Goal: Task Accomplishment & Management: Manage account settings

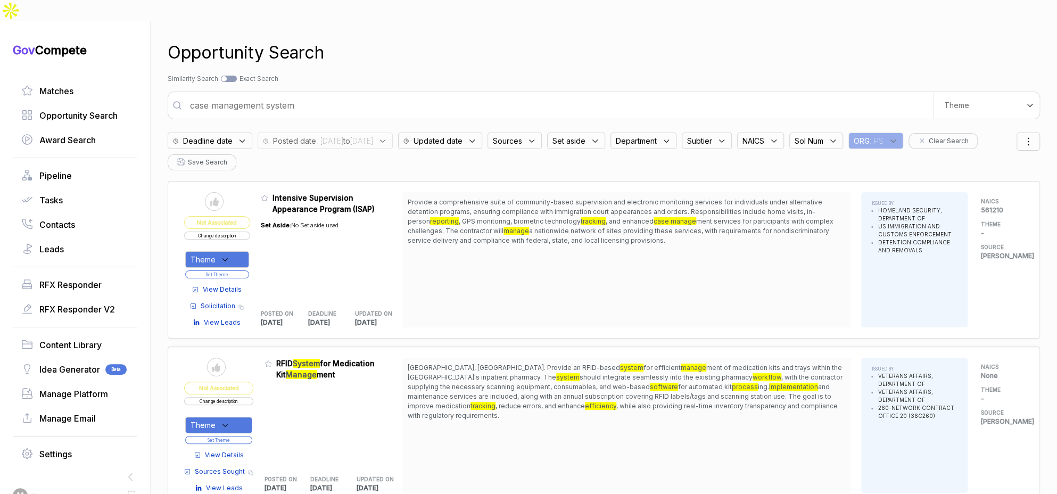
click at [903, 132] on div "ORG : PS" at bounding box center [875, 140] width 55 height 16
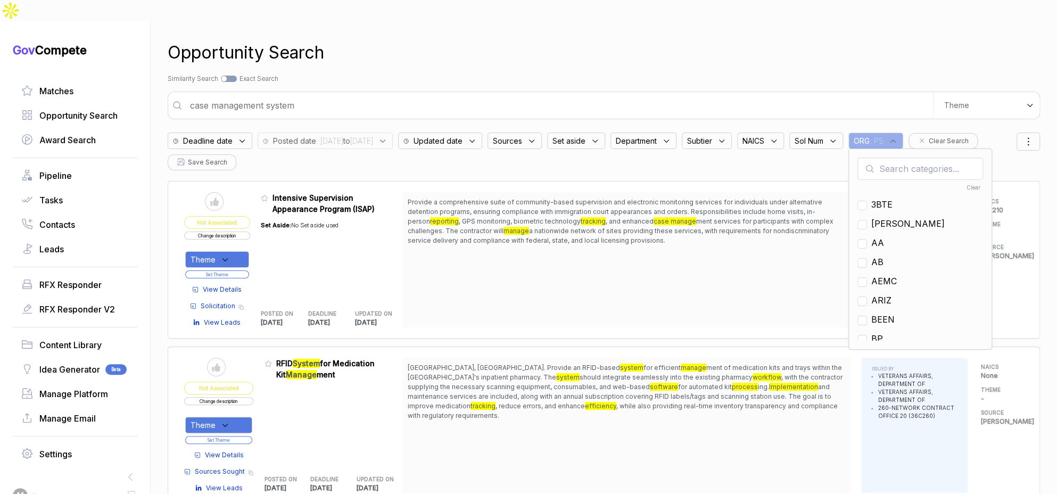
click at [934, 157] on input "text" at bounding box center [920, 168] width 126 height 22
type input "mh"
click at [886, 198] on span "MH" at bounding box center [878, 204] width 15 height 13
checkbox input "true"
drag, startPoint x: 719, startPoint y: 164, endPoint x: 680, endPoint y: 159, distance: 38.7
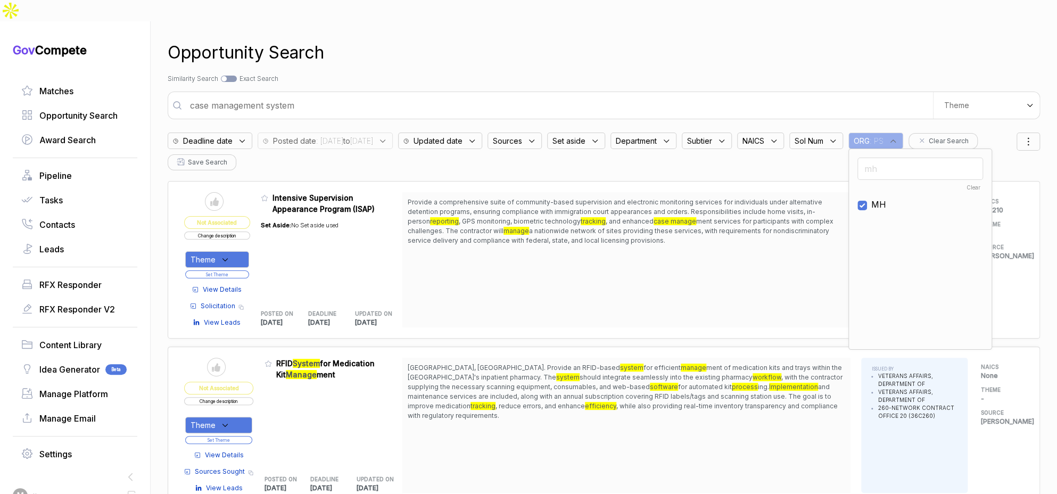
click at [718, 181] on div "Send to Pipeline Not Associated Change description Theme Set Theme View Details…" at bounding box center [604, 259] width 872 height 157
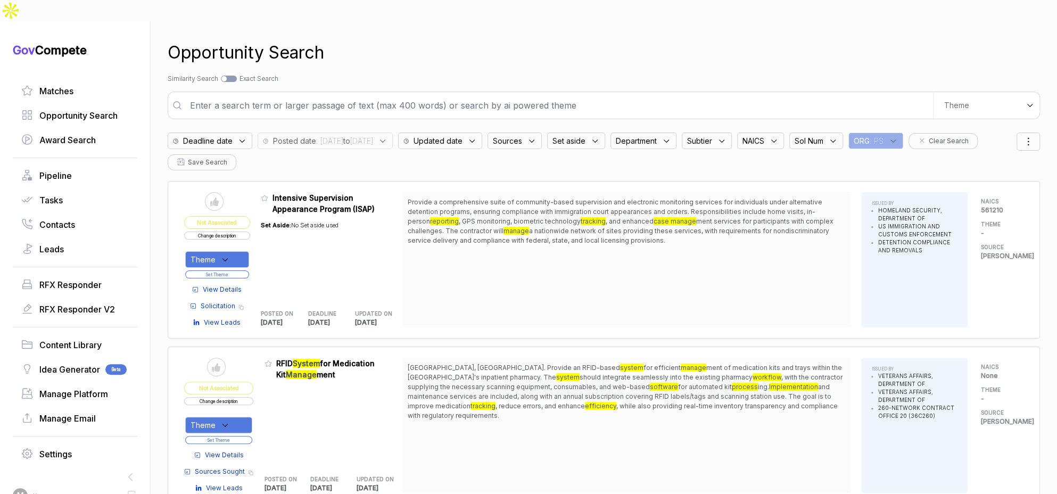
click at [337, 132] on div "Posted date : 2025/08/13 to 2025/08/18" at bounding box center [324, 140] width 135 height 16
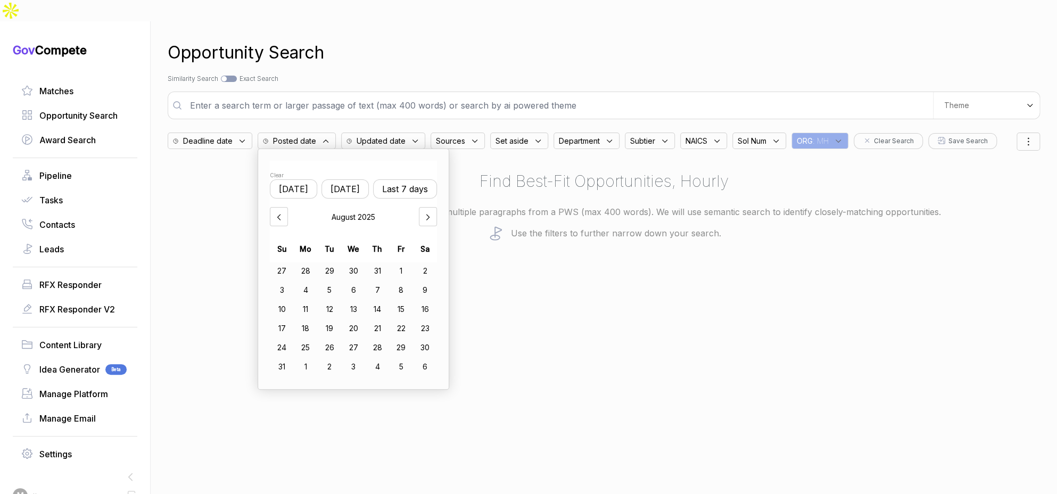
click at [395, 179] on button "Last 7 days" at bounding box center [405, 188] width 64 height 19
click at [310, 301] on div "11" at bounding box center [306, 309] width 24 height 17
click at [334, 320] on div "19" at bounding box center [330, 328] width 24 height 17
drag, startPoint x: 605, startPoint y: 47, endPoint x: 699, endPoint y: 61, distance: 94.2
click at [606, 46] on div "Opportunity Search Search by Topic Relevance Similarity Search Search by Exact …" at bounding box center [604, 268] width 872 height 494
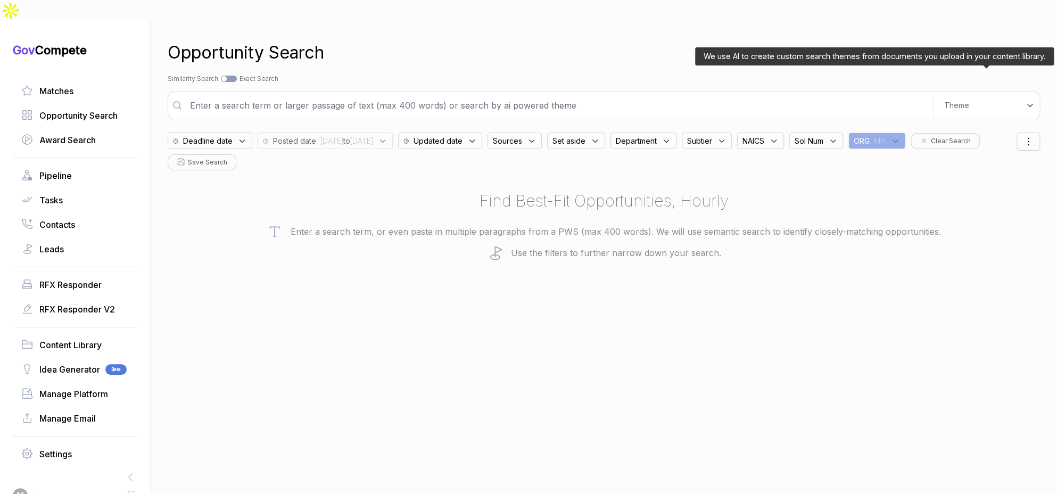
click at [960, 92] on div "Theme" at bounding box center [986, 105] width 106 height 27
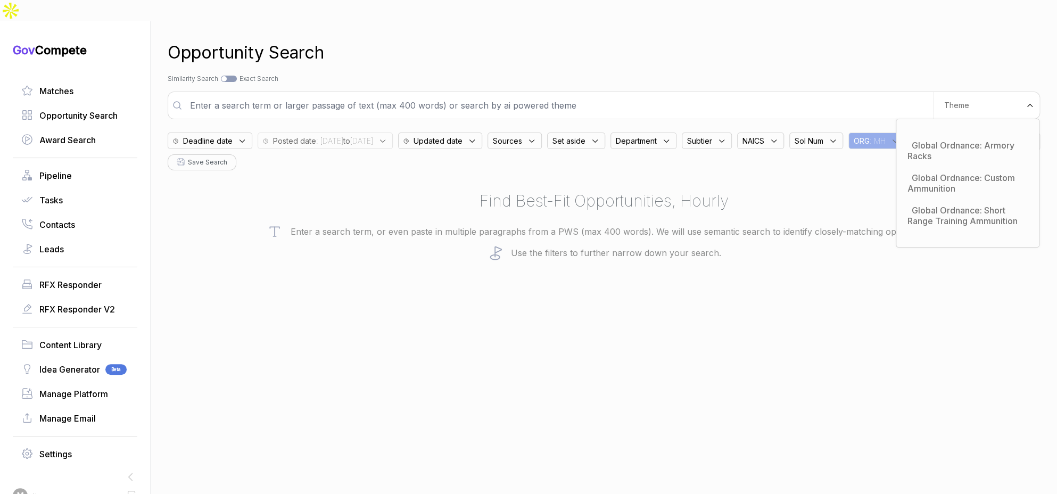
drag, startPoint x: 658, startPoint y: 62, endPoint x: 647, endPoint y: 80, distance: 20.7
click at [658, 63] on div "Opportunity Search Search by Topic Relevance Similarity Search Search by Exact …" at bounding box center [604, 268] width 872 height 494
click at [647, 95] on input "text" at bounding box center [558, 105] width 749 height 21
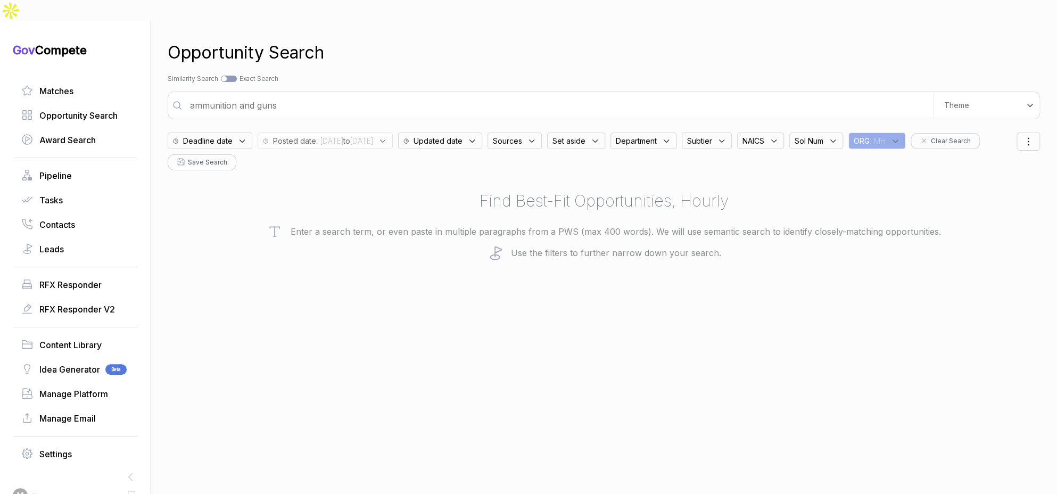
type input "ammunition and guns"
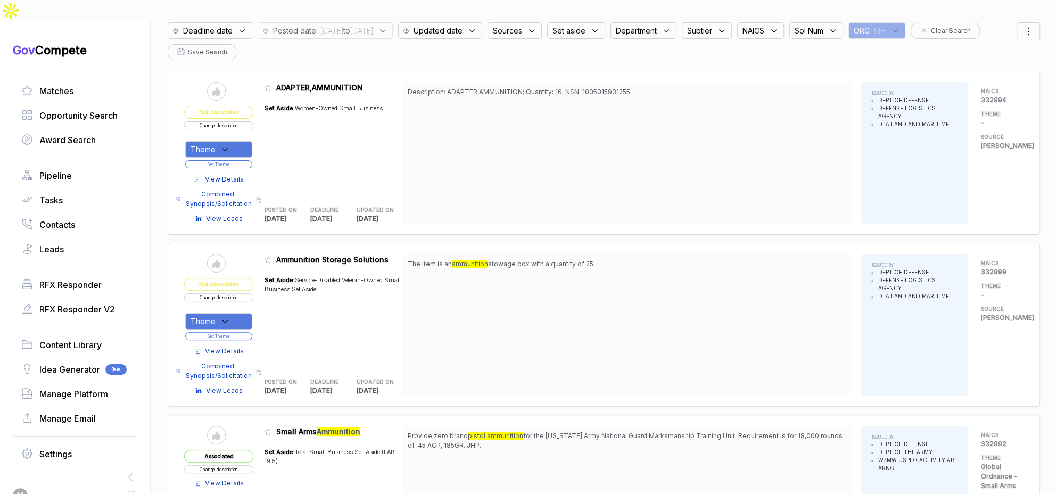
scroll to position [111, 0]
click at [230, 346] on span "View Details" at bounding box center [224, 351] width 39 height 10
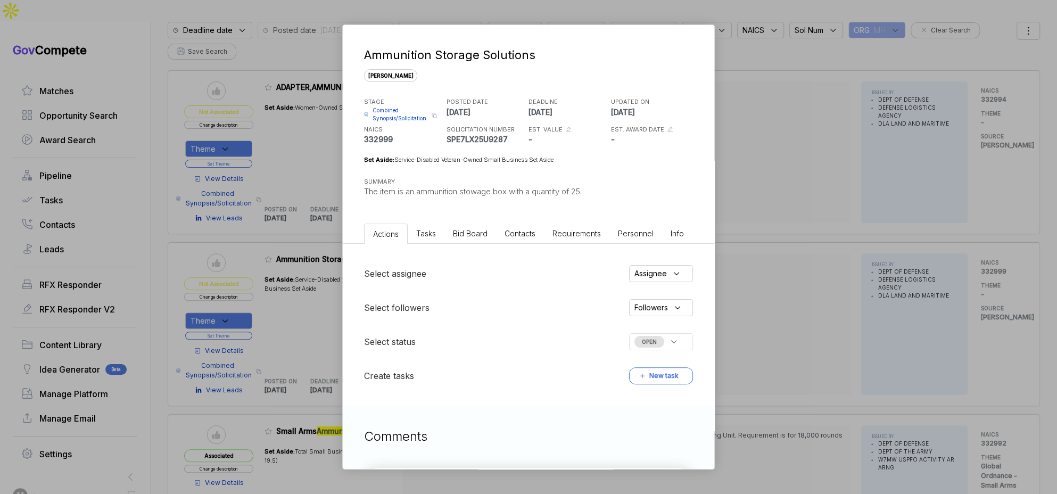
click at [461, 236] on span "Bid Board" at bounding box center [470, 233] width 35 height 9
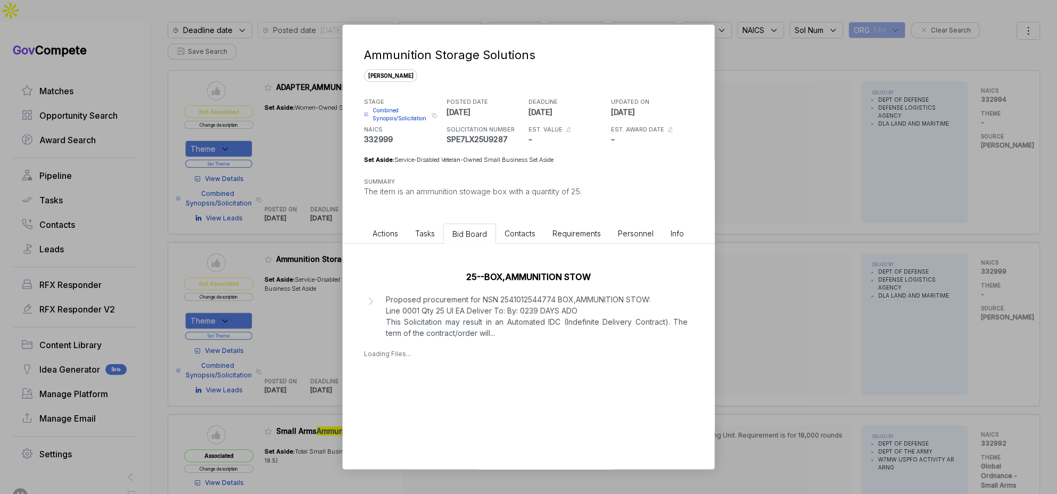
click at [732, 254] on div "Ammunition Storage Solutions sam STAGE Combined Synopsis/Solicitation Copy link…" at bounding box center [528, 247] width 1057 height 494
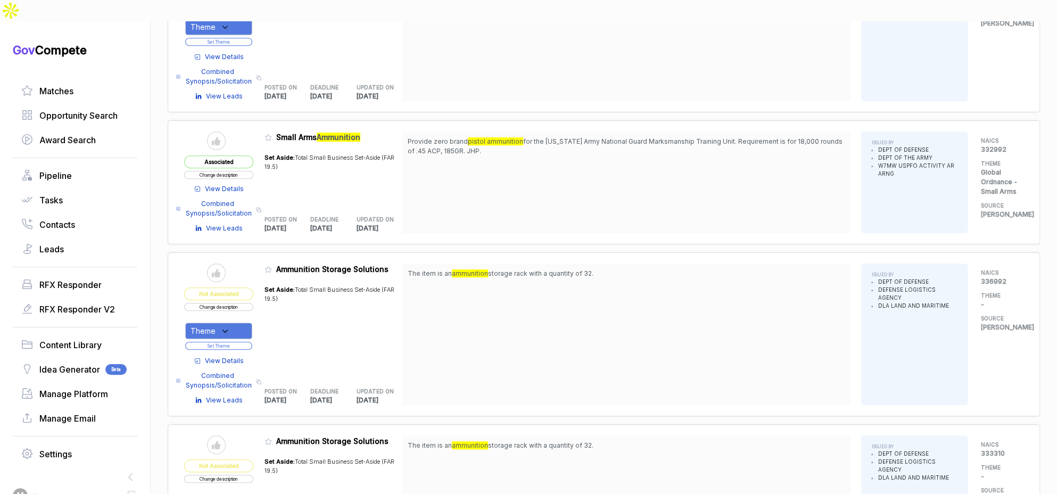
scroll to position [405, 0]
click at [244, 355] on span "View Details" at bounding box center [224, 360] width 39 height 10
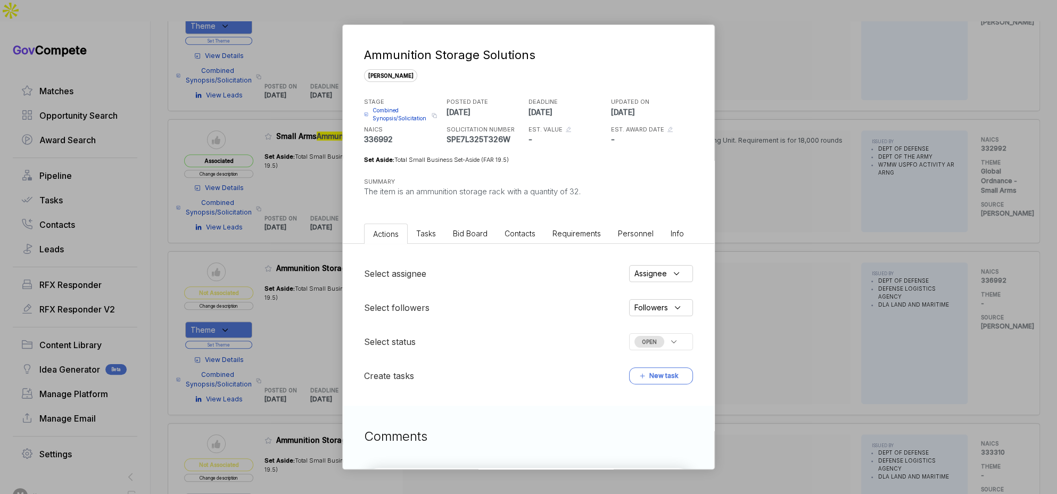
click at [749, 239] on div "Ammunition Storage Solutions sam STAGE Combined Synopsis/Solicitation Copy link…" at bounding box center [528, 247] width 1057 height 494
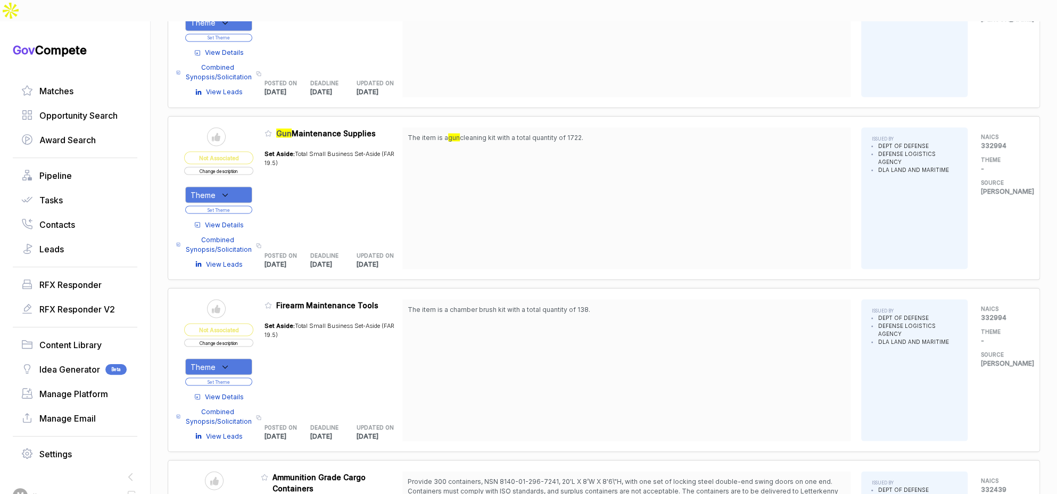
scroll to position [1331, 0]
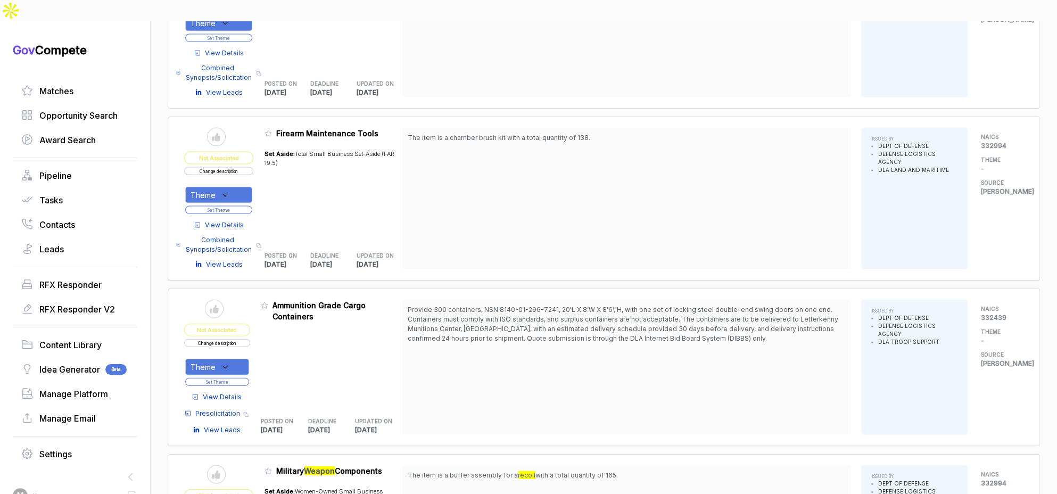
scroll to position [1427, 0]
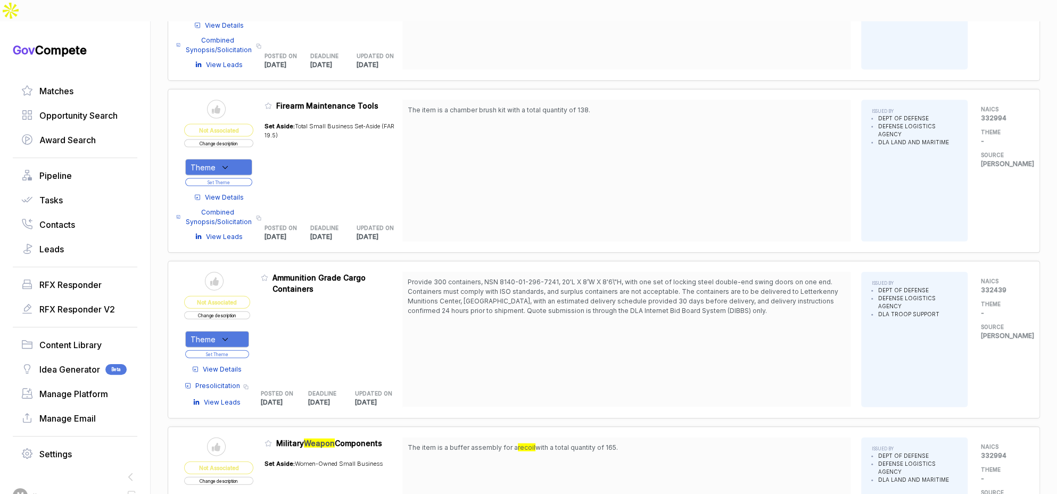
click at [237, 364] on span "View Details" at bounding box center [222, 369] width 39 height 10
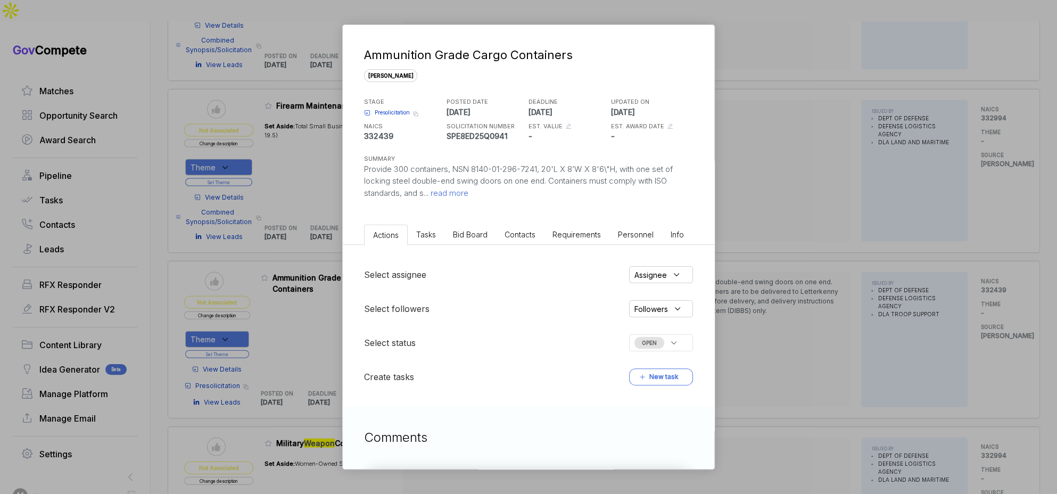
click at [464, 230] on span "Bid Board" at bounding box center [470, 234] width 35 height 9
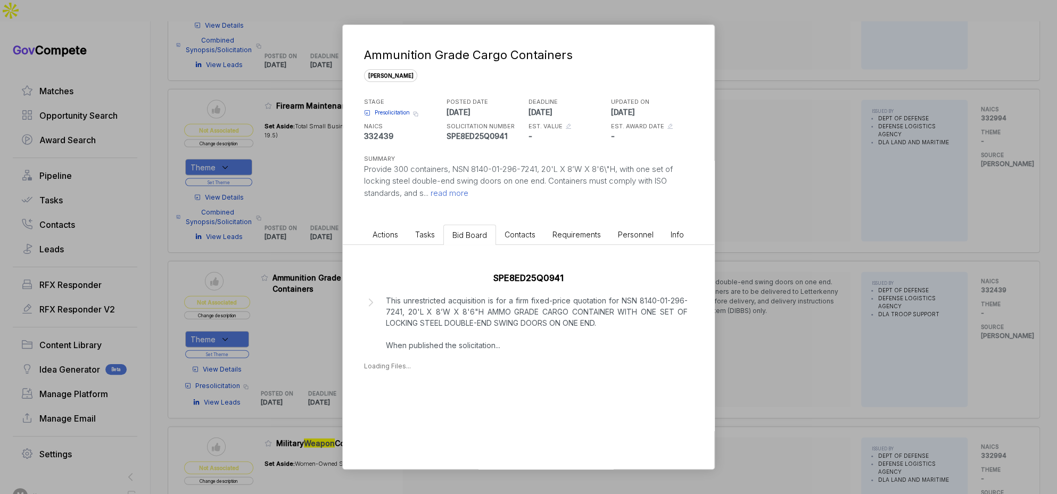
click at [494, 351] on p "This unrestricted acquisition is for a firm fixed-price quotation for NSN 8140-…" at bounding box center [537, 323] width 302 height 56
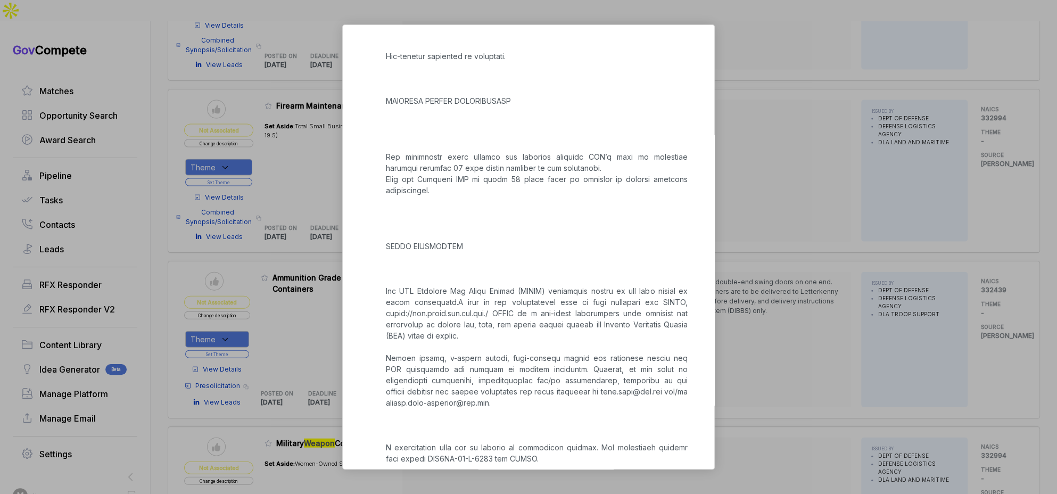
scroll to position [1031, 0]
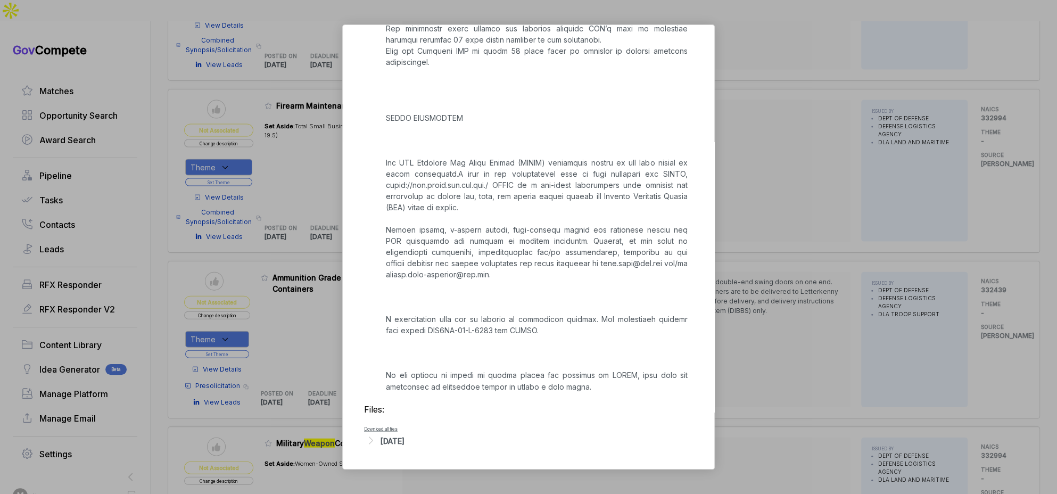
click at [796, 285] on div "Ammunition Grade Cargo Containers sam STAGE Presolicitation Copy link POSTED DA…" at bounding box center [528, 247] width 1057 height 494
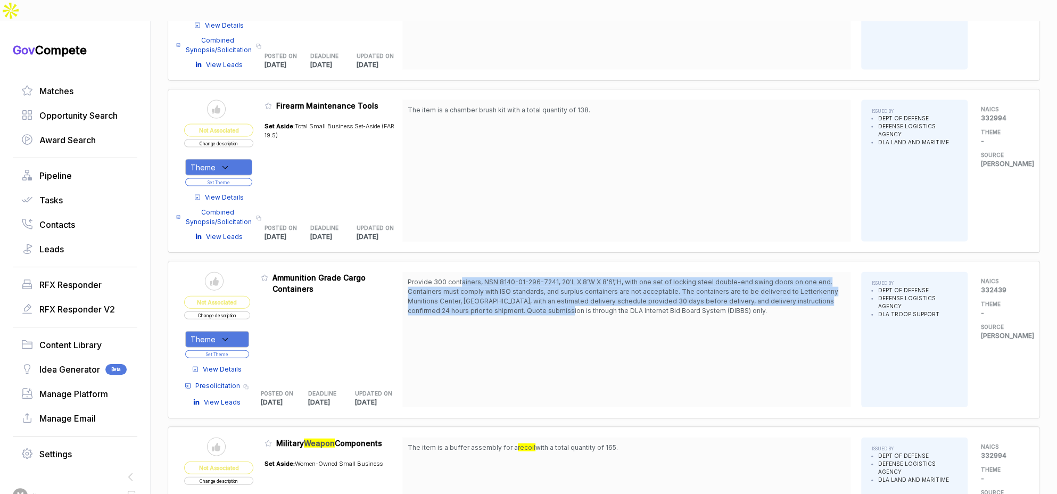
drag, startPoint x: 467, startPoint y: 253, endPoint x: 556, endPoint y: 279, distance: 93.8
click at [556, 279] on span "Provide 300 containers, NSN 8140-01-296-7241, 20'L X 8’W X 8'6\"H, with one set…" at bounding box center [623, 296] width 430 height 37
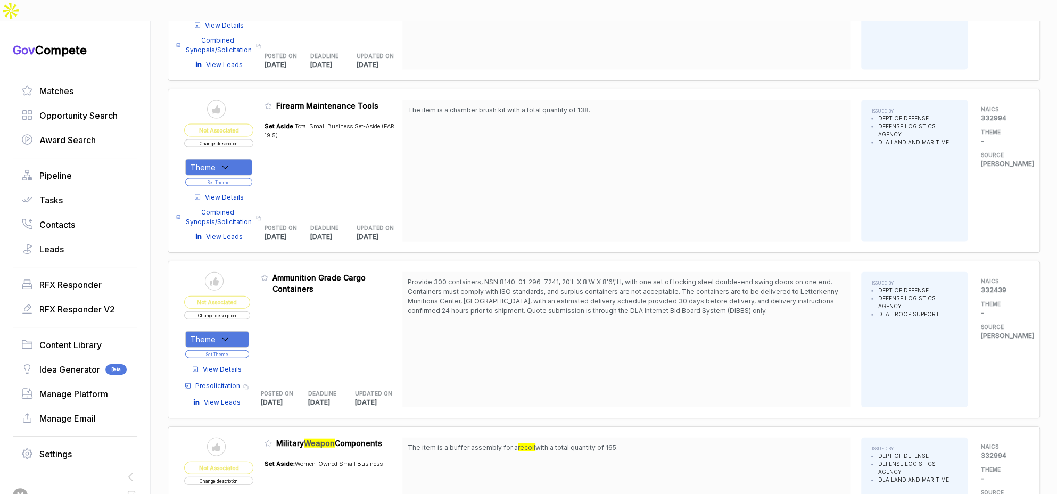
click at [572, 279] on span "Provide 300 containers, NSN 8140-01-296-7241, 20'L X 8’W X 8'6\"H, with one set…" at bounding box center [623, 296] width 430 height 37
drag, startPoint x: 310, startPoint y: 250, endPoint x: 321, endPoint y: 267, distance: 20.1
click at [315, 273] on span "Ammunition Grade Cargo Containers" at bounding box center [318, 283] width 93 height 20
drag, startPoint x: 322, startPoint y: 269, endPoint x: 261, endPoint y: 310, distance: 74.1
click at [317, 273] on div "Admin: Click to change feature to 1 SPE8ED25Q0941 Ammunition Grade Cargo Contai…" at bounding box center [332, 339] width 142 height 135
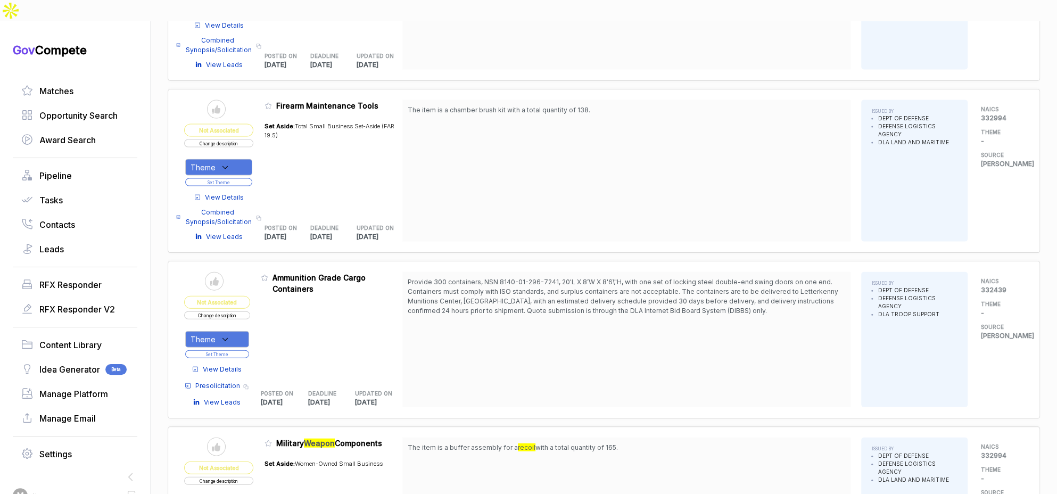
click at [239, 331] on div "Theme" at bounding box center [217, 339] width 64 height 16
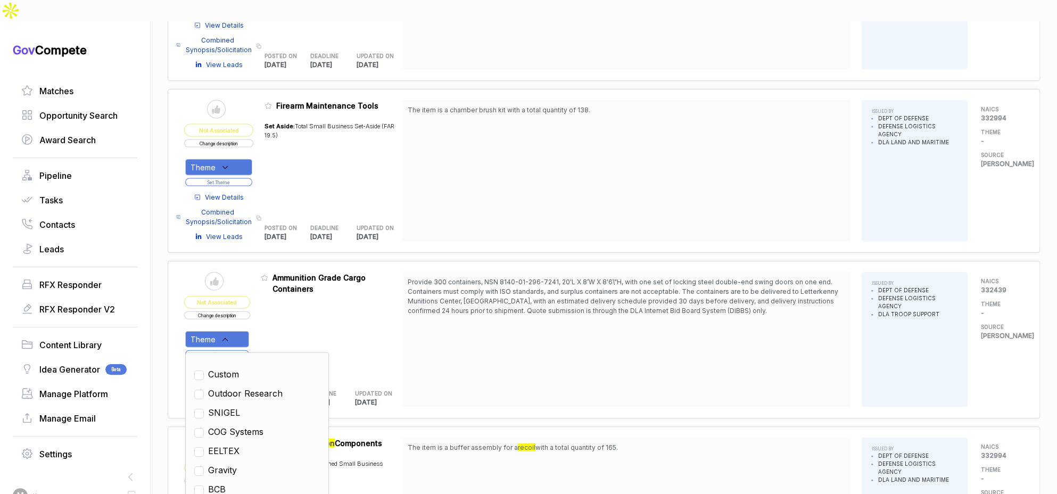
scroll to position [415, 0]
drag, startPoint x: 260, startPoint y: 431, endPoint x: 278, endPoint y: 419, distance: 22.3
click at [260, 457] on span "Global Ordnance - Armory Racks" at bounding box center [264, 470] width 112 height 26
checkbox input "true"
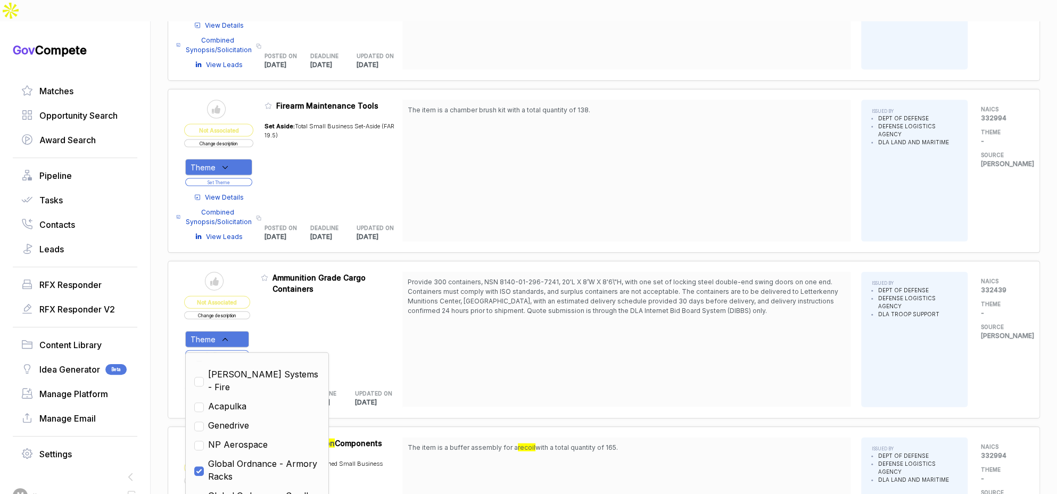
drag, startPoint x: 408, startPoint y: 345, endPoint x: 272, endPoint y: 320, distance: 137.9
click at [402, 345] on div "Admin: Click to change feature to 1 SPE8ED25Q0941 Ammunition Grade Cargo Contai…" at bounding box center [332, 339] width 142 height 135
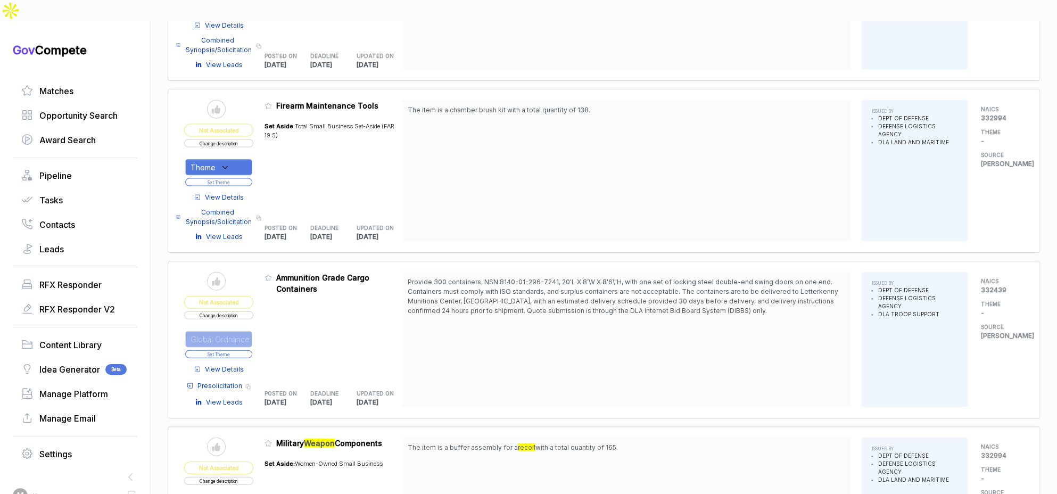
click at [234, 350] on button "Set Theme" at bounding box center [218, 354] width 67 height 8
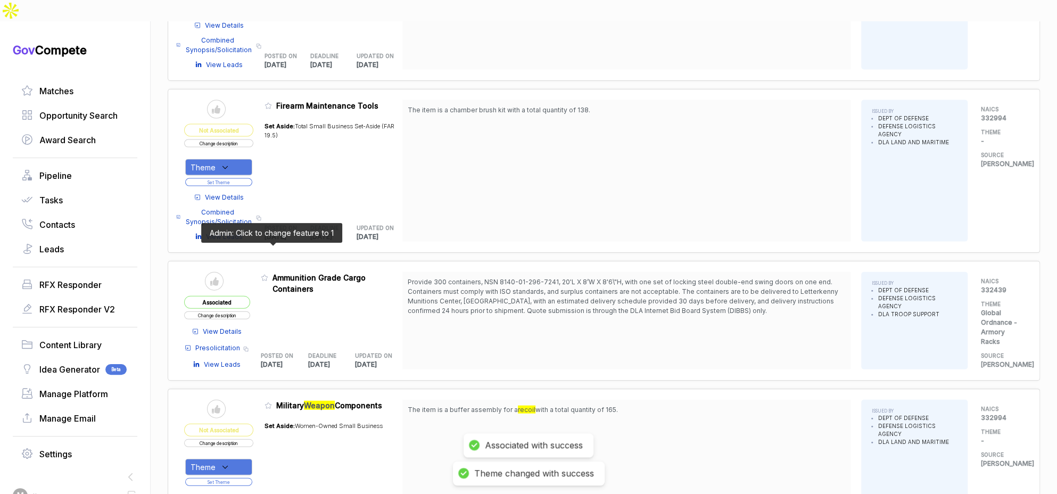
drag, startPoint x: 271, startPoint y: 248, endPoint x: 276, endPoint y: 261, distance: 13.8
click at [268, 274] on icon at bounding box center [264, 277] width 7 height 7
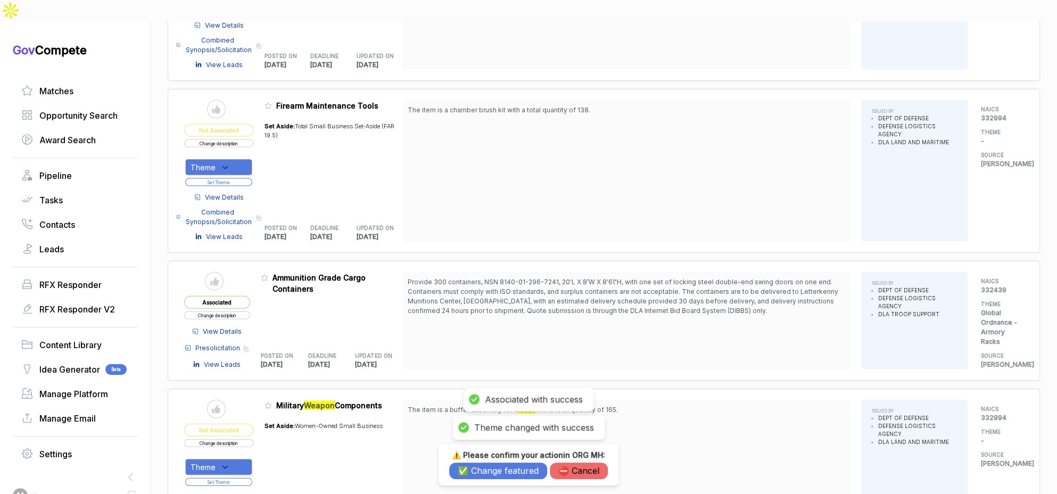
click at [475, 470] on button "✅ Change featured" at bounding box center [498, 470] width 98 height 16
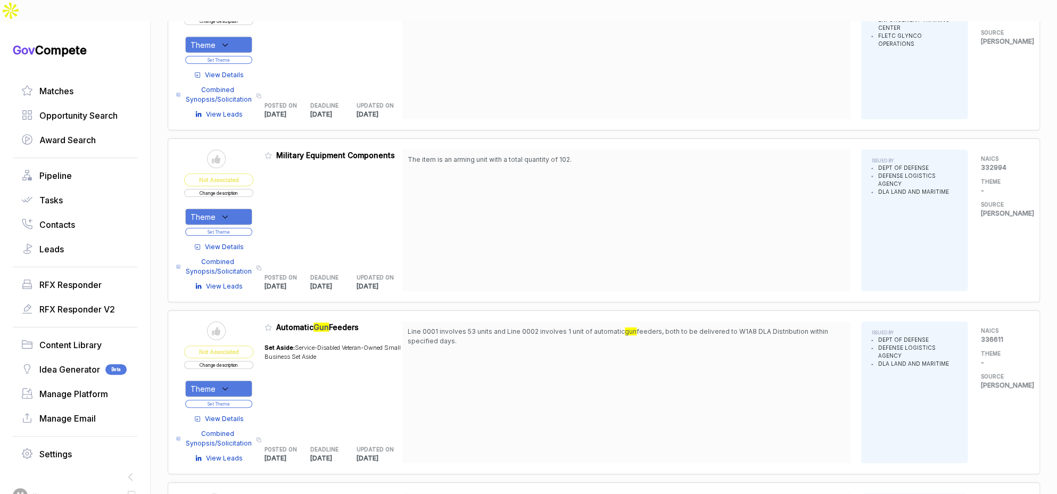
scroll to position [4240, 0]
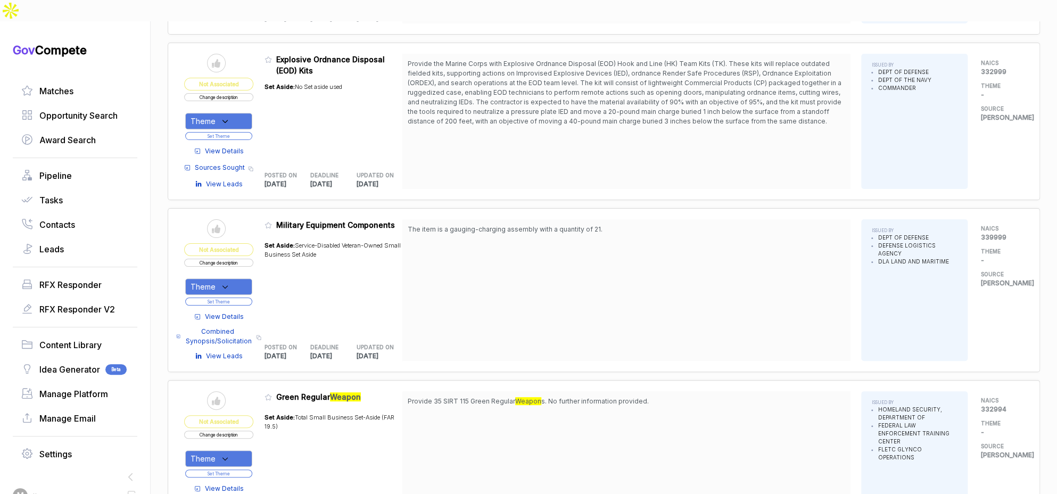
scroll to position [5789, 0]
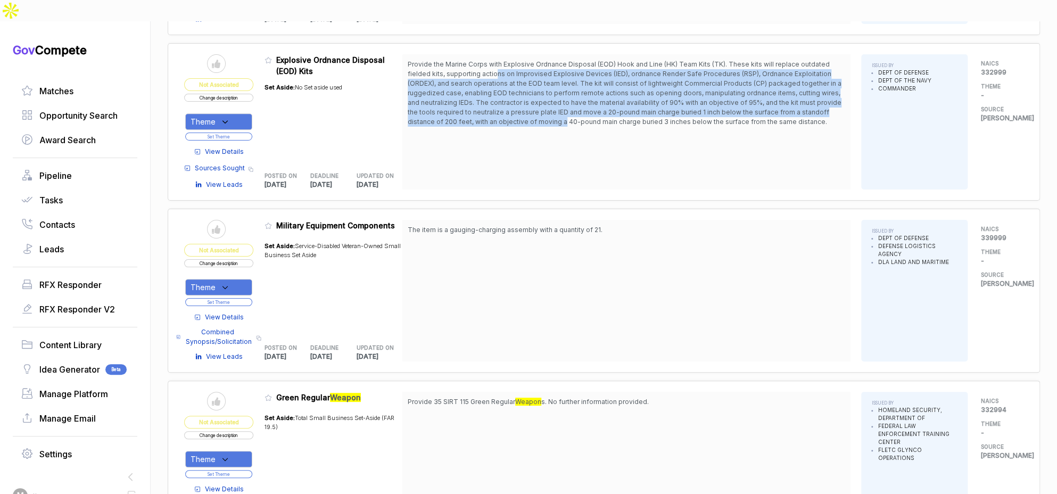
drag, startPoint x: 499, startPoint y: 29, endPoint x: 565, endPoint y: 71, distance: 78.2
click at [565, 71] on span "Provide the Marine Corps with Explosive Ordnance Disposal (EOD) Hook and Line (…" at bounding box center [625, 92] width 434 height 65
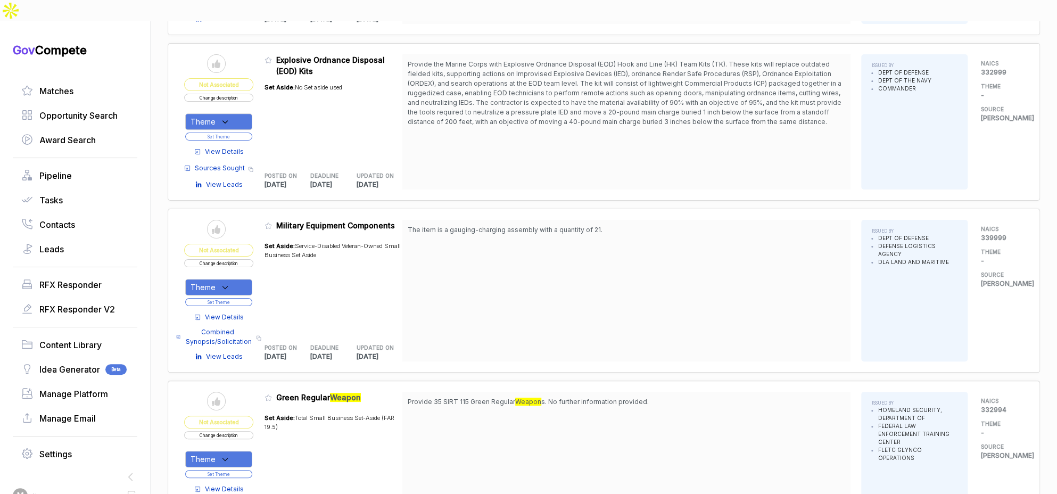
click at [231, 147] on span "View Details" at bounding box center [224, 152] width 39 height 10
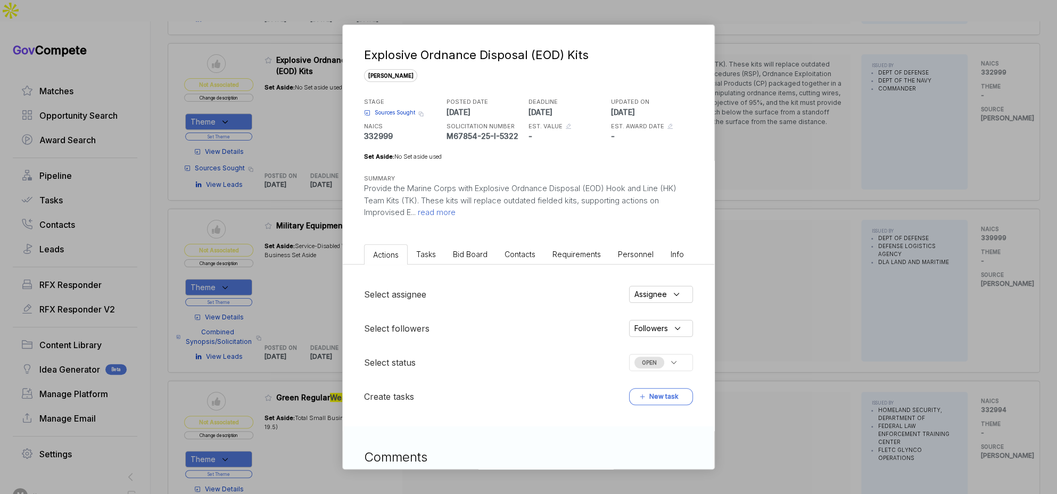
click at [478, 257] on li "Bid Board" at bounding box center [470, 254] width 52 height 20
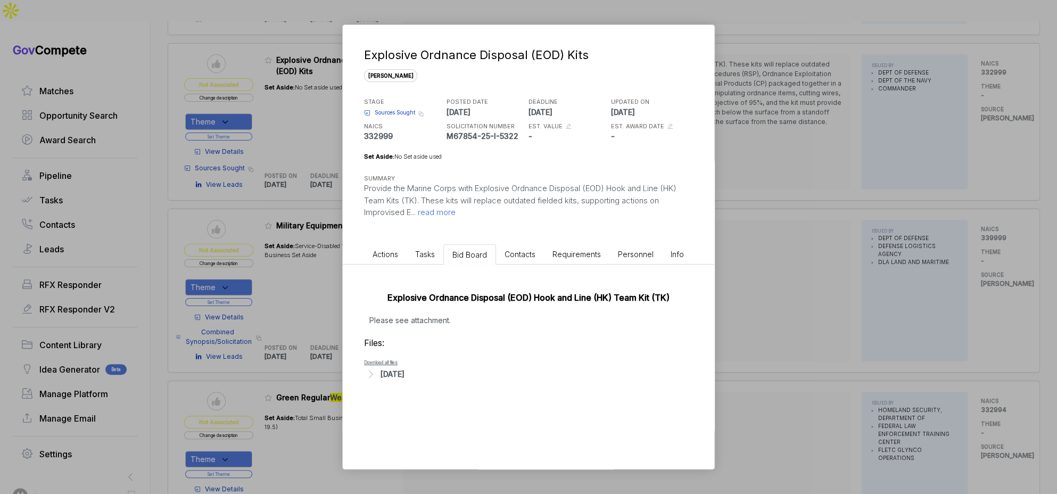
click at [404, 375] on div "Aug 12, 2025" at bounding box center [392, 373] width 24 height 11
click at [432, 392] on span "- M67854-25-I-5322.pdf" at bounding box center [417, 390] width 64 height 6
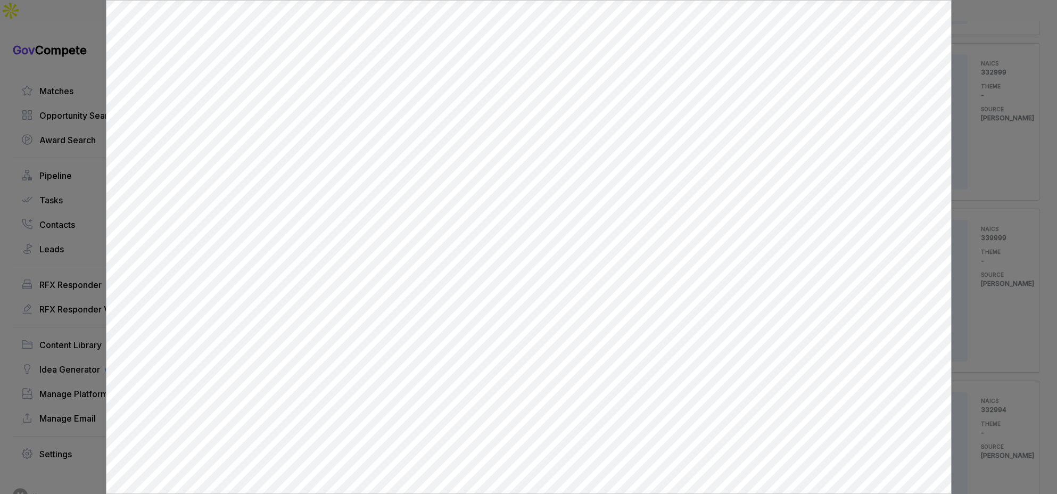
scroll to position [0, 0]
click at [995, 225] on div at bounding box center [528, 247] width 1057 height 494
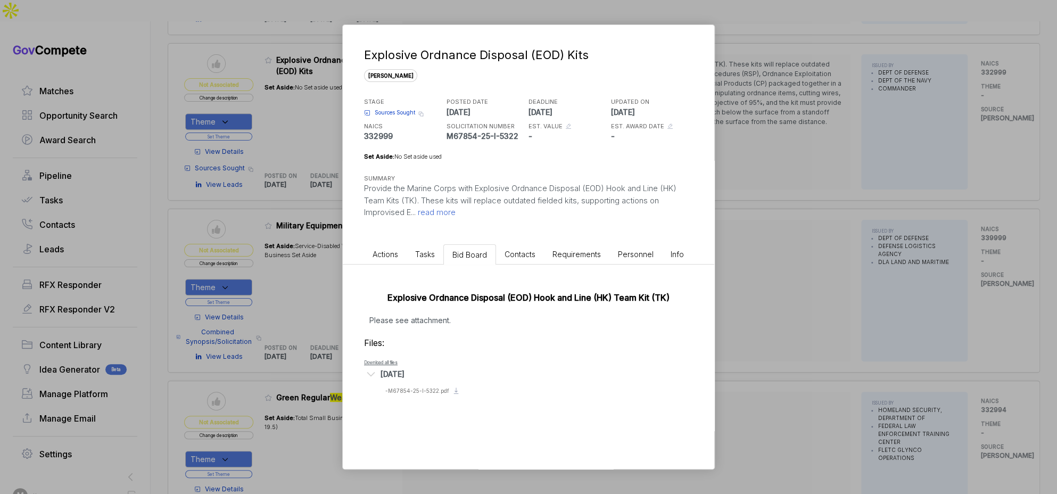
click at [970, 234] on div "Explosive Ordnance Disposal (EOD) Kits sam STAGE Sources Sought Copy link POSTE…" at bounding box center [528, 247] width 1057 height 494
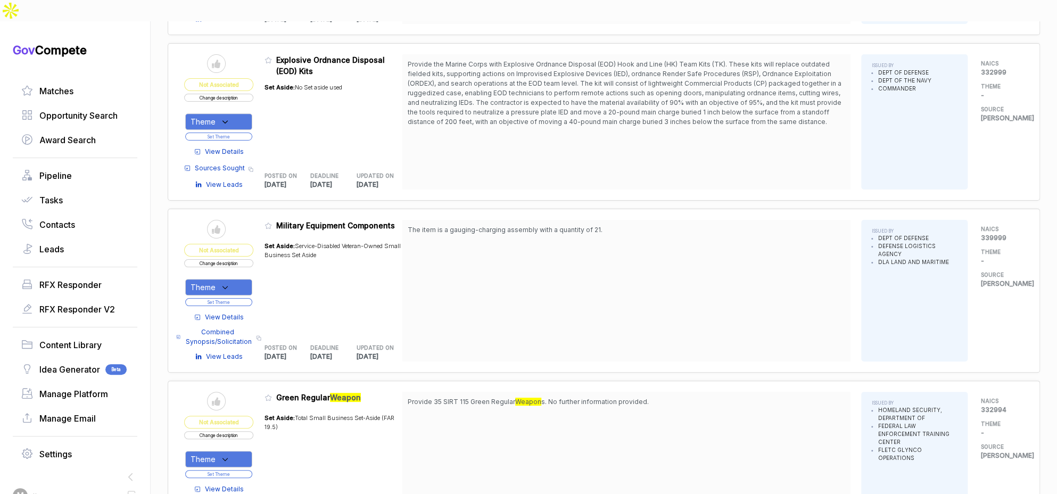
click at [248, 113] on div "Theme" at bounding box center [218, 121] width 67 height 16
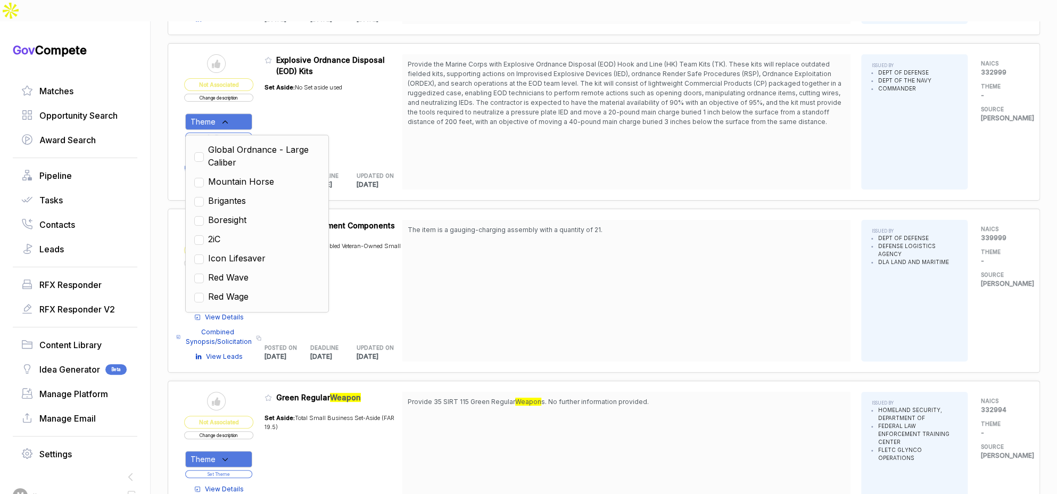
scroll to position [415, 0]
click at [260, 180] on span "Mountain Horse" at bounding box center [241, 186] width 66 height 13
checkbox input "true"
drag, startPoint x: 440, startPoint y: 115, endPoint x: 325, endPoint y: 113, distance: 114.9
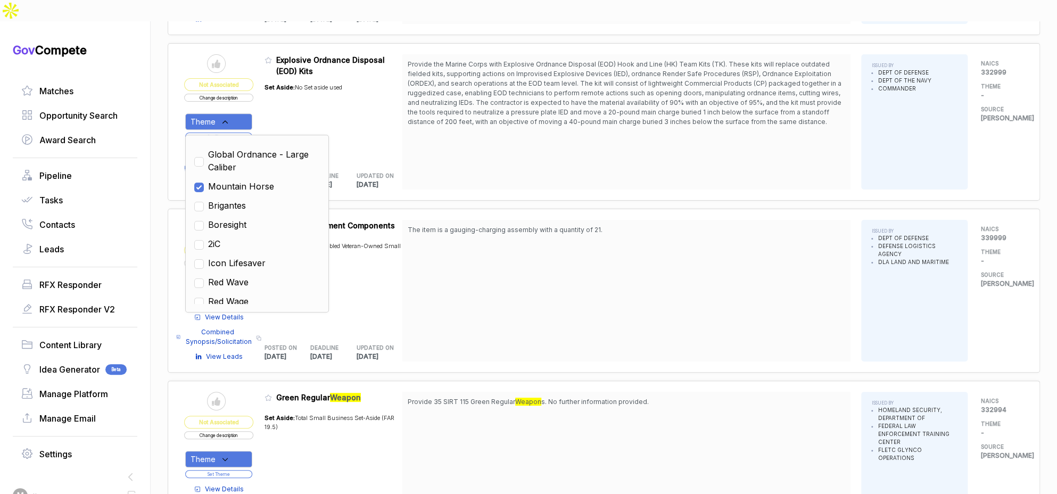
click at [438, 115] on div "Provide the Marine Corps with Explosive Ordnance Disposal (EOD) Hook and Line (…" at bounding box center [626, 121] width 448 height 135
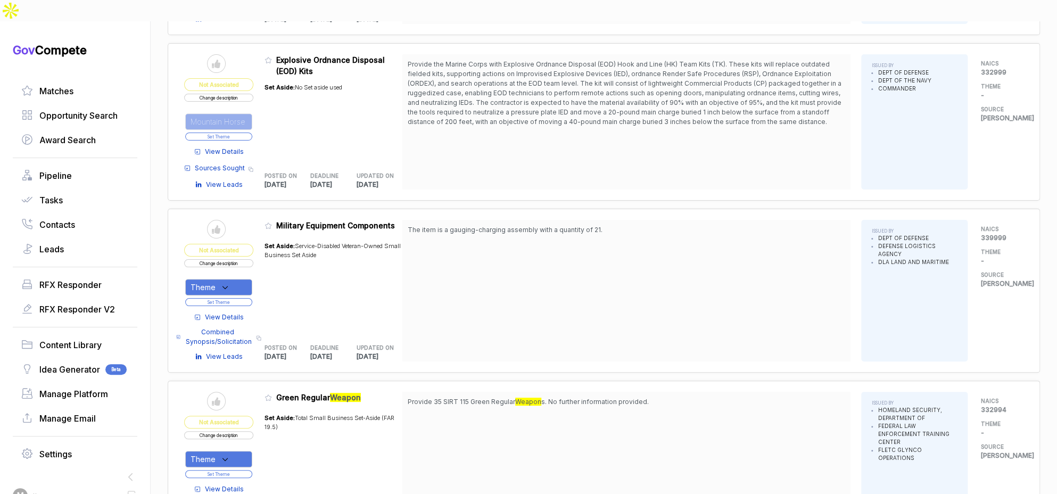
click at [228, 132] on button "Set Theme" at bounding box center [218, 136] width 67 height 8
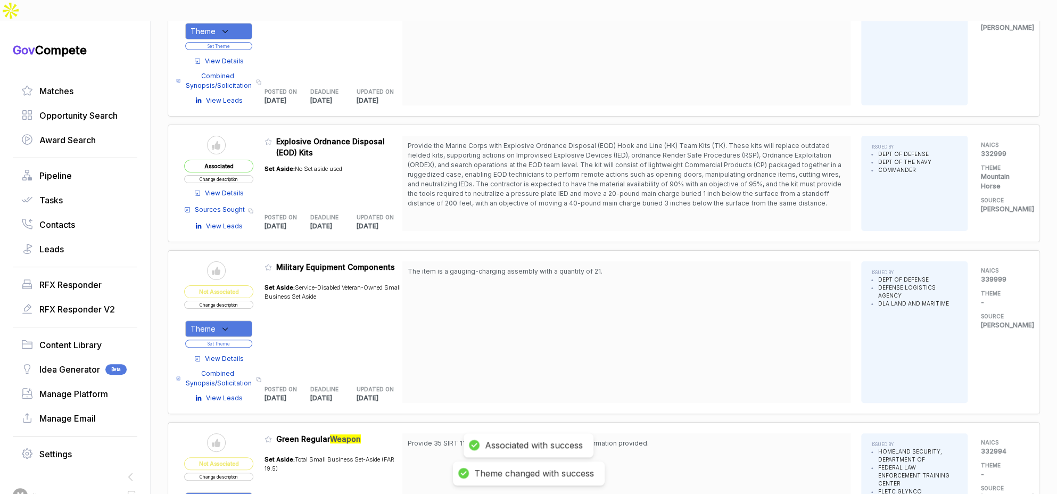
scroll to position [5668, 0]
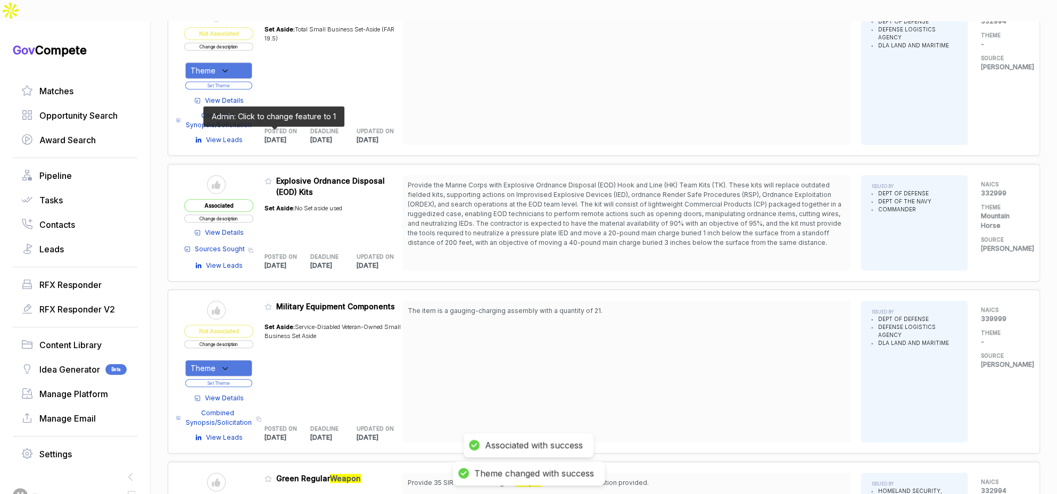
click at [270, 177] on icon at bounding box center [267, 180] width 7 height 7
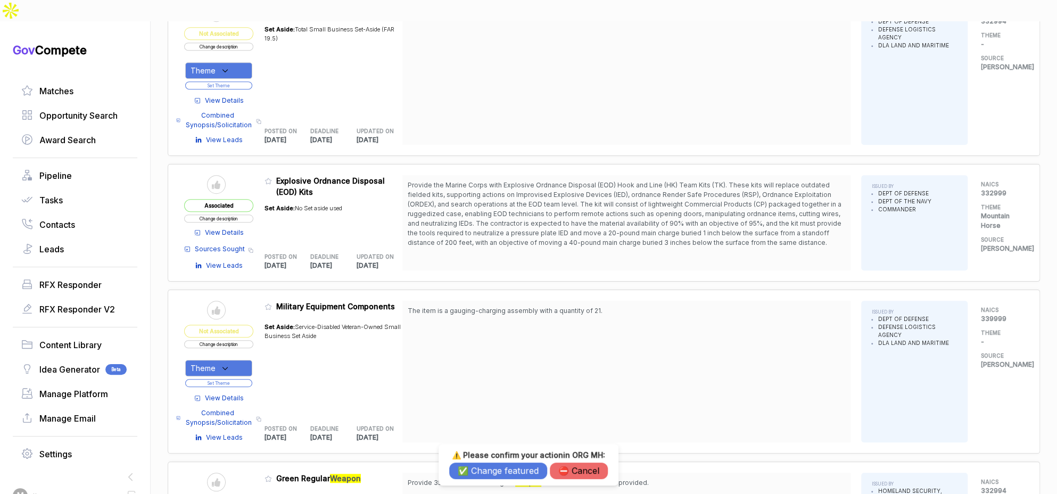
drag, startPoint x: 496, startPoint y: 455, endPoint x: 493, endPoint y: 467, distance: 12.6
click at [494, 459] on h3 "⚠️ Please confirm your action in ORG MH :" at bounding box center [528, 455] width 159 height 10
click at [493, 468] on button "✅ Change featured" at bounding box center [498, 470] width 98 height 16
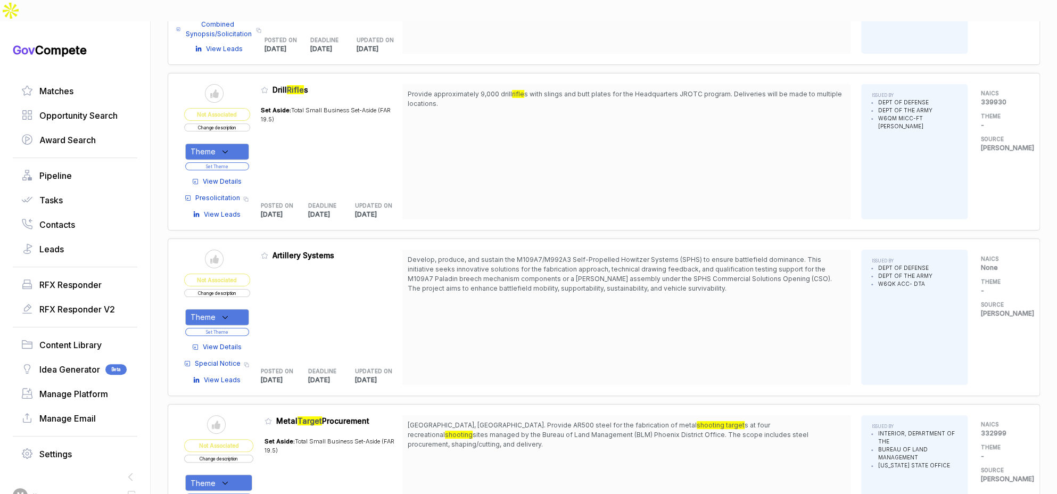
scroll to position [6268, 0]
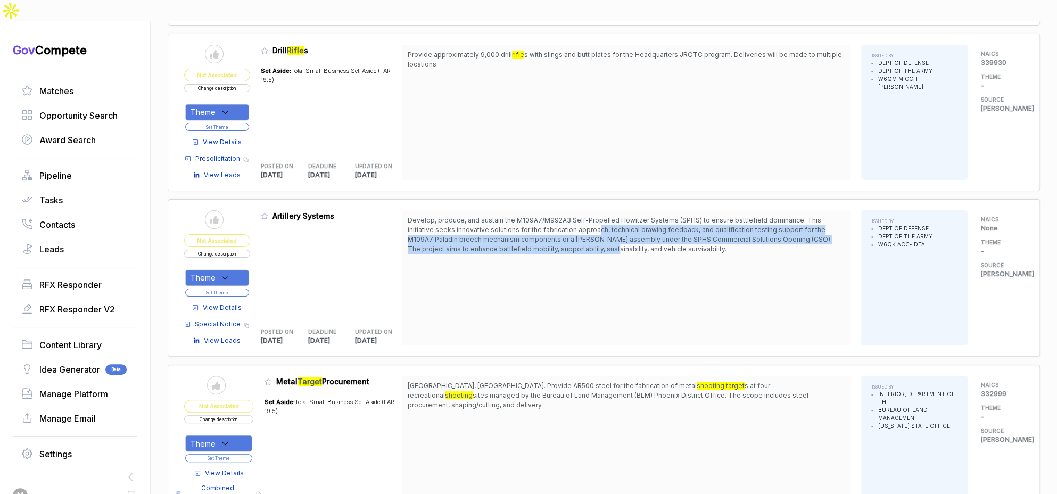
drag, startPoint x: 573, startPoint y: 180, endPoint x: 577, endPoint y: 199, distance: 19.6
click at [577, 216] on span "Develop, produce, and sustain the M109A7/M992A3 Self-Propelled Howitzer Systems…" at bounding box center [620, 234] width 424 height 37
click at [578, 216] on span "Develop, produce, and sustain the M109A7/M992A3 Self-Propelled Howitzer Systems…" at bounding box center [620, 234] width 424 height 37
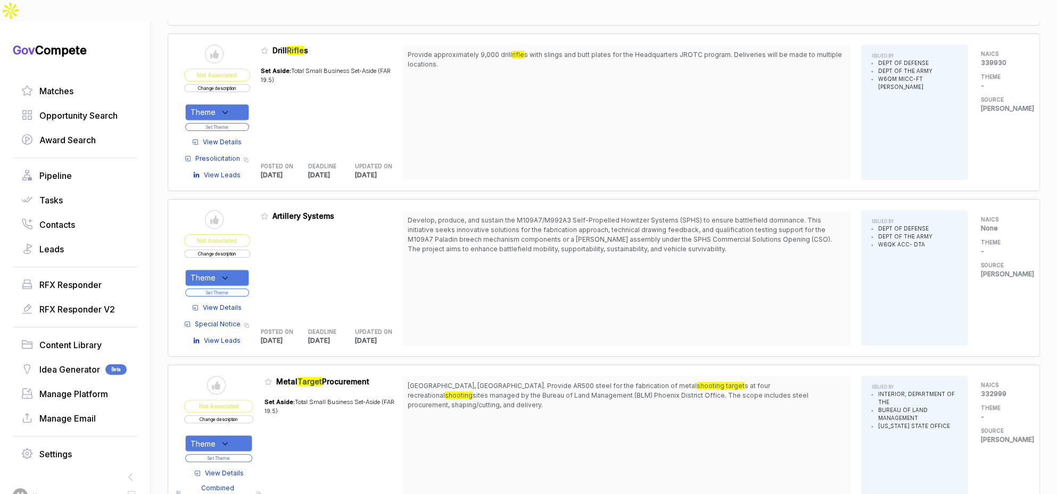
click at [240, 303] on span "View Details" at bounding box center [222, 308] width 39 height 10
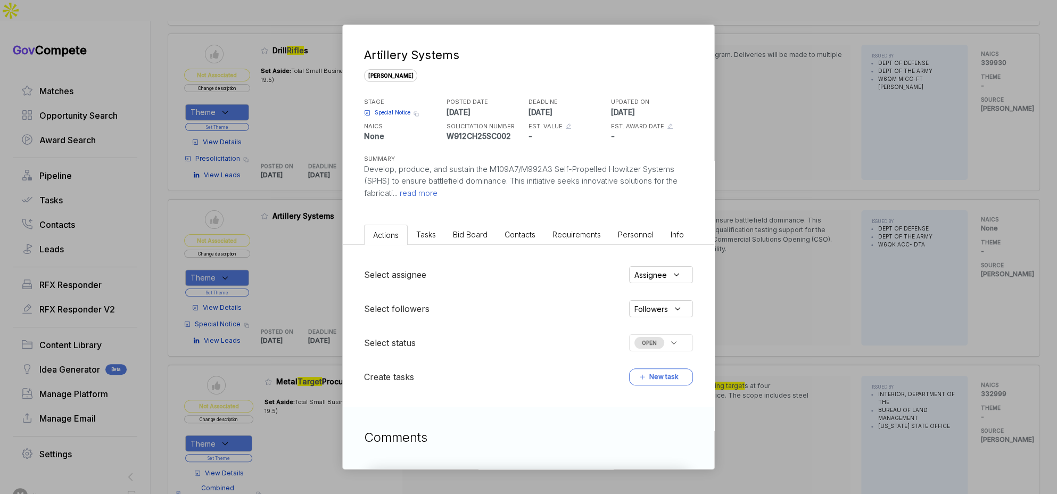
click at [470, 236] on span "Bid Board" at bounding box center [470, 234] width 35 height 9
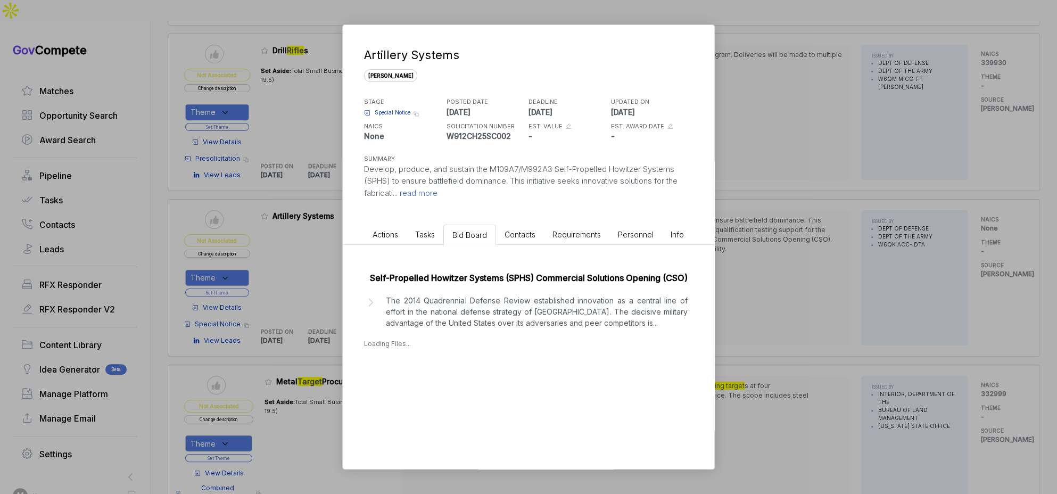
click at [467, 308] on p "The 2014 Quadrennial Defense Review established innovation as a central line of…" at bounding box center [537, 312] width 302 height 34
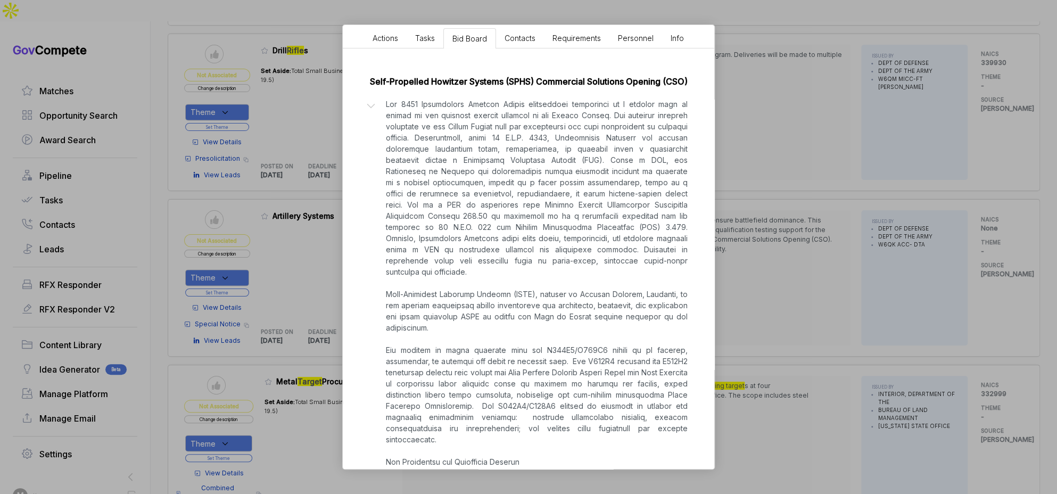
scroll to position [0, 0]
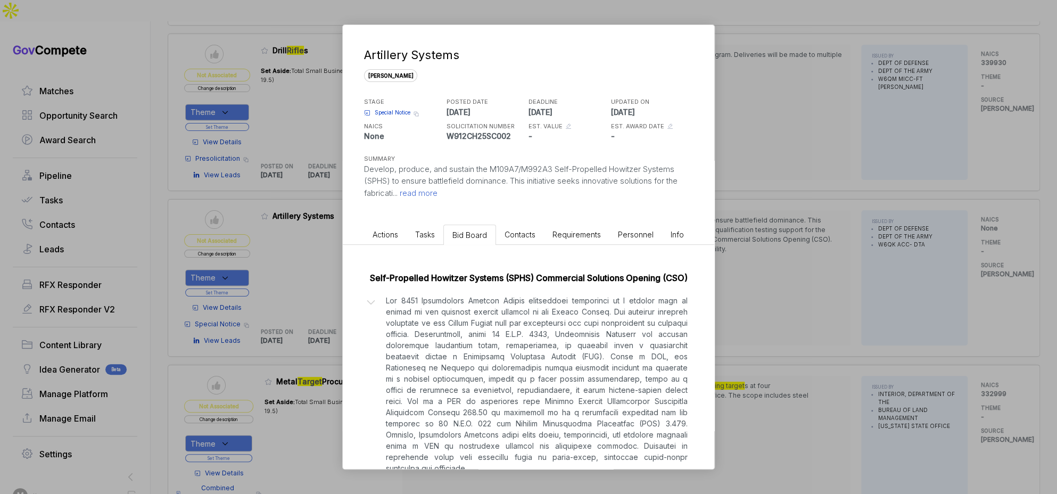
click at [315, 255] on div "Artillery Systems sam STAGE Special Notice Copy link POSTED DATE 2025-08-13 DEA…" at bounding box center [528, 247] width 1057 height 494
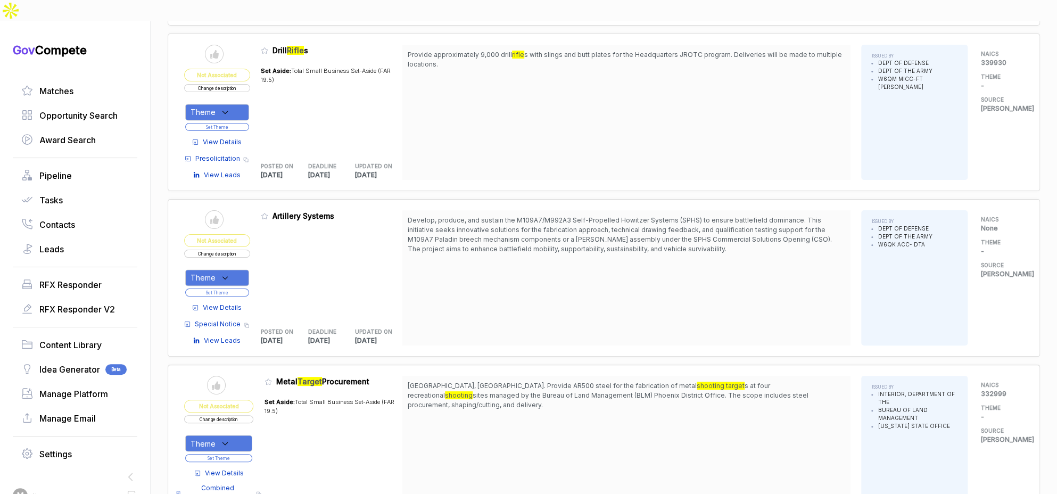
click at [230, 303] on span "View Details" at bounding box center [222, 308] width 39 height 10
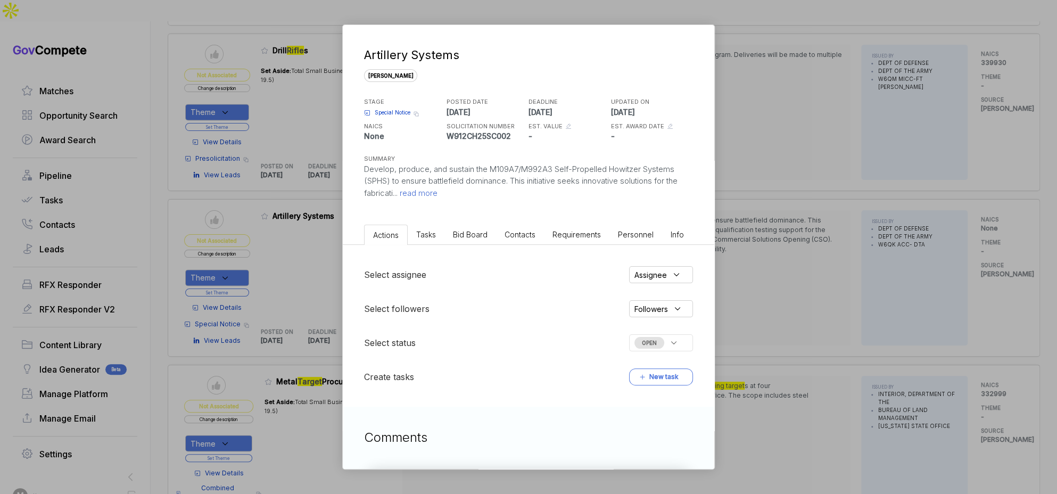
click at [425, 185] on p "Develop, produce, and sustain the M109A7/M992A3 Self-Propelled Howitzer Systems…" at bounding box center [528, 181] width 329 height 36
click at [388, 112] on span "Special Notice" at bounding box center [393, 113] width 36 height 8
click at [797, 193] on div "Artillery Systems sam STAGE Special Notice Copy link POSTED DATE 2025-08-13 DEA…" at bounding box center [528, 247] width 1057 height 494
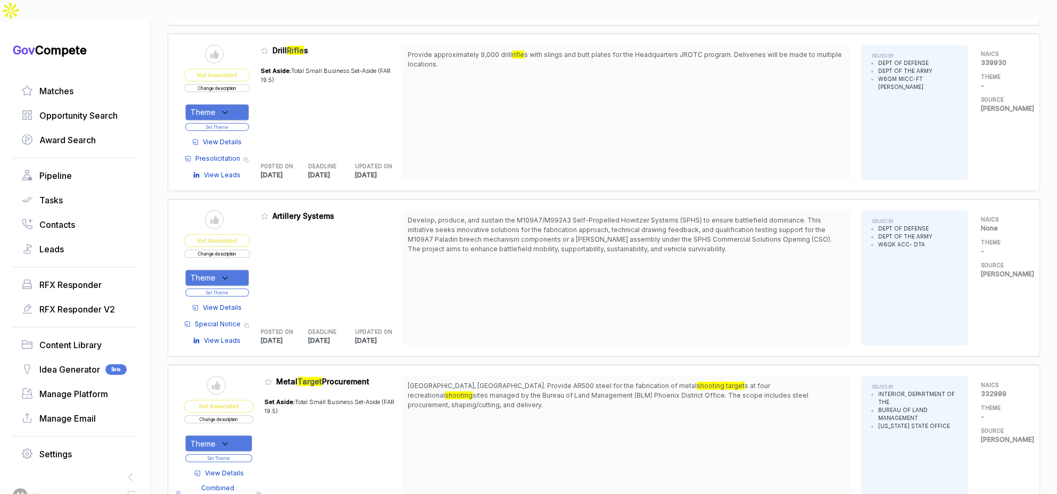
click at [236, 250] on button "Change description" at bounding box center [217, 254] width 66 height 8
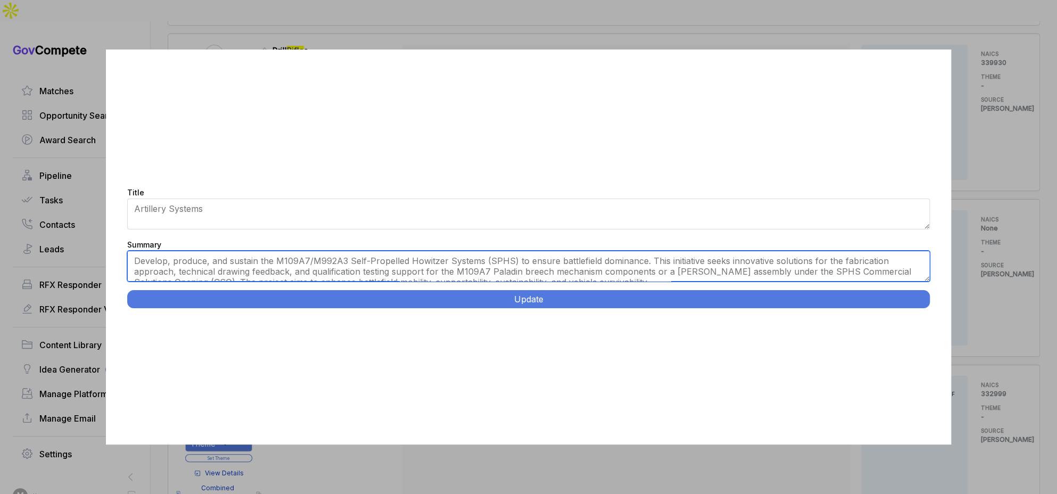
drag, startPoint x: 392, startPoint y: 262, endPoint x: 672, endPoint y: 263, distance: 280.4
click at [394, 262] on textarea "Develop, produce, and sustain the M109A7/M992A3 Self-Propelled Howitzer Systems…" at bounding box center [528, 266] width 803 height 31
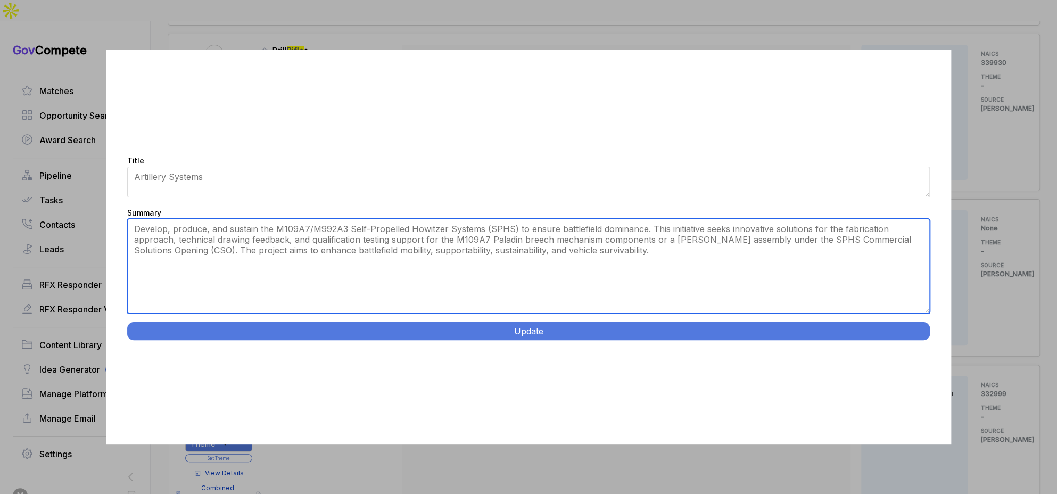
drag, startPoint x: 926, startPoint y: 278, endPoint x: 879, endPoint y: 335, distance: 73.4
click at [916, 349] on div "Title Artillery Systems Summary Develop, produce, and sustain the M109A7/M992A3…" at bounding box center [528, 246] width 845 height 395
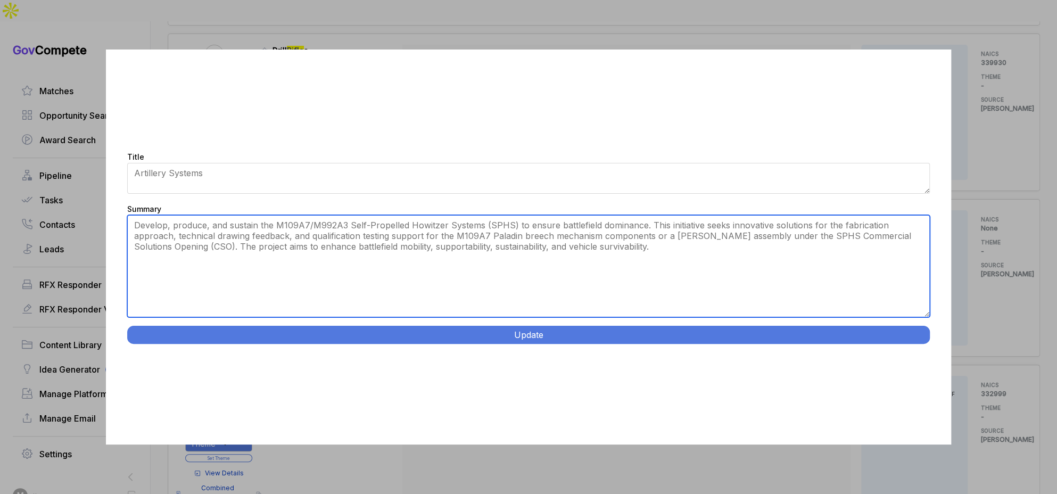
click at [797, 307] on textarea "Develop, produce, and sustain the M109A7/M992A3 Self-Propelled Howitzer Systems…" at bounding box center [528, 266] width 803 height 102
paste textarea "M109A7 Breech Mechanism Manufacturing. Manufacture, test, and deliver breech me…"
type textarea "Manufacture, test, and deliver breech mechanism (Part Number 11583671) installe…"
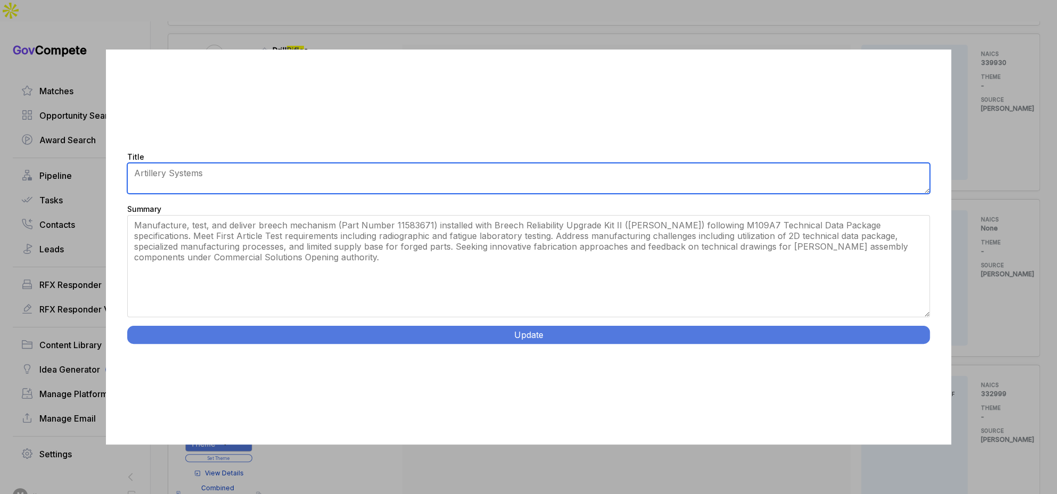
click at [590, 182] on textarea "Artillery Systems" at bounding box center [528, 178] width 803 height 31
paste textarea "M109A7 Breech Mechanism Manufacturing."
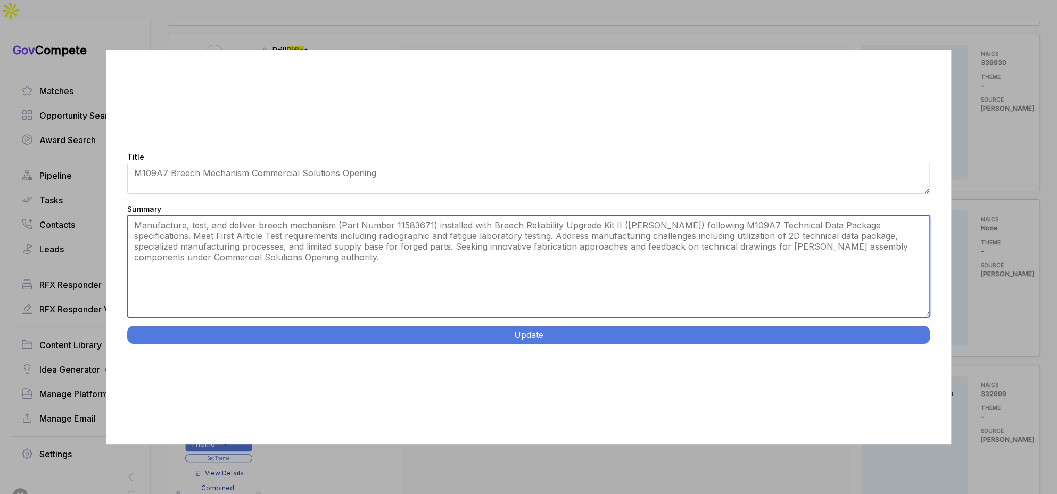
click at [451, 226] on textarea "Develop, produce, and sustain the M109A7/M992A3 Self-Propelled Howitzer Systems…" at bounding box center [528, 266] width 803 height 102
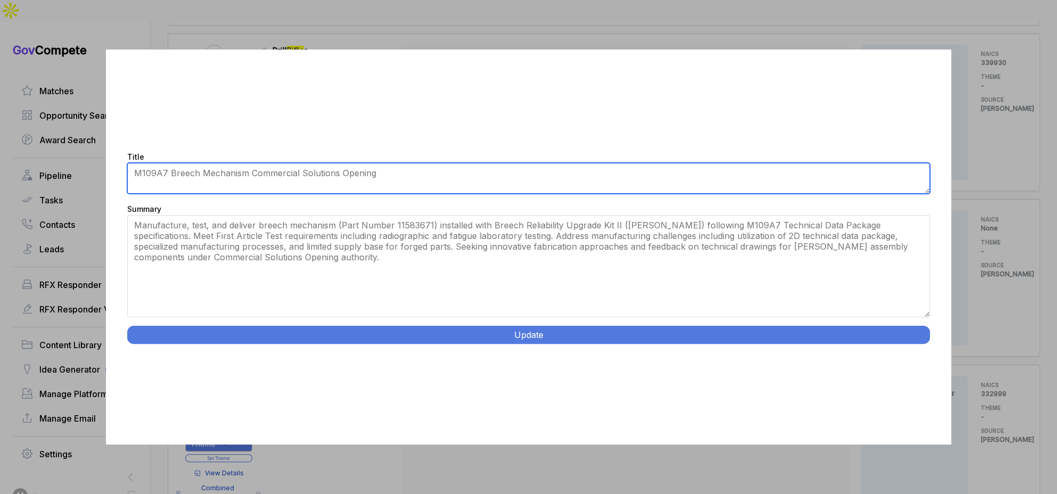
click at [381, 177] on textarea "Artillery Systems" at bounding box center [528, 178] width 803 height 31
paste textarea "Self-Propelled Howitzer Systems (SPHS) Commercial Solutions"
type textarea "Self-Propelled Howitzer Systems CSO"
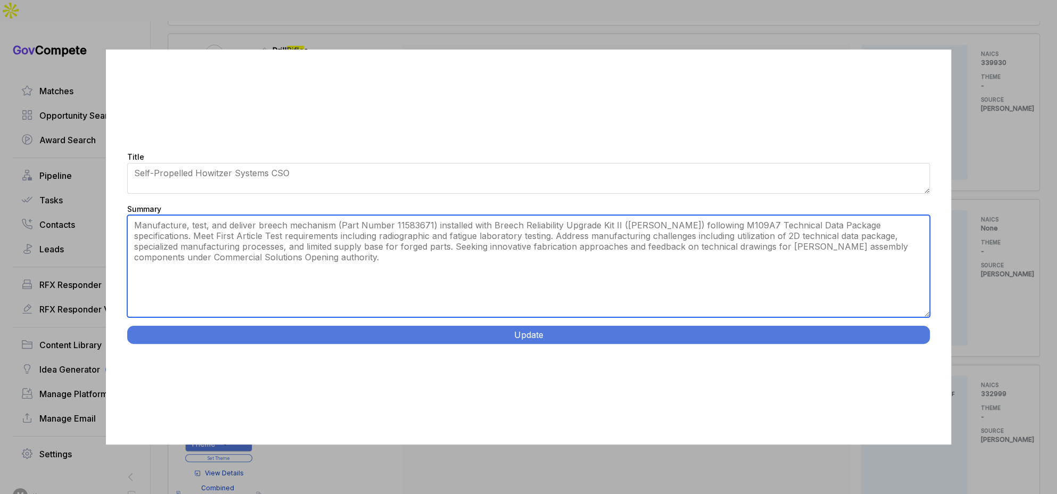
click at [475, 261] on textarea "Develop, produce, and sustain the M109A7/M992A3 Self-Propelled Howitzer Systems…" at bounding box center [528, 266] width 803 height 102
paste textarea "seeking a new fabrication approach, feedback on technical drawings, and qualifi…"
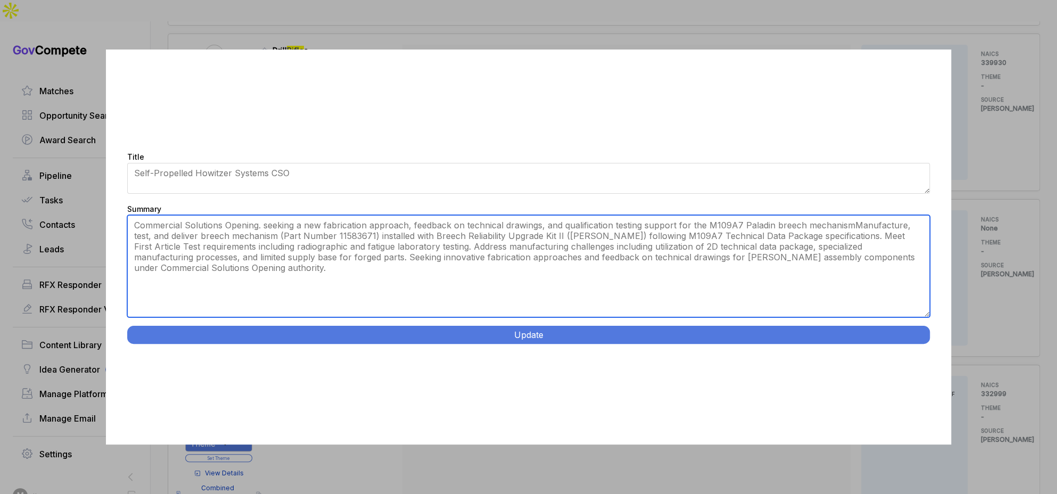
click at [264, 223] on textarea "Develop, produce, and sustain the M109A7/M992A3 Self-Propelled Howitzer Systems…" at bounding box center [528, 266] width 803 height 102
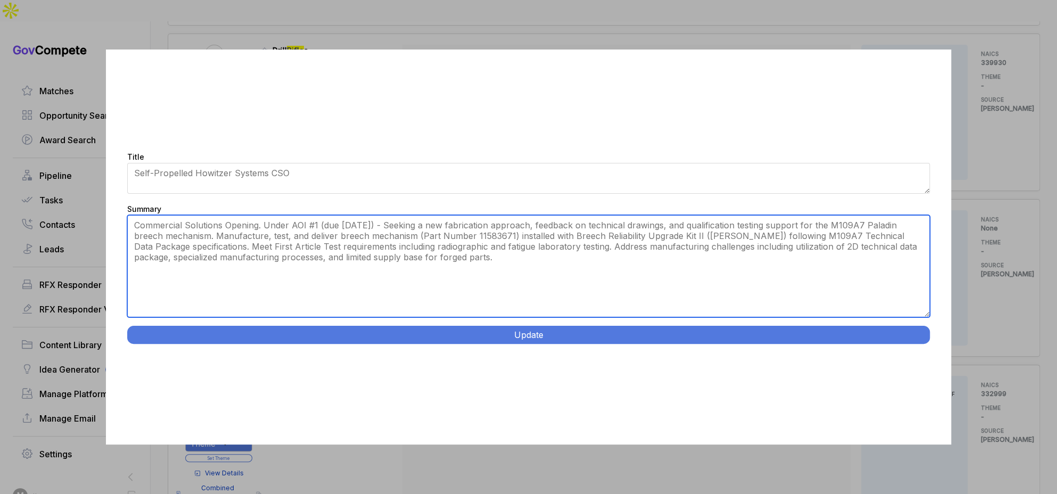
type textarea "Commercial Solutions Opening. Under AOI #1 (due September 3) - Seeking a new fa…"
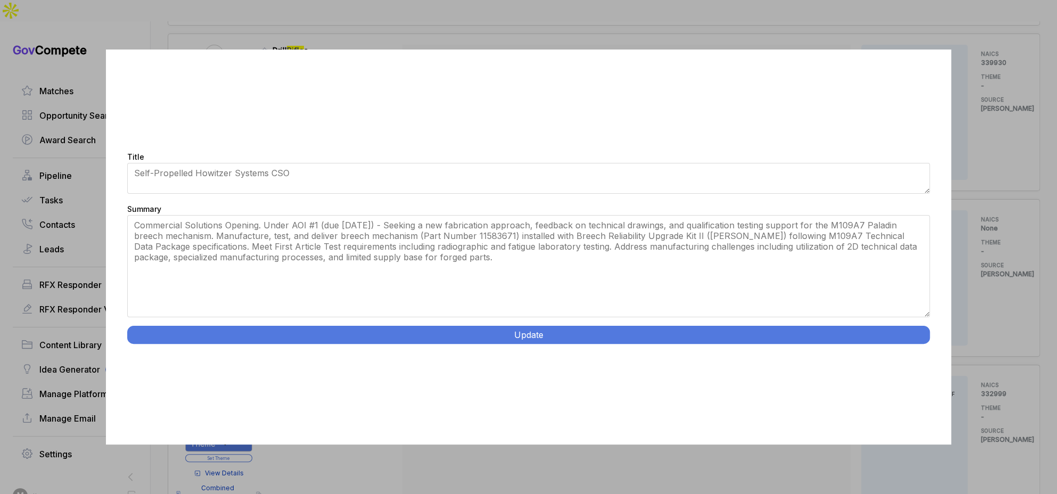
click at [571, 340] on button "Update" at bounding box center [528, 335] width 803 height 18
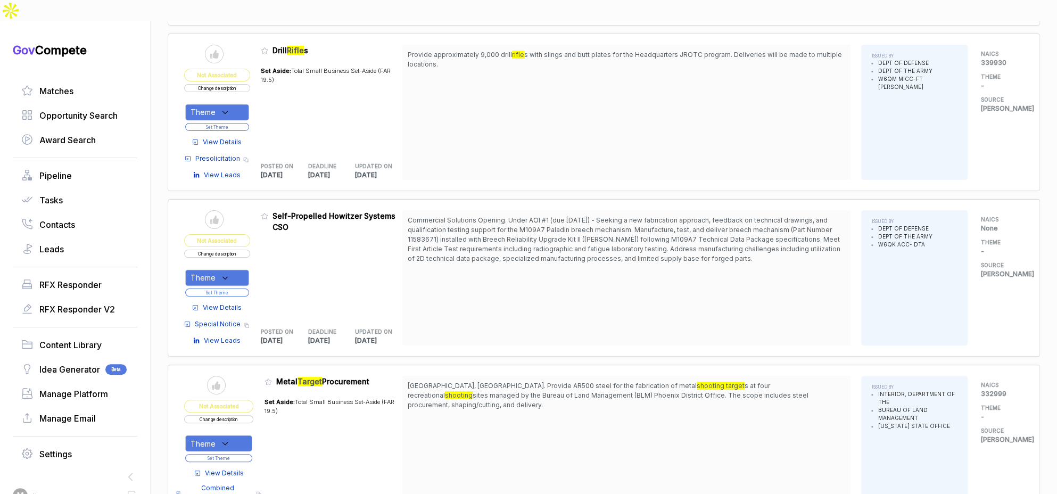
click at [235, 269] on div "Theme" at bounding box center [217, 277] width 64 height 16
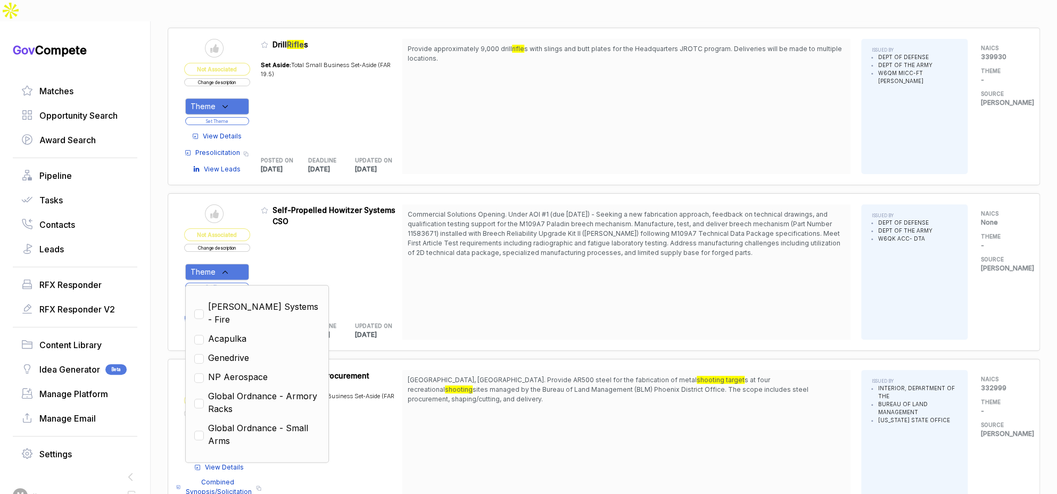
scroll to position [6316, 0]
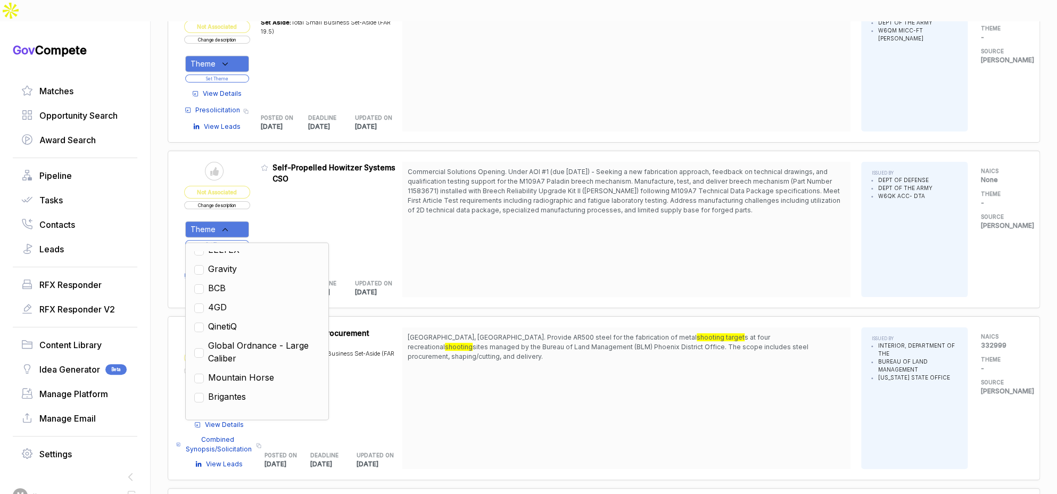
click at [274, 339] on span "Global Ordnance - Large Caliber" at bounding box center [264, 352] width 112 height 26
checkbox input "true"
click at [400, 274] on div "UPDATED ON 2025-08-13" at bounding box center [378, 285] width 47 height 23
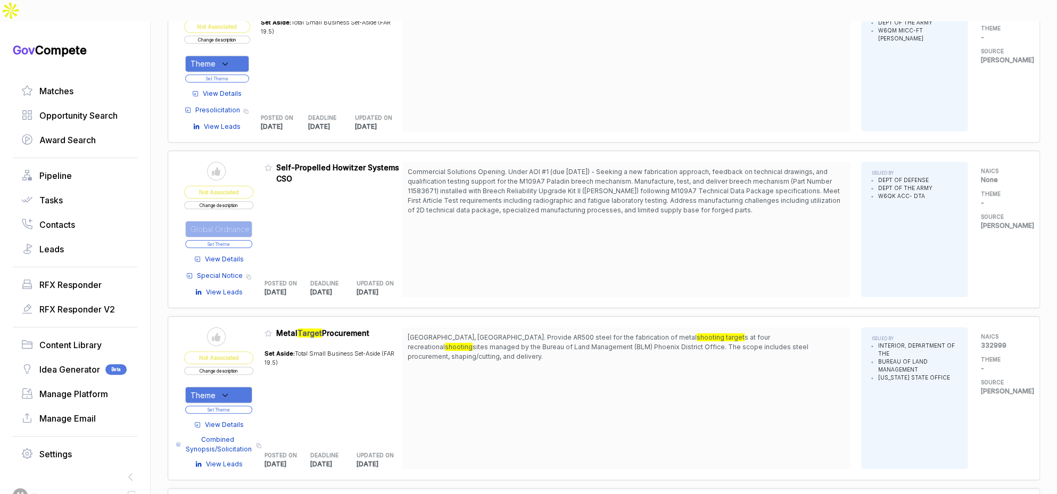
click at [220, 240] on button "Set Theme" at bounding box center [218, 244] width 67 height 8
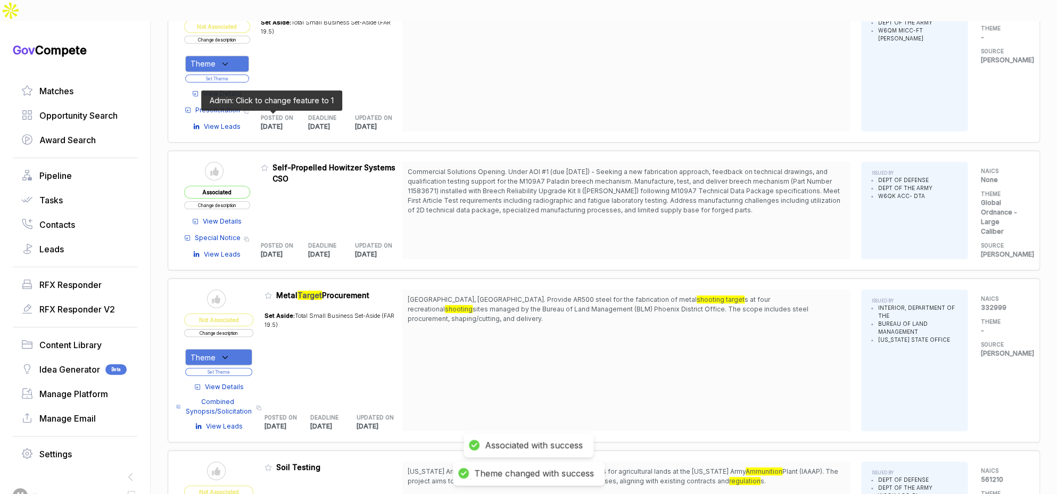
click at [268, 165] on icon at bounding box center [264, 168] width 6 height 6
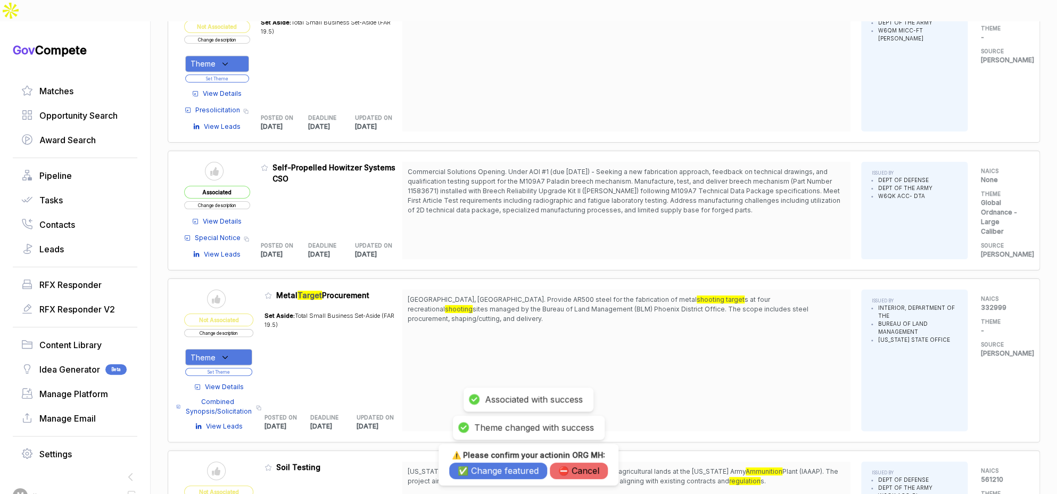
click at [471, 467] on button "✅ Change featured" at bounding box center [498, 470] width 98 height 16
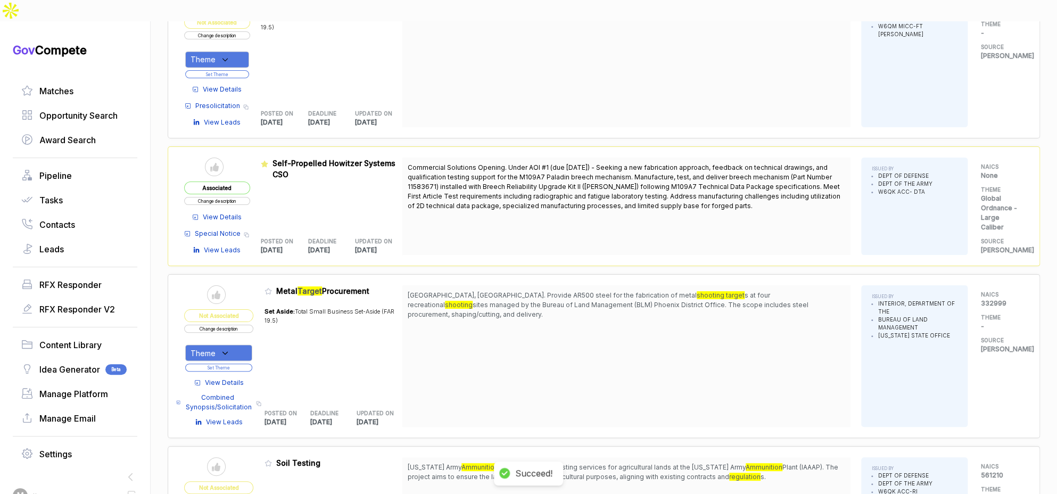
scroll to position [6329, 0]
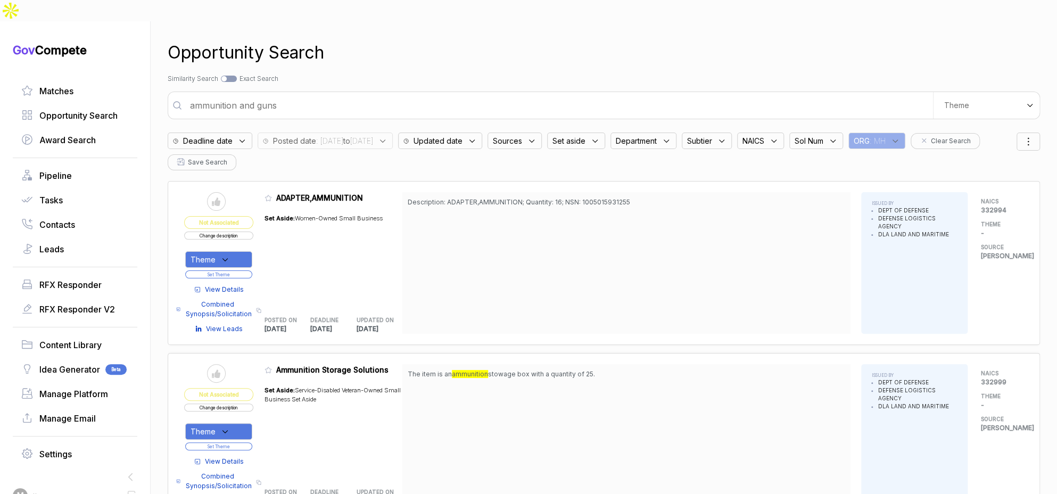
click at [368, 95] on input "ammunition and guns" at bounding box center [558, 105] width 749 height 21
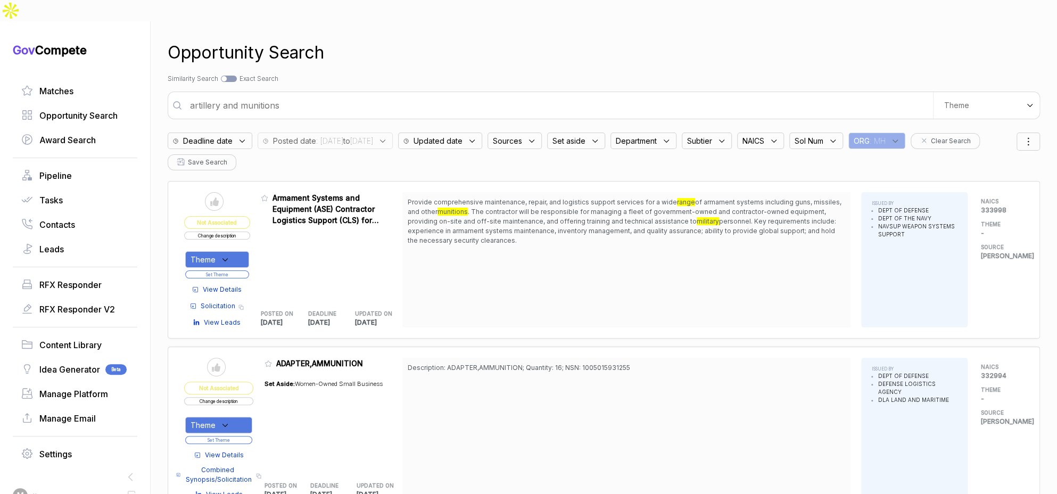
click at [236, 285] on span "View Details" at bounding box center [222, 290] width 39 height 10
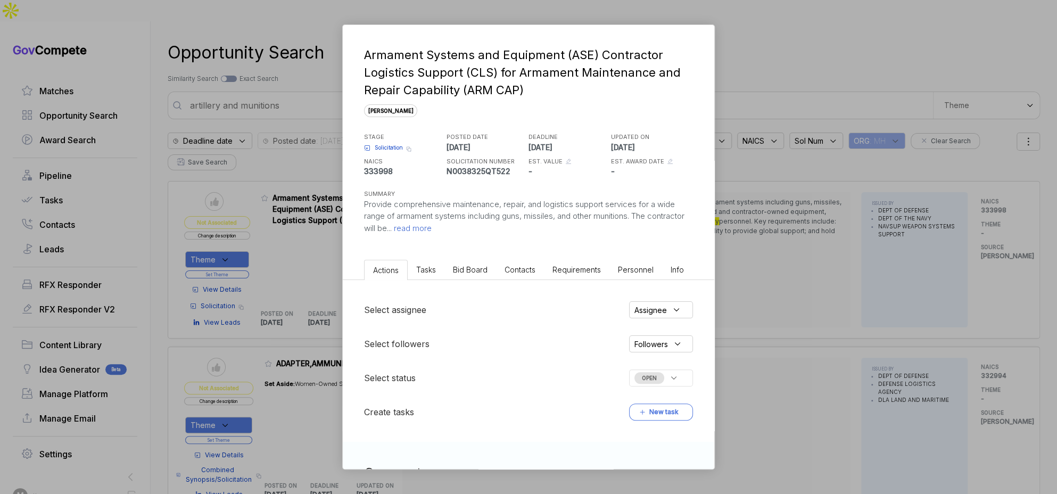
click at [458, 268] on span "Bid Board" at bounding box center [470, 269] width 35 height 9
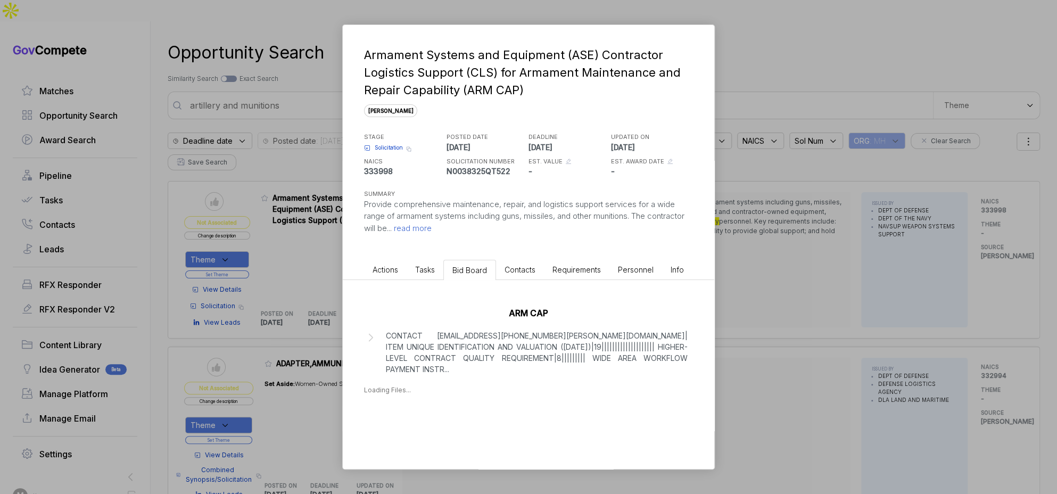
click at [493, 363] on p "CONTACT INFORMATION|4|N791.13|LPW|771-229-0606|Destiny.n.wiatr.civ@us.navy.mil|…" at bounding box center [537, 352] width 302 height 45
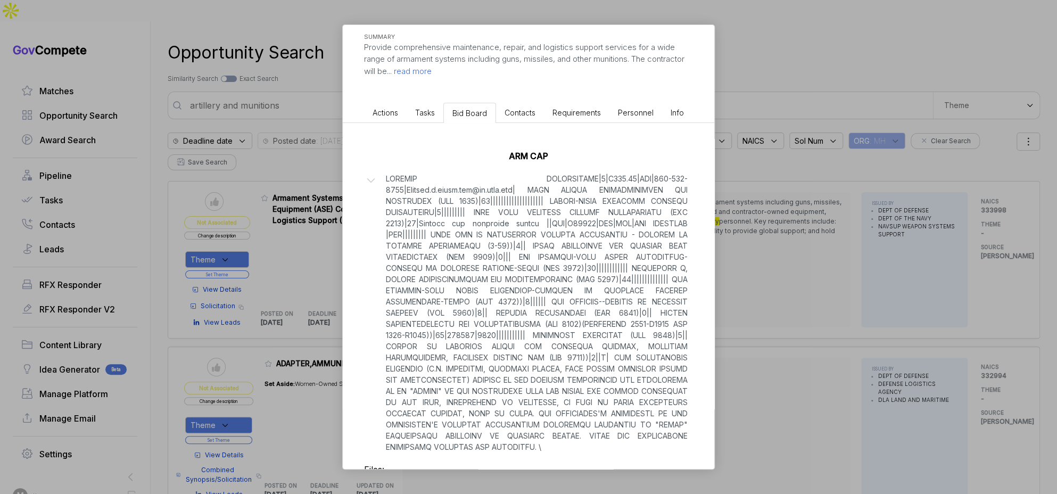
scroll to position [217, 0]
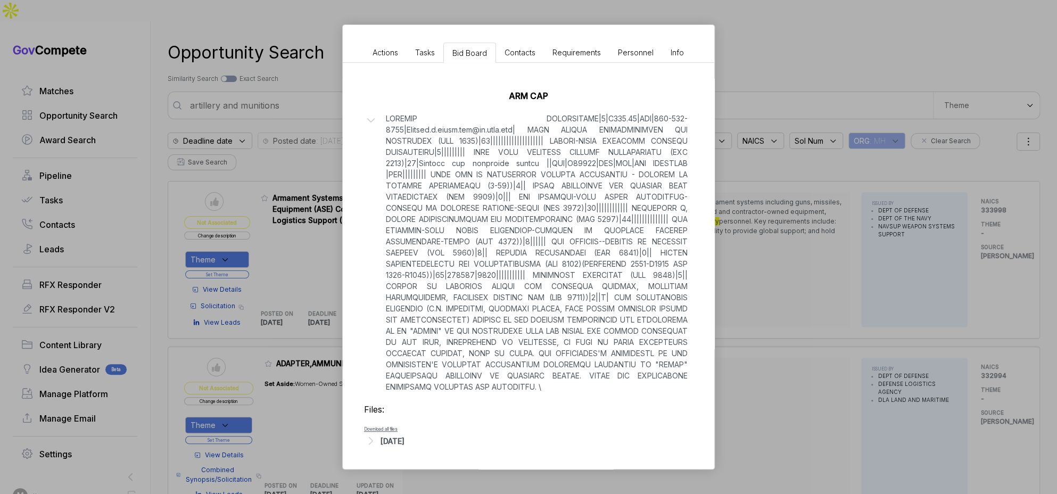
drag, startPoint x: 766, startPoint y: 306, endPoint x: 716, endPoint y: 315, distance: 50.9
click at [766, 306] on div "Armament Systems and Equipment (ASE) Contractor Logistics Support (CLS) for Arm…" at bounding box center [528, 247] width 1057 height 494
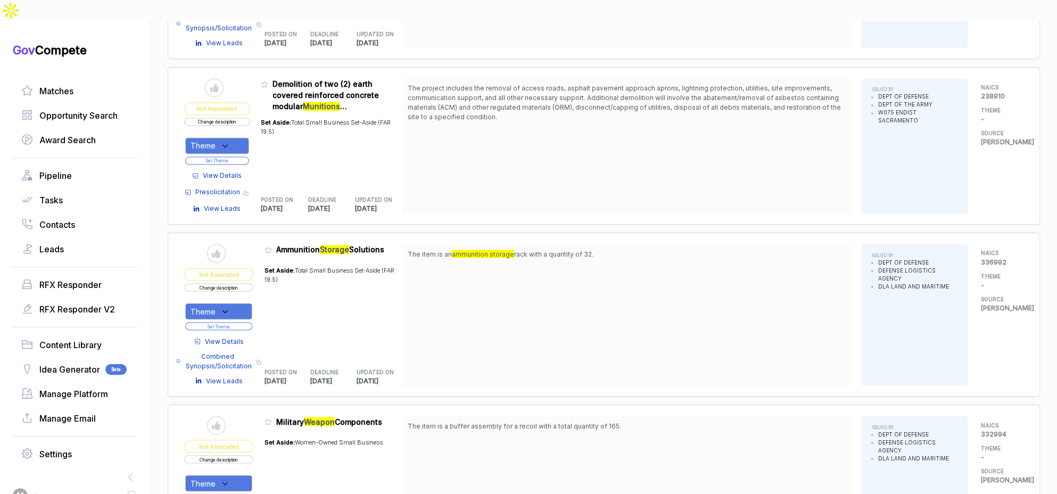
scroll to position [1128, 0]
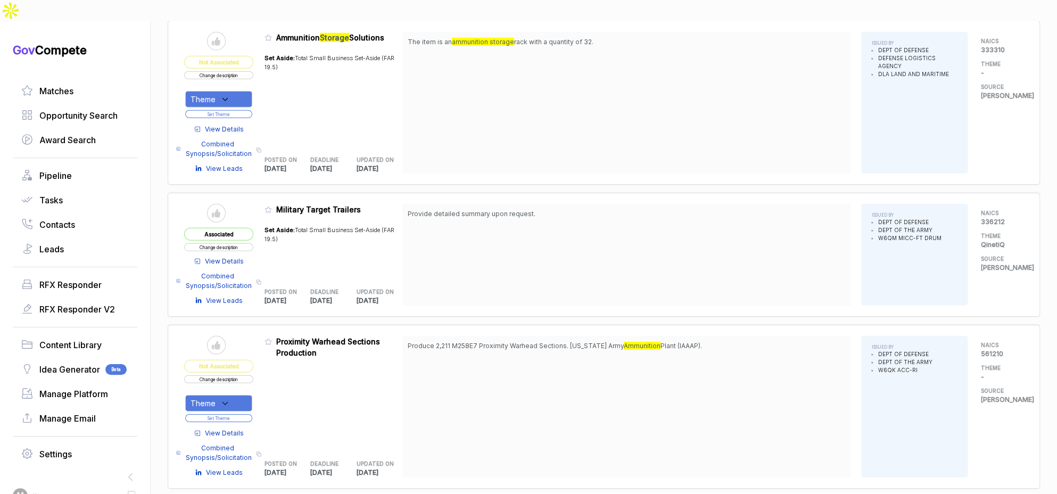
scroll to position [1937, 0]
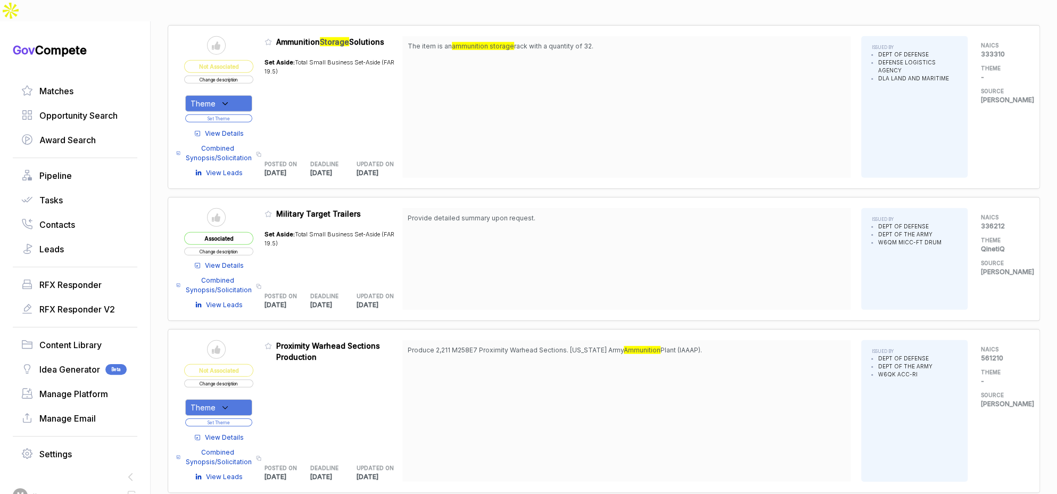
click at [227, 129] on span "View Details" at bounding box center [224, 134] width 39 height 10
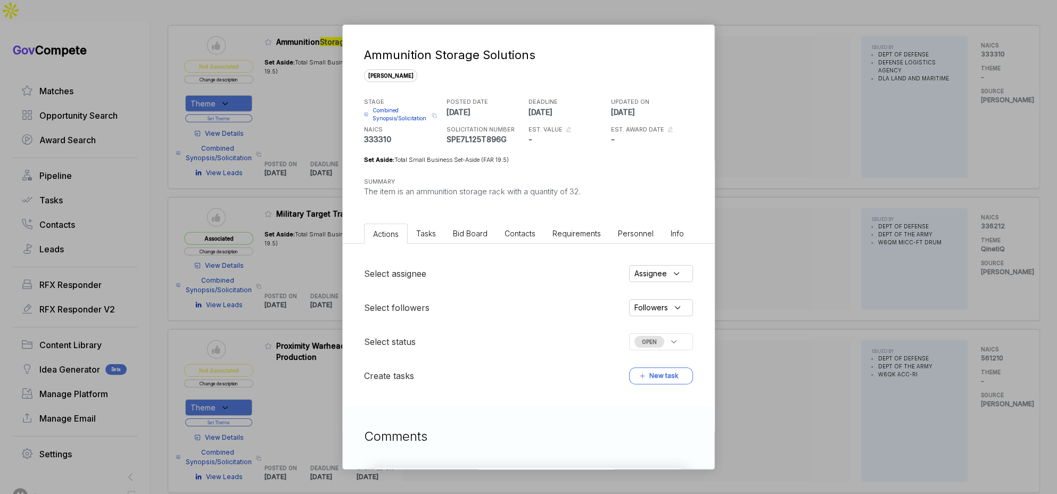
click at [484, 241] on li "Bid Board" at bounding box center [470, 233] width 52 height 20
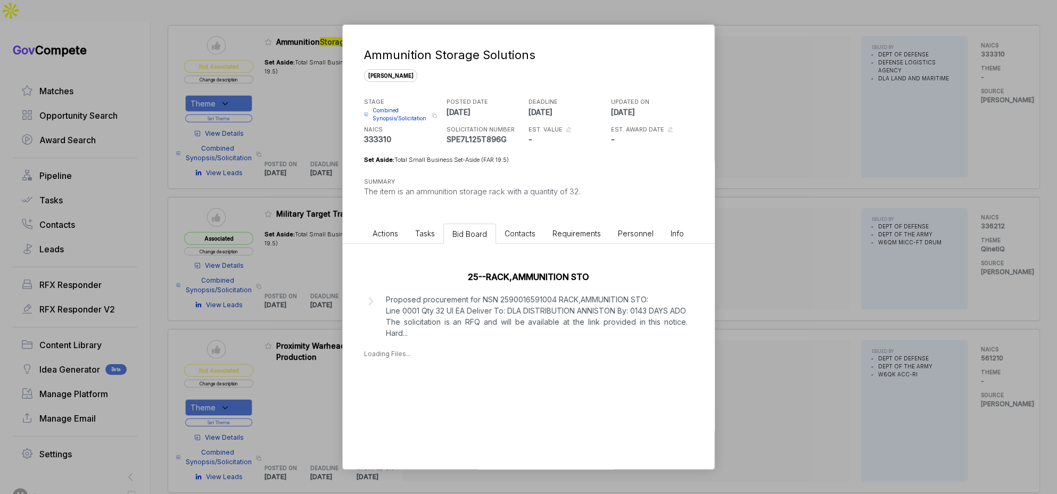
click at [749, 285] on div "Ammunition Storage Solutions sam STAGE Combined Synopsis/Solicitation Copy link…" at bounding box center [528, 247] width 1057 height 494
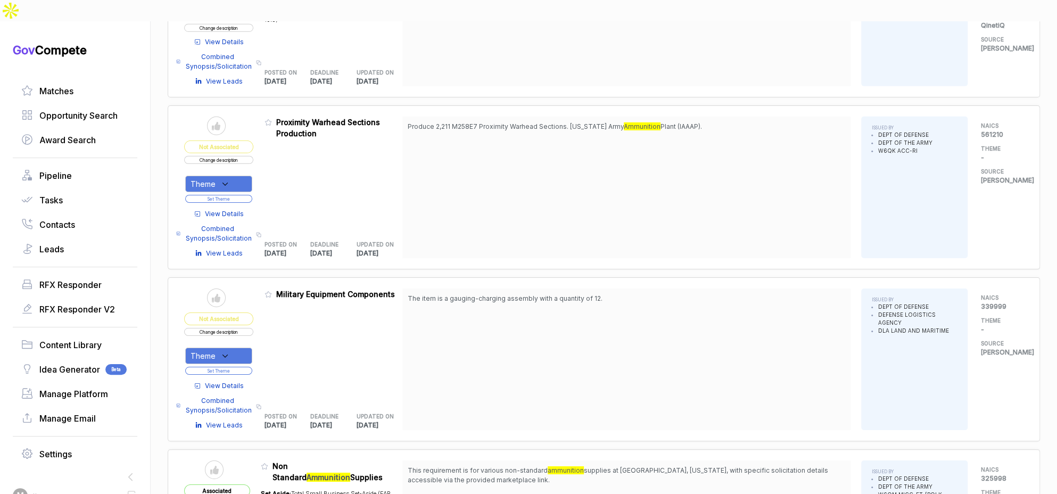
scroll to position [2159, 0]
click at [232, 210] on span "View Details" at bounding box center [224, 215] width 39 height 10
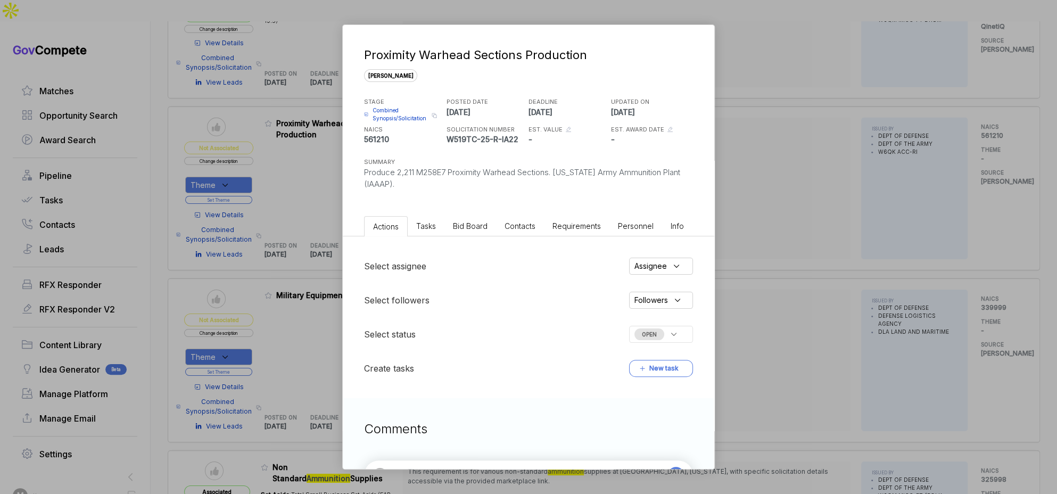
click at [472, 227] on span "Bid Board" at bounding box center [470, 225] width 35 height 9
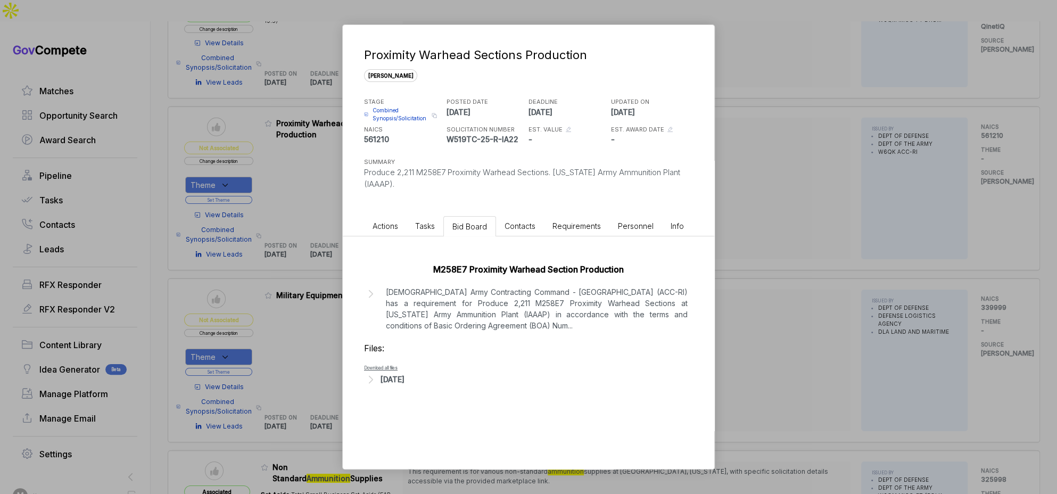
click at [506, 308] on p "US Army Contracting Command - Rock Island (ACC-RI) has a requirement for Produc…" at bounding box center [537, 308] width 302 height 45
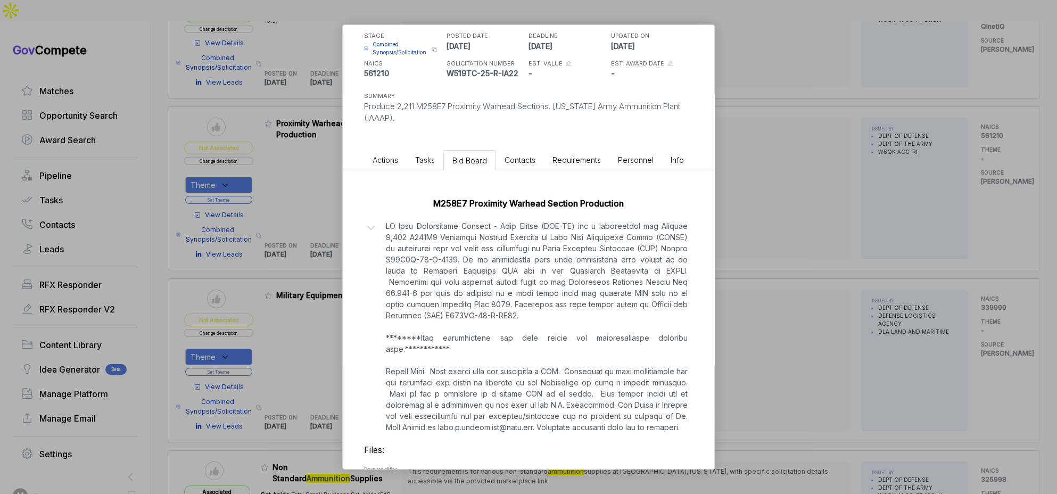
scroll to position [68, 0]
click at [769, 278] on div "Proximity Warhead Sections Production sam STAGE Combined Synopsis/Solicitation …" at bounding box center [528, 247] width 1057 height 494
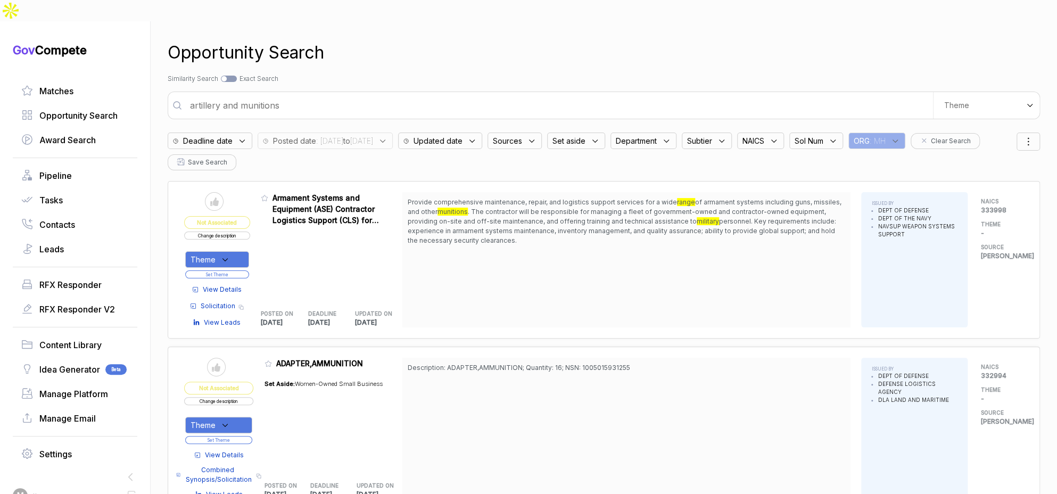
click at [436, 95] on input "artillery and munitions" at bounding box center [558, 105] width 749 height 21
type input "drone and unmanned aircraft vehicles"
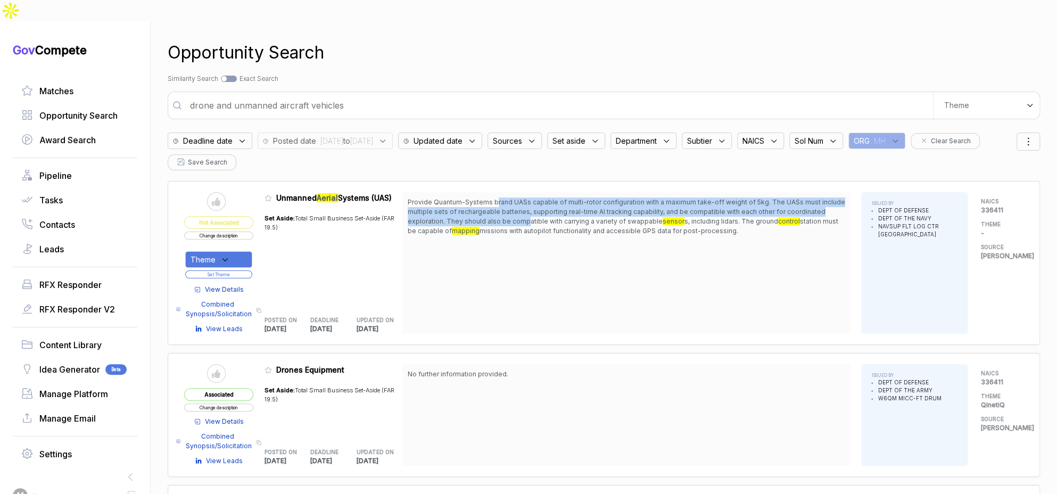
drag, startPoint x: 500, startPoint y: 180, endPoint x: 532, endPoint y: 204, distance: 39.9
click at [532, 204] on span "Provide Quantum-Systems brand UASs capable of multi-rotor configuration with a …" at bounding box center [626, 216] width 437 height 38
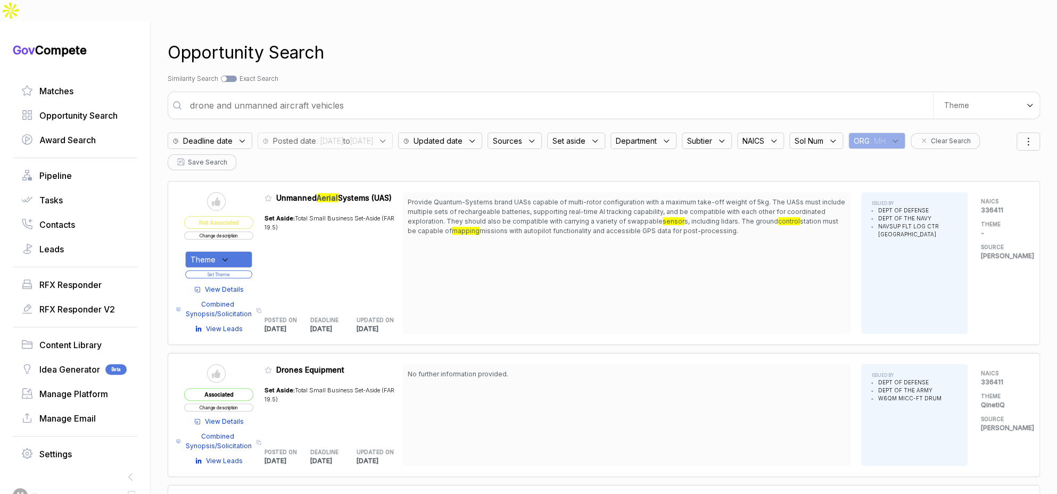
click at [238, 285] on span "View Details" at bounding box center [224, 290] width 39 height 10
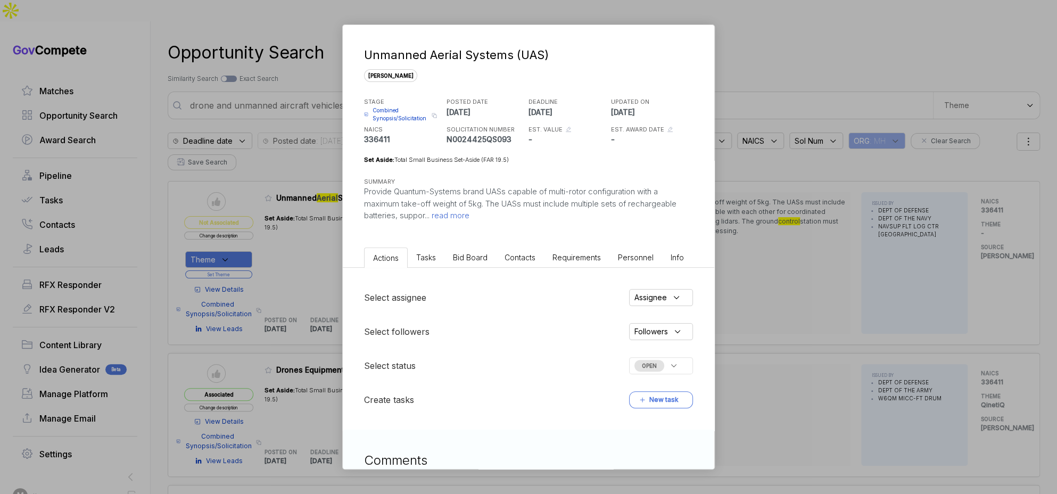
click at [475, 263] on li "Bid Board" at bounding box center [470, 257] width 52 height 20
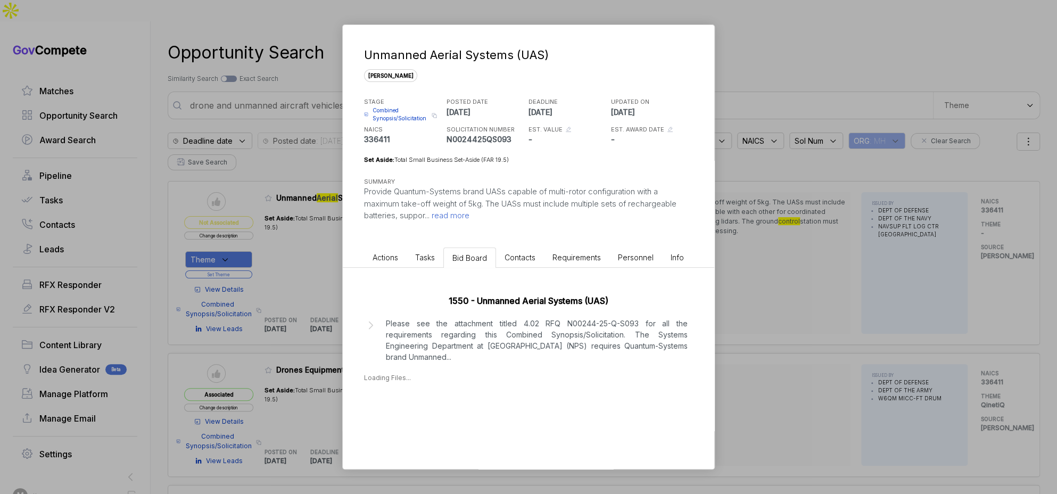
click at [469, 350] on p "Please see the attachment titled 4.02 RFQ N00244-25-Q-S093 for all the requirem…" at bounding box center [537, 340] width 302 height 45
click at [404, 410] on div "Aug 12, 2025" at bounding box center [392, 410] width 24 height 11
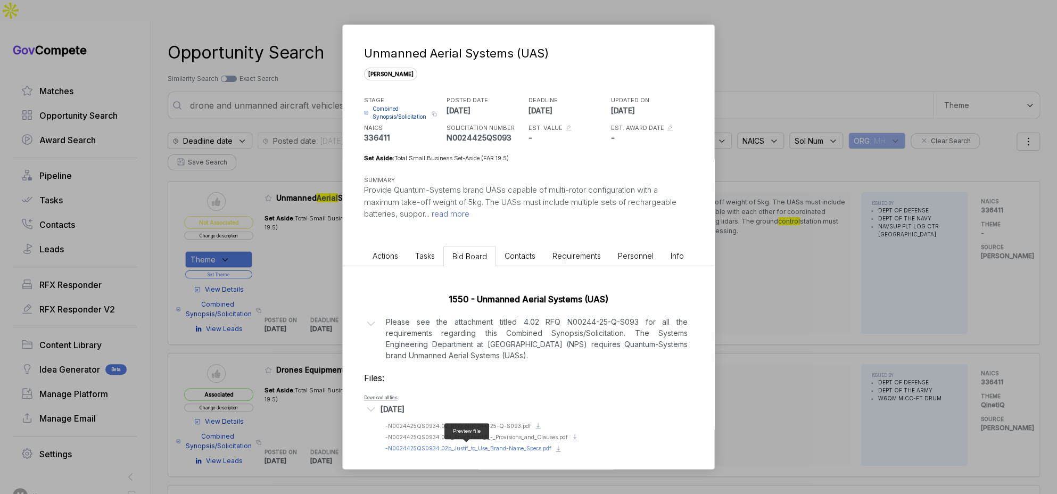
click at [494, 446] on span "- N0024425QS0934.02b_Justif_to_Use_Brand-Name_Specs.pdf" at bounding box center [468, 448] width 166 height 6
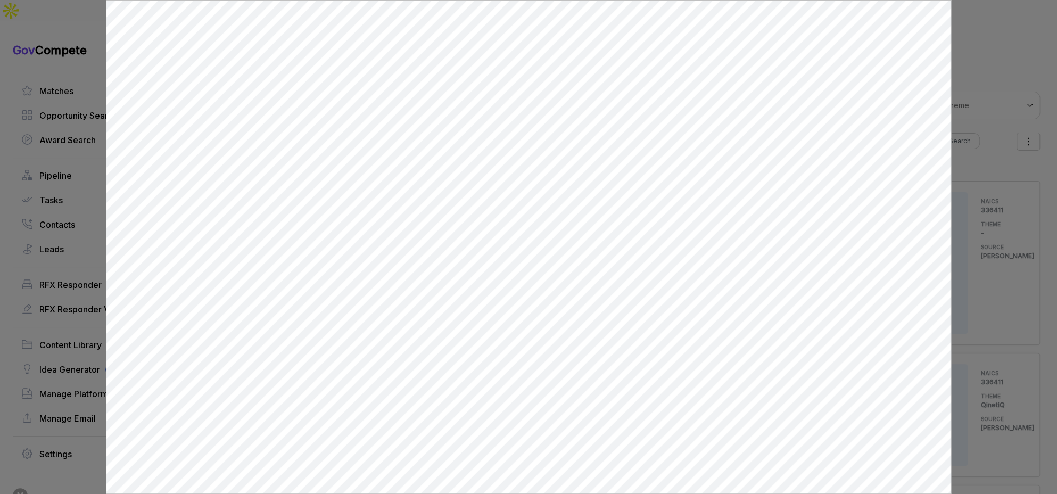
scroll to position [0, 0]
drag, startPoint x: 968, startPoint y: 283, endPoint x: 695, endPoint y: 336, distance: 277.4
click at [963, 285] on div at bounding box center [528, 247] width 1057 height 494
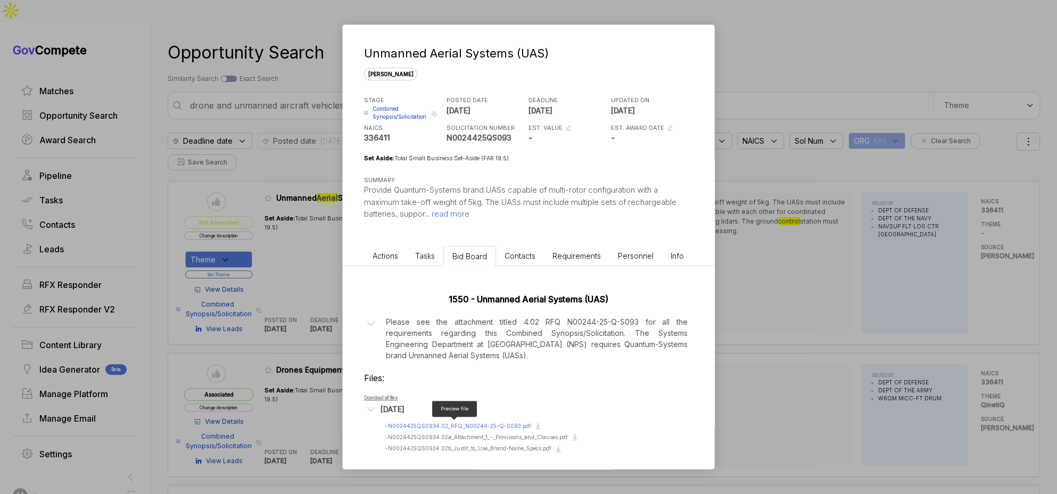
click at [454, 423] on span "- N0024425QS0934.02_RFQ_N00244-25-Q-S093.pdf" at bounding box center [458, 425] width 146 height 6
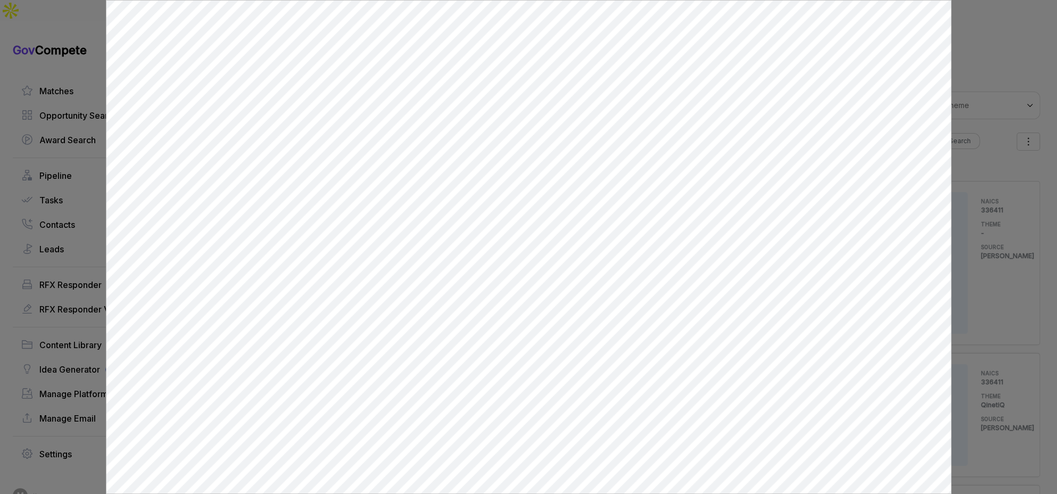
click at [975, 262] on div at bounding box center [528, 247] width 1057 height 494
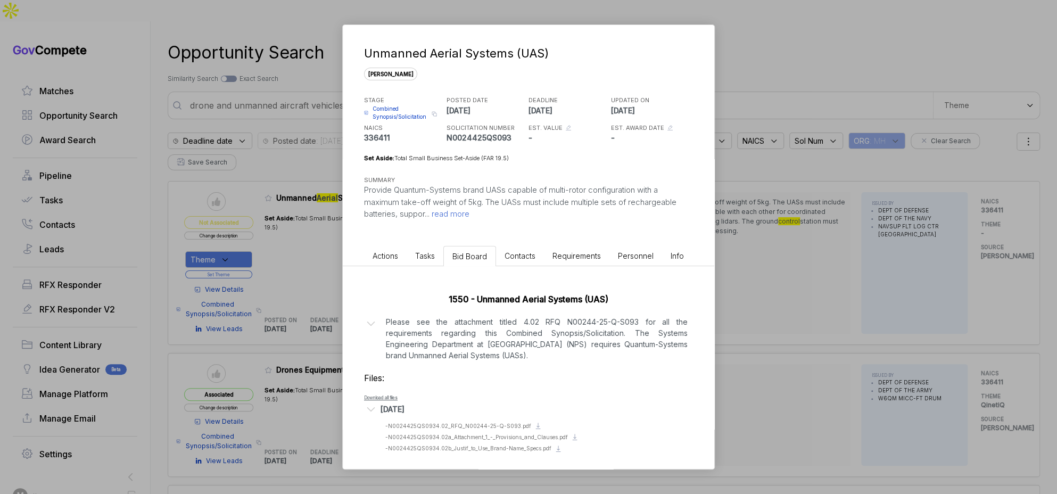
click at [802, 272] on div "Unmanned Aerial Systems (UAS) sam STAGE Combined Synopsis/Solicitation Copy lin…" at bounding box center [528, 247] width 1057 height 494
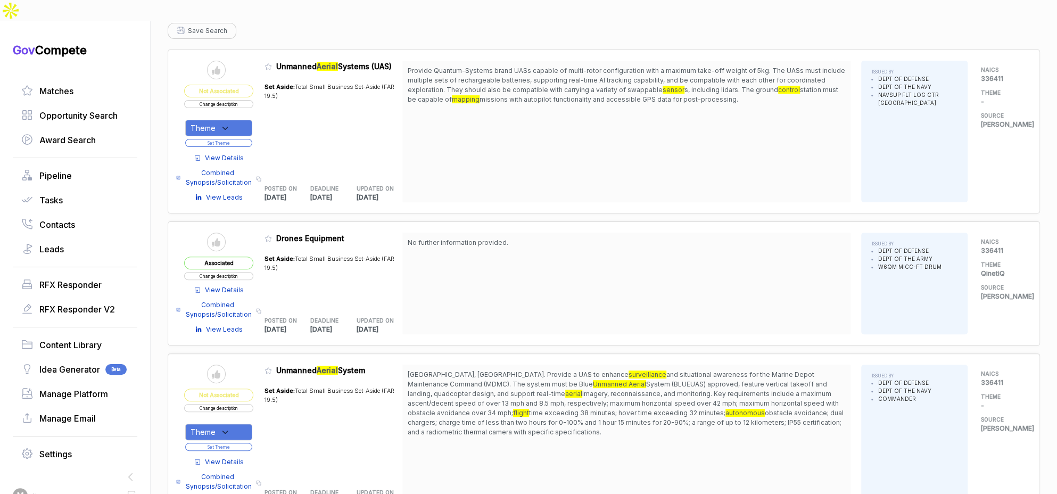
scroll to position [132, 0]
drag, startPoint x: 602, startPoint y: 351, endPoint x: 607, endPoint y: 404, distance: 52.9
click at [604, 405] on span "Albany, GA. Provide a UAS to enhance surveillance and situational awareness for…" at bounding box center [626, 402] width 437 height 67
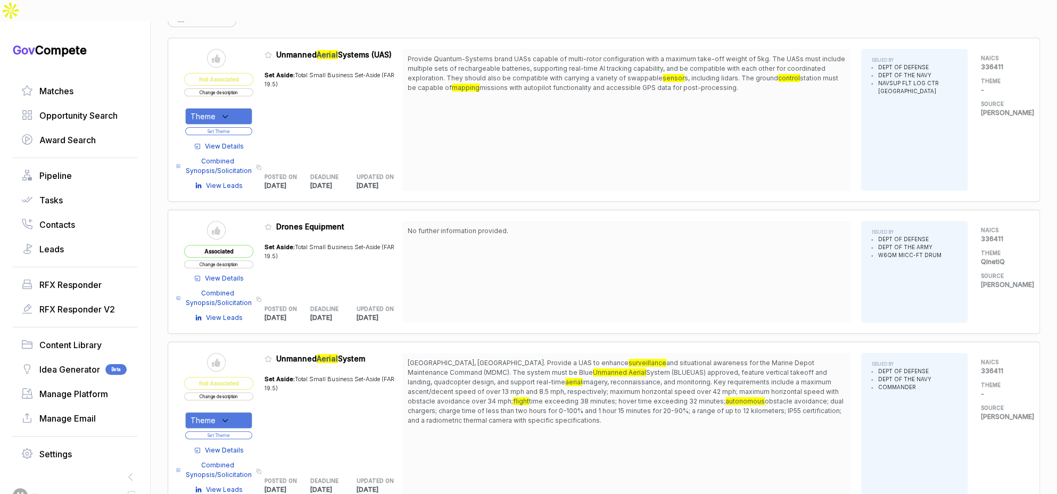
scroll to position [255, 0]
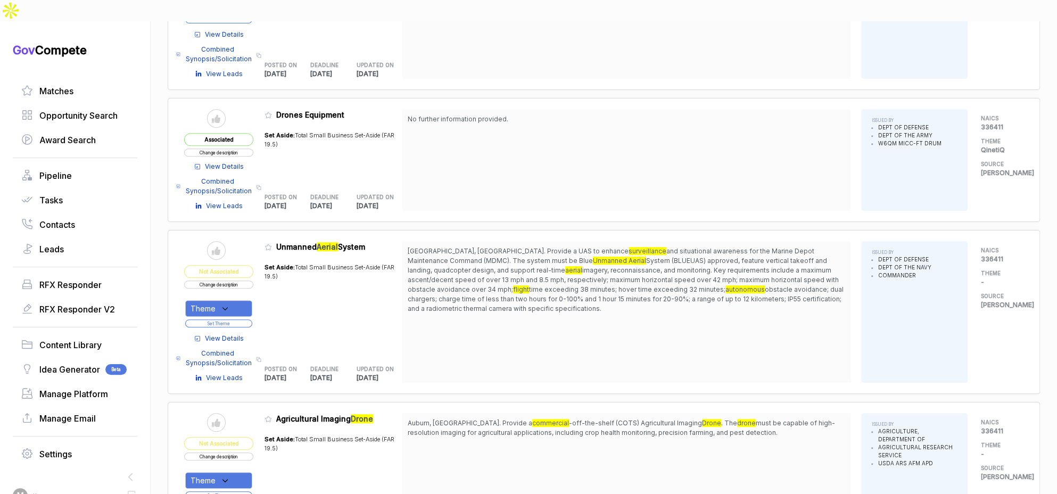
click at [235, 334] on span "View Details" at bounding box center [224, 339] width 39 height 10
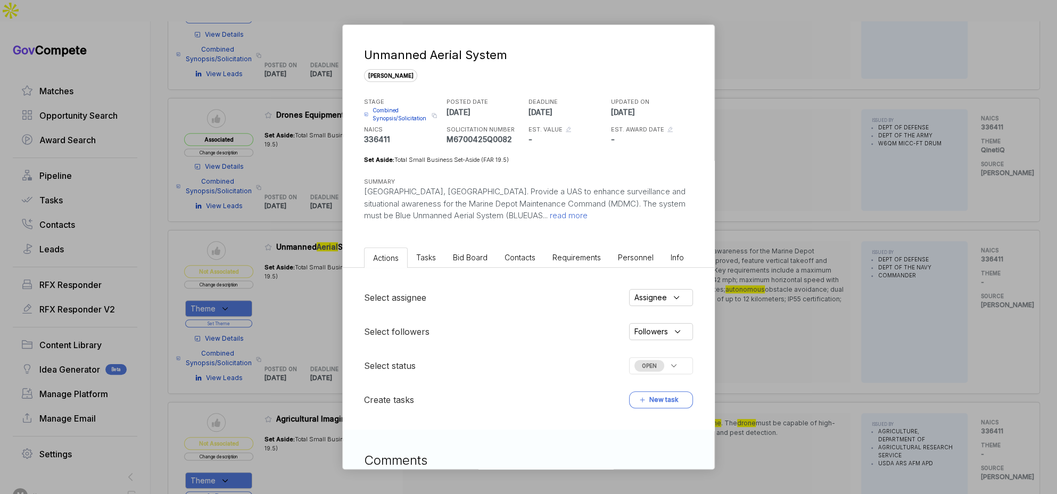
click at [479, 255] on span "Bid Board" at bounding box center [470, 257] width 35 height 9
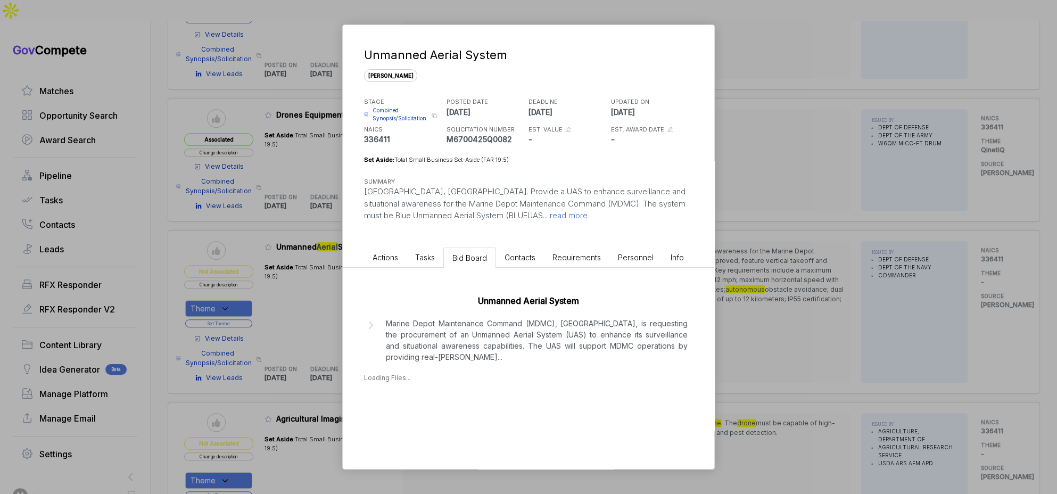
click at [469, 332] on p "Marine Depot Maintenance Command (MDMC), Albany, is requesting the procurement …" at bounding box center [537, 340] width 302 height 45
drag, startPoint x: 748, startPoint y: 345, endPoint x: 381, endPoint y: 336, distance: 367.2
click at [738, 346] on div "Unmanned Aerial System sam STAGE Combined Synopsis/Solicitation Copy link POSTE…" at bounding box center [528, 247] width 1057 height 494
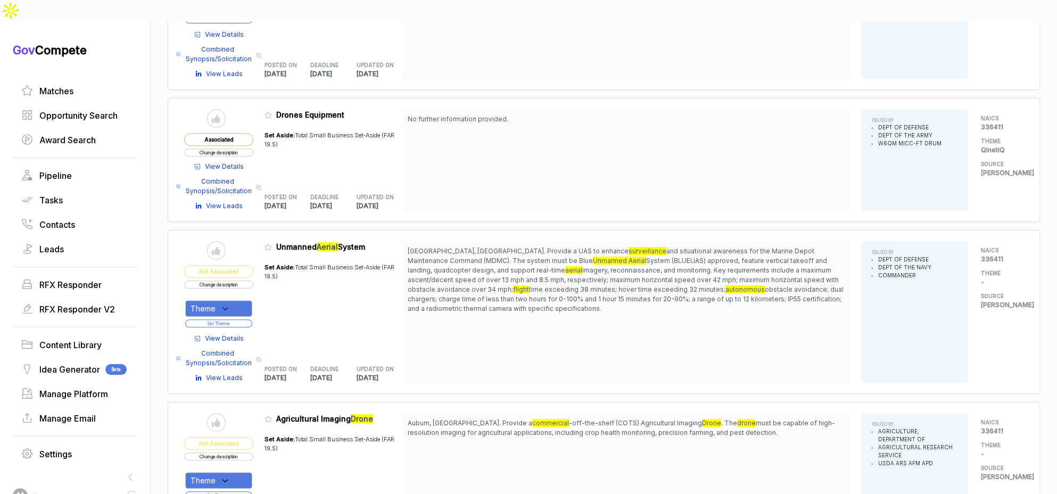
click at [242, 300] on div "Theme" at bounding box center [218, 308] width 67 height 16
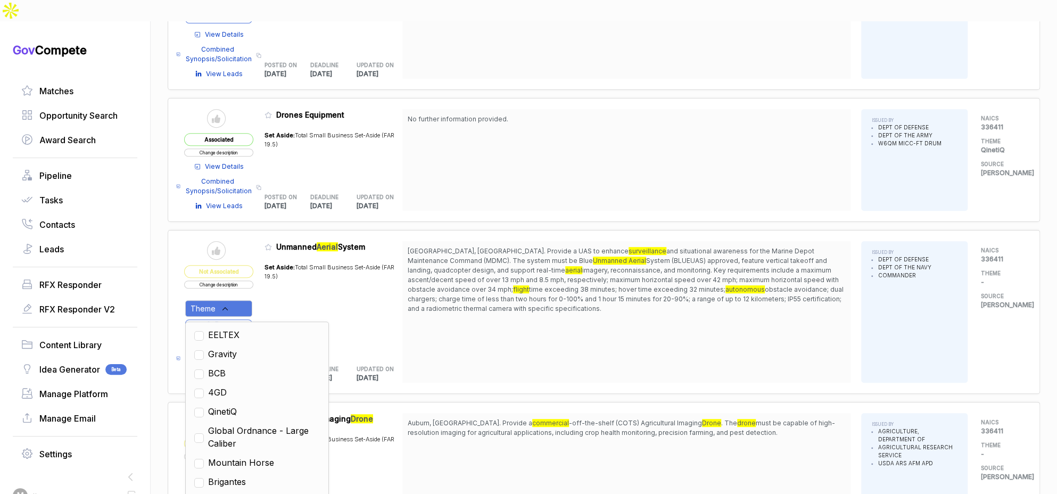
drag, startPoint x: 241, startPoint y: 386, endPoint x: 279, endPoint y: 378, distance: 39.2
click at [237, 405] on span "QinetiQ" at bounding box center [222, 411] width 29 height 13
checkbox input "true"
drag, startPoint x: 445, startPoint y: 333, endPoint x: 440, endPoint y: 333, distance: 5.3
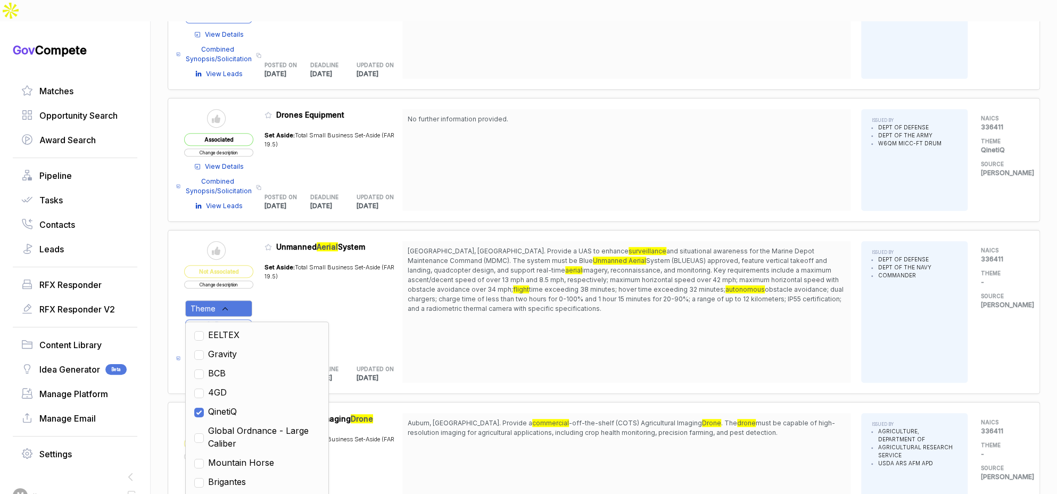
click at [440, 333] on div "Albany, GA. Provide a UAS to enhance surveillance and situational awareness for…" at bounding box center [626, 312] width 448 height 142
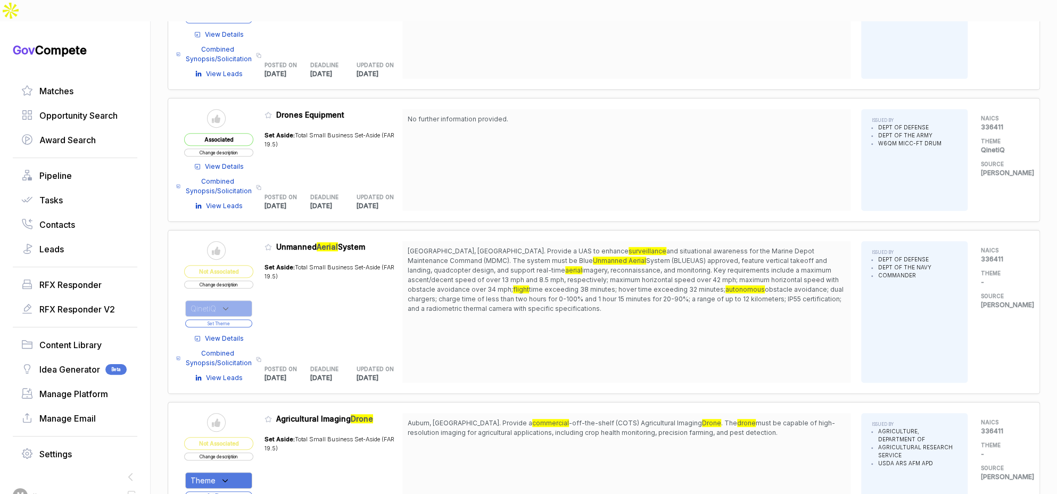
click at [240, 319] on button "Set Theme" at bounding box center [218, 323] width 67 height 8
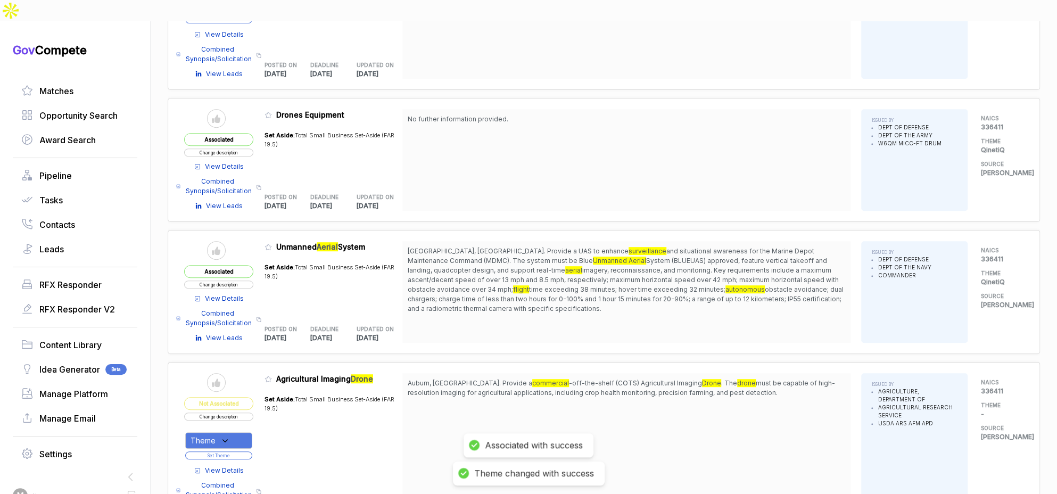
click at [272, 243] on icon at bounding box center [267, 246] width 7 height 7
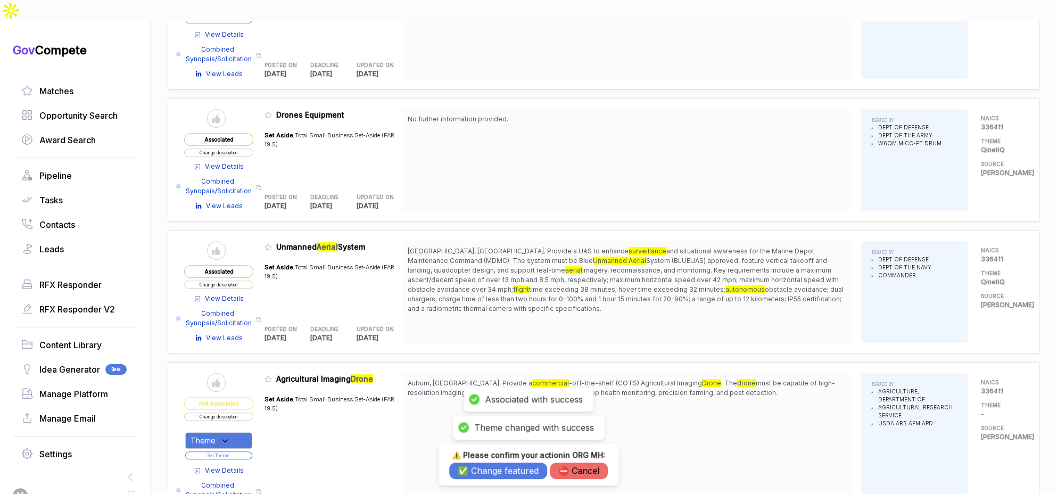
click at [481, 470] on button "✅ Change featured" at bounding box center [498, 470] width 98 height 16
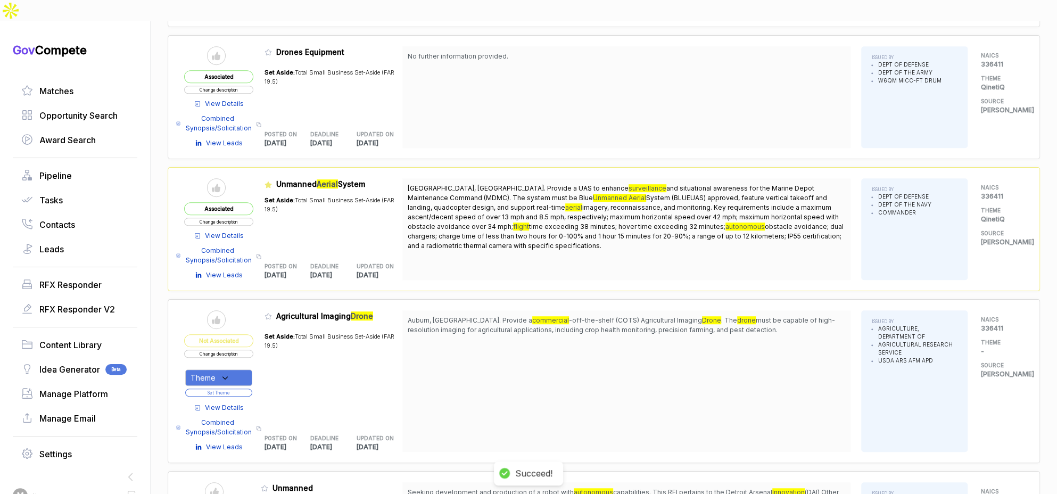
scroll to position [319, 0]
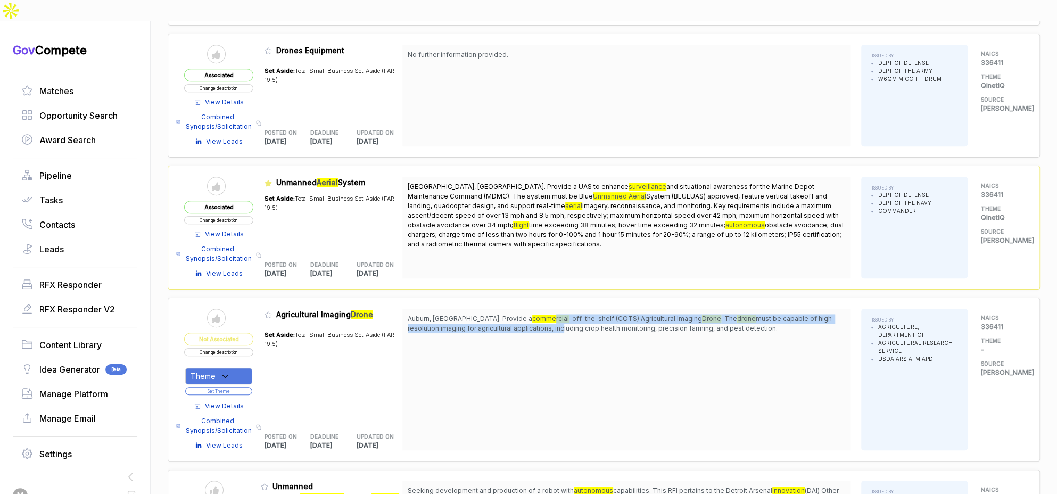
drag, startPoint x: 499, startPoint y: 290, endPoint x: 507, endPoint y: 329, distance: 39.6
click at [505, 314] on span "Auburn, AL. Provide a commercial -off-the-shelf (COTS) Agricultural Imaging Dro…" at bounding box center [626, 323] width 437 height 19
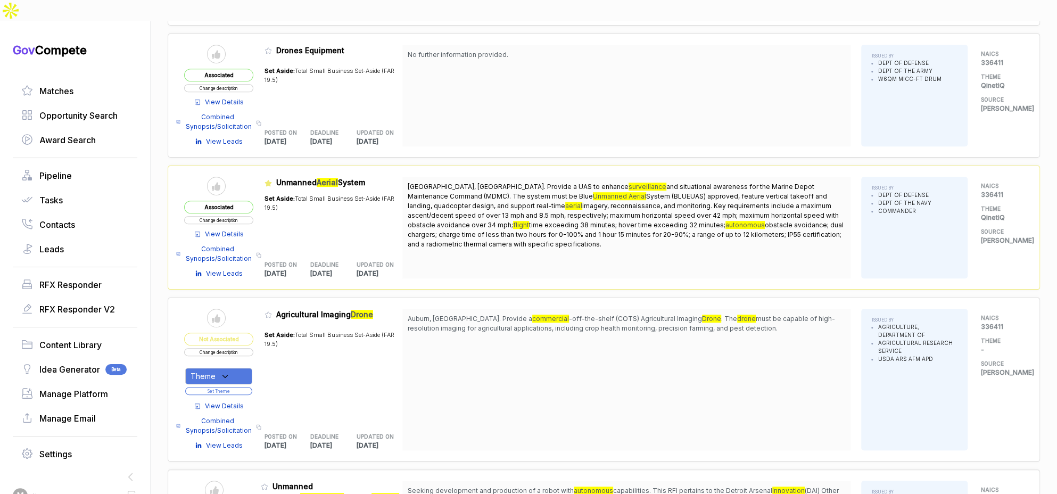
drag, startPoint x: 507, startPoint y: 329, endPoint x: 500, endPoint y: 350, distance: 21.5
click at [507, 330] on div "Auburn, AL. Provide a commercial -off-the-shelf (COTS) Agricultural Imaging Dro…" at bounding box center [626, 380] width 448 height 142
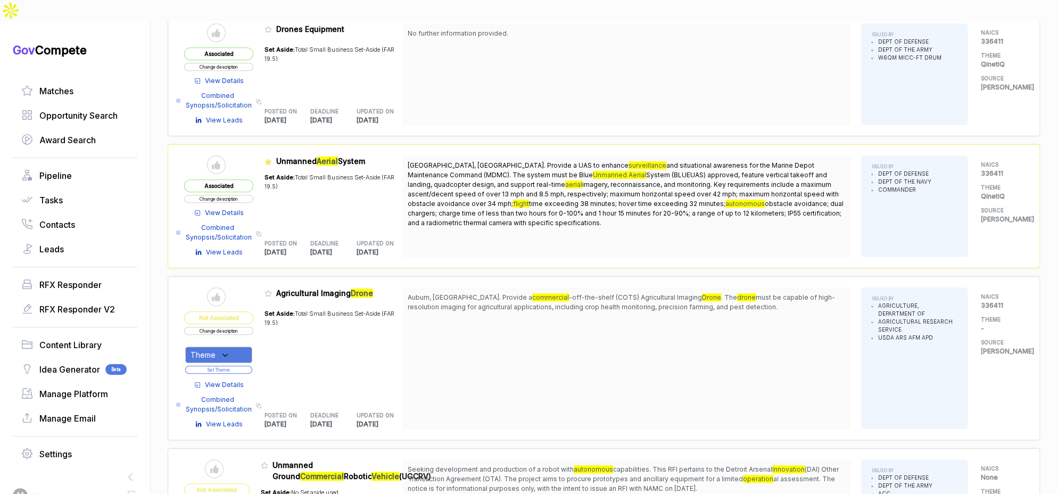
scroll to position [347, 0]
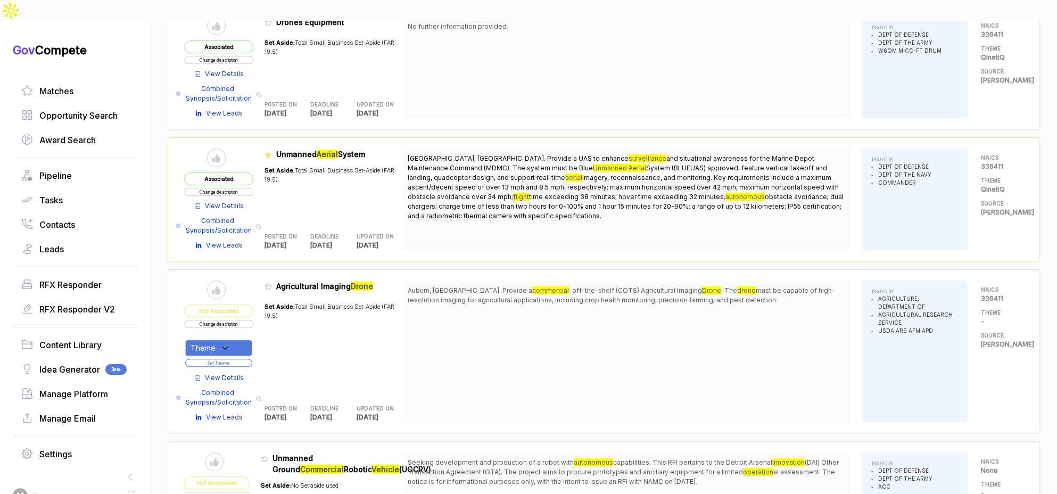
click at [230, 373] on span "View Details" at bounding box center [224, 378] width 39 height 10
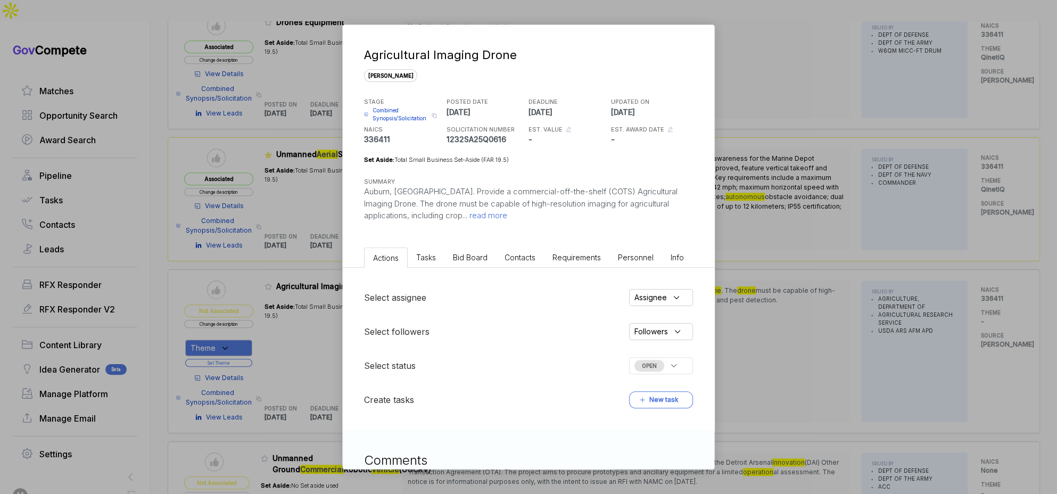
click at [472, 260] on span "Bid Board" at bounding box center [470, 257] width 35 height 9
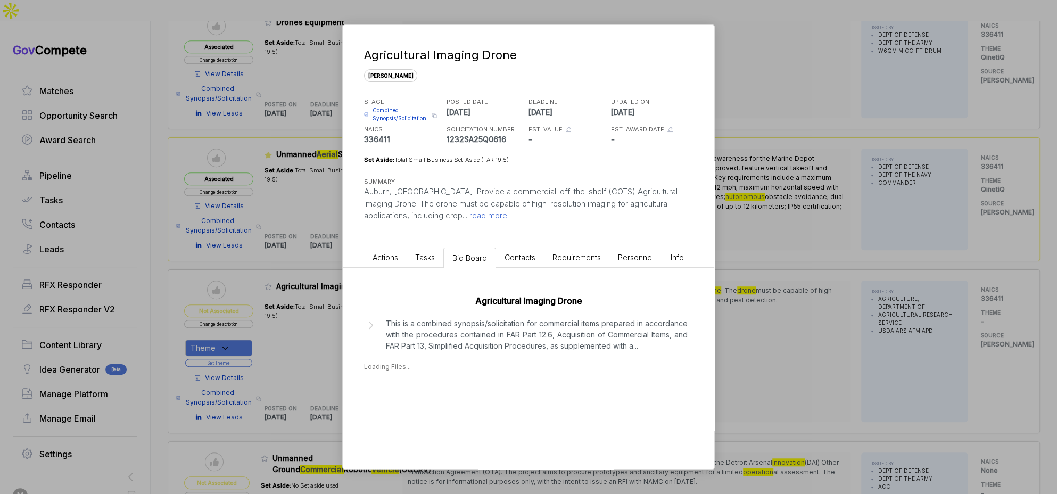
click at [481, 340] on p "This is a combined synopsis/solicitation for commercial items prepared in accor…" at bounding box center [537, 335] width 302 height 34
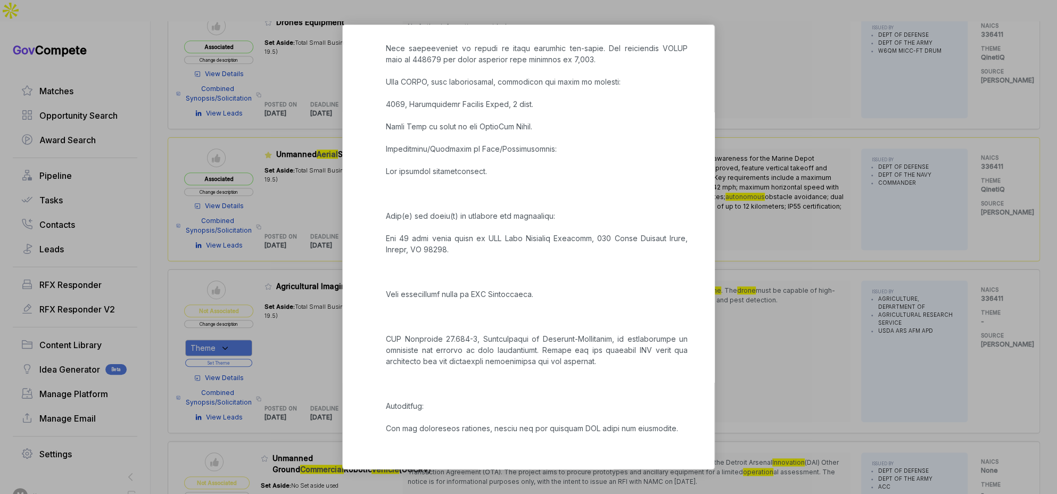
scroll to position [495, 0]
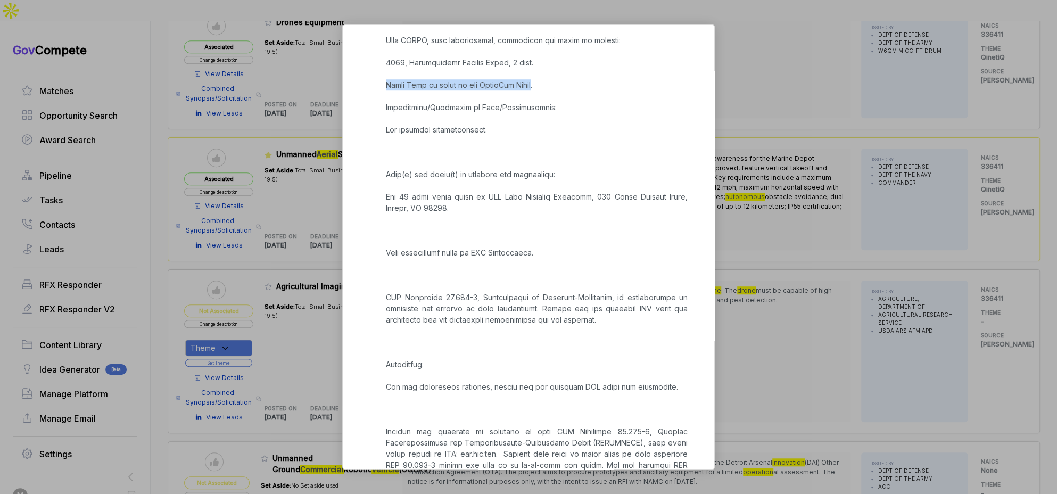
drag, startPoint x: 540, startPoint y: 61, endPoint x: 387, endPoint y: 61, distance: 153.2
click at [387, 61] on p at bounding box center [537, 425] width 302 height 1207
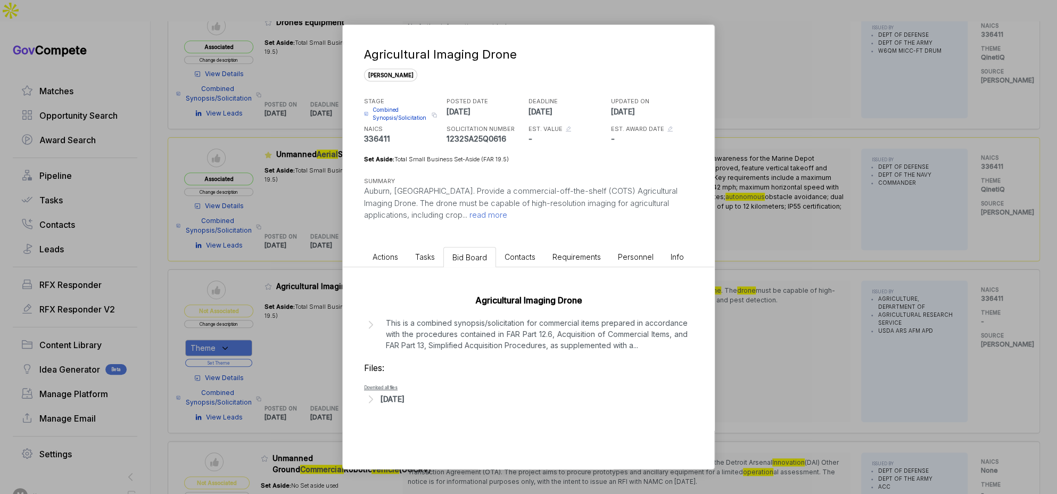
copy p "Brand Name or equal to the AstroMax Drone"
drag, startPoint x: 732, startPoint y: 249, endPoint x: 733, endPoint y: 259, distance: 9.6
click at [732, 250] on div "Agricultural Imaging Drone sam STAGE Combined Synopsis/Solicitation Copy link P…" at bounding box center [528, 247] width 1057 height 494
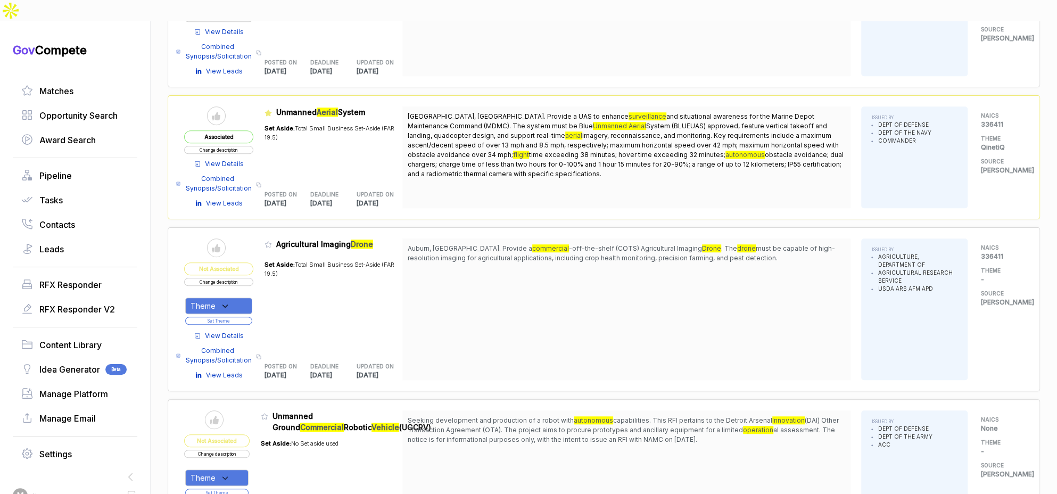
scroll to position [410, 0]
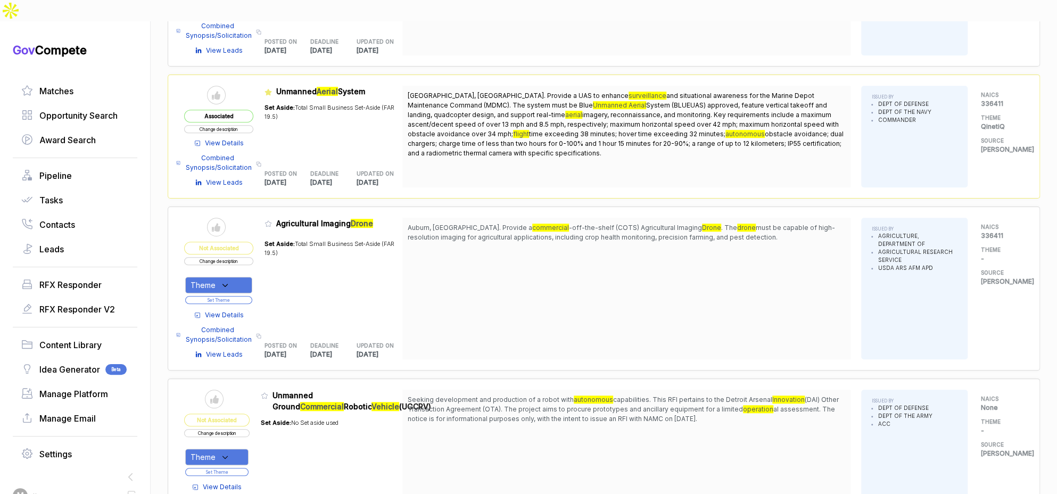
click at [238, 257] on button "Change description" at bounding box center [218, 261] width 69 height 8
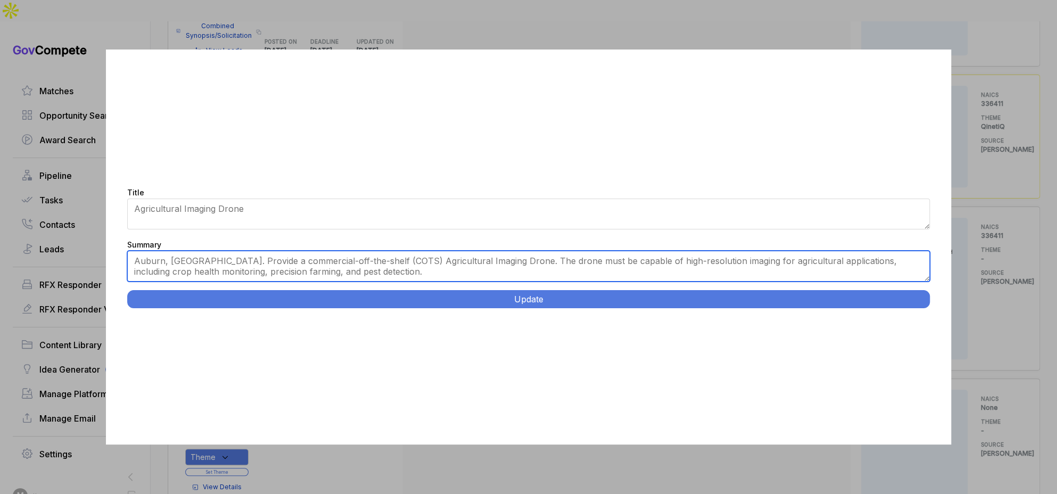
drag, startPoint x: 185, startPoint y: 259, endPoint x: 235, endPoint y: 255, distance: 49.6
click at [185, 259] on textarea "Auburn, AL. Provide a commercial-off-the-shelf (COTS) Agricultural Imaging Dron…" at bounding box center [528, 266] width 803 height 31
paste textarea "seeking a new fabrication approach, feedback on technical drawings, and qualifi…"
type textarea "Auburn, AL. Brand Name or Equal AstroMax Drone. Provide a commercial-off-the-sh…"
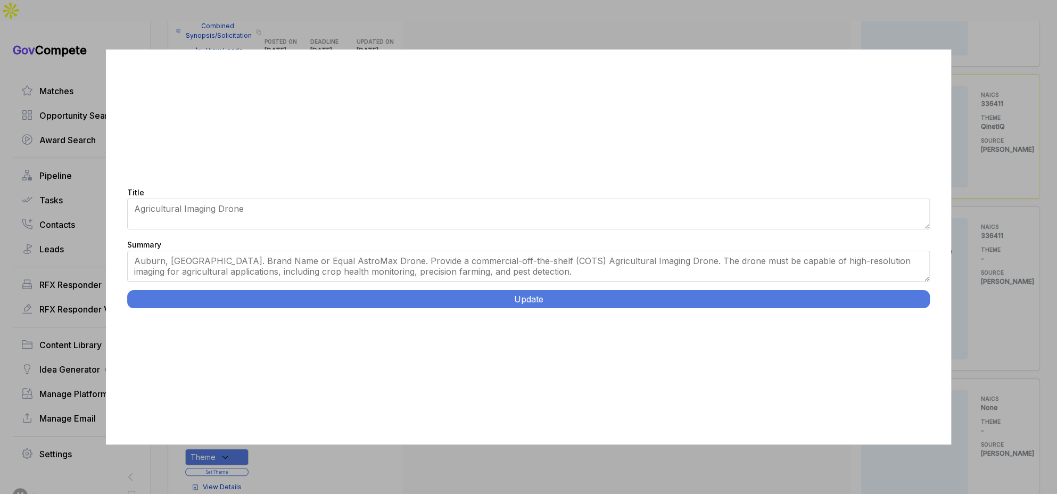
click at [377, 299] on button "Update" at bounding box center [528, 299] width 803 height 18
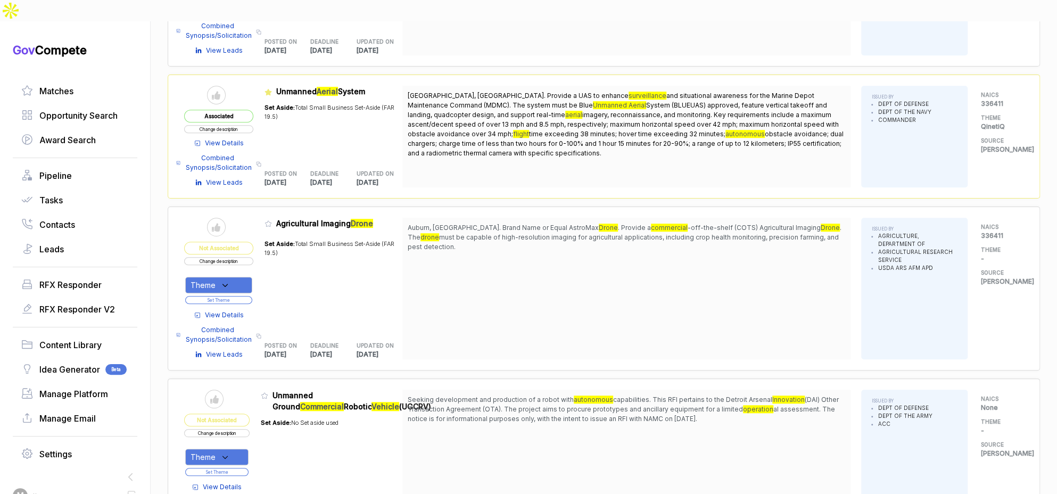
click at [236, 277] on div "Theme" at bounding box center [218, 285] width 67 height 16
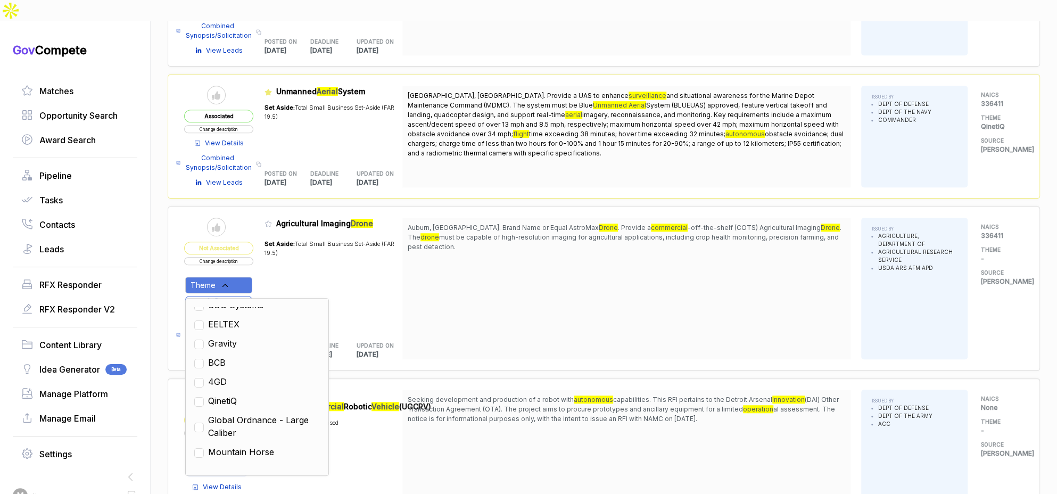
click at [235, 394] on span "QinetiQ" at bounding box center [222, 400] width 29 height 13
checkbox input "true"
drag, startPoint x: 449, startPoint y: 313, endPoint x: 367, endPoint y: 295, distance: 83.9
click at [444, 312] on div "Auburn, AL. Brand Name or Equal AstroMax Drone . Provide a commercial -off-the-…" at bounding box center [626, 289] width 448 height 142
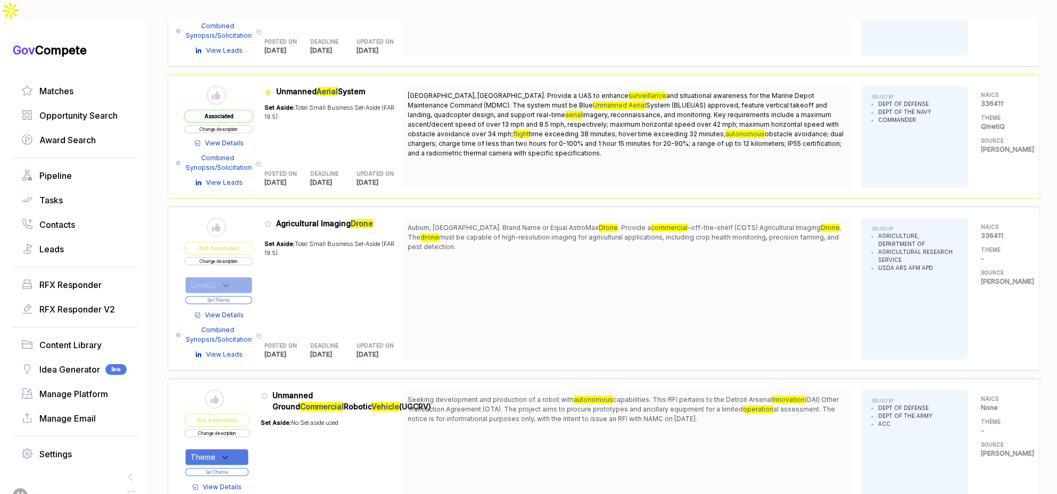
click at [252, 296] on button "Set Theme" at bounding box center [218, 300] width 67 height 8
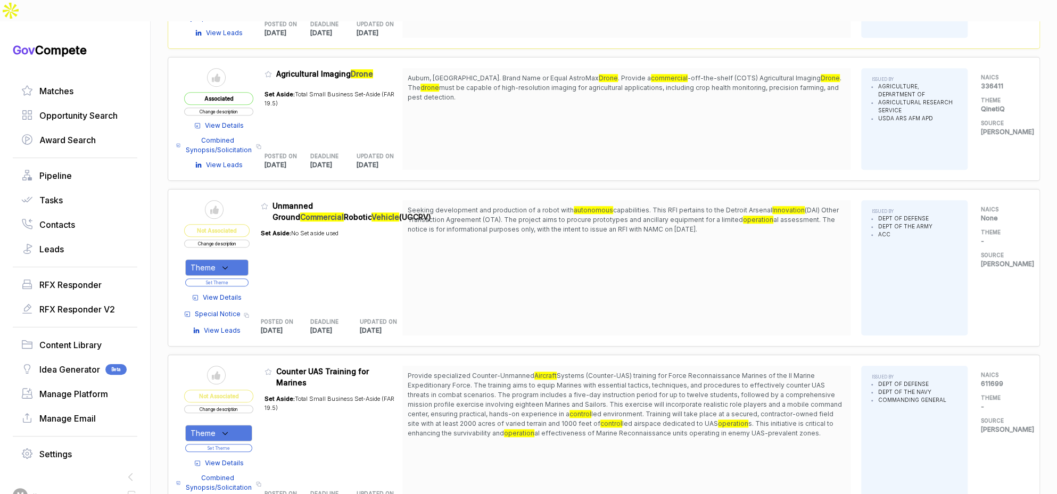
scroll to position [633, 0]
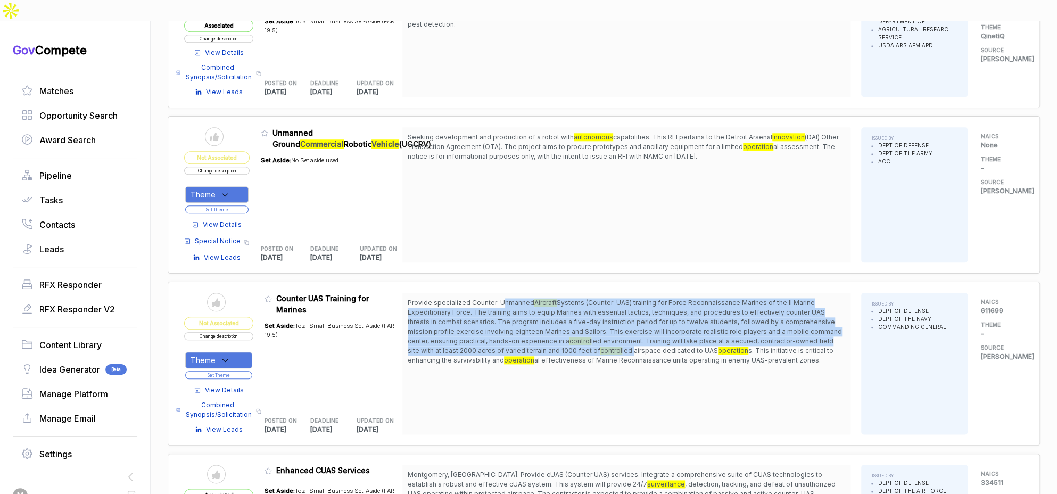
drag, startPoint x: 506, startPoint y: 276, endPoint x: 603, endPoint y: 331, distance: 111.5
click at [601, 330] on span "Provide specialized Counter-Unmanned Aircraft Systems (Counter-UAS) training fo…" at bounding box center [626, 331] width 437 height 67
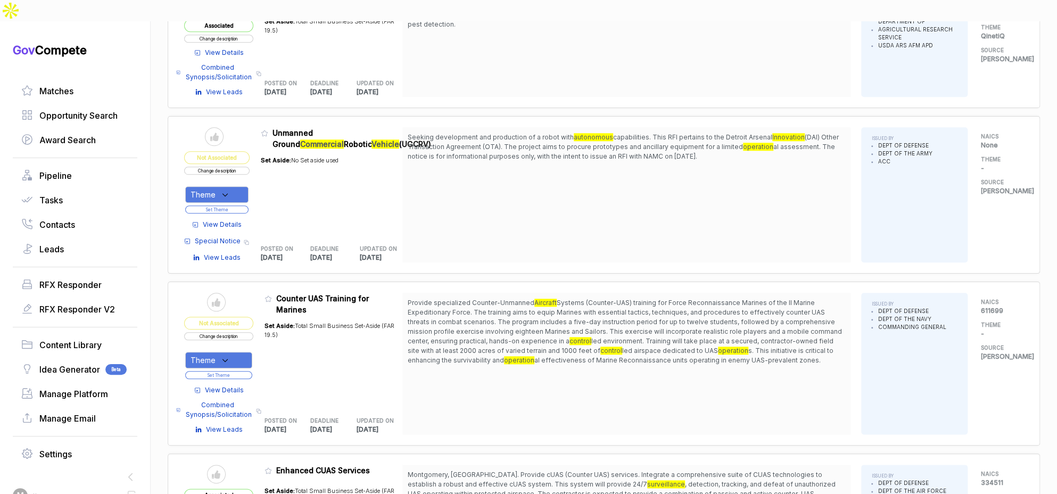
click at [622, 356] on span "al effectiveness of Marine Reconnaissance units operating in enemy UAS-prevalen…" at bounding box center [677, 360] width 286 height 8
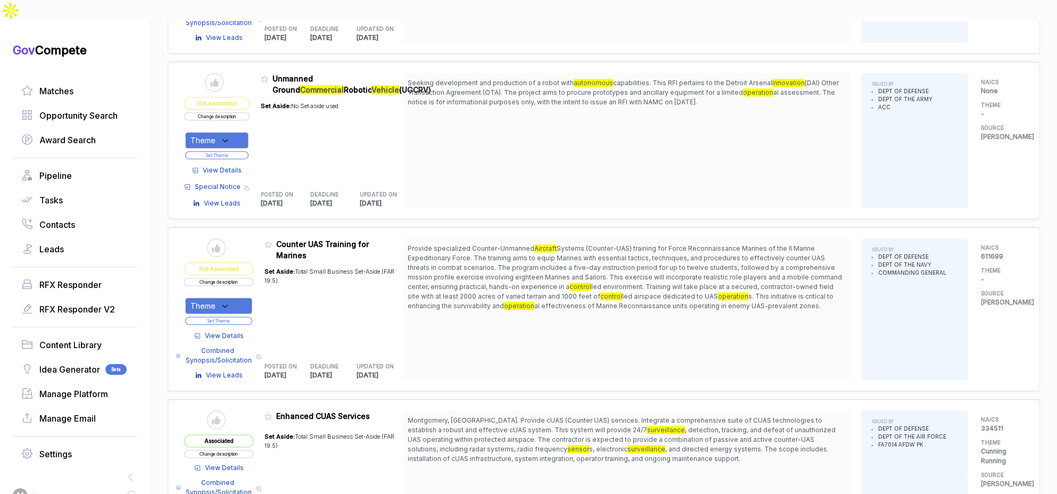
scroll to position [735, 0]
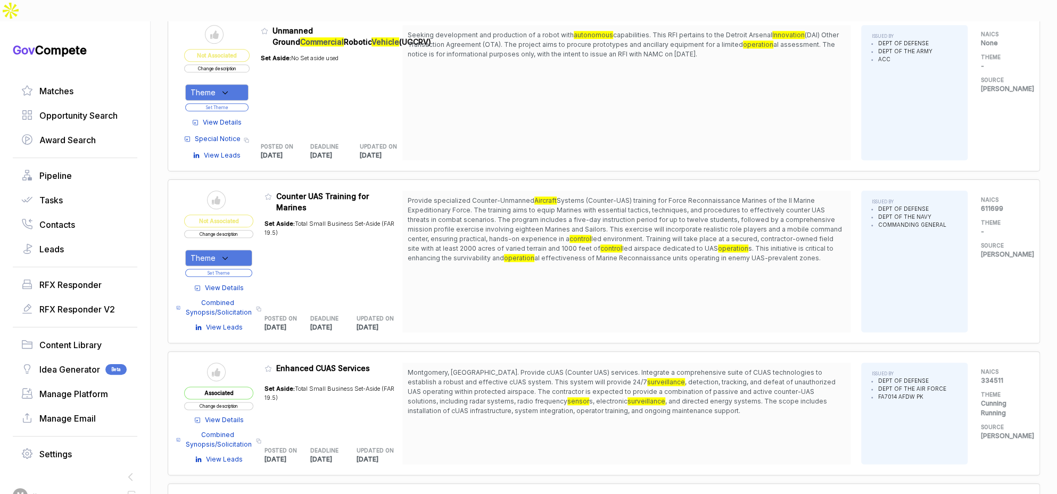
click at [232, 283] on span "View Details" at bounding box center [224, 288] width 39 height 10
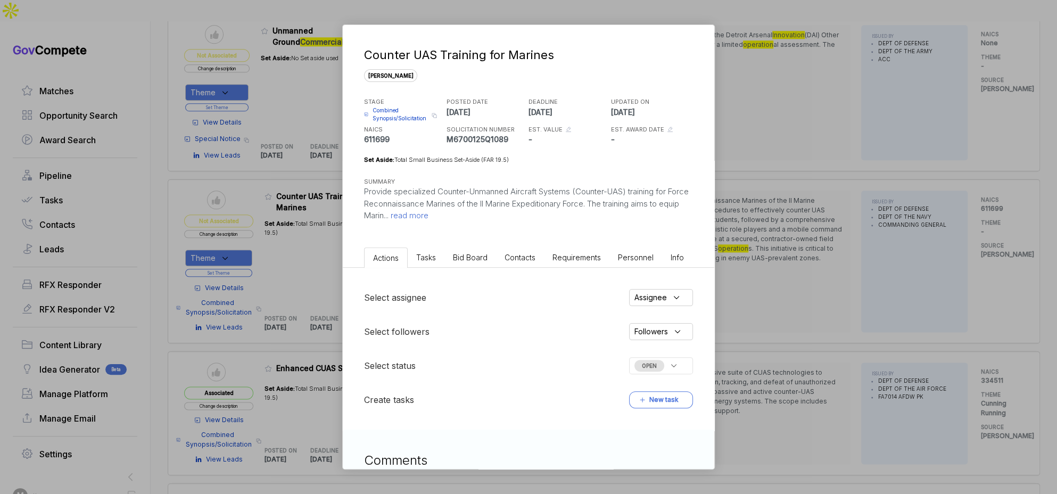
click at [492, 255] on li "Bid Board" at bounding box center [470, 257] width 52 height 20
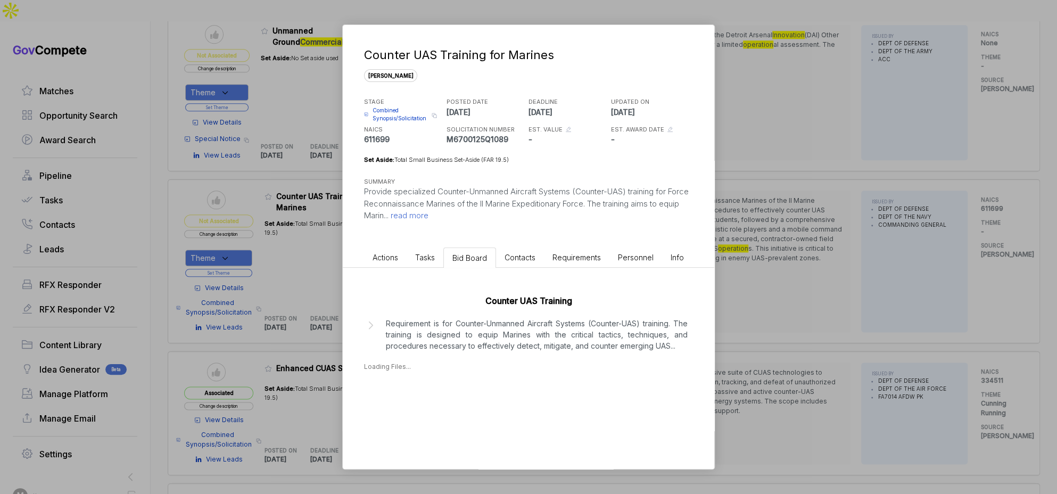
drag, startPoint x: 552, startPoint y: 334, endPoint x: 705, endPoint y: 294, distance: 157.8
click at [554, 334] on p "Requirement is for Counter-Unmanned Aircraft Systems (Counter-UAS) training. Th…" at bounding box center [537, 335] width 302 height 34
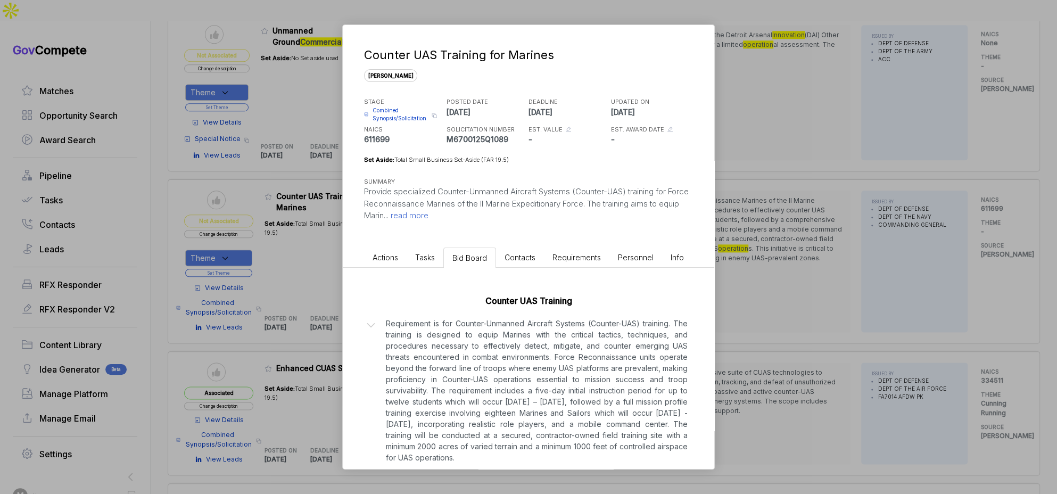
click at [773, 285] on div "Counter UAS Training for Marines sam STAGE Combined Synopsis/Solicitation Copy …" at bounding box center [528, 247] width 1057 height 494
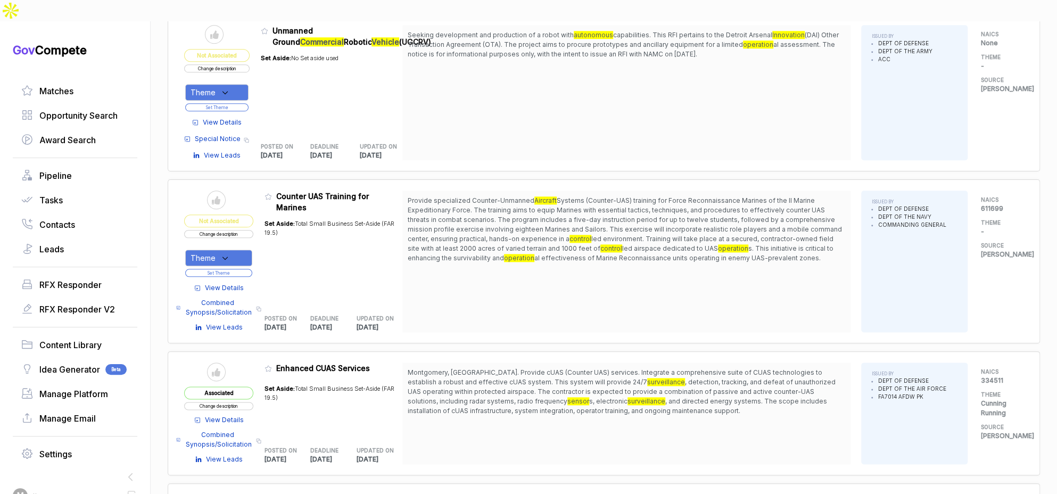
click at [238, 250] on div "Theme" at bounding box center [218, 258] width 67 height 16
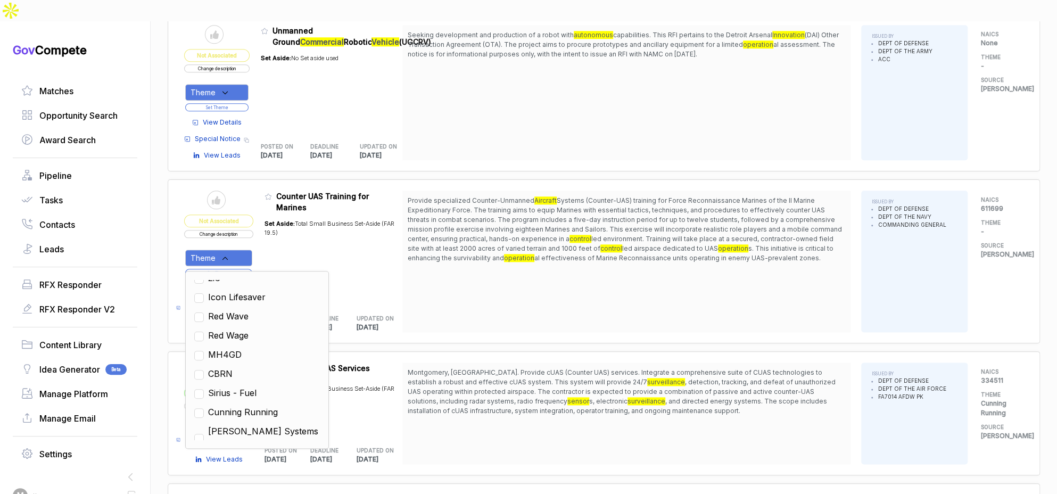
scroll to position [278, 0]
click at [247, 404] on span "Cunning Running" at bounding box center [243, 410] width 70 height 13
checkbox input "true"
drag, startPoint x: 428, startPoint y: 302, endPoint x: 319, endPoint y: 274, distance: 113.0
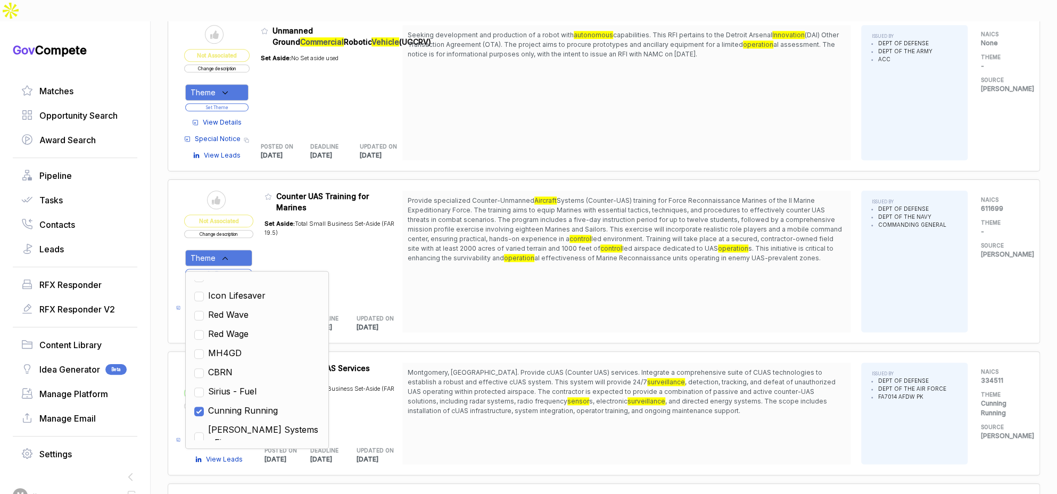
click at [426, 302] on div "Provide specialized Counter-Unmanned Aircraft Systems (Counter-UAS) training fo…" at bounding box center [626, 261] width 448 height 142
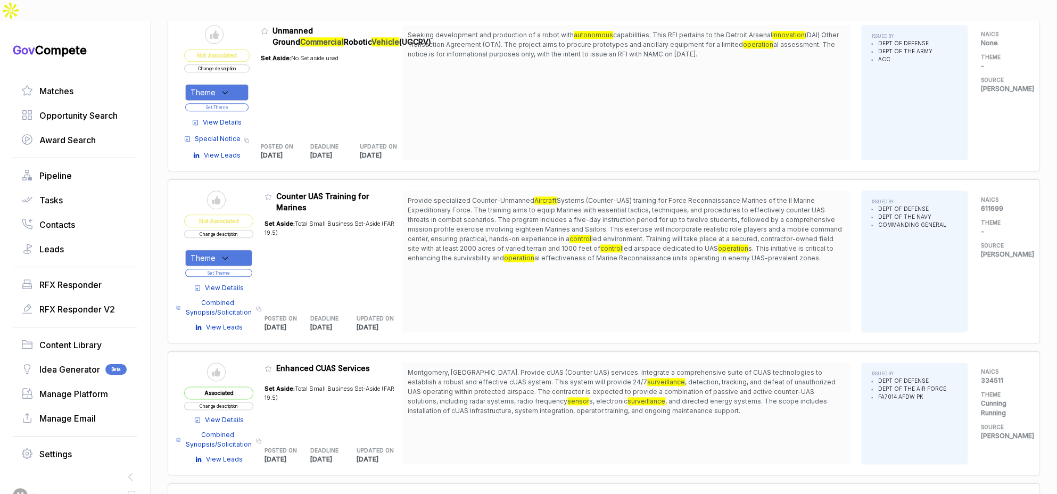
click at [246, 269] on button "Set Theme" at bounding box center [218, 273] width 67 height 8
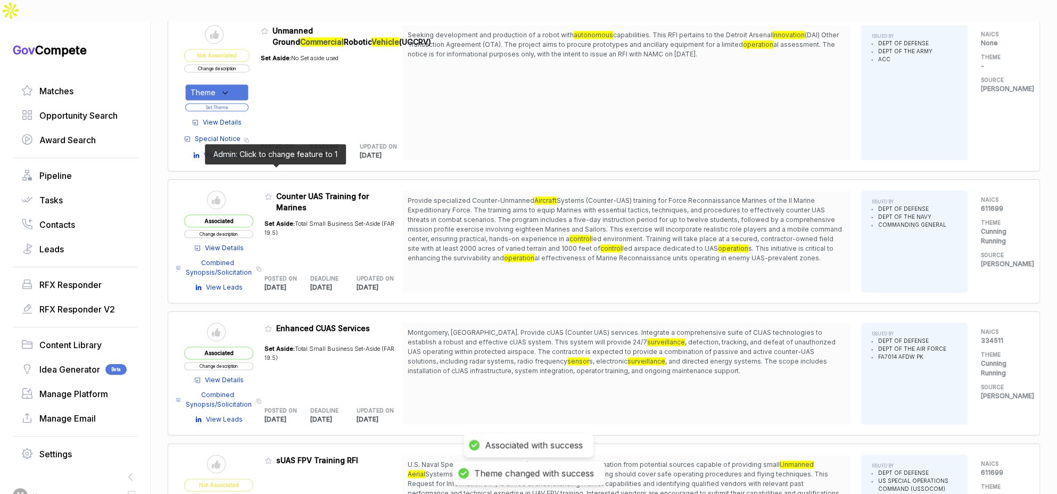
click at [272, 193] on icon at bounding box center [267, 196] width 7 height 7
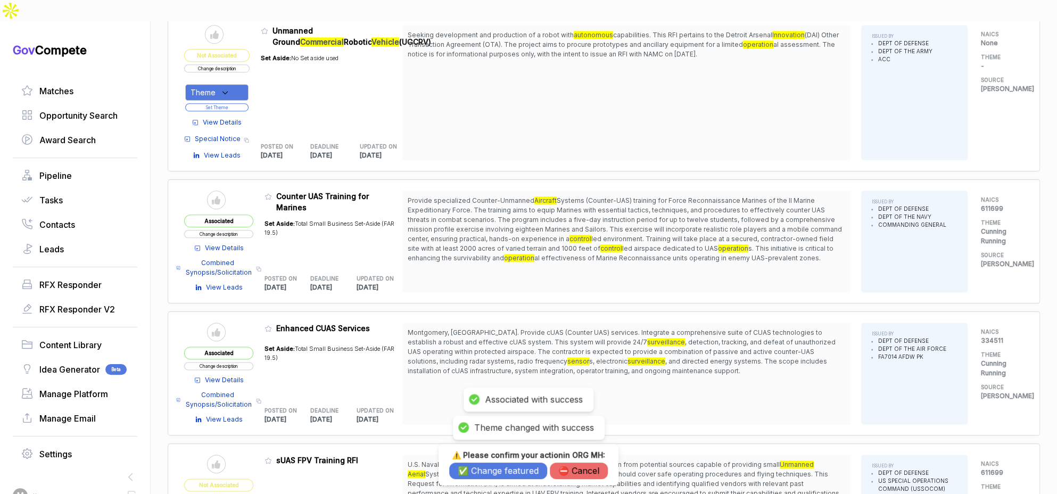
click at [483, 472] on button "✅ Change featured" at bounding box center [498, 470] width 98 height 16
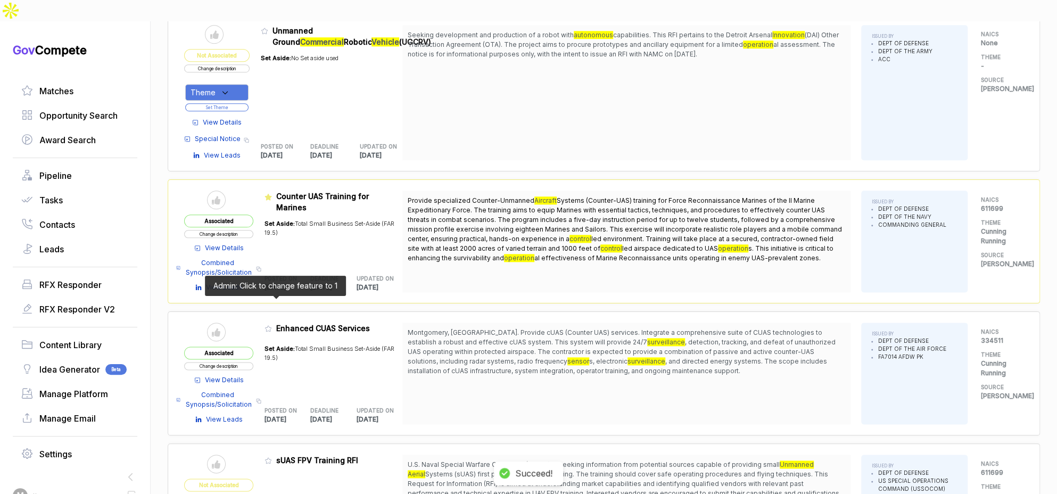
drag, startPoint x: 274, startPoint y: 303, endPoint x: 379, endPoint y: 406, distance: 147.5
click at [272, 325] on icon at bounding box center [267, 328] width 7 height 7
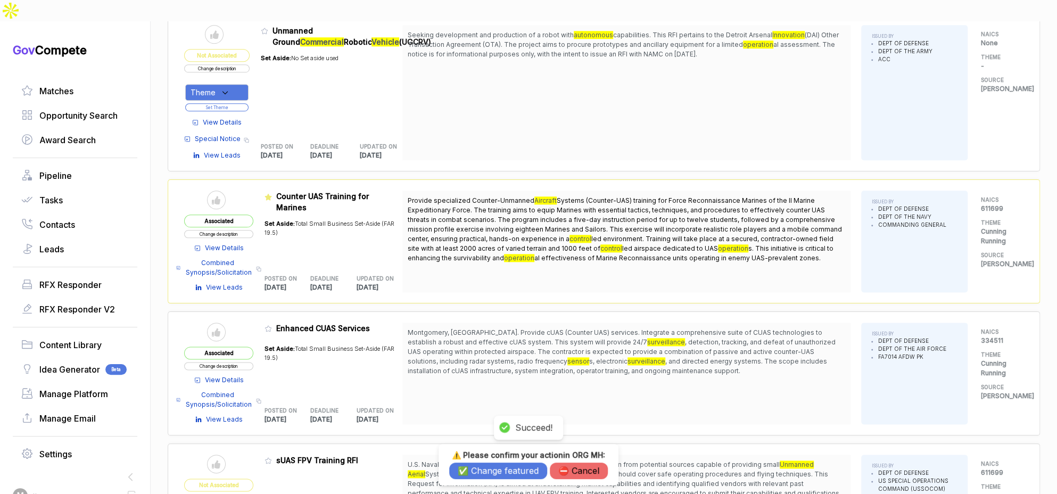
click at [479, 468] on button "✅ Change featured" at bounding box center [498, 470] width 98 height 16
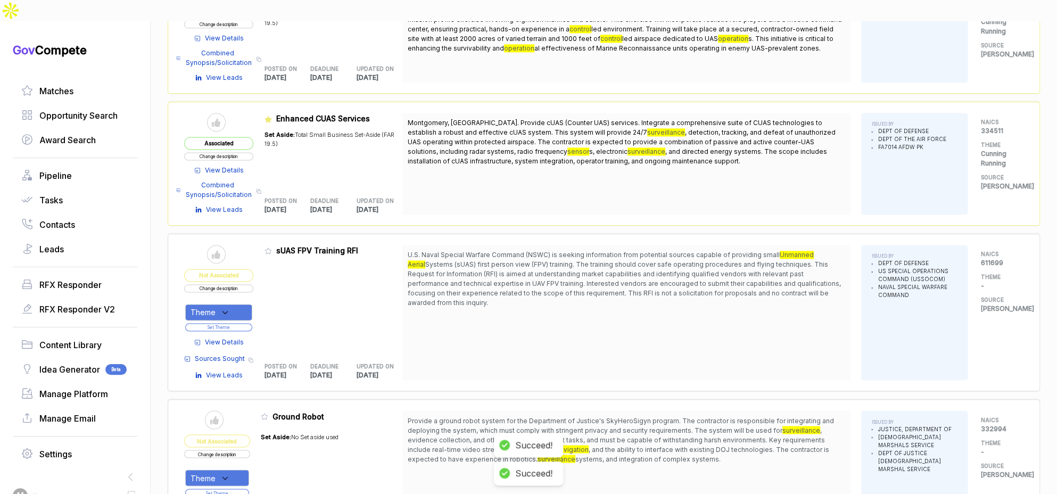
scroll to position [1035, 0]
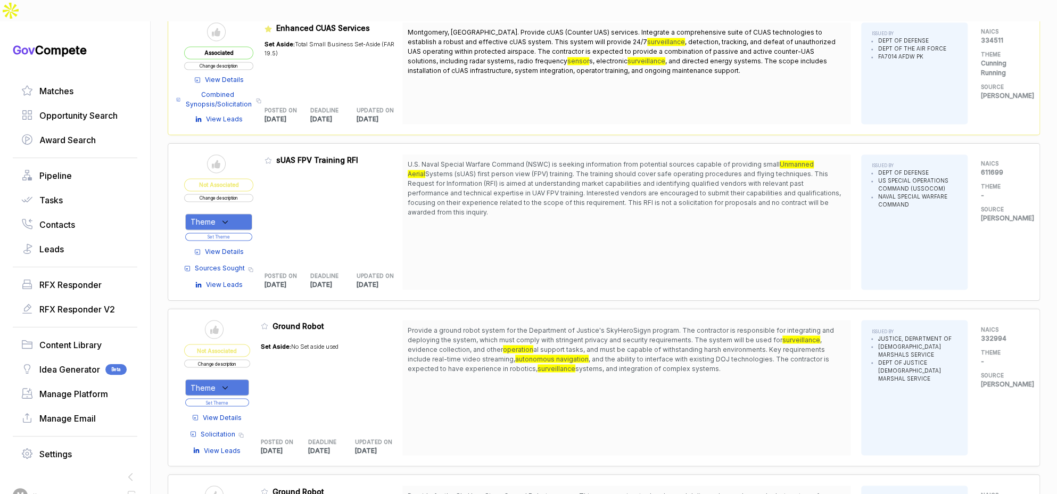
drag, startPoint x: 556, startPoint y: 145, endPoint x: 370, endPoint y: 219, distance: 200.4
click at [560, 192] on div "U.S. Naval Special Warfare Command (NSWC) is seeking information from potential…" at bounding box center [626, 221] width 448 height 135
click at [242, 247] on span "View Details" at bounding box center [224, 252] width 39 height 10
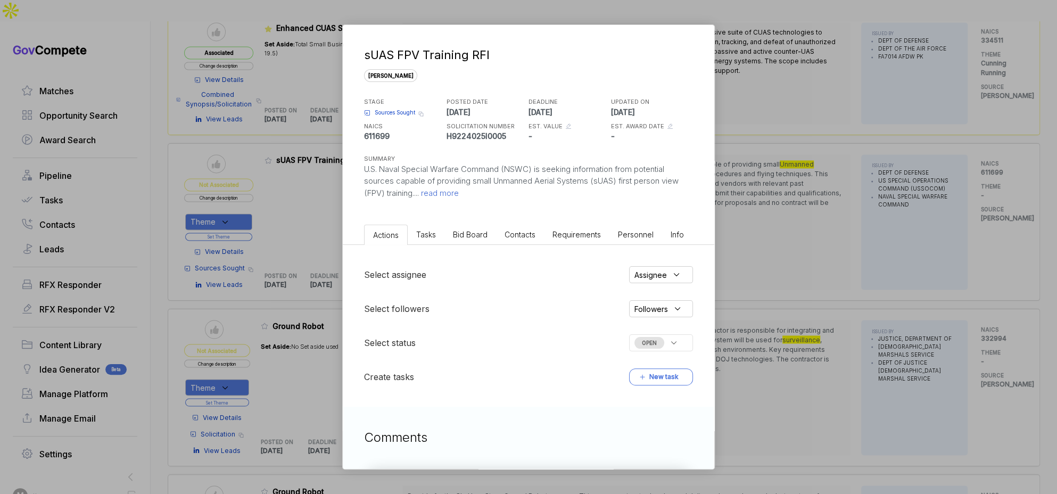
click at [460, 235] on span "Bid Board" at bounding box center [470, 234] width 35 height 9
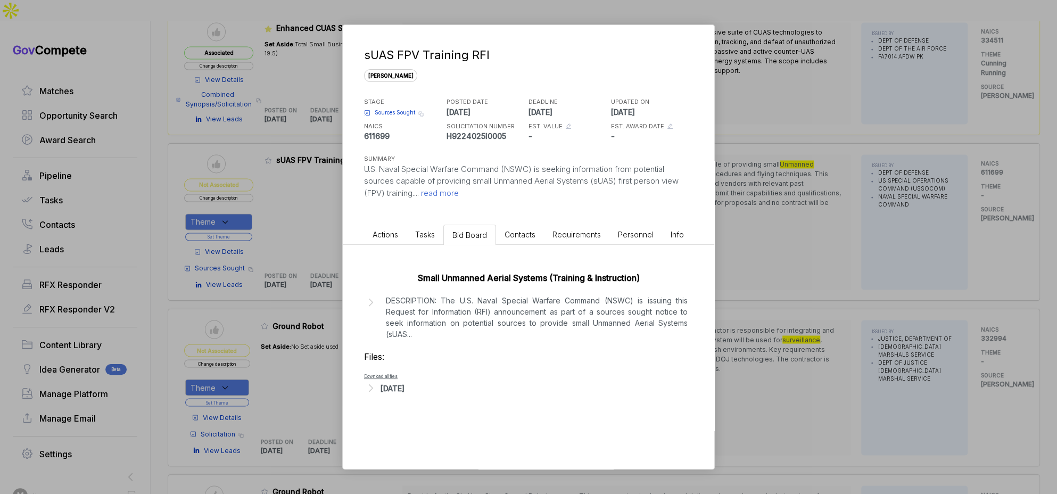
click at [404, 385] on div "Aug 19, 2025" at bounding box center [392, 388] width 24 height 11
click at [404, 113] on span "Sources Sought" at bounding box center [395, 113] width 40 height 8
click at [857, 194] on div "sUAS FPV Training RFI sam STAGE Sources Sought Copy link POSTED DATE 2025-08-19…" at bounding box center [528, 247] width 1057 height 494
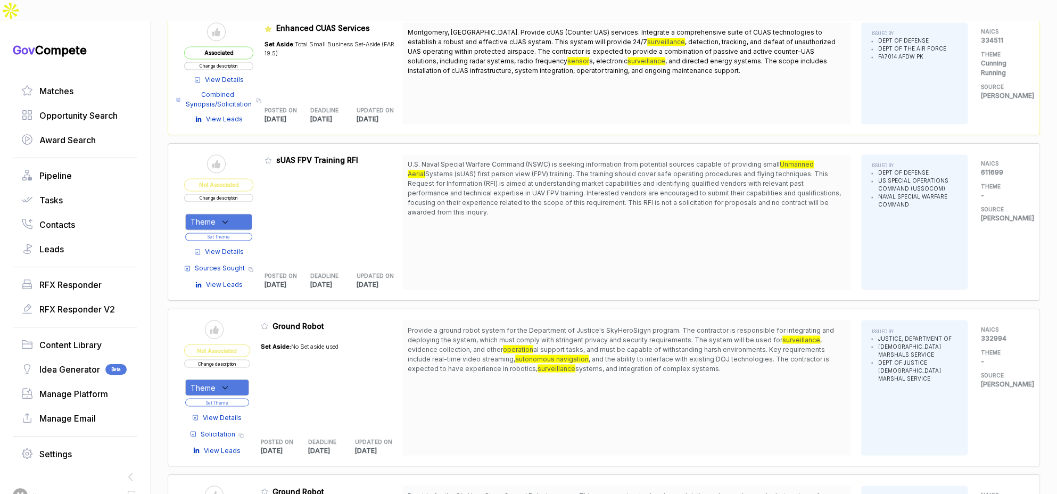
click at [252, 194] on button "Change description" at bounding box center [218, 198] width 69 height 8
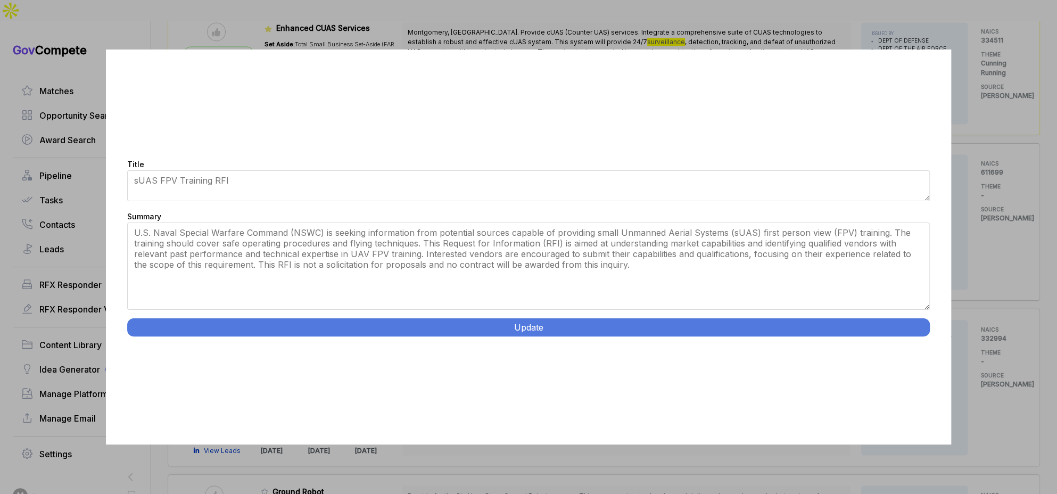
drag, startPoint x: 925, startPoint y: 279, endPoint x: 740, endPoint y: 329, distance: 192.4
click at [911, 352] on div "Title sUAS FPV Training RFI Summary U.S. Naval Special Warfare Command (NSWC) i…" at bounding box center [528, 246] width 845 height 395
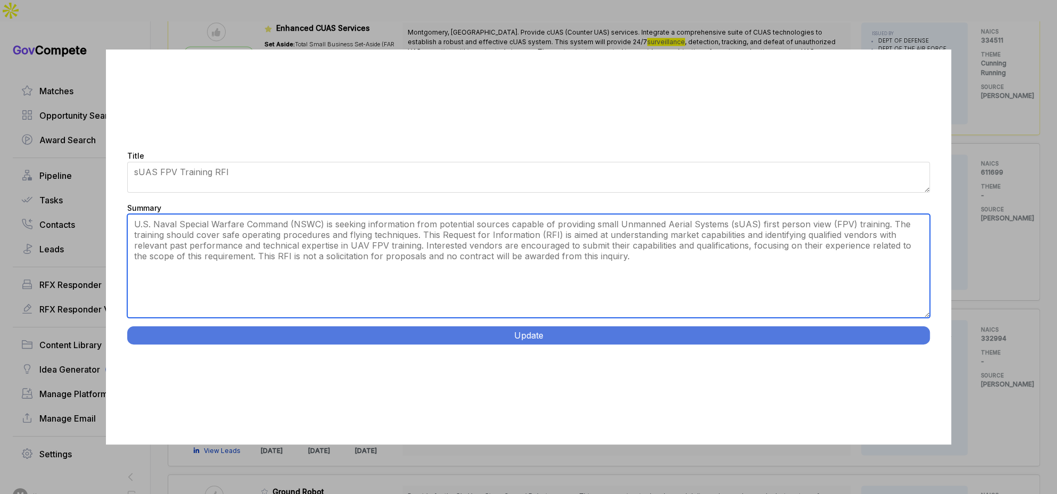
click at [586, 223] on textarea "U.S. Naval Special Warfare Command (NSWC) is seeking information from potential…" at bounding box center [528, 266] width 803 height 104
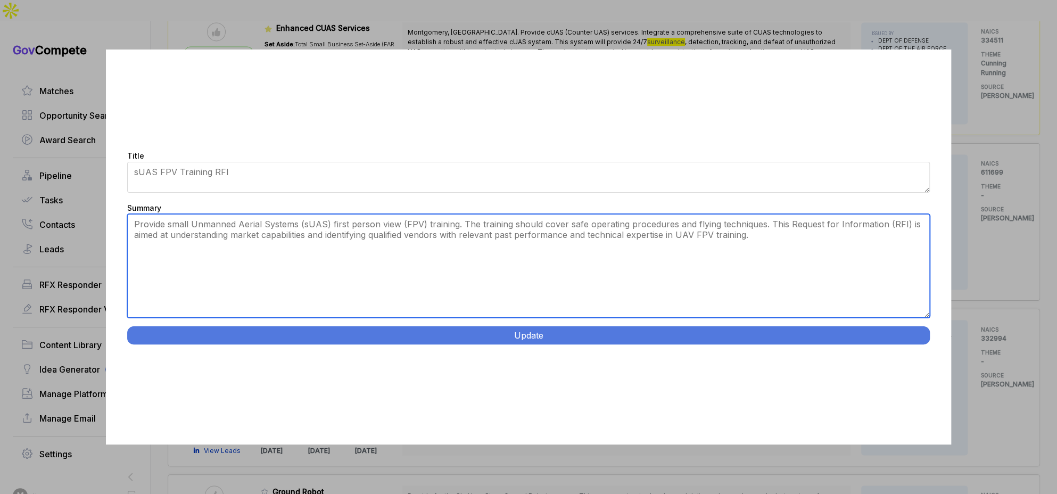
type textarea "Provide small Unmanned Aerial Systems (sUAS) first person view (FPV) training. …"
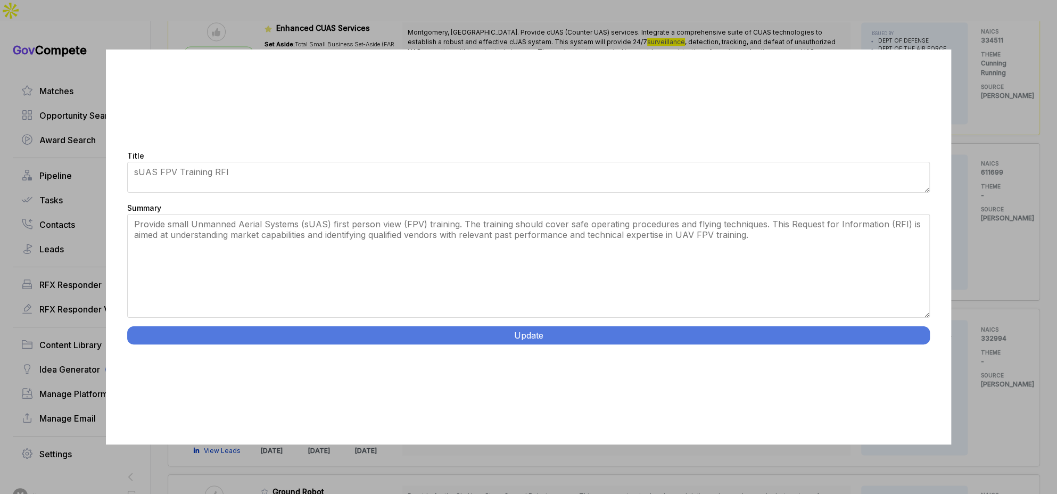
click at [445, 332] on button "Update" at bounding box center [528, 335] width 803 height 18
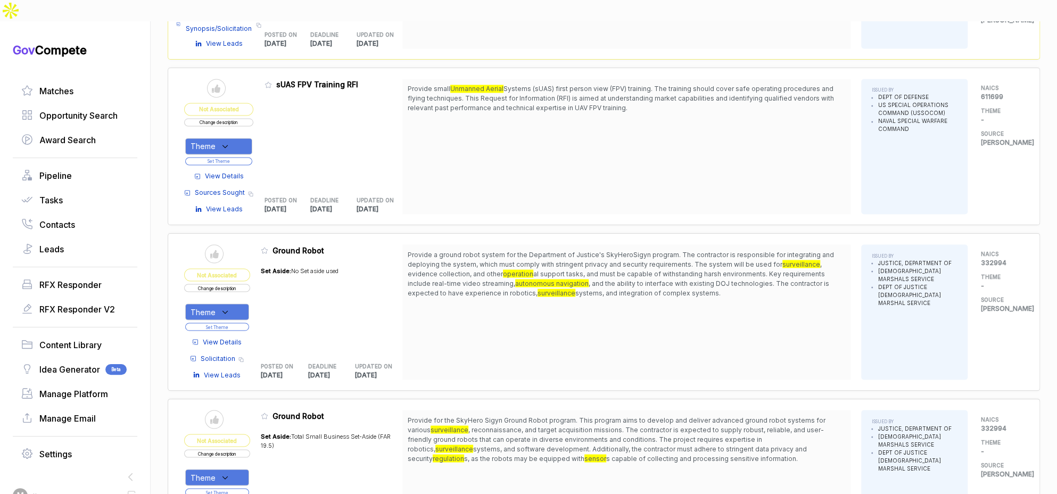
scroll to position [1102, 0]
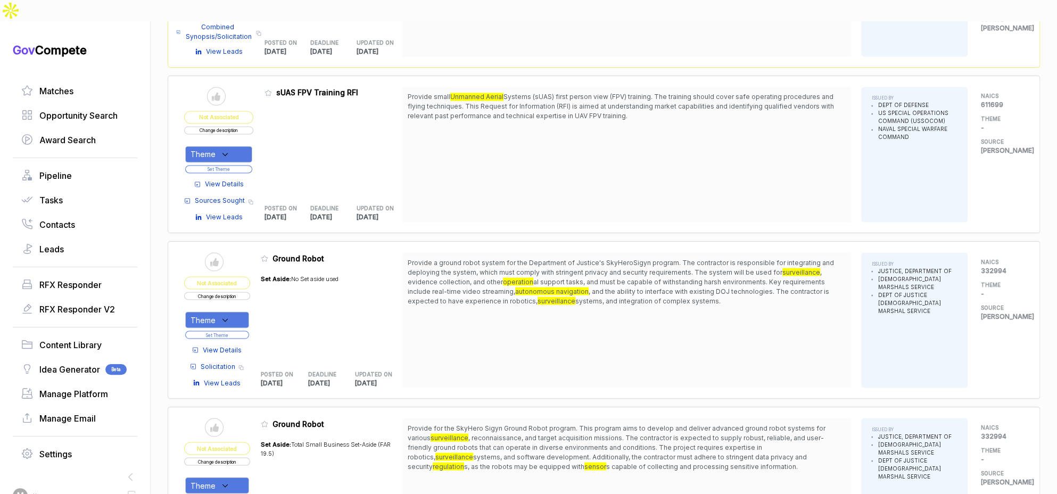
click at [228, 149] on icon at bounding box center [225, 154] width 10 height 10
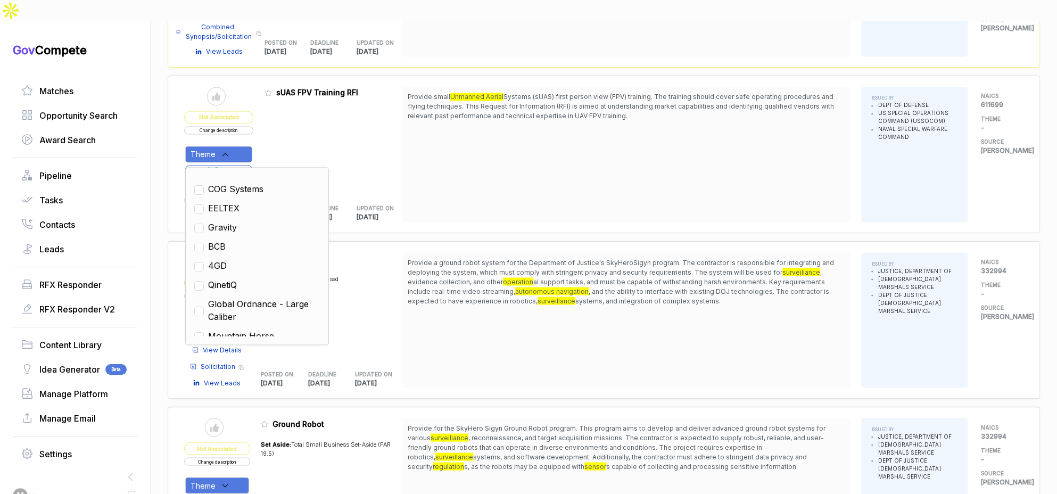
drag, startPoint x: 236, startPoint y: 254, endPoint x: 402, endPoint y: 205, distance: 173.6
click at [236, 278] on span "QinetiQ" at bounding box center [222, 284] width 29 height 13
checkbox input "true"
drag, startPoint x: 481, startPoint y: 184, endPoint x: 329, endPoint y: 155, distance: 154.3
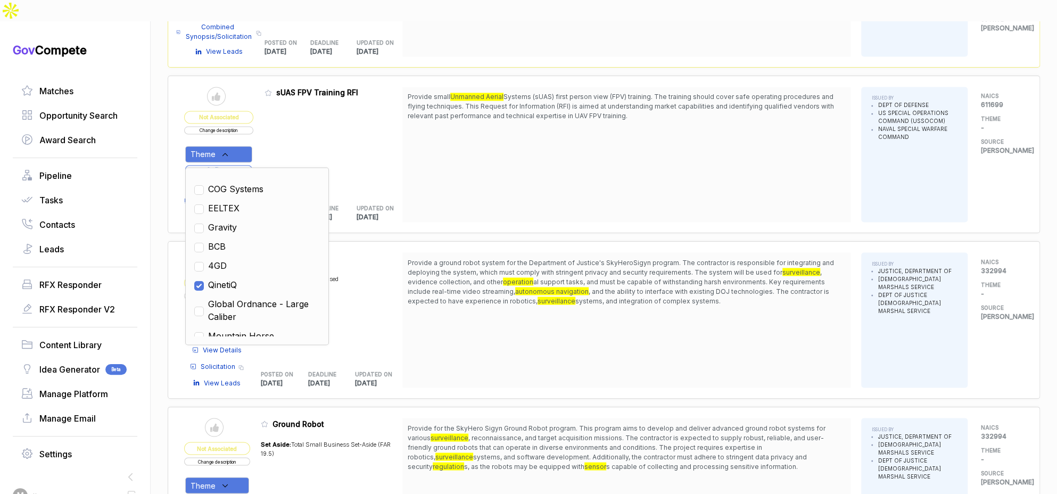
click at [471, 182] on div "Provide small Unmanned Aerial Systems (sUAS) first person view (FPV) training. …" at bounding box center [626, 154] width 448 height 135
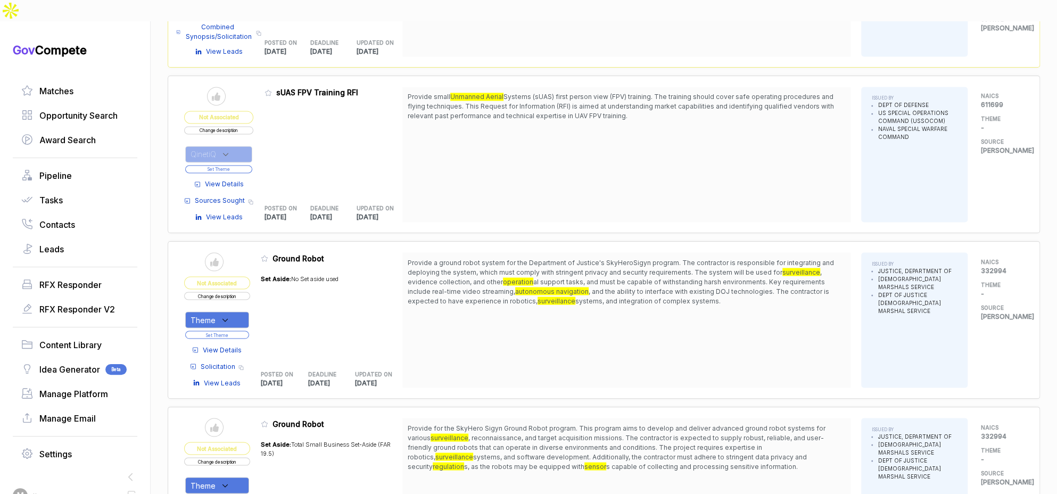
click at [252, 165] on button "Set Theme" at bounding box center [218, 169] width 67 height 8
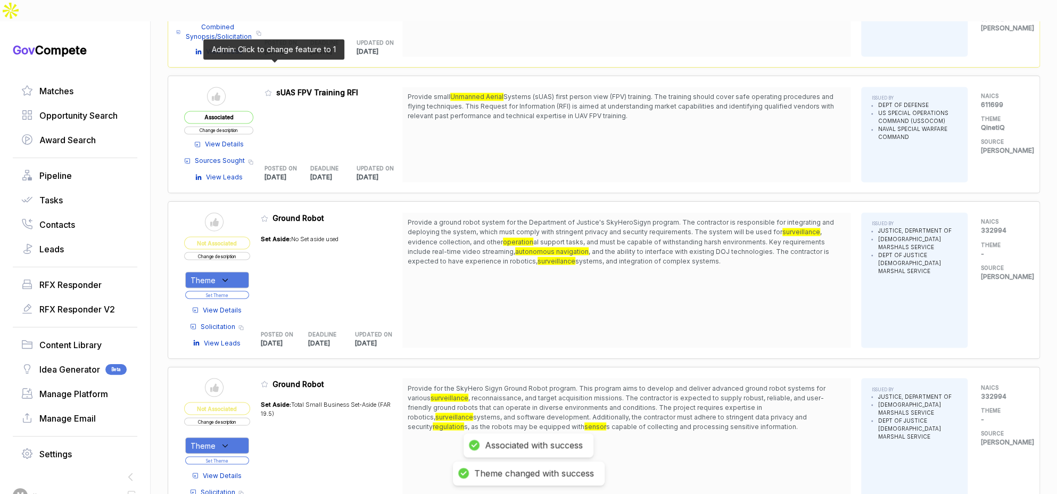
click at [270, 89] on icon at bounding box center [267, 92] width 7 height 7
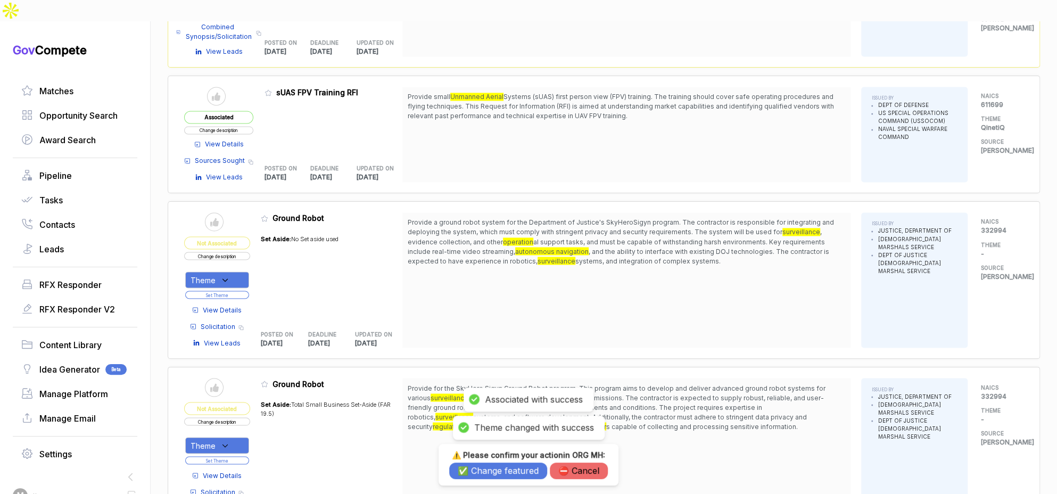
click at [479, 465] on button "✅ Change featured" at bounding box center [498, 470] width 98 height 16
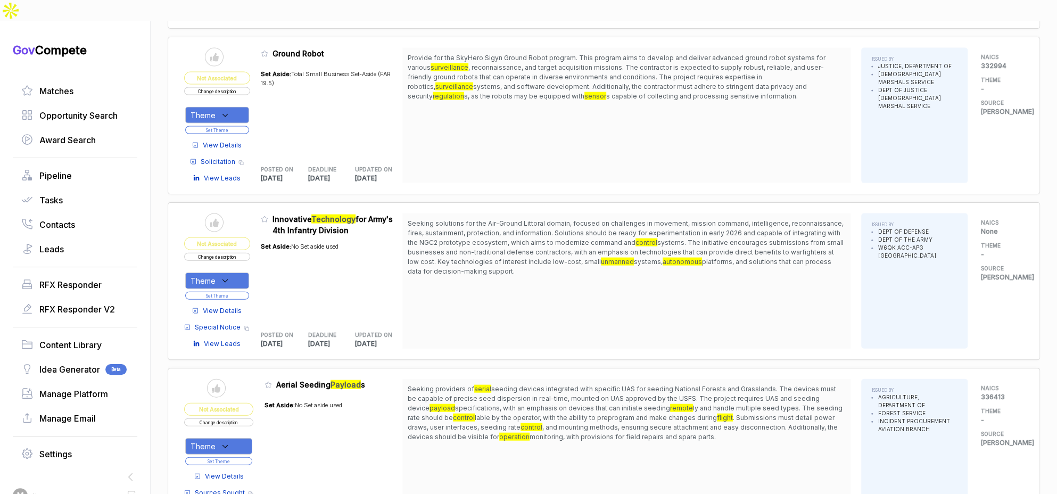
scroll to position [1432, 0]
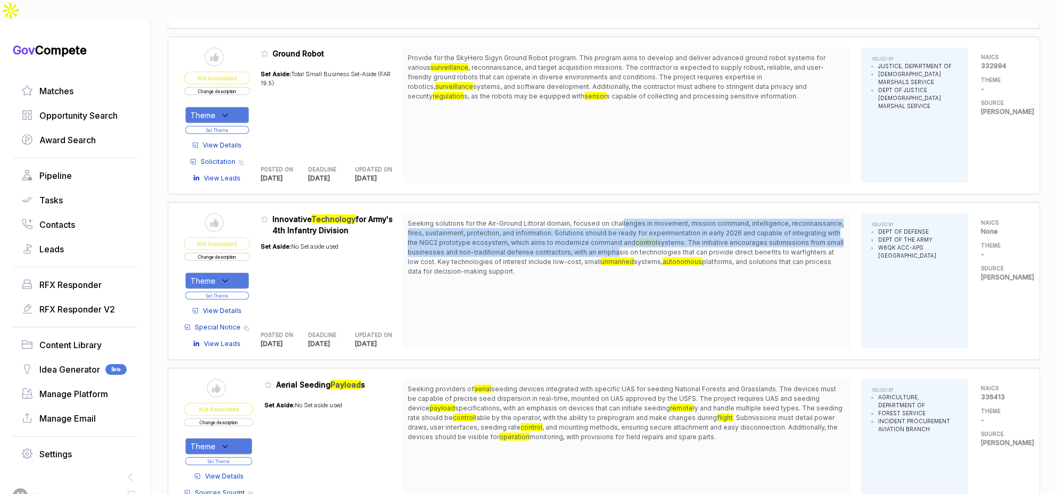
drag, startPoint x: 622, startPoint y: 194, endPoint x: 613, endPoint y: 227, distance: 34.7
click at [613, 227] on span "Seeking solutions for the Air-Ground Littoral domain, focused on challenges in …" at bounding box center [626, 247] width 437 height 57
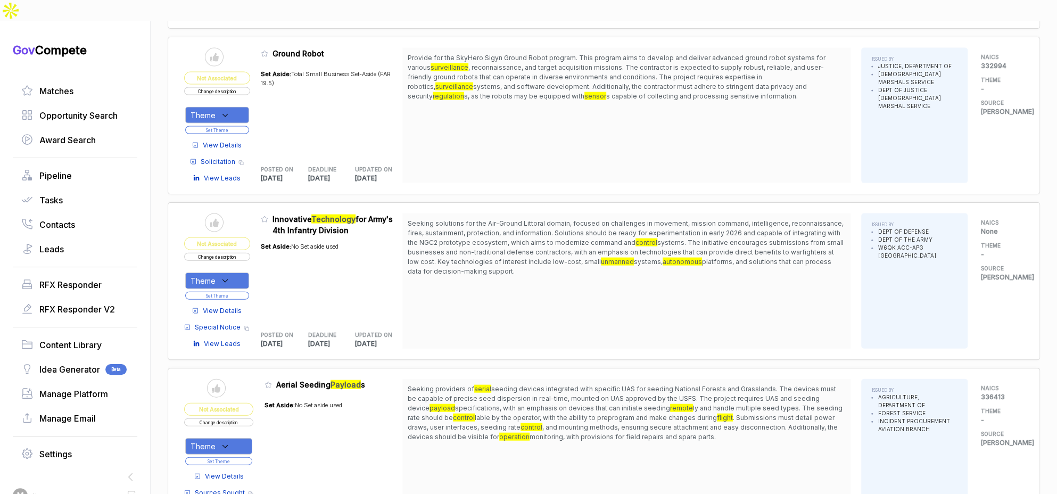
click at [242, 306] on span "View Details" at bounding box center [222, 311] width 39 height 10
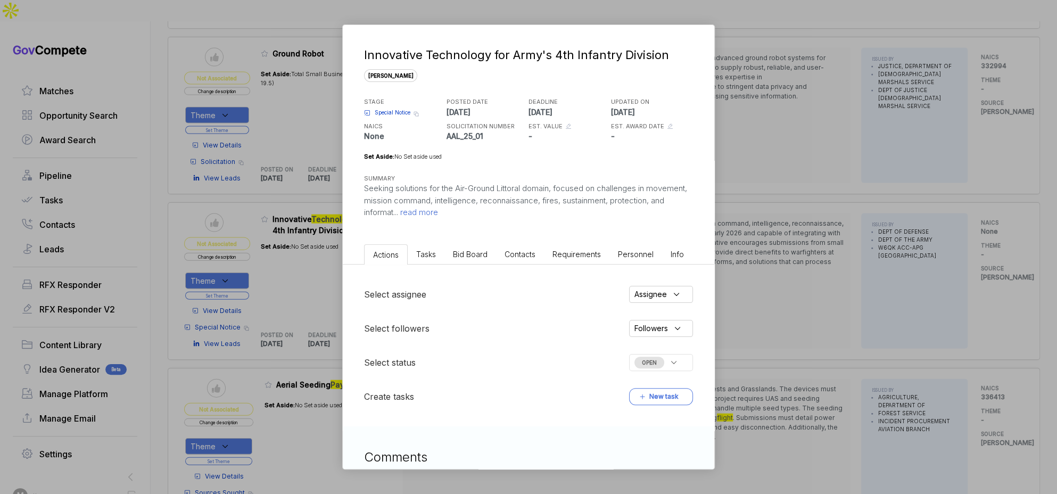
click at [472, 260] on li "Bid Board" at bounding box center [470, 254] width 52 height 20
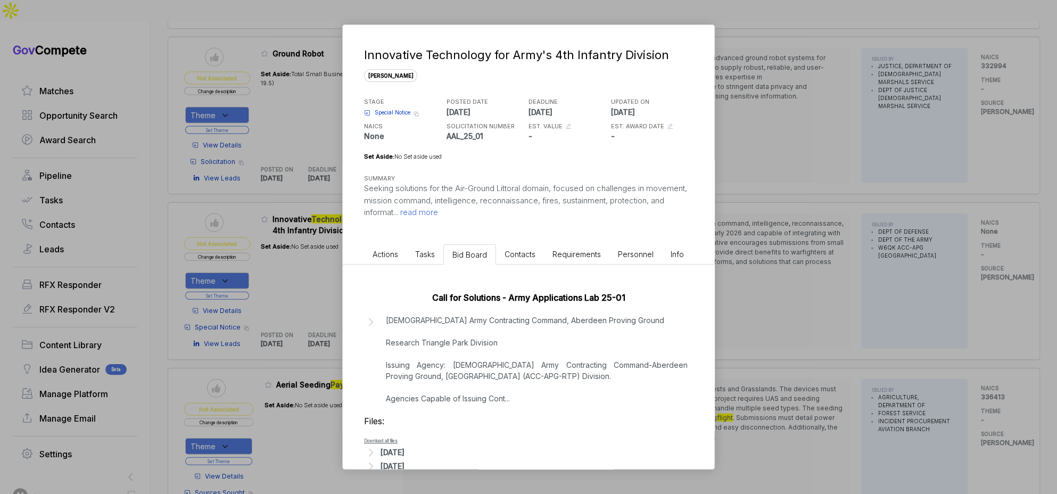
click at [461, 388] on p "U.S. Army Contracting Command, Aberdeen Proving Ground Research Triangle Park D…" at bounding box center [537, 358] width 302 height 89
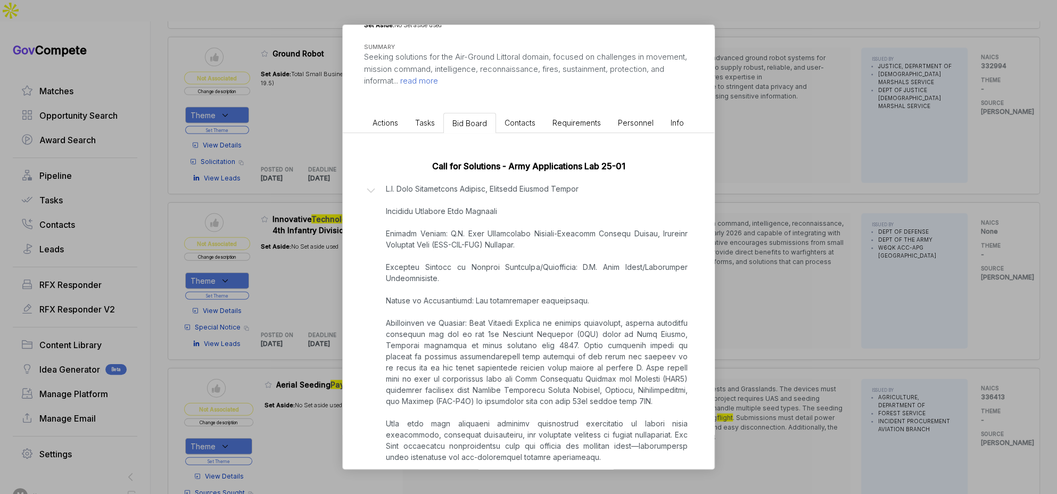
scroll to position [0, 0]
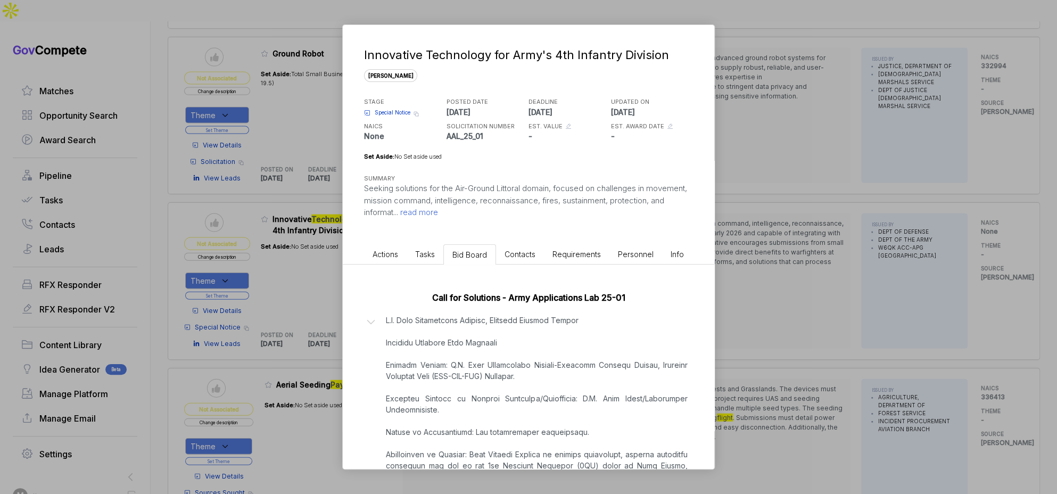
click at [396, 111] on span "Special Notice" at bounding box center [393, 113] width 36 height 8
click at [861, 203] on div "Innovative Technology for Army's 4th Infantry Division sam STAGE Special Notice…" at bounding box center [528, 247] width 1057 height 494
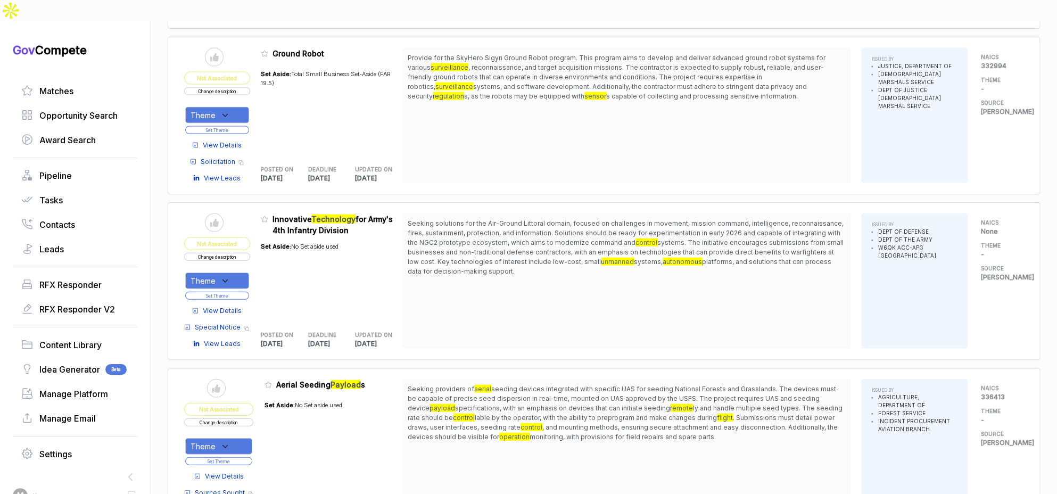
click at [237, 253] on button "Change description" at bounding box center [217, 257] width 66 height 8
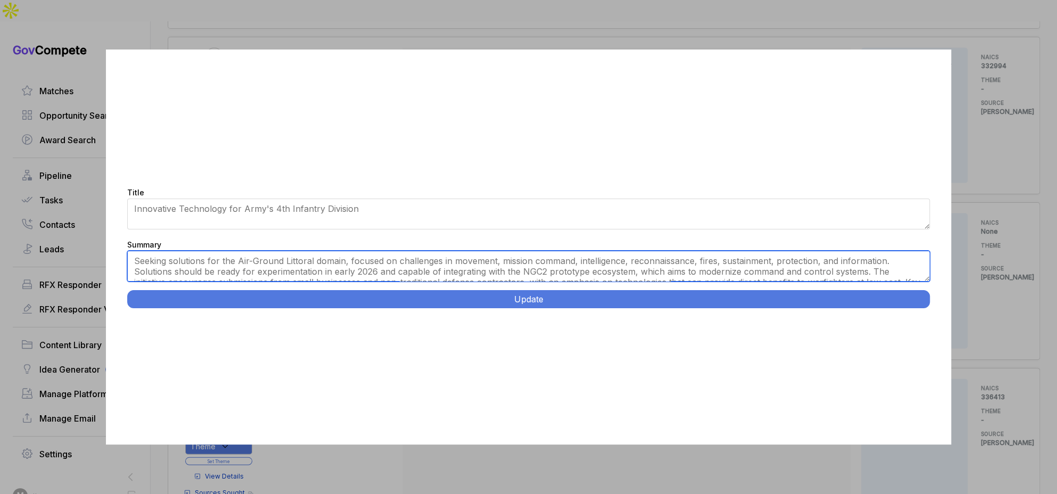
click at [353, 265] on textarea "Seeking solutions for the Air-Ground Littoral domain, focused on challenges in …" at bounding box center [528, 266] width 803 height 31
paste textarea "Air-Ground Littoral Solutions. Fort Carson, Colorado. Provide technology soluti…"
type textarea "Fort Carson, Colorado. Provide technology solutions for 4th Infantry Division e…"
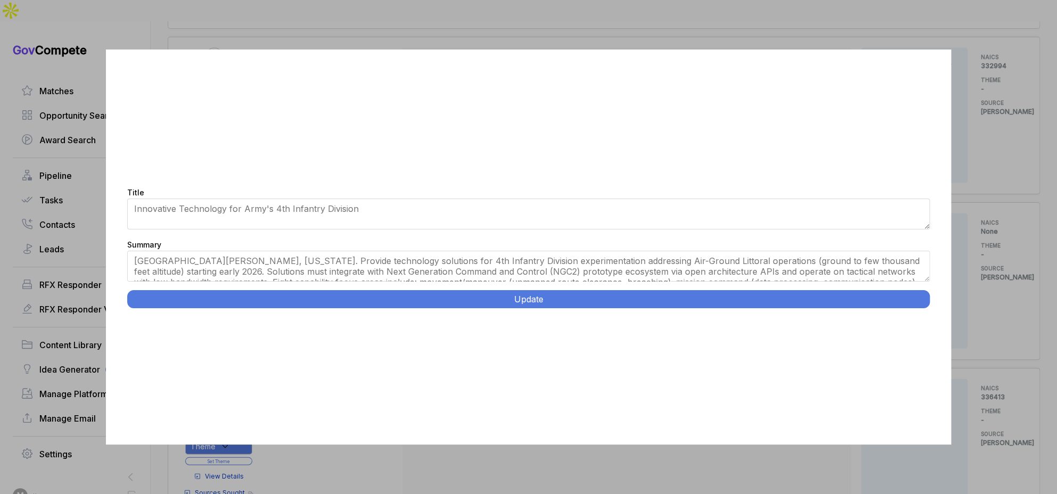
drag, startPoint x: 377, startPoint y: 195, endPoint x: 375, endPoint y: 214, distance: 18.7
click at [377, 196] on div "Title Innovative Technology for Army's 4th Infantry Division" at bounding box center [528, 209] width 803 height 47
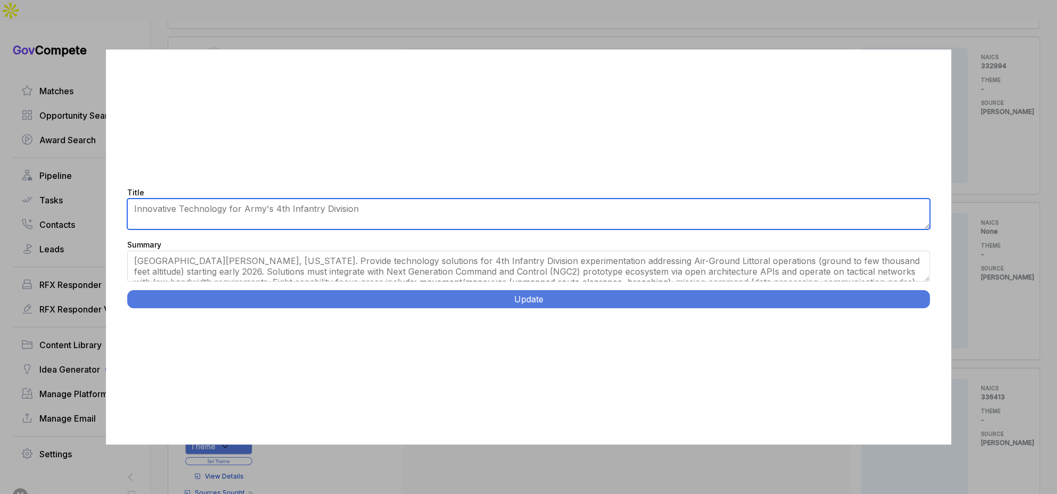
click at [375, 215] on textarea "Innovative Technology for Army's 4th Infantry Division" at bounding box center [528, 213] width 803 height 31
paste textarea "Air-Ground Littoral Solutions."
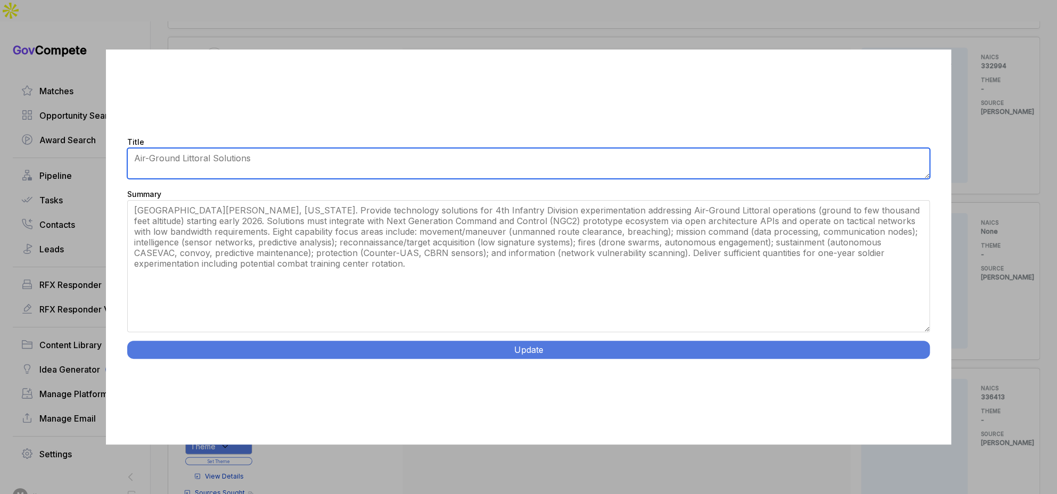
drag, startPoint x: 923, startPoint y: 279, endPoint x: 913, endPoint y: 368, distance: 88.8
click at [927, 380] on div "Title Innovative Technology for Army's 4th Infantry Division Summary Seeking so…" at bounding box center [528, 246] width 845 height 395
type textarea "Air-Ground Littoral Solutions"
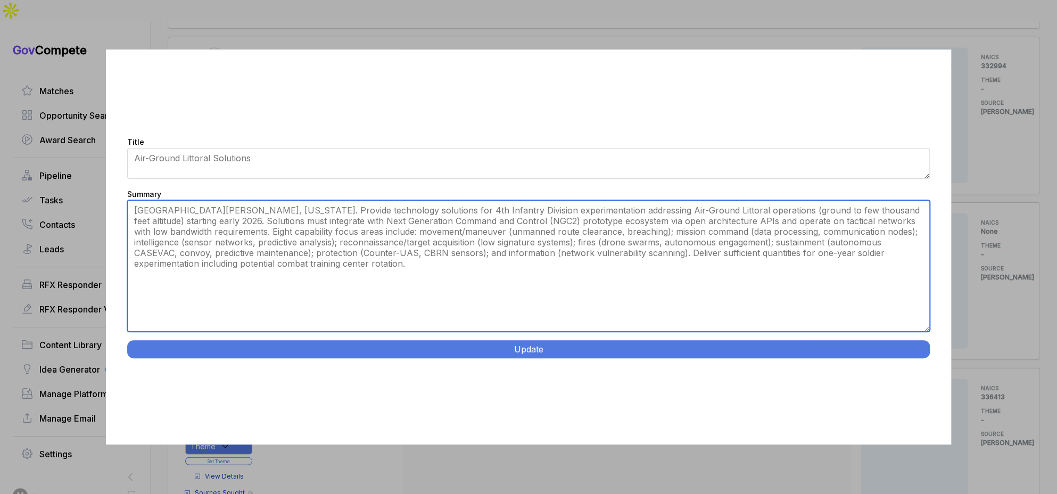
click at [471, 208] on textarea "Seeking solutions for the Air-Ground Littoral domain, focused on challenges in …" at bounding box center [528, 265] width 803 height 131
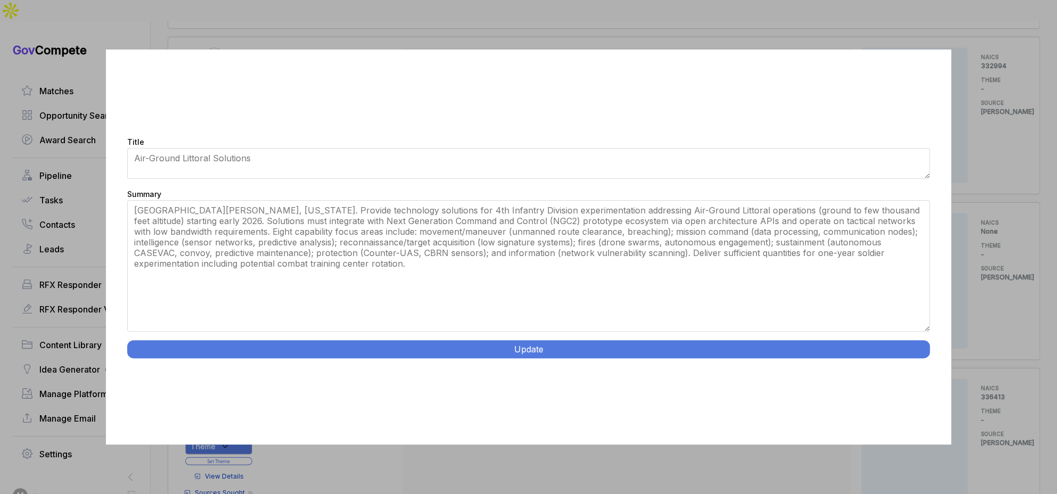
click at [549, 354] on button "Update" at bounding box center [528, 349] width 803 height 18
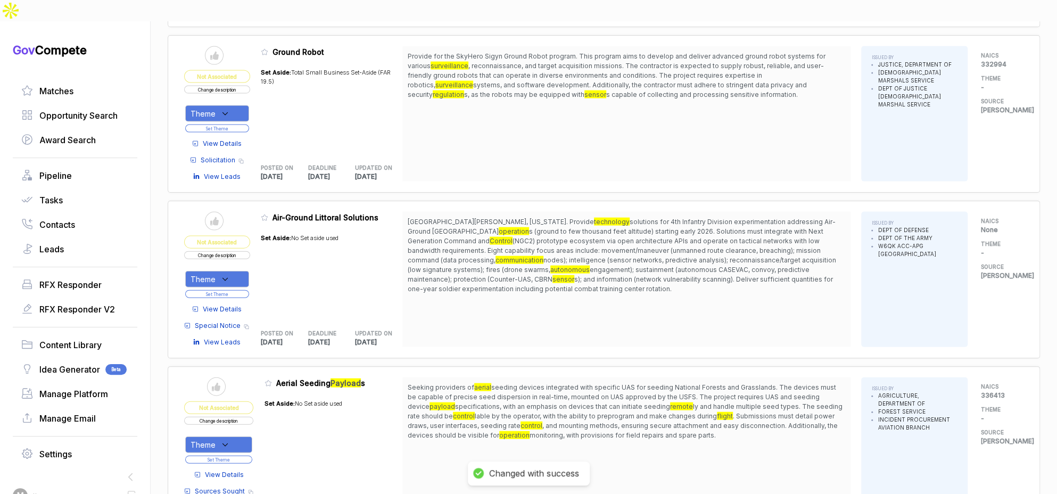
scroll to position [1434, 0]
drag, startPoint x: 247, startPoint y: 245, endPoint x: 245, endPoint y: 260, distance: 15.7
click at [247, 270] on div "Theme" at bounding box center [217, 278] width 64 height 16
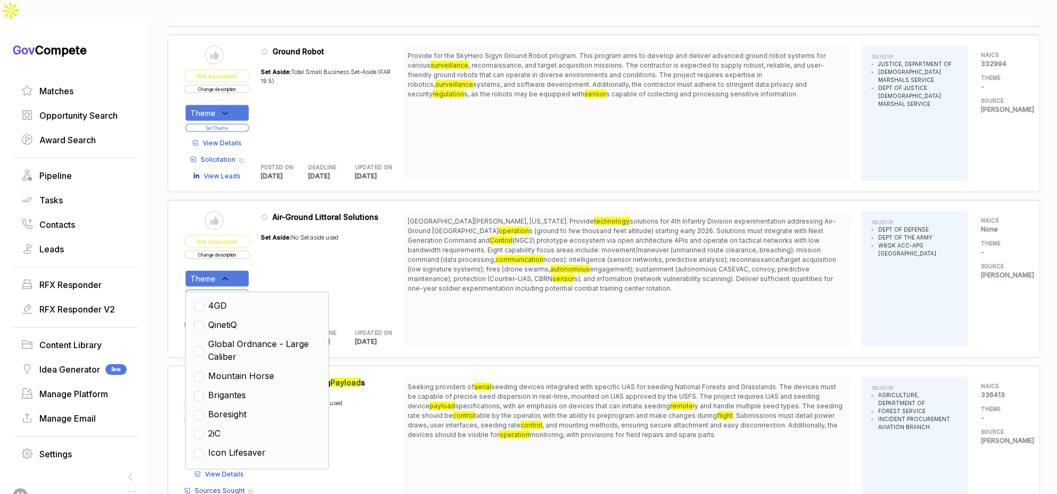
scroll to position [145, 0]
click at [261, 366] on span "Mountain Horse" at bounding box center [241, 372] width 66 height 13
checkbox input "true"
drag, startPoint x: 419, startPoint y: 300, endPoint x: 353, endPoint y: 286, distance: 67.3
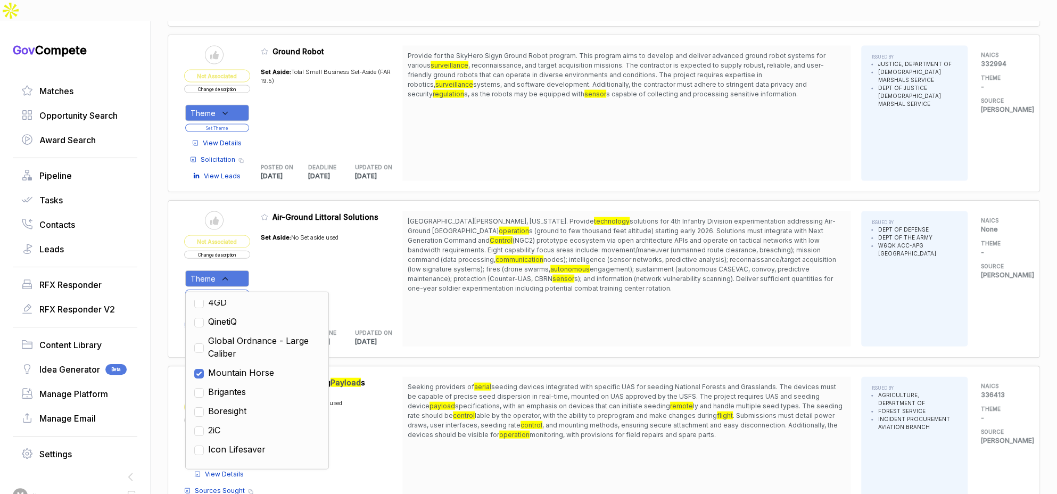
click at [413, 299] on div "Fort Carson, Colorado. Provide technology solutions for 4th Infantry Division e…" at bounding box center [626, 278] width 448 height 135
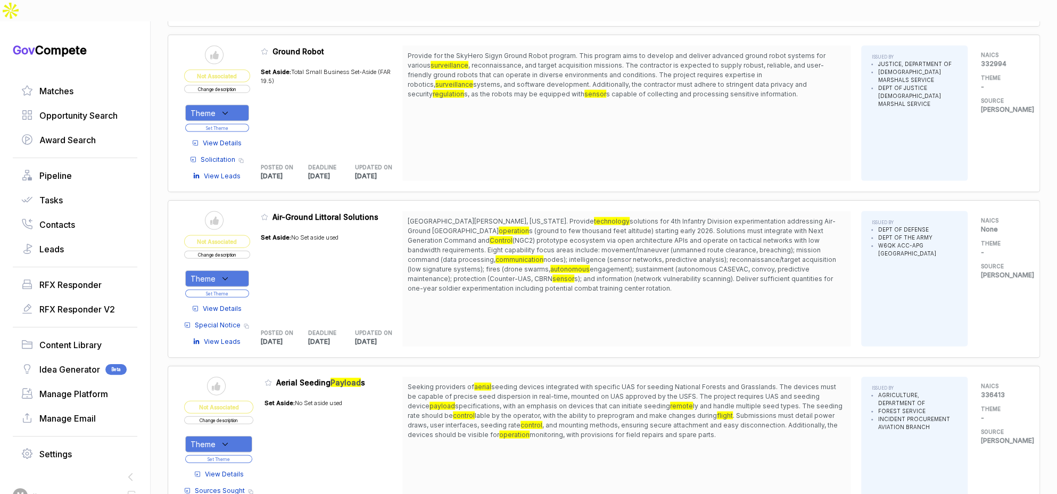
click at [246, 289] on button "Set Theme" at bounding box center [217, 293] width 64 height 8
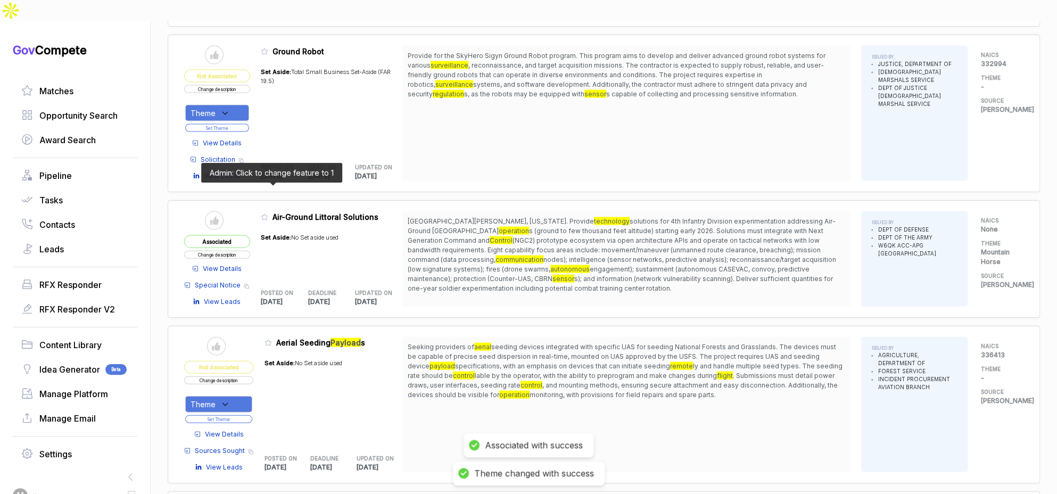
click at [267, 213] on icon at bounding box center [264, 216] width 7 height 7
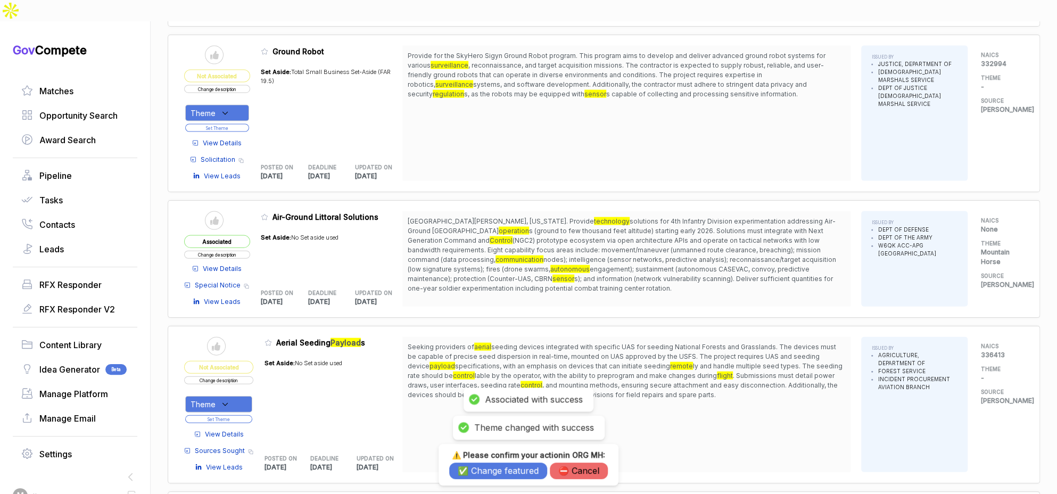
click at [483, 469] on button "✅ Change featured" at bounding box center [498, 470] width 98 height 16
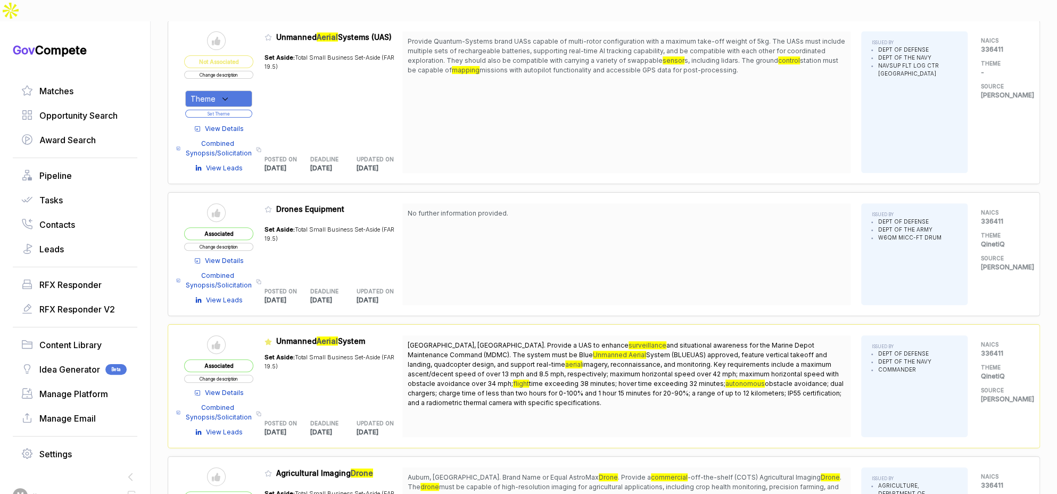
scroll to position [0, 0]
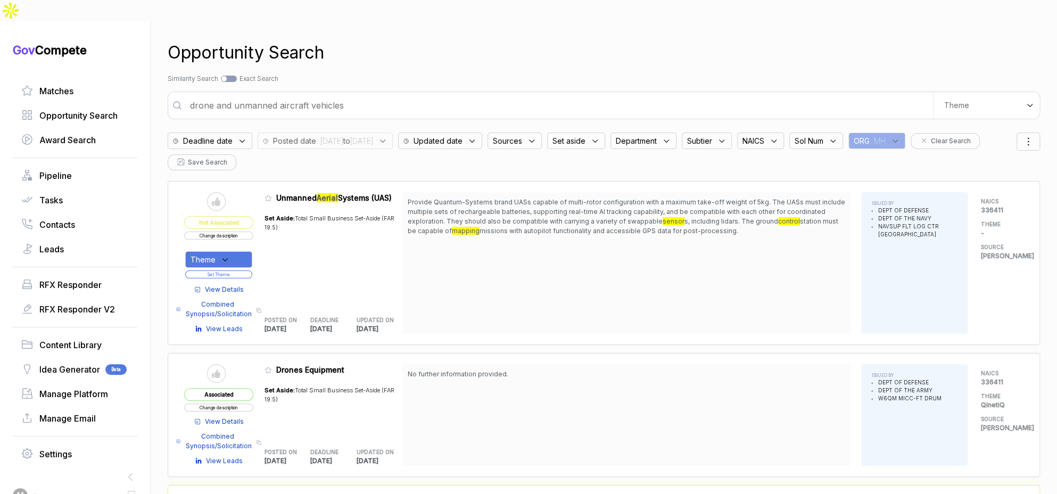
click at [400, 95] on input "drone and unmanned aircraft vehicles" at bounding box center [558, 105] width 749 height 21
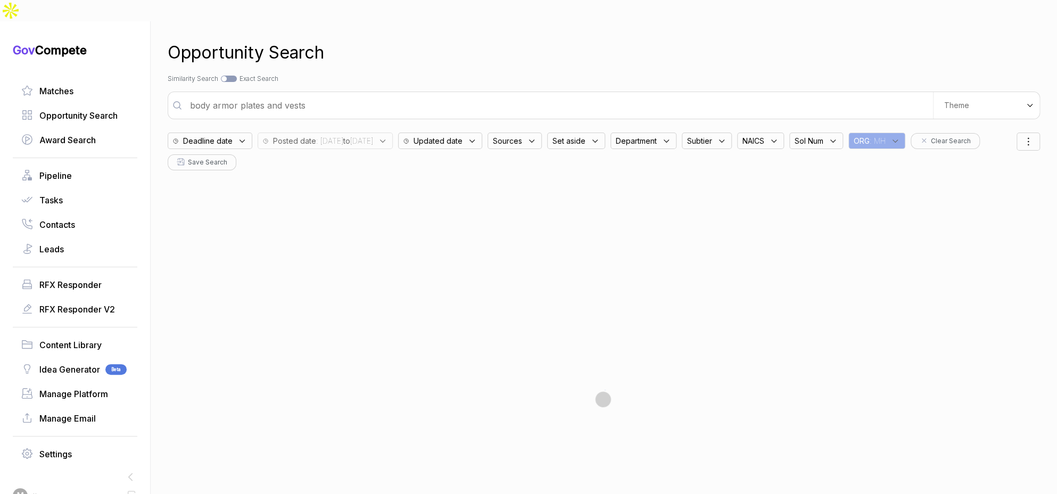
type input "body armor plates and vests"
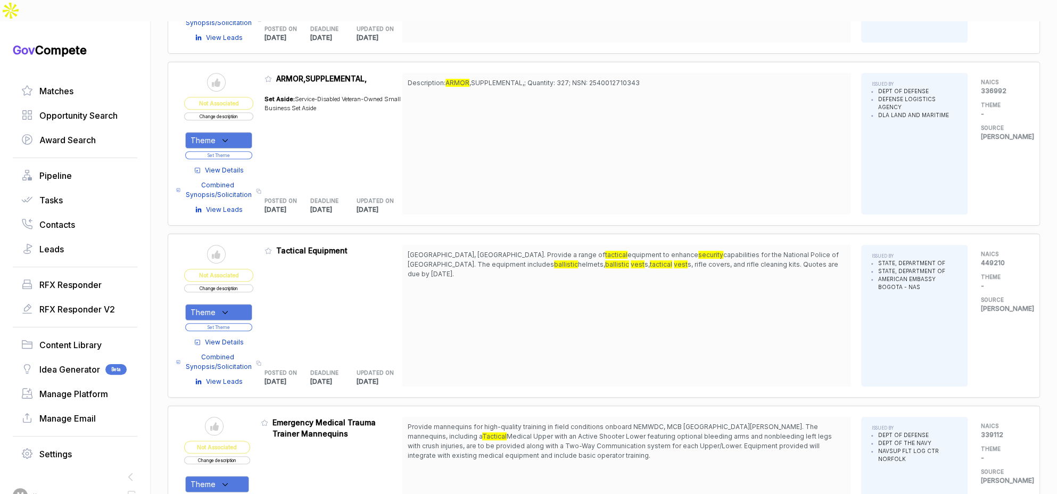
scroll to position [297, 0]
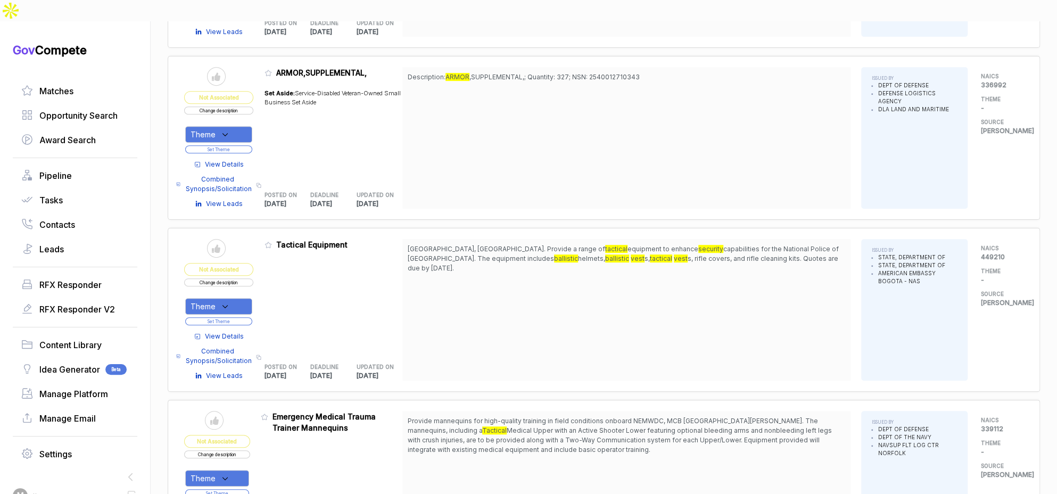
click at [225, 331] on span "View Details" at bounding box center [224, 336] width 39 height 10
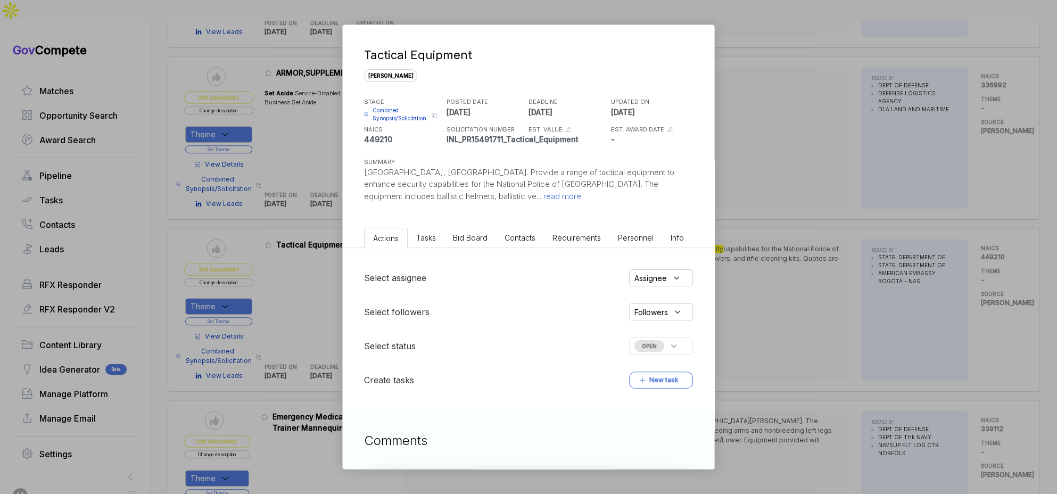
click at [470, 237] on span "Bid Board" at bounding box center [470, 237] width 35 height 9
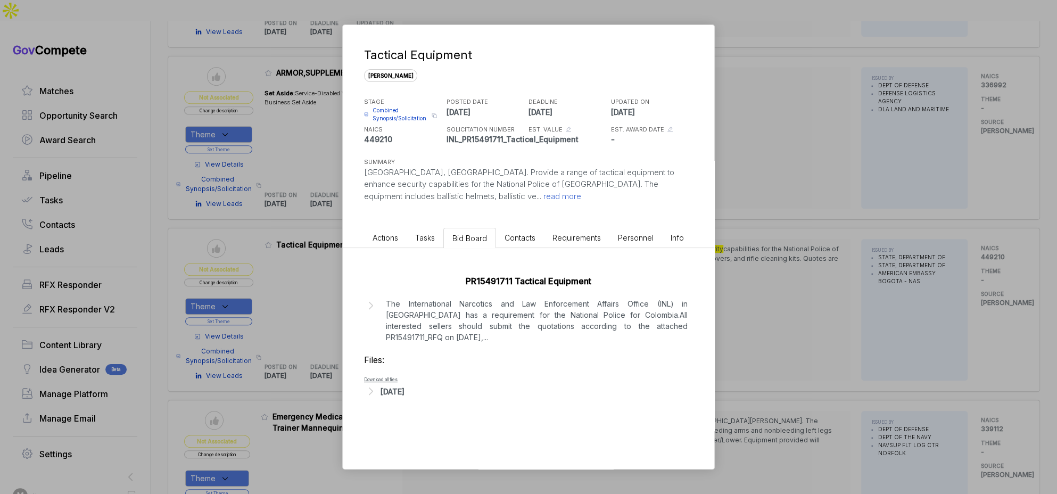
click at [461, 315] on p "The International Narcotics and Law Enforcement Affairs Office (INL) in Bogota …" at bounding box center [537, 320] width 302 height 45
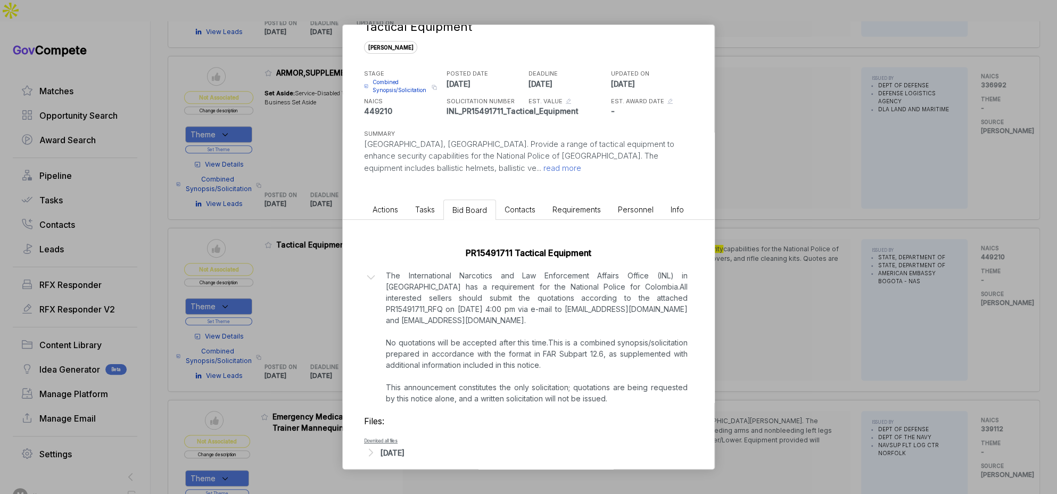
click at [411, 445] on div "Aug 12, 2025" at bounding box center [528, 452] width 329 height 14
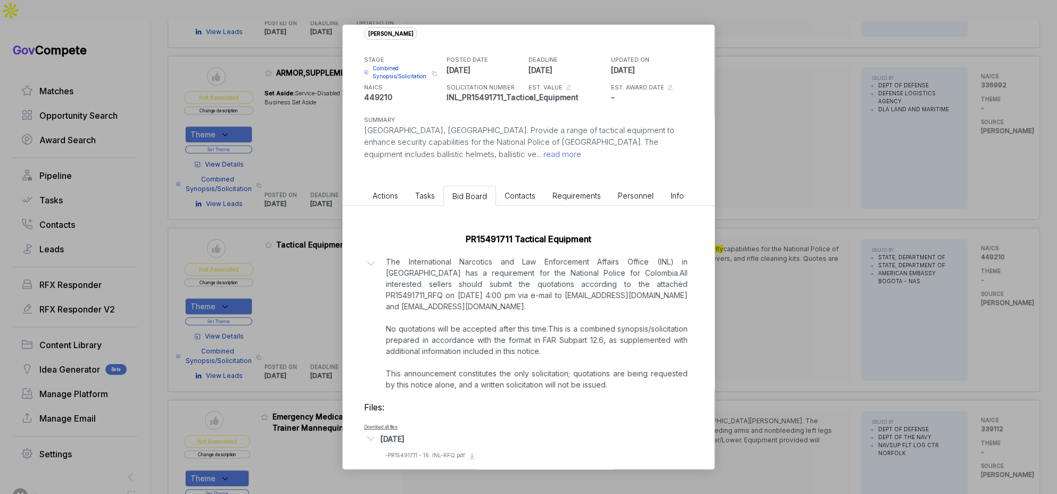
scroll to position [43, 0]
click at [435, 451] on span "- PR15491711 - 16. INL-RFQ.pdf" at bounding box center [425, 454] width 80 height 6
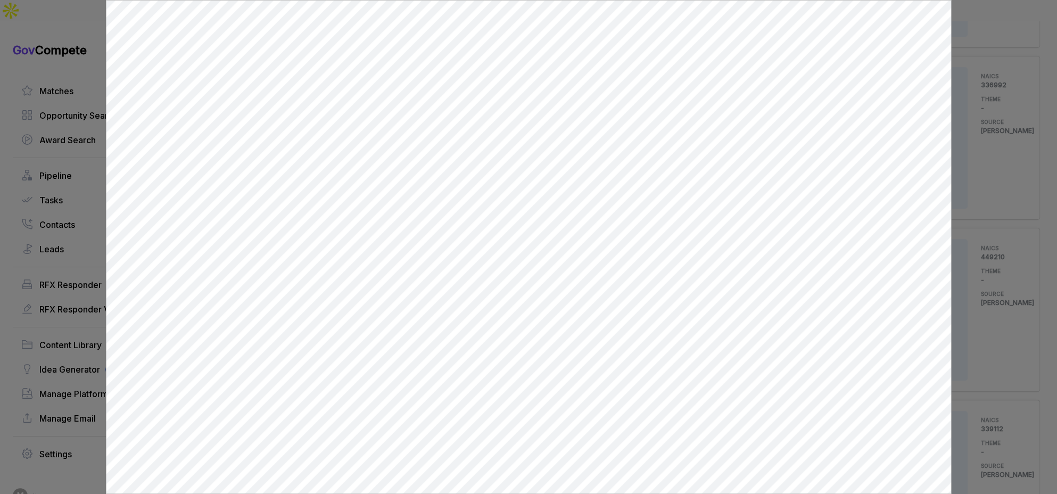
scroll to position [0, 0]
click at [998, 185] on div at bounding box center [528, 247] width 1057 height 494
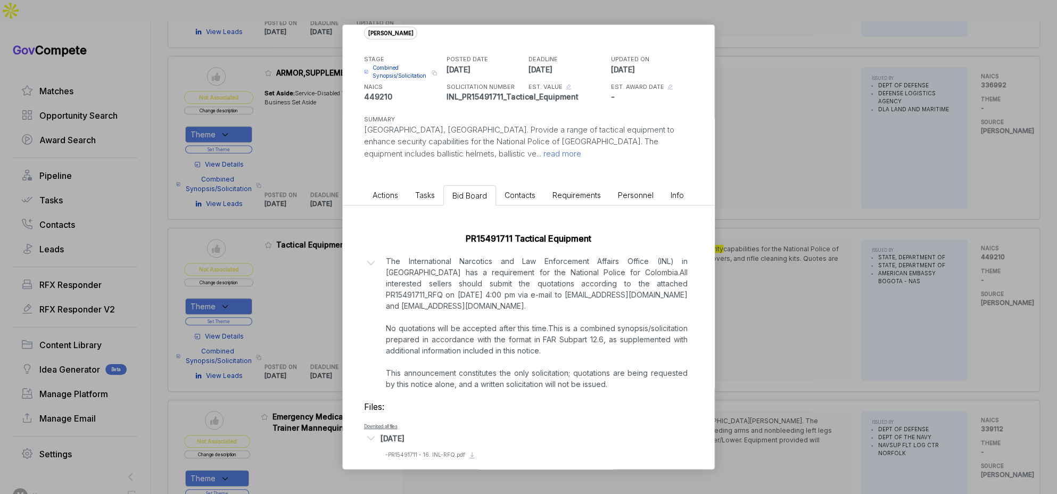
click at [939, 196] on div "Tactical Equipment sam STAGE Combined Synopsis/Solicitation Copy link POSTED DA…" at bounding box center [528, 247] width 1057 height 494
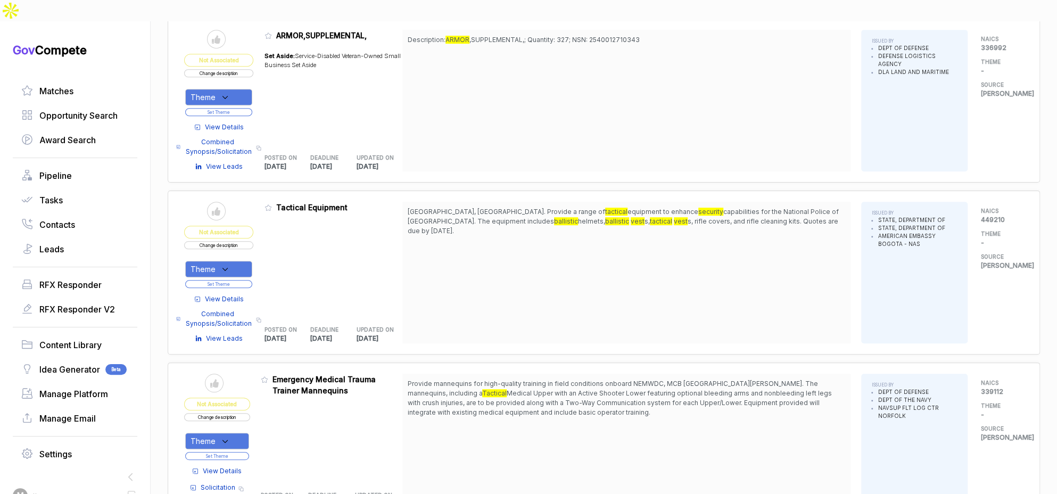
scroll to position [389, 0]
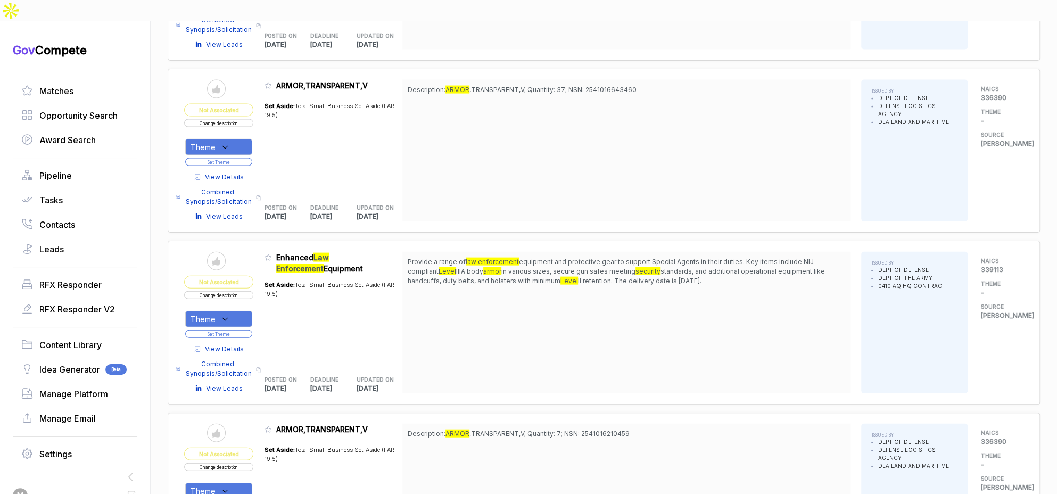
scroll to position [1443, 0]
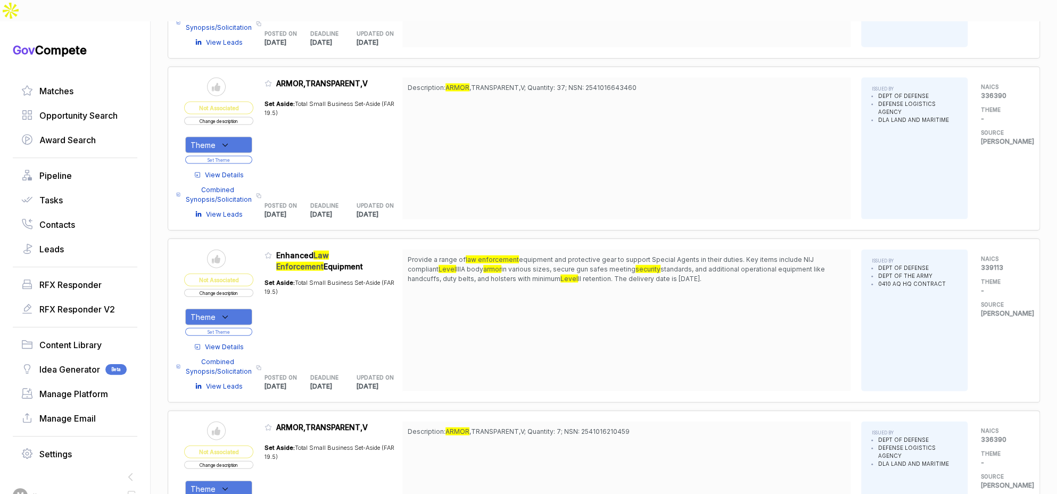
click at [243, 342] on span "View Details" at bounding box center [224, 347] width 39 height 10
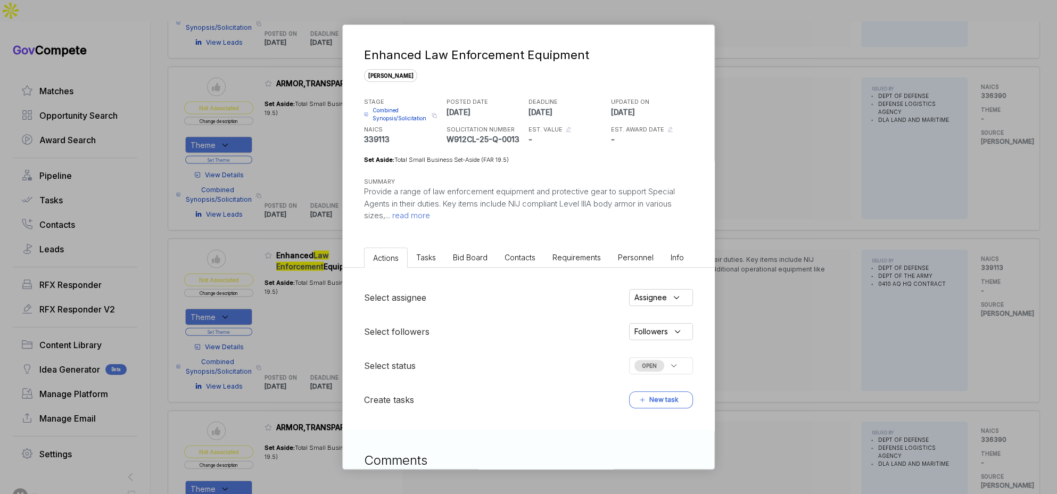
click at [464, 257] on span "Bid Board" at bounding box center [470, 257] width 35 height 9
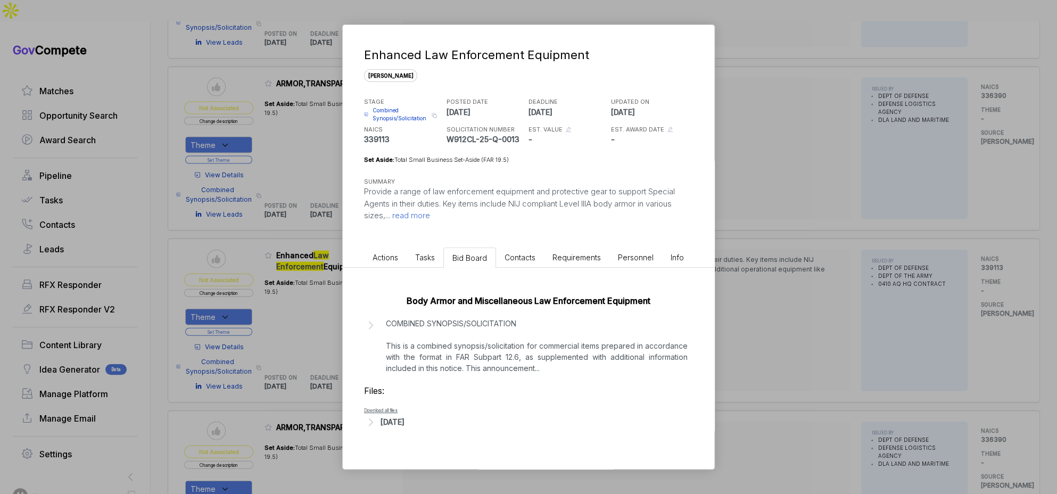
click at [404, 426] on div "Aug 18, 2025" at bounding box center [392, 421] width 24 height 11
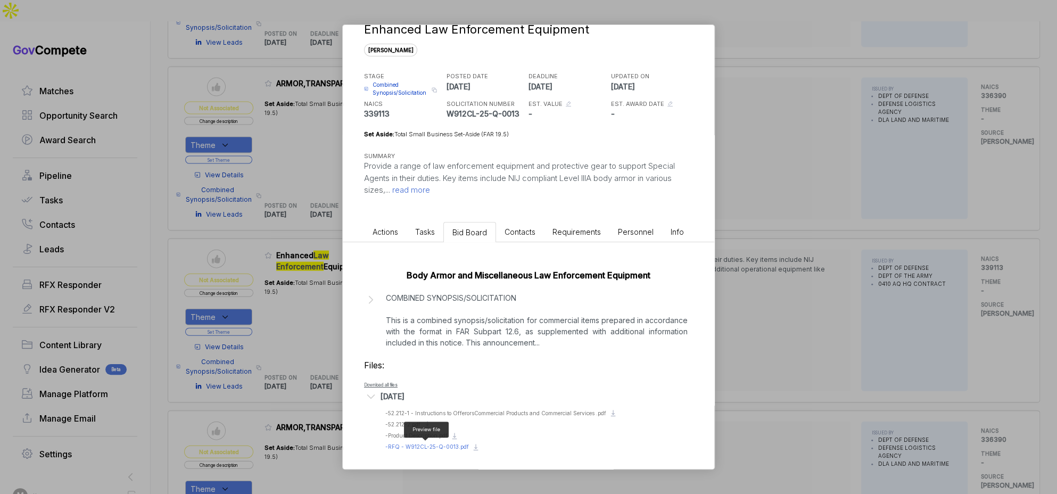
scroll to position [28, 0]
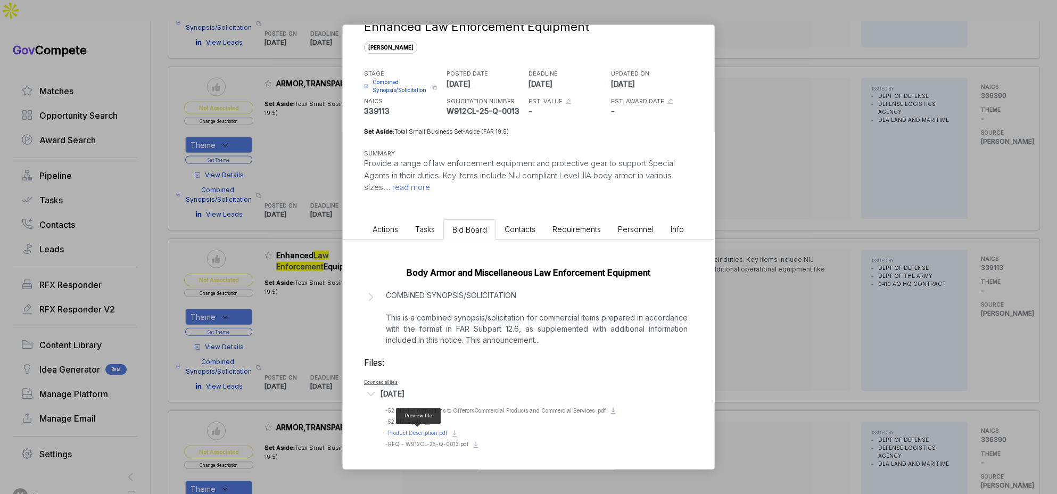
click at [439, 430] on span "- Product Description.pdf" at bounding box center [416, 432] width 62 height 6
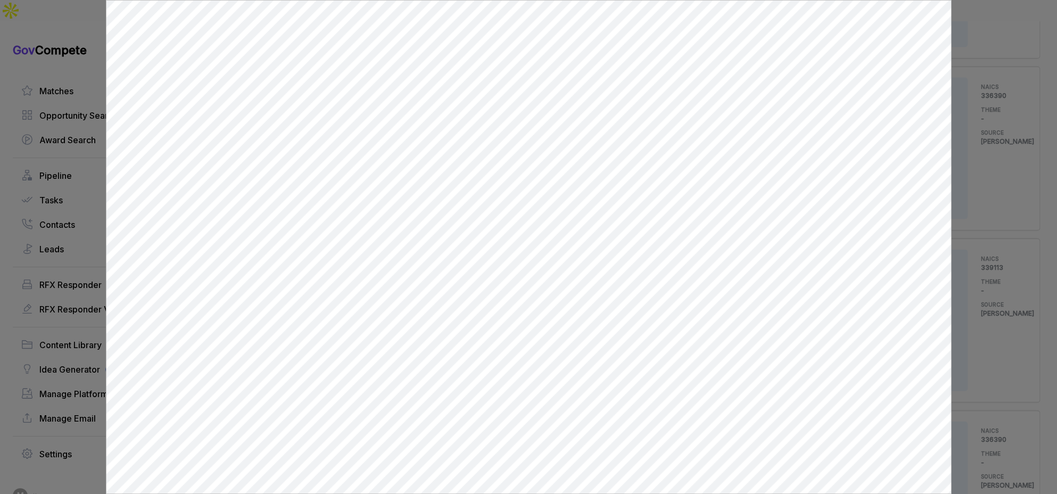
scroll to position [0, 0]
drag, startPoint x: 968, startPoint y: 66, endPoint x: 980, endPoint y: 19, distance: 48.4
click at [969, 65] on div at bounding box center [528, 247] width 1057 height 494
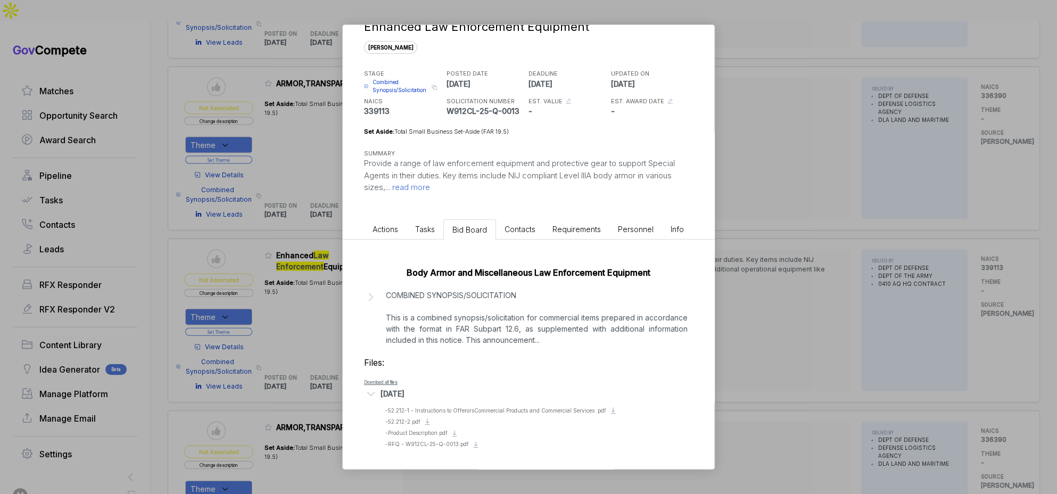
click at [852, 198] on div "Enhanced Law Enforcement Equipment sam STAGE Combined Synopsis/Solicitation Cop…" at bounding box center [528, 247] width 1057 height 494
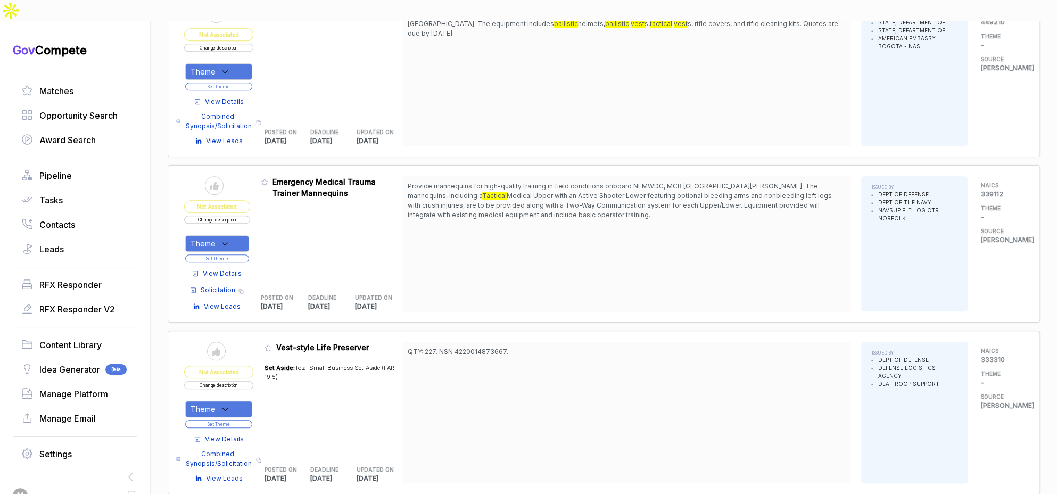
scroll to position [427, 0]
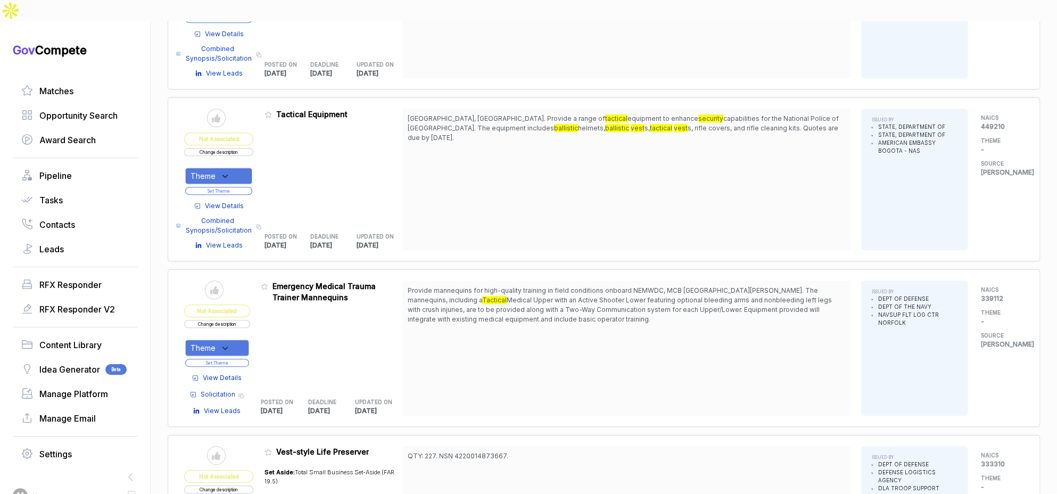
click at [230, 148] on button "Change description" at bounding box center [218, 152] width 69 height 8
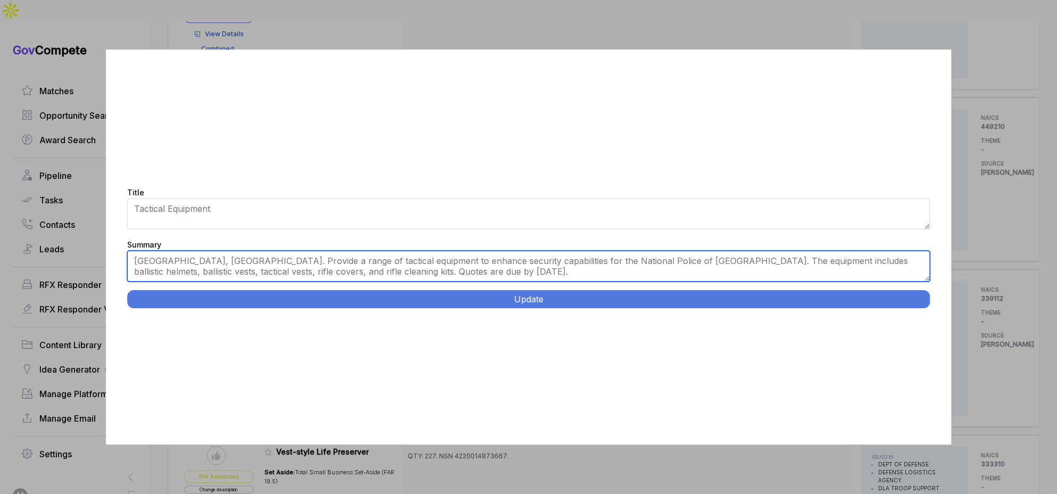
click at [387, 261] on textarea "Bogota, Colombia. Provide a range of tactical equipment to enhance security cap…" at bounding box center [528, 266] width 803 height 31
paste textarea "Tactical Equipment for GRIN3. Cartagena. Procure tactical equipment including: …"
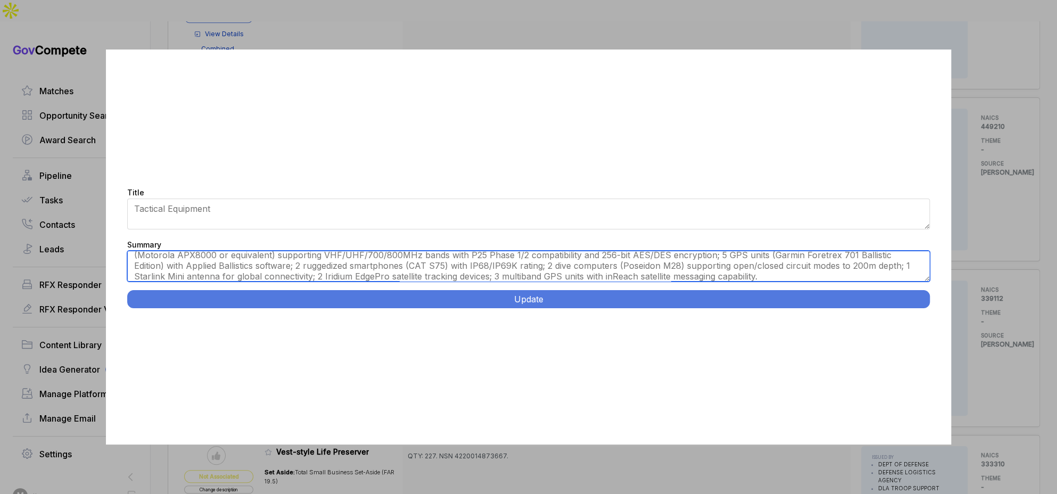
scroll to position [0, 0]
type textarea "Cartagena. Procure tactical equipment including: 10 Enhanced Night Vision Goggl…"
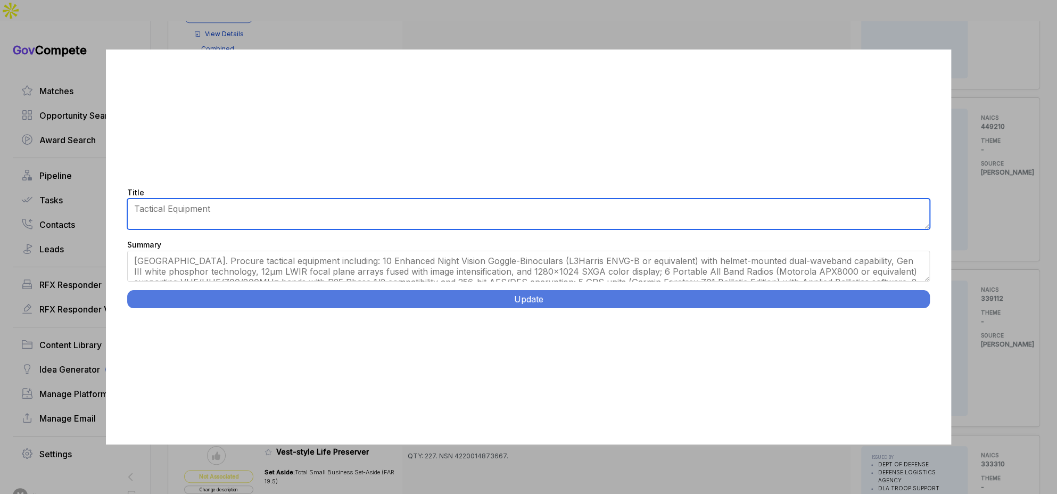
click at [395, 204] on textarea "Tactical Equipment" at bounding box center [528, 213] width 803 height 31
click at [394, 204] on textarea "Tactical Equipment" at bounding box center [528, 213] width 803 height 31
click at [382, 215] on textarea "Tactical Equipment" at bounding box center [528, 213] width 803 height 31
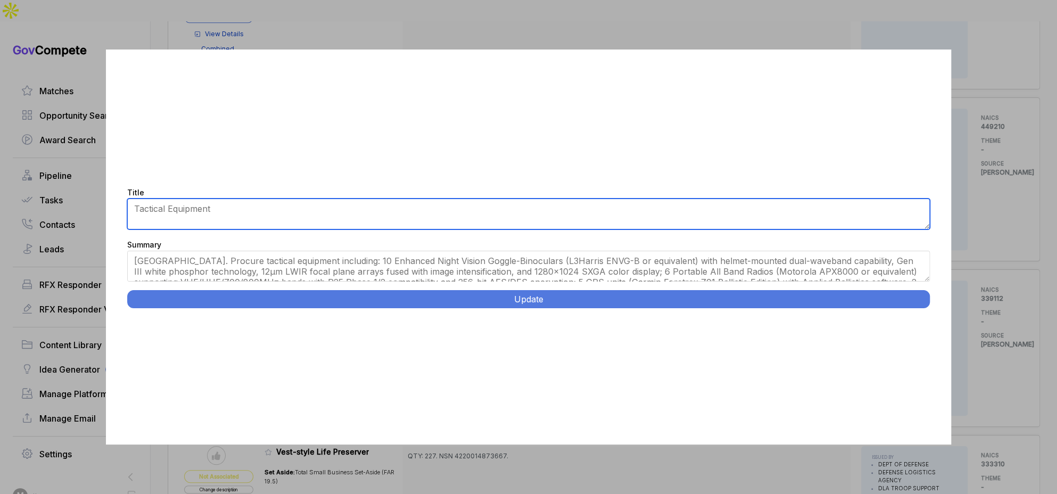
click at [382, 215] on textarea "Tactical Equipment" at bounding box center [528, 213] width 803 height 31
paste textarea "for GRIN3."
type textarea "Tactical Equipment for GRIN3."
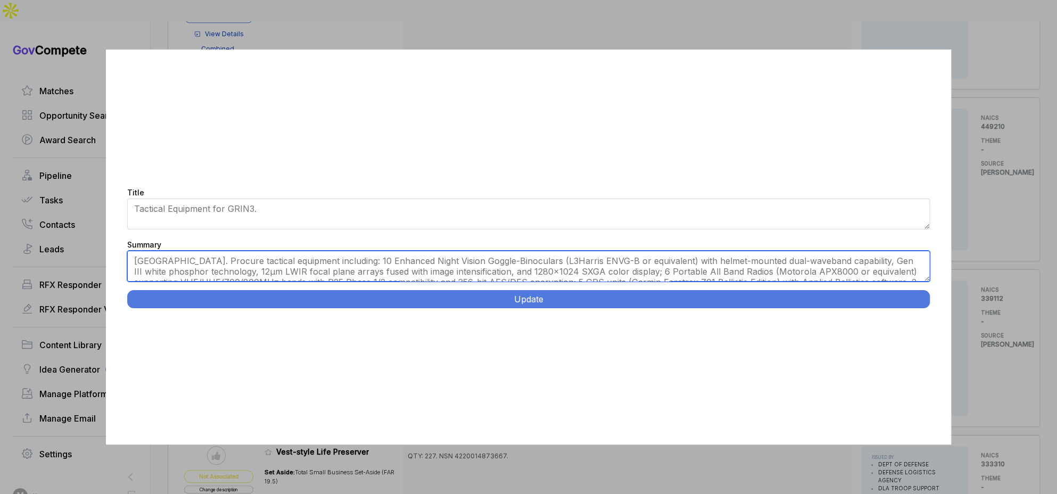
click at [175, 265] on textarea "Bogota, Colombia. Provide a range of tactical equipment to enhance security cap…" at bounding box center [528, 266] width 803 height 31
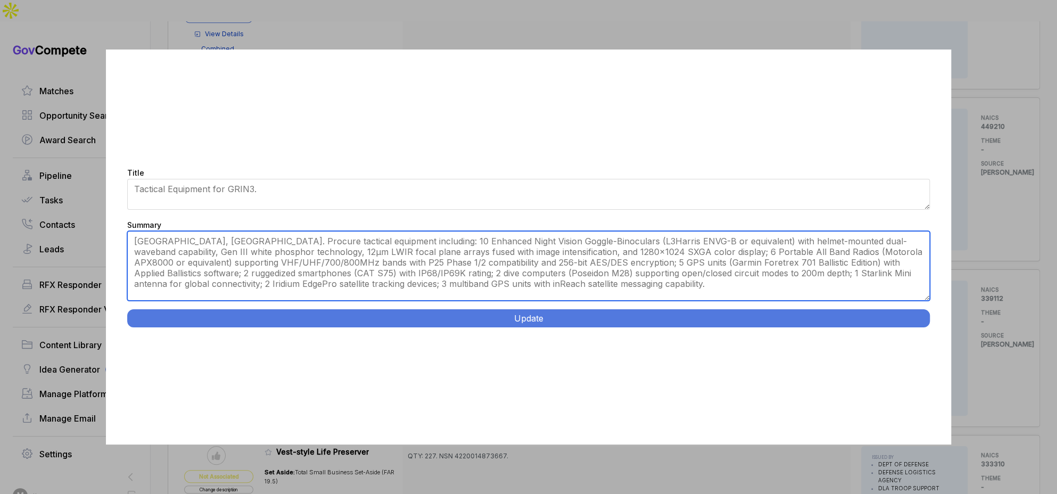
drag, startPoint x: 927, startPoint y: 279, endPoint x: 928, endPoint y: 337, distance: 58.0
click at [928, 337] on div "Title Tactical Equipment Summary Bogota, Colombia. Provide a range of tactical …" at bounding box center [528, 246] width 845 height 395
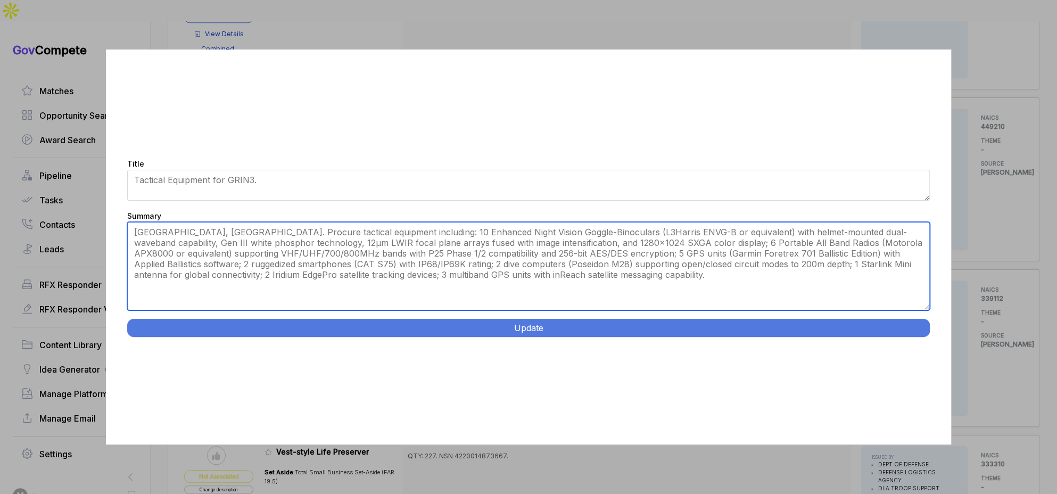
drag, startPoint x: 594, startPoint y: 249, endPoint x: 601, endPoint y: 270, distance: 22.4
click at [601, 270] on textarea "Bogota, Colombia. Provide a range of tactical equipment to enhance security cap…" at bounding box center [528, 266] width 803 height 88
click at [603, 276] on textarea "Bogota, Colombia. Provide a range of tactical equipment to enhance security cap…" at bounding box center [528, 266] width 803 height 88
type textarea "Cartagena, Colombia. Procure tactical equipment including: 10 Enhanced Night Vi…"
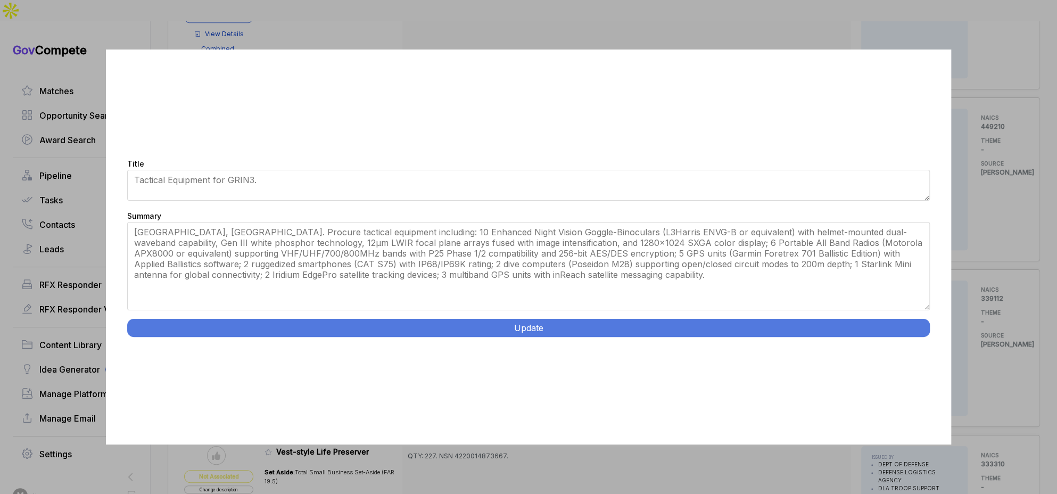
click at [583, 336] on button "Update" at bounding box center [528, 328] width 803 height 18
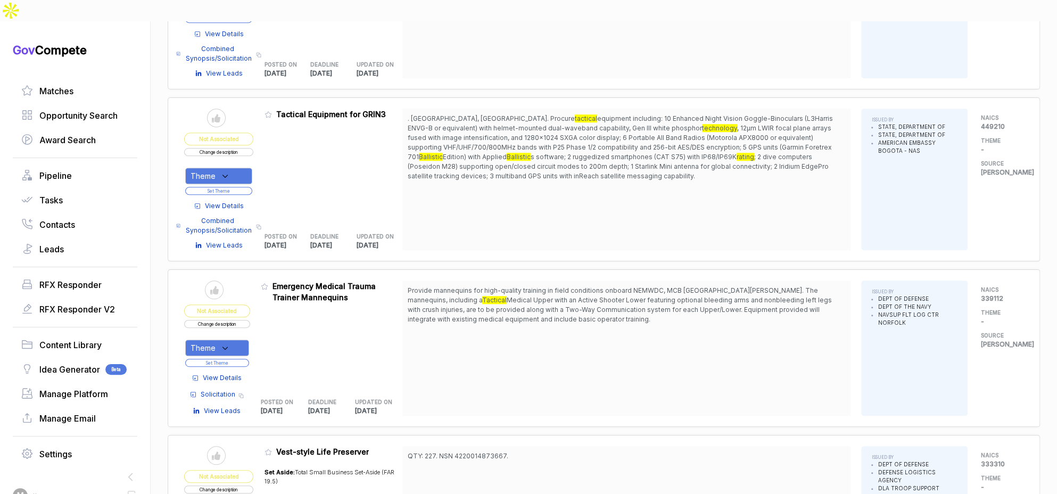
click at [241, 168] on div "Theme" at bounding box center [218, 176] width 67 height 16
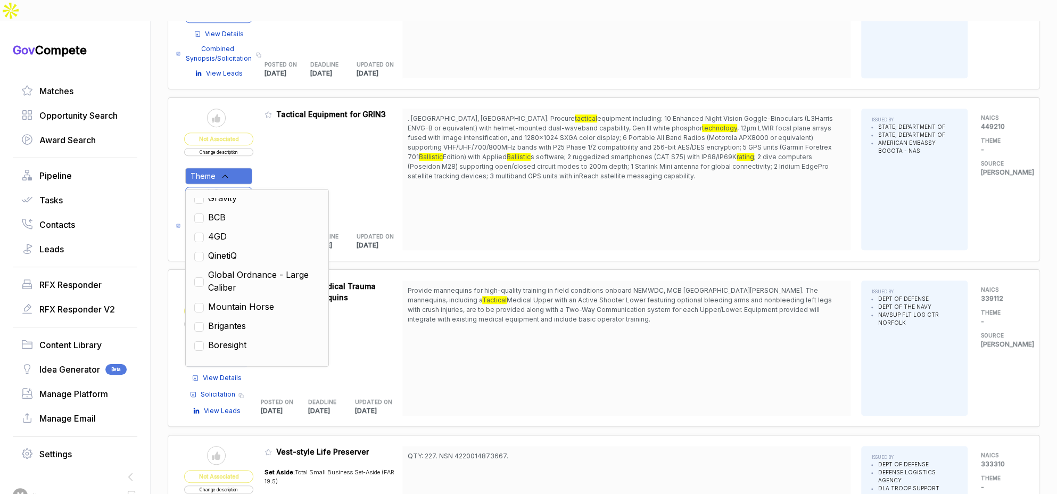
drag, startPoint x: 253, startPoint y: 284, endPoint x: 434, endPoint y: 214, distance: 193.8
click at [256, 300] on span "Mountain Horse" at bounding box center [241, 306] width 66 height 13
checkbox input "true"
drag, startPoint x: 472, startPoint y: 200, endPoint x: 270, endPoint y: 173, distance: 203.8
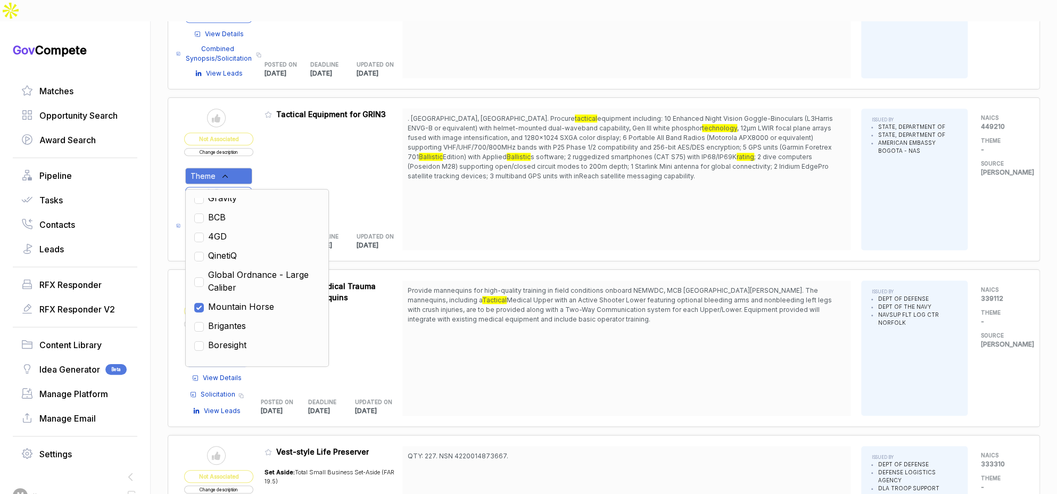
click at [471, 200] on div ". Cartagena, Colombia. Procure tactical equipment including: 10 Enhanced Night …" at bounding box center [626, 180] width 448 height 142
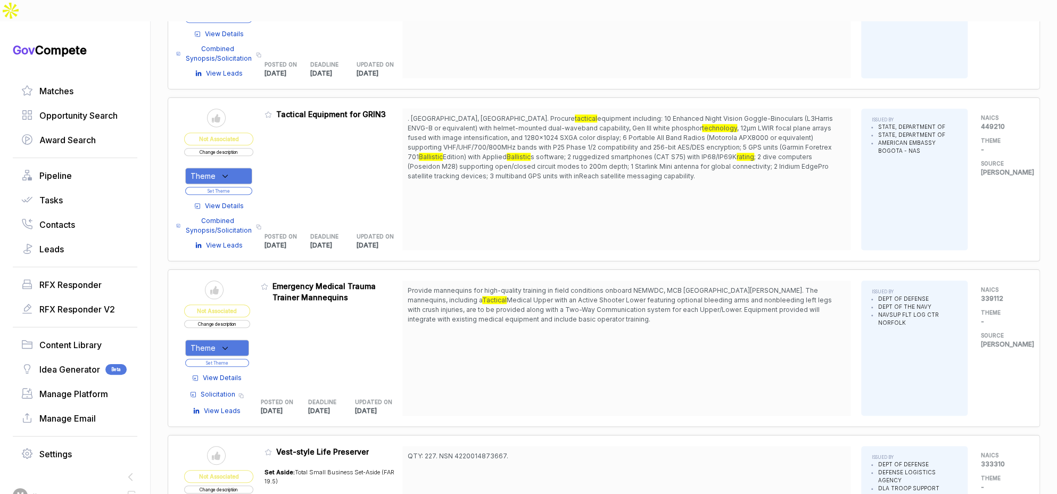
click at [246, 187] on button "Set Theme" at bounding box center [218, 191] width 67 height 8
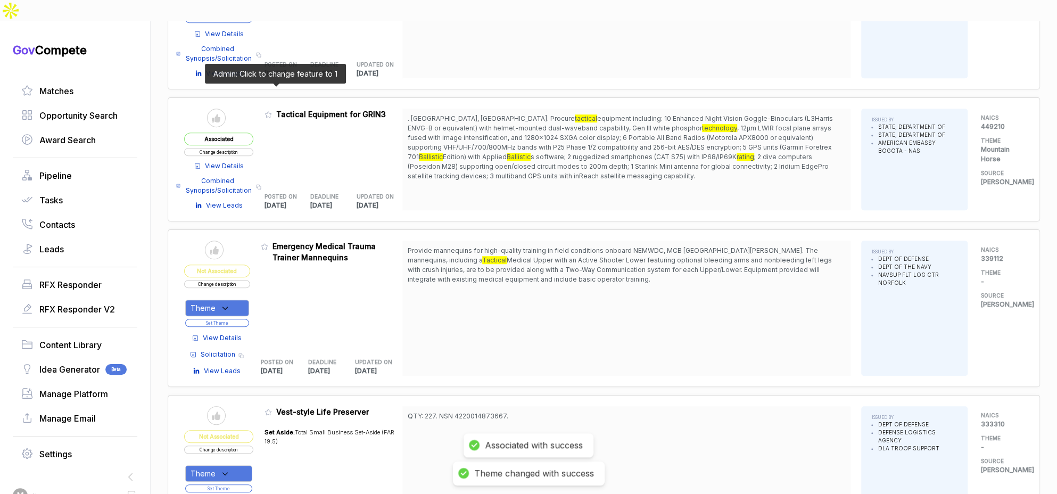
click at [270, 111] on icon at bounding box center [267, 114] width 7 height 7
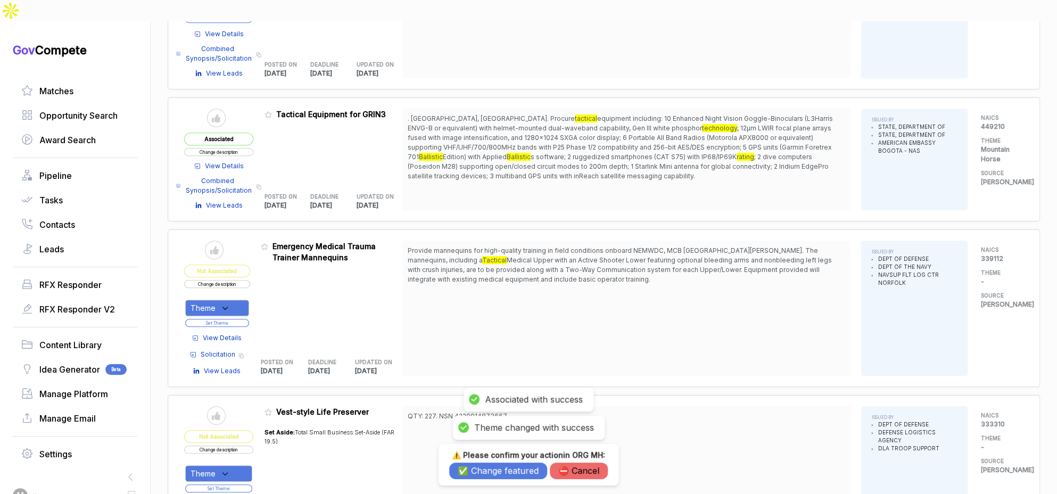
click at [456, 464] on button "✅ Change featured" at bounding box center [498, 470] width 98 height 16
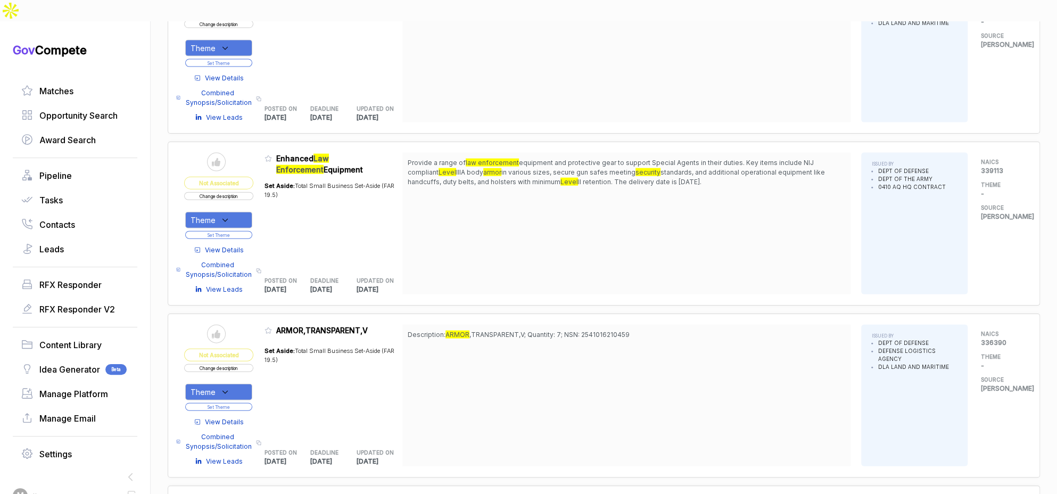
scroll to position [1528, 0]
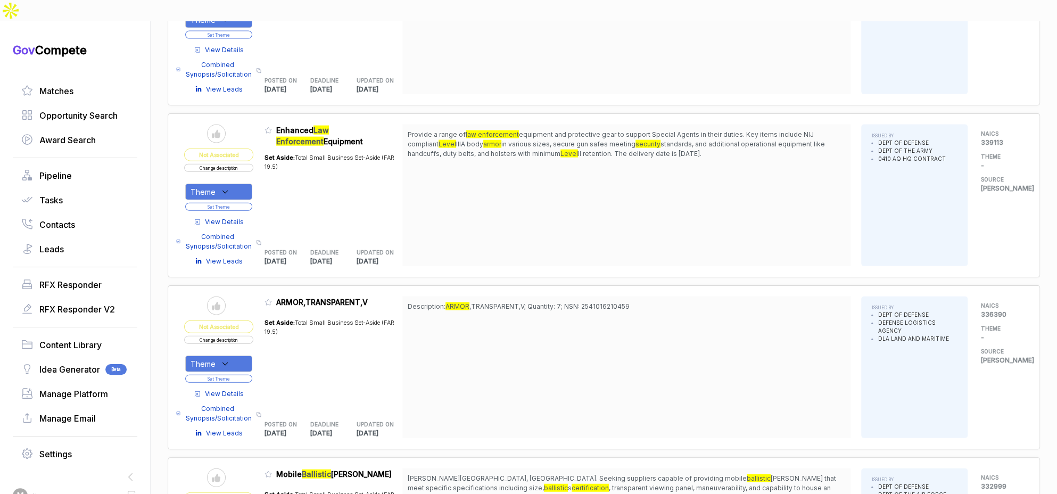
click at [248, 164] on button "Change description" at bounding box center [218, 168] width 69 height 8
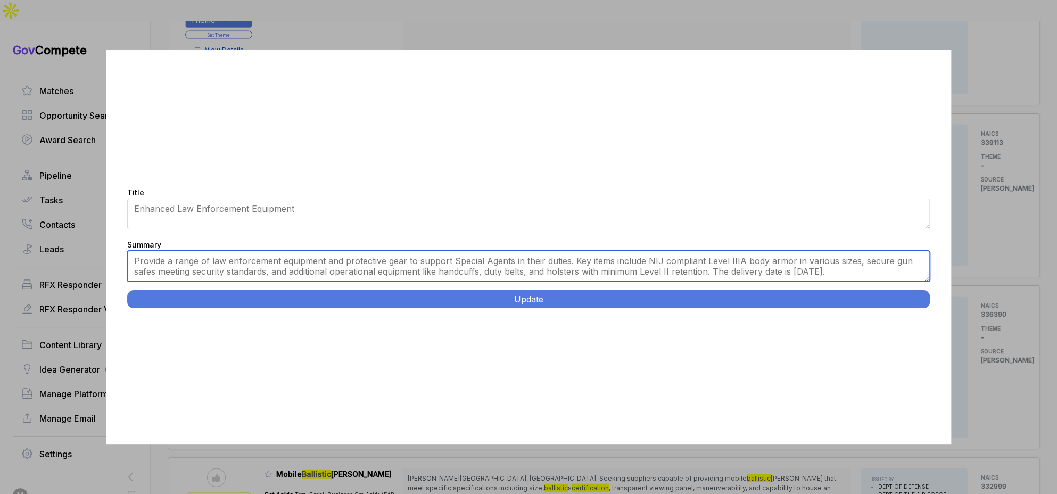
click at [372, 274] on textarea "Provide a range of law enforcement equipment and protective gear to support Spe…" at bounding box center [528, 266] width 803 height 31
paste textarea "Force Protection Personnel Equipment. Fort Sam Houston, Texas. Supply personal …"
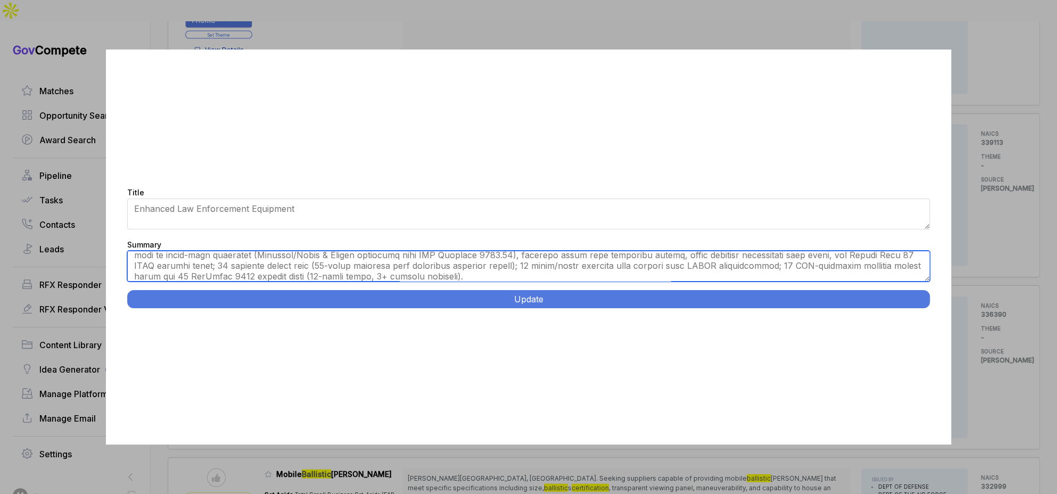
scroll to position [0, 0]
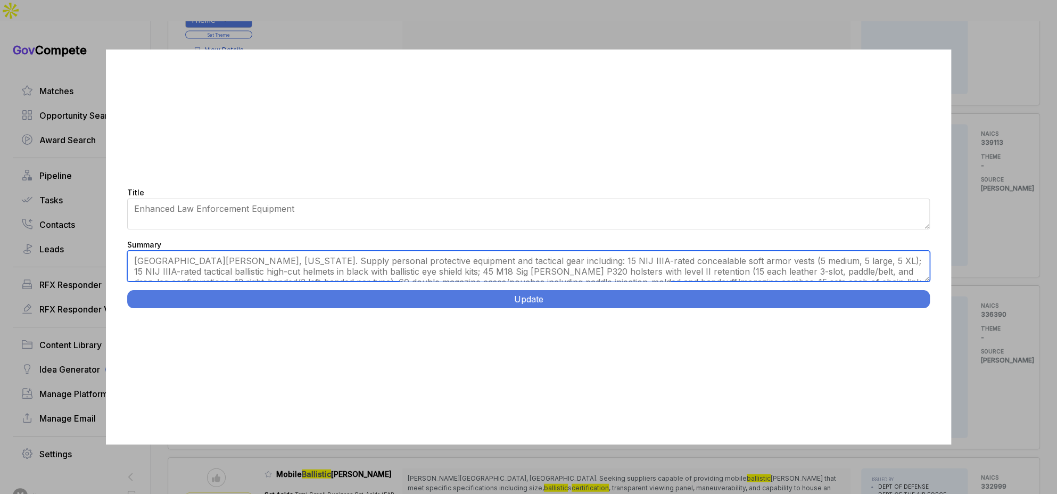
type textarea "Fort Sam Houston, Texas. Supply personal protective equipment and tactical gear…"
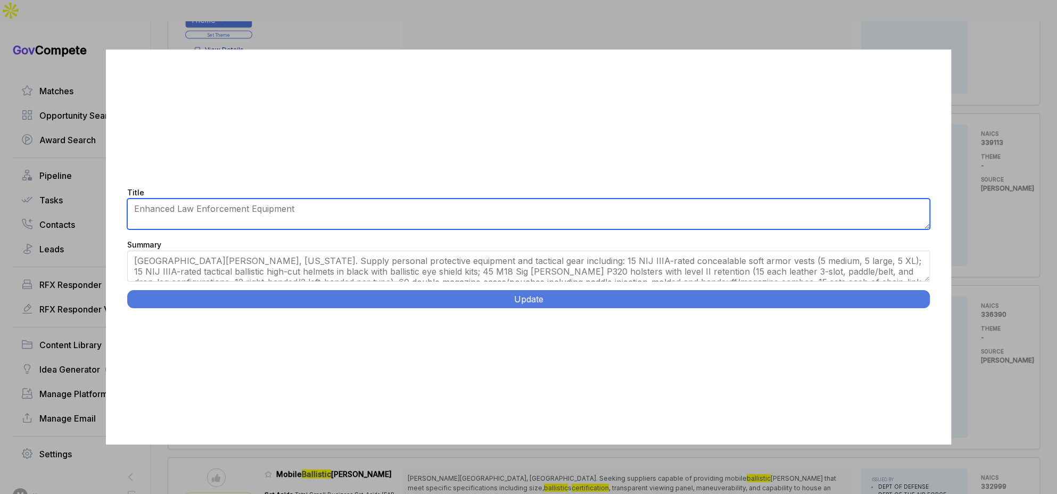
click at [379, 209] on textarea "Enhanced Law Enforcement Equipment" at bounding box center [528, 213] width 803 height 31
paste textarea "Force Protection Personnel Equipment."
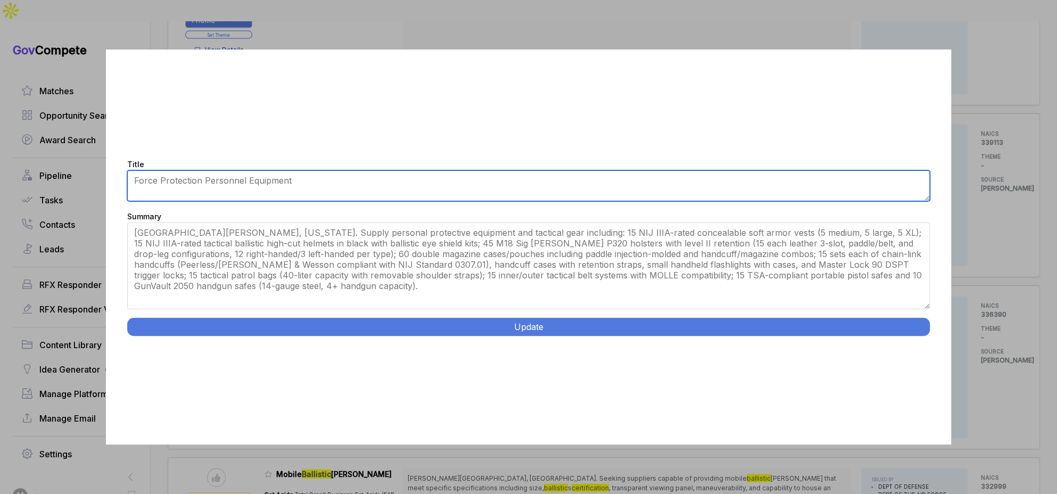
drag, startPoint x: 926, startPoint y: 278, endPoint x: 912, endPoint y: 339, distance: 62.8
click at [929, 334] on div "Title Enhanced Law Enforcement Equipment Summary Provide a range of law enforce…" at bounding box center [528, 246] width 845 height 395
type textarea "Force Protection Personnel Equipment"
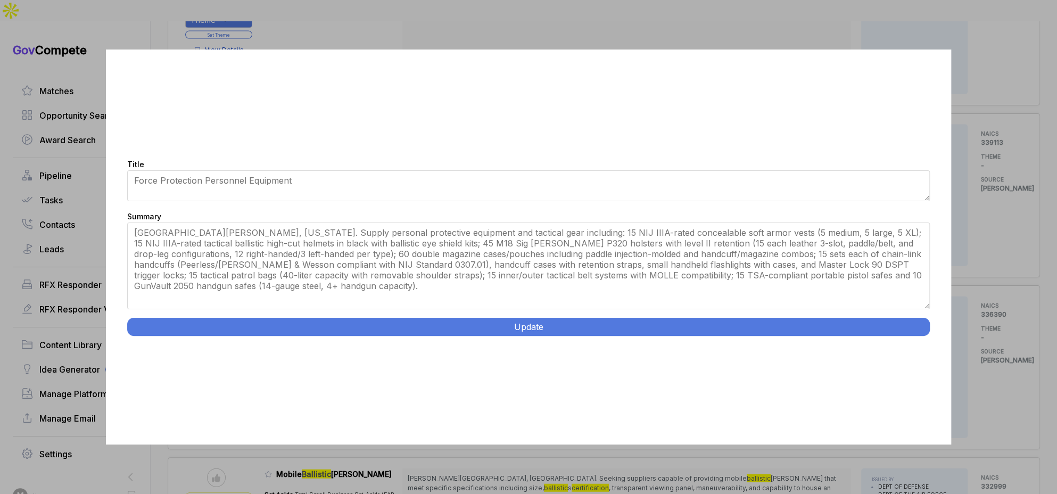
click at [908, 323] on button "Update" at bounding box center [528, 327] width 803 height 18
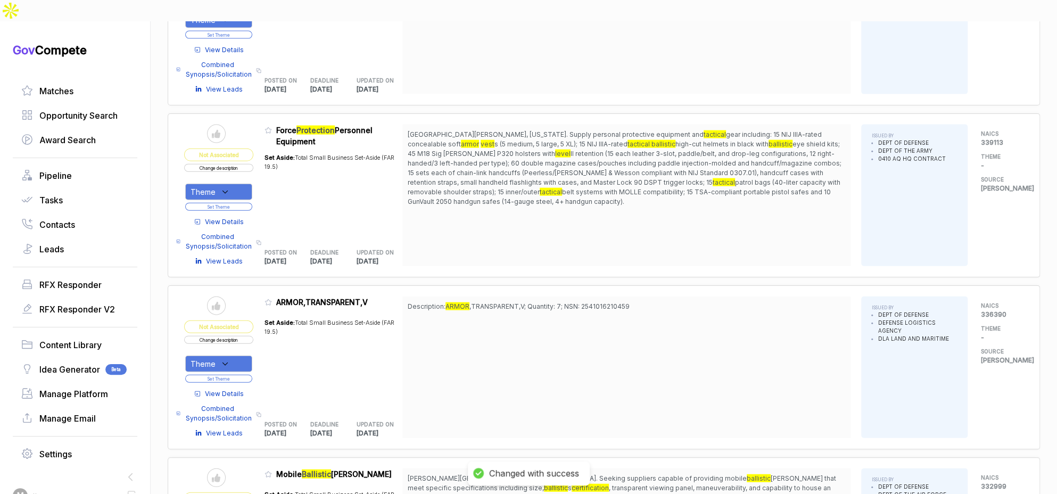
click at [241, 184] on div "Theme" at bounding box center [218, 192] width 67 height 16
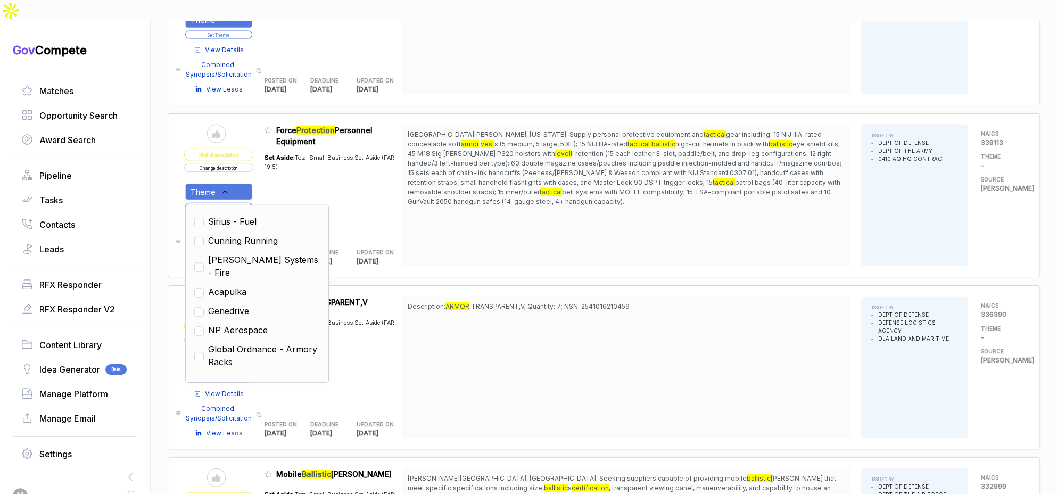
drag, startPoint x: 262, startPoint y: 291, endPoint x: 416, endPoint y: 240, distance: 161.8
click at [264, 323] on span "NP Aerospace" at bounding box center [238, 329] width 60 height 13
checkbox input "true"
drag, startPoint x: 461, startPoint y: 227, endPoint x: 338, endPoint y: 176, distance: 132.8
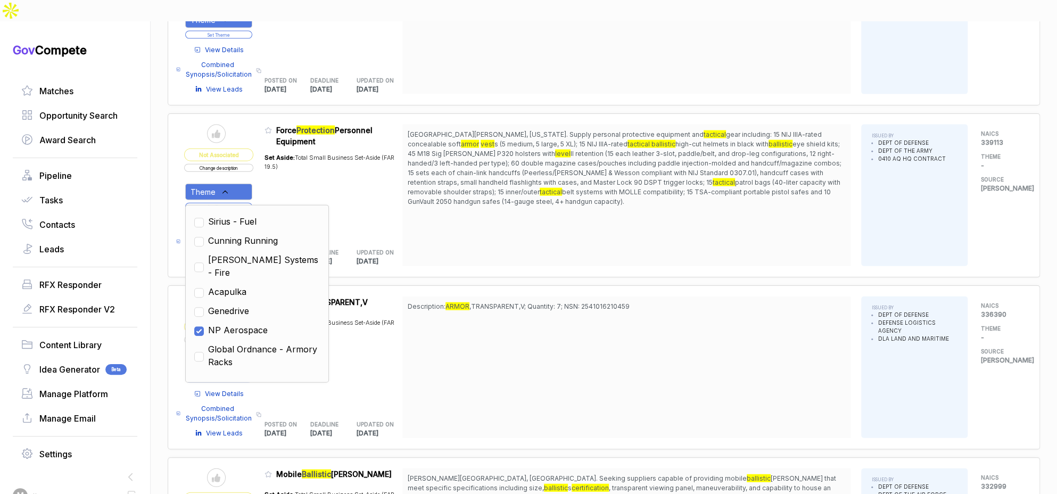
click at [460, 227] on div "Fort Sam Houston, Texas. Supply personal protective equipment and tactical gear…" at bounding box center [626, 195] width 448 height 142
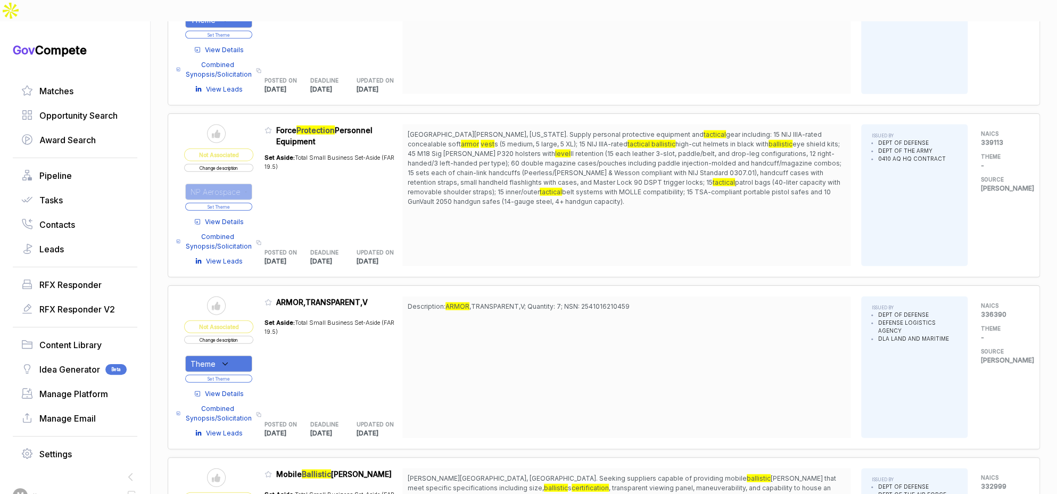
click at [246, 203] on button "Set Theme" at bounding box center [218, 207] width 67 height 8
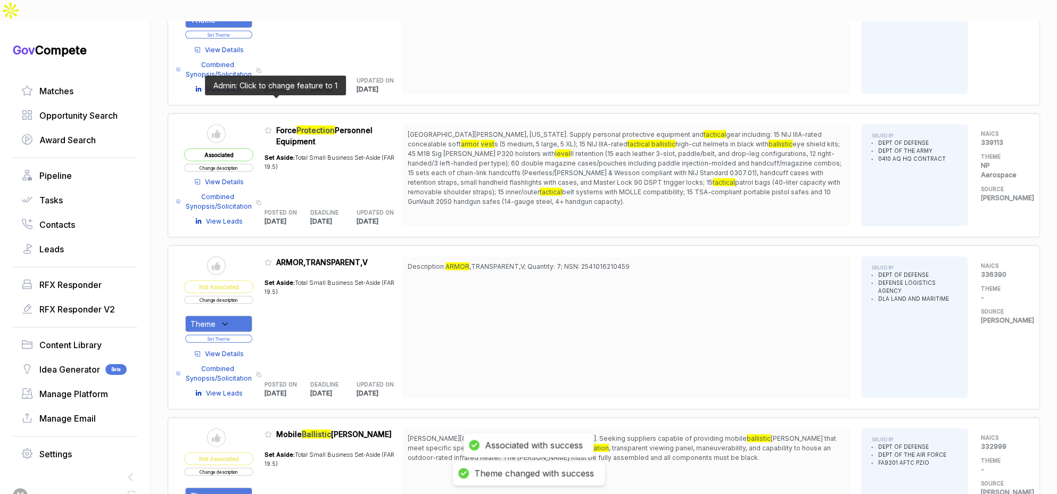
click at [272, 127] on icon at bounding box center [267, 130] width 7 height 7
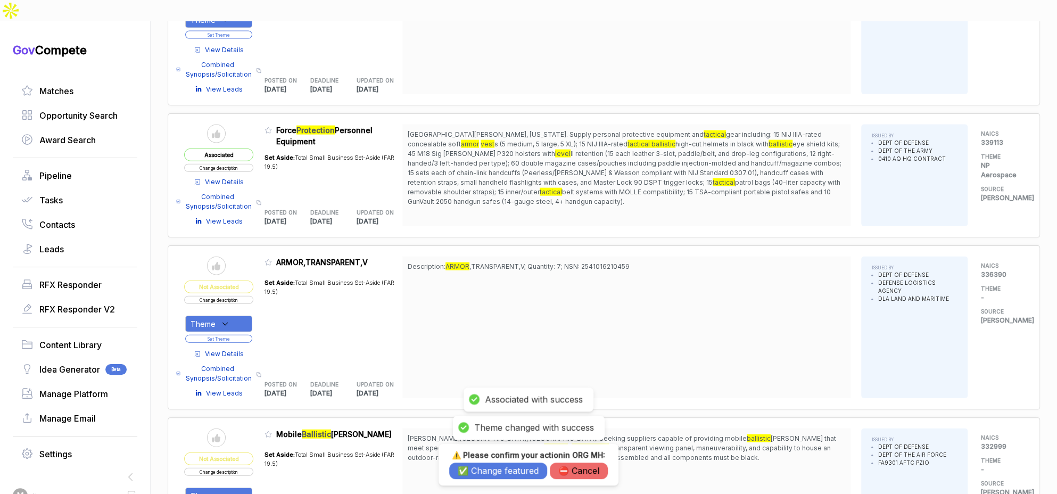
click at [472, 468] on button "✅ Change featured" at bounding box center [498, 470] width 98 height 16
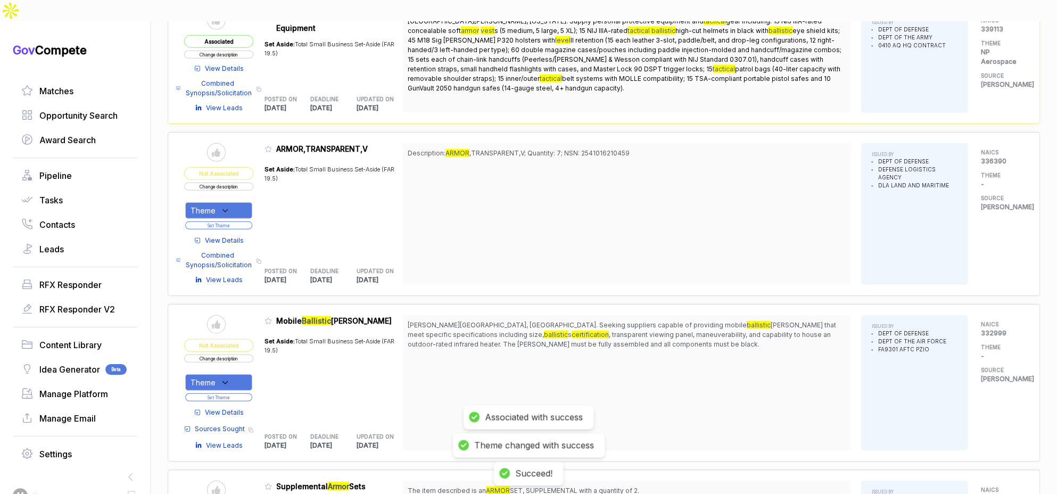
scroll to position [1736, 0]
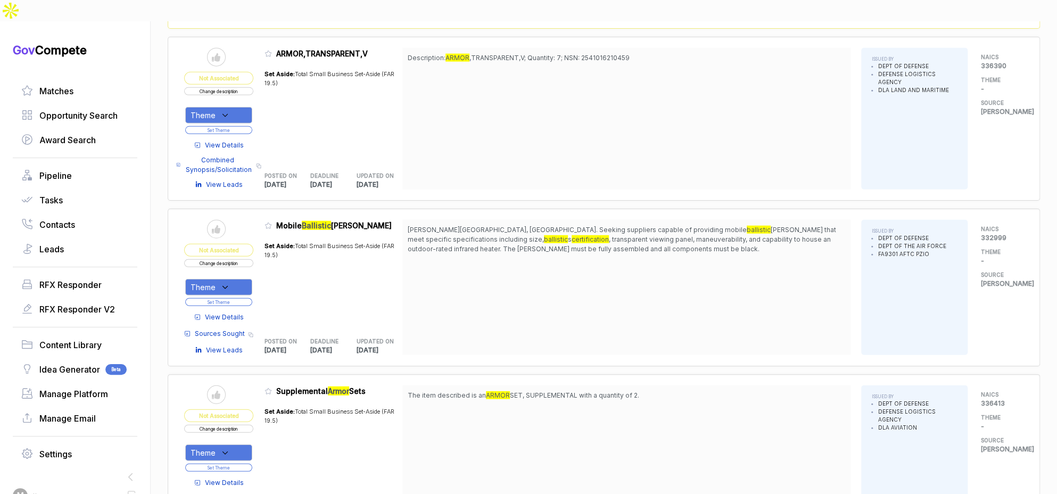
click at [244, 312] on span "View Details" at bounding box center [224, 317] width 39 height 10
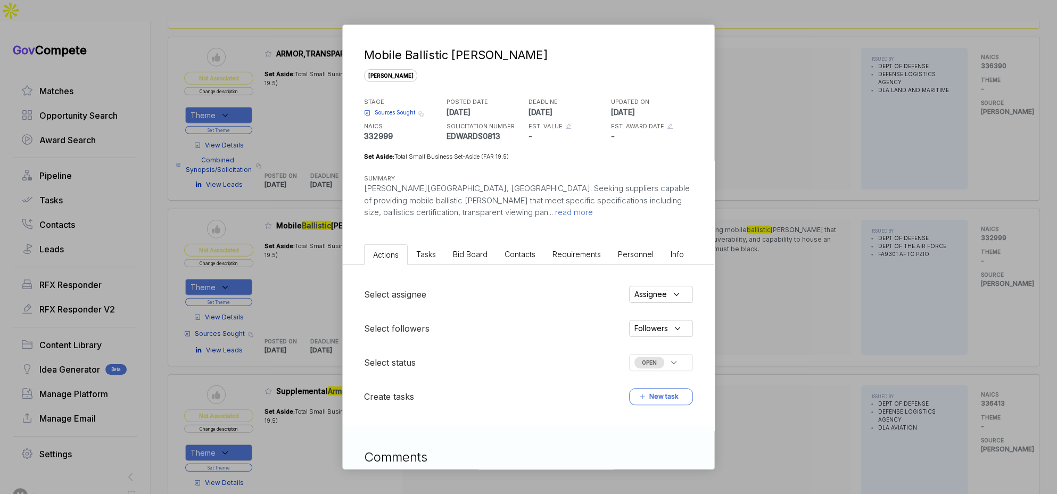
click at [476, 257] on span "Bid Board" at bounding box center [470, 254] width 35 height 9
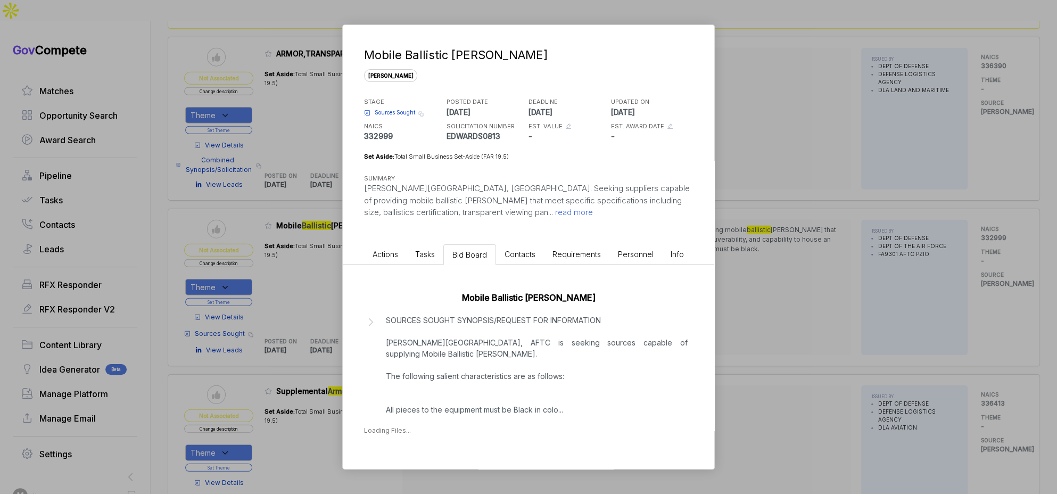
click at [490, 409] on div "Mobile Ballistic Shields SOURCES SOUGHT SYNOPSIS/REQUEST FOR INFORMATION Edward…" at bounding box center [528, 360] width 371 height 192
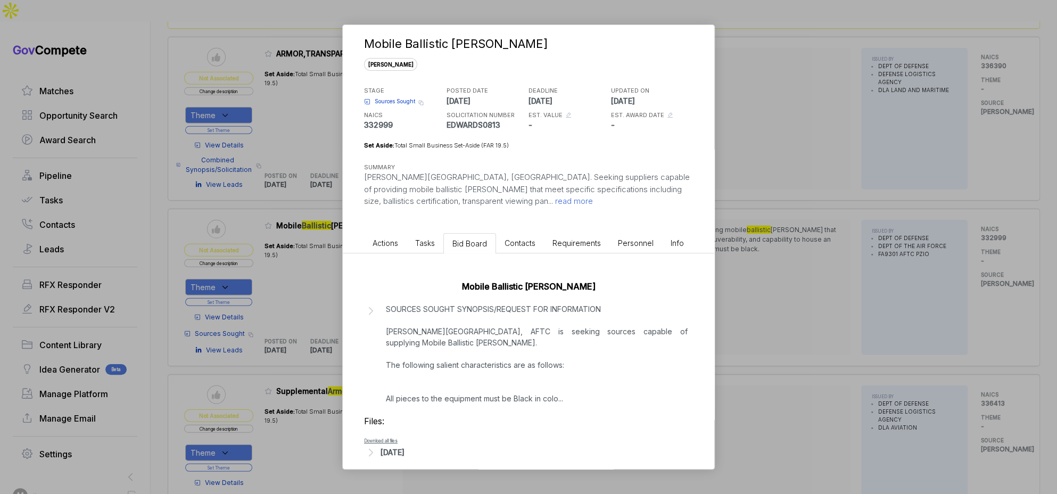
click at [466, 380] on p "SOURCES SOUGHT SYNOPSIS/REQUEST FOR INFORMATION Edwards AFB, AFTC is seeking so…" at bounding box center [537, 353] width 302 height 101
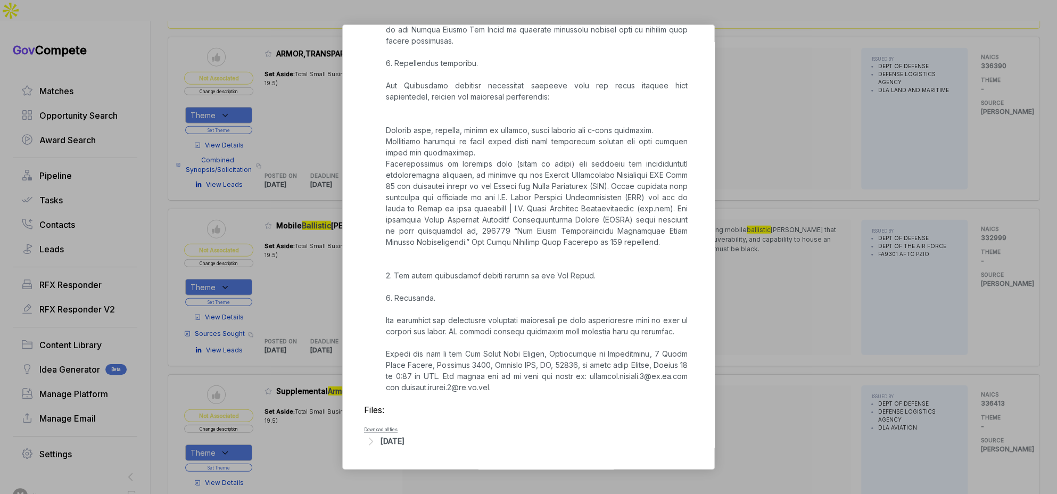
click at [404, 442] on div "Aug 13, 2025" at bounding box center [392, 440] width 24 height 11
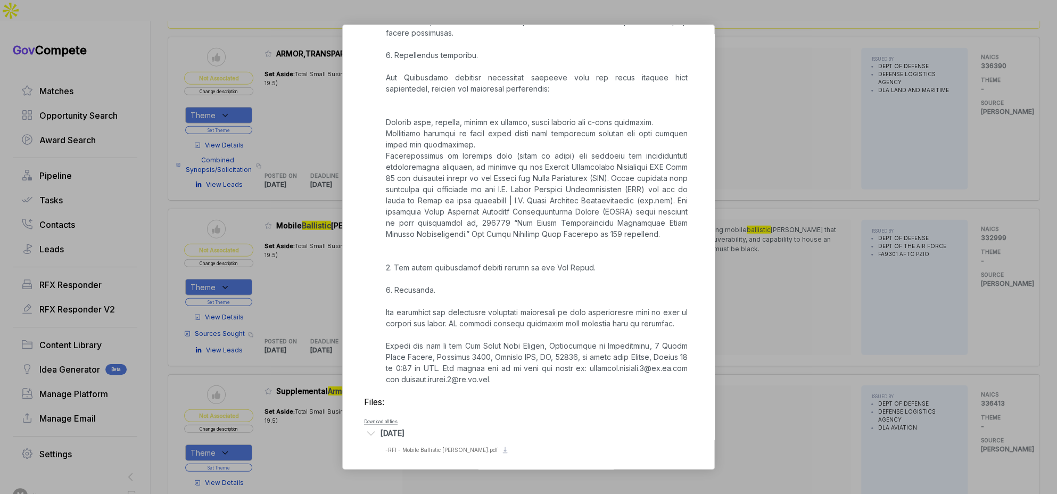
scroll to position [673, 0]
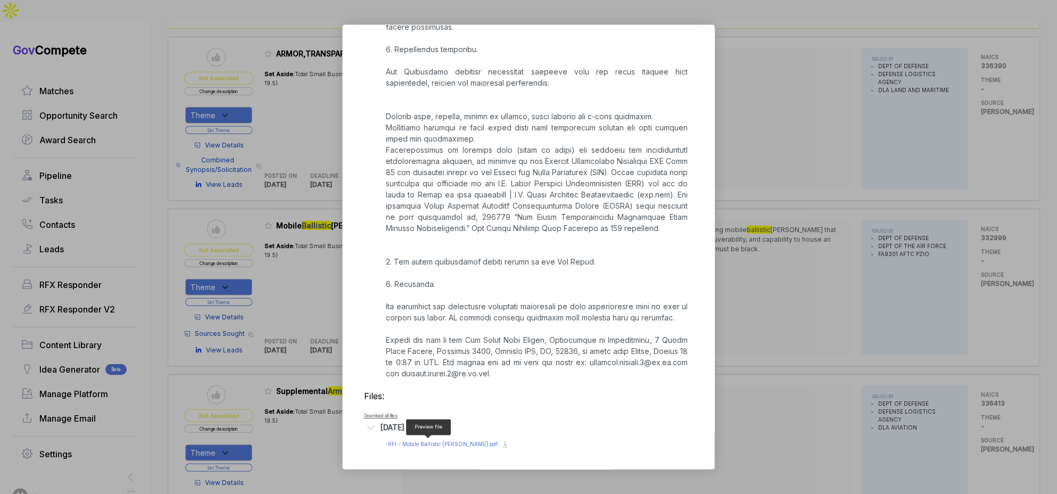
click at [433, 441] on span "- RFI - Mobile Ballistic Shields.pdf" at bounding box center [441, 444] width 113 height 6
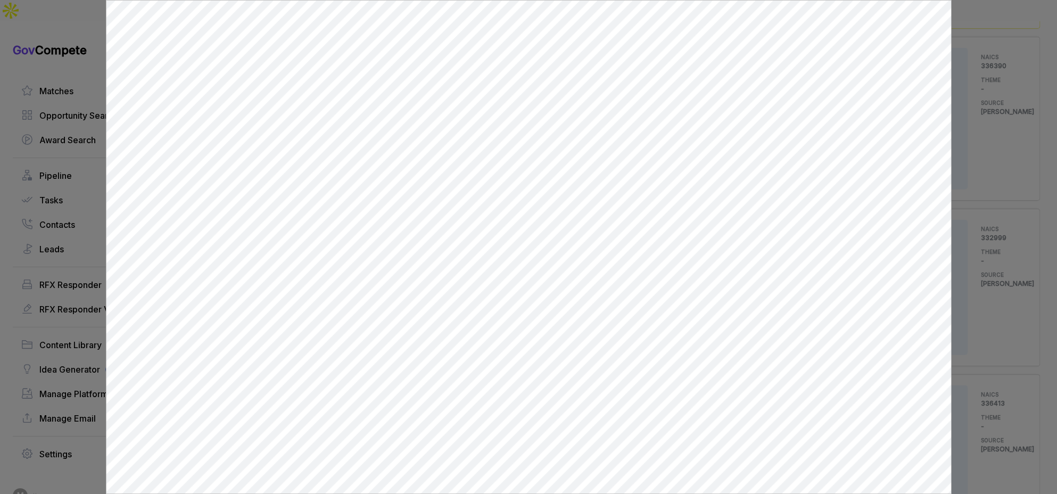
scroll to position [0, 0]
click at [986, 165] on div at bounding box center [528, 247] width 1057 height 494
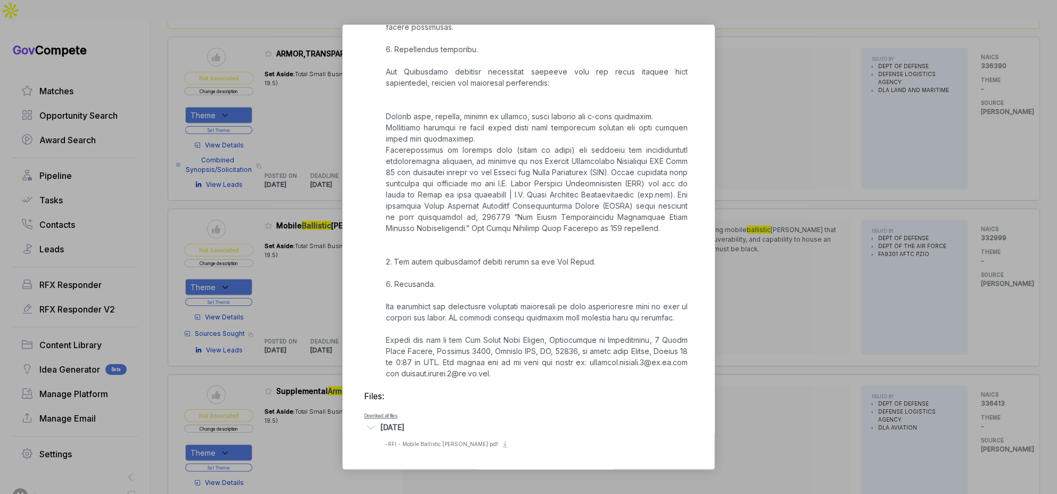
drag, startPoint x: 841, startPoint y: 212, endPoint x: 833, endPoint y: 215, distance: 8.1
click at [840, 212] on div "Mobile Ballistic Shields sam STAGE Sources Sought Copy link POSTED DATE 2025-08…" at bounding box center [528, 247] width 1057 height 494
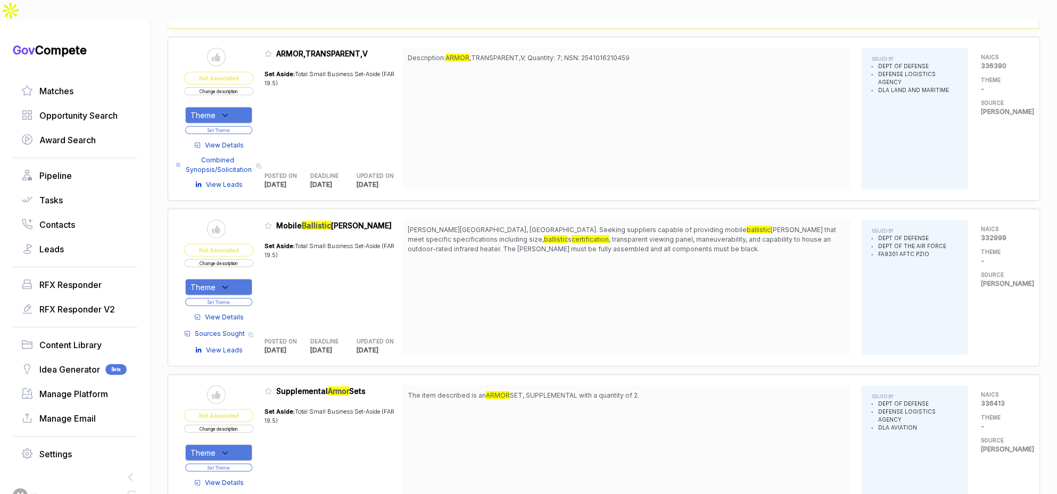
click at [219, 259] on button "Change description" at bounding box center [218, 263] width 69 height 8
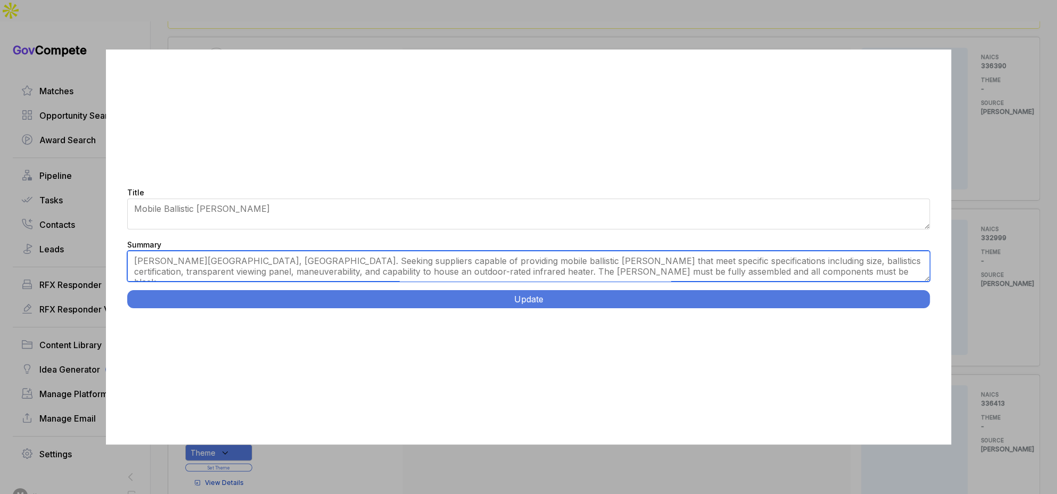
click at [340, 278] on textarea "Edwards AFB, CA. Seeking suppliers capable of providing mobile ballistic shield…" at bounding box center [528, 266] width 803 height 31
paste textarea "Edwards AFB, California. Supply mobile ballistic shields measuring 36" x 46" x …"
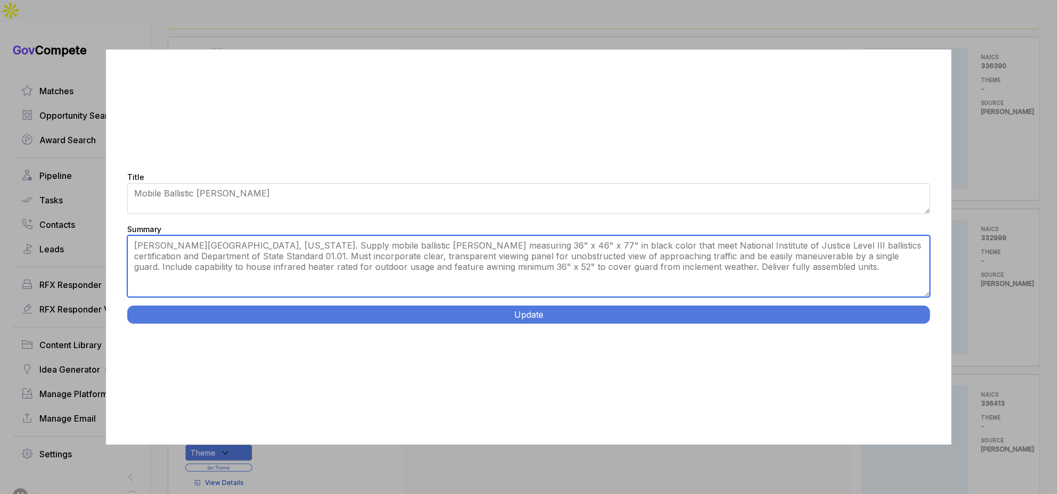
drag, startPoint x: 923, startPoint y: 278, endPoint x: 927, endPoint y: 310, distance: 31.6
click at [927, 310] on div "Title Mobile Ballistic Shields Summary Edwards AFB, CA. Seeking suppliers capab…" at bounding box center [528, 246] width 845 height 395
type textarea "Edwards AFB, California. Supply mobile ballistic shields measuring 36" x 46" x …"
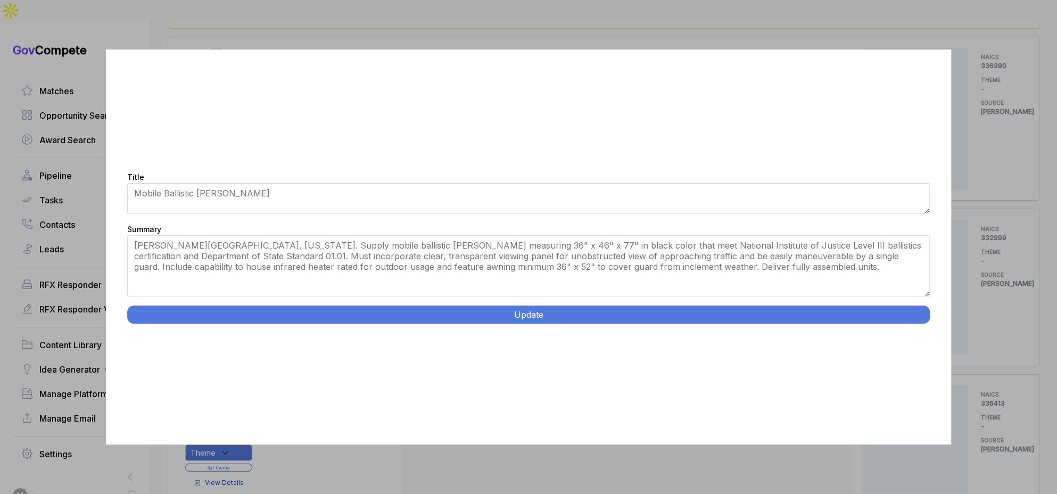
click at [724, 312] on button "Update" at bounding box center [528, 314] width 803 height 18
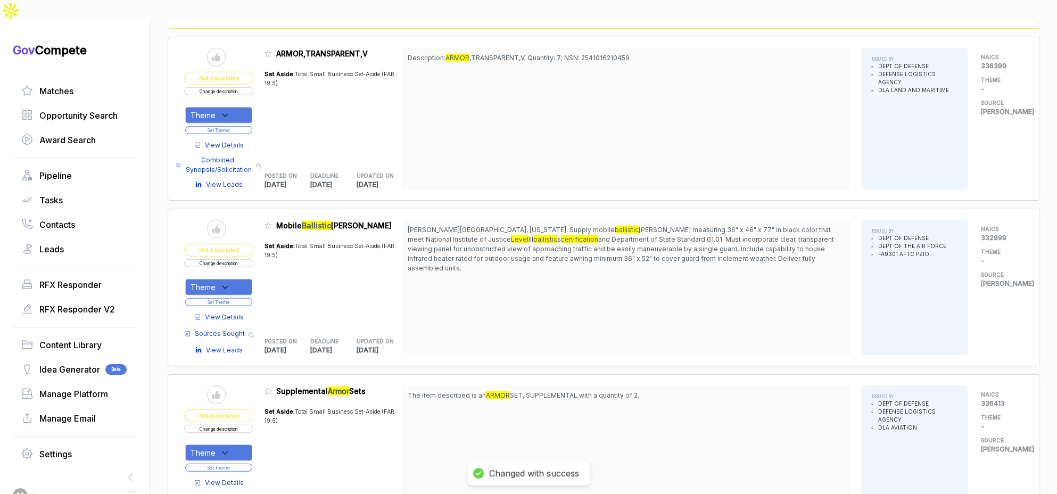
click at [230, 283] on icon at bounding box center [225, 288] width 10 height 10
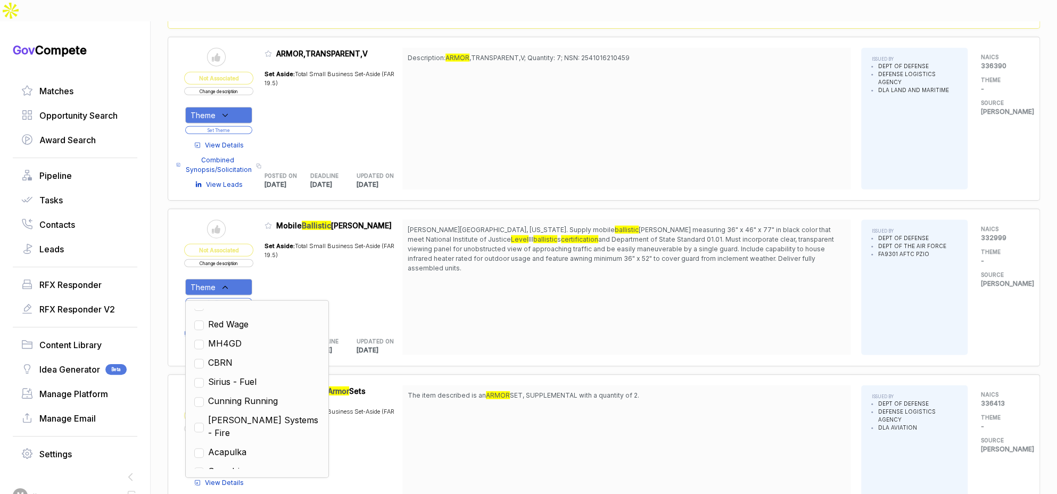
scroll to position [356, 0]
drag, startPoint x: 245, startPoint y: 406, endPoint x: 387, endPoint y: 351, distance: 152.4
click at [245, 444] on span "NP Aerospace" at bounding box center [238, 450] width 60 height 13
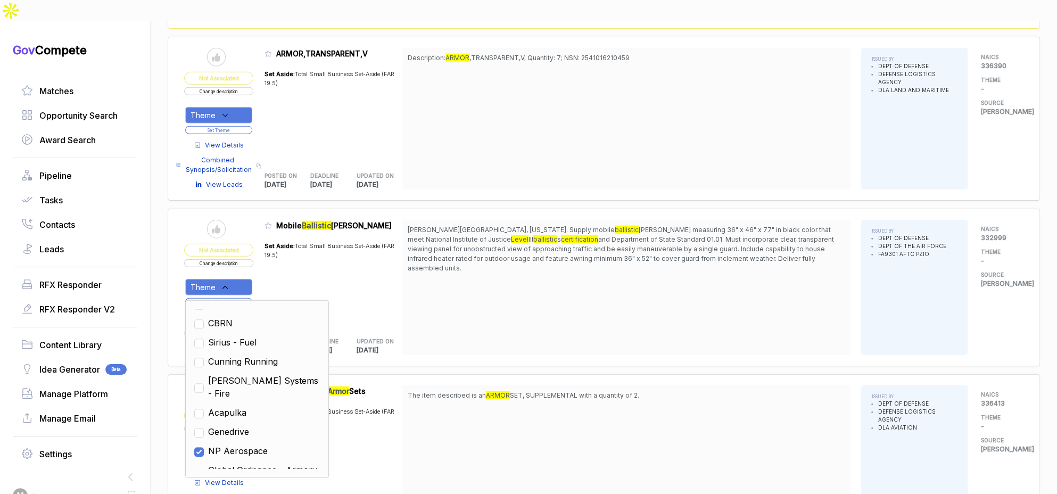
checkbox input "true"
drag, startPoint x: 419, startPoint y: 338, endPoint x: 371, endPoint y: 322, distance: 51.1
click at [417, 338] on div "Send to Pipeline Not Associated Change description Theme Set Theme View Details…" at bounding box center [604, 70] width 872 height 3252
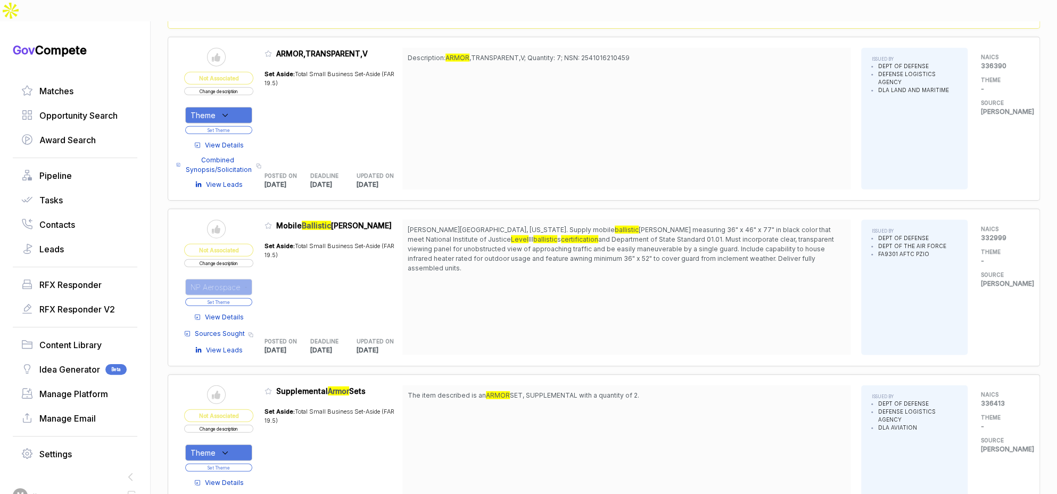
click at [238, 298] on button "Set Theme" at bounding box center [218, 302] width 67 height 8
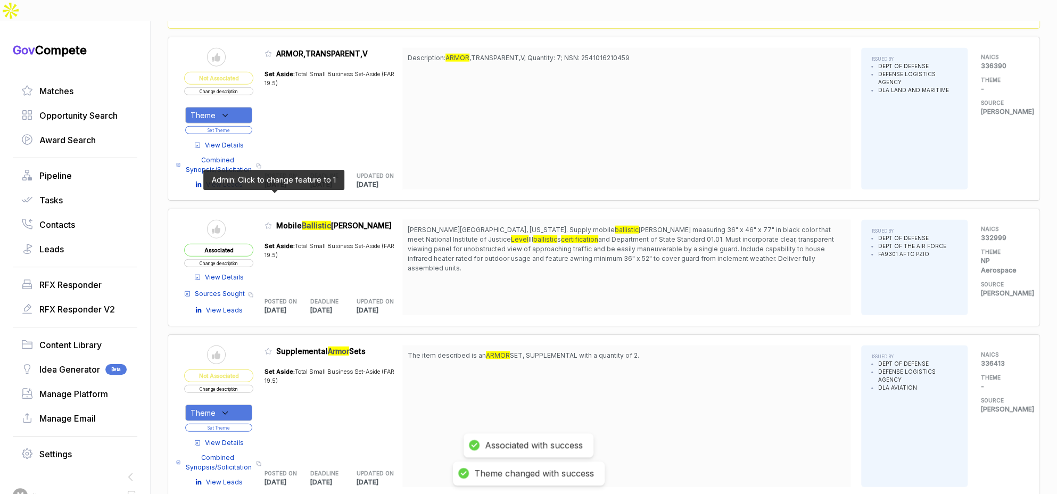
click at [271, 222] on icon at bounding box center [267, 225] width 7 height 7
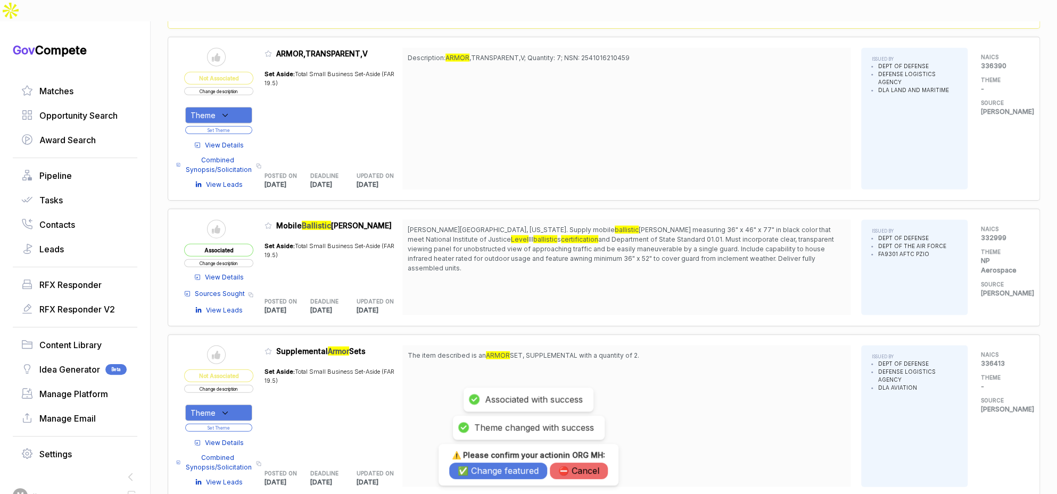
click at [492, 480] on div "⚠️ Please confirm your action in ORG MH : ✅ Change featured ⛔️ Cancel" at bounding box center [528, 464] width 180 height 41
click at [492, 469] on button "✅ Change featured" at bounding box center [498, 470] width 98 height 16
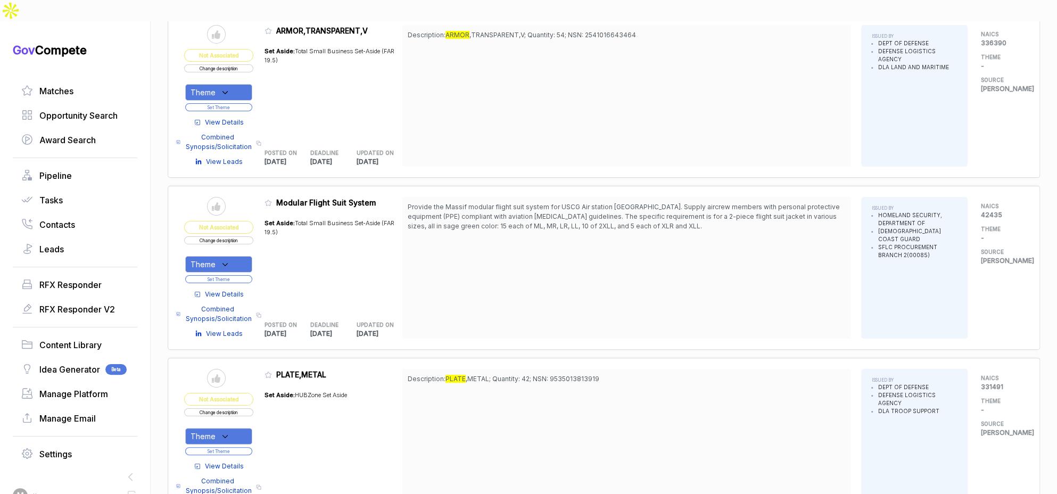
scroll to position [2566, 0]
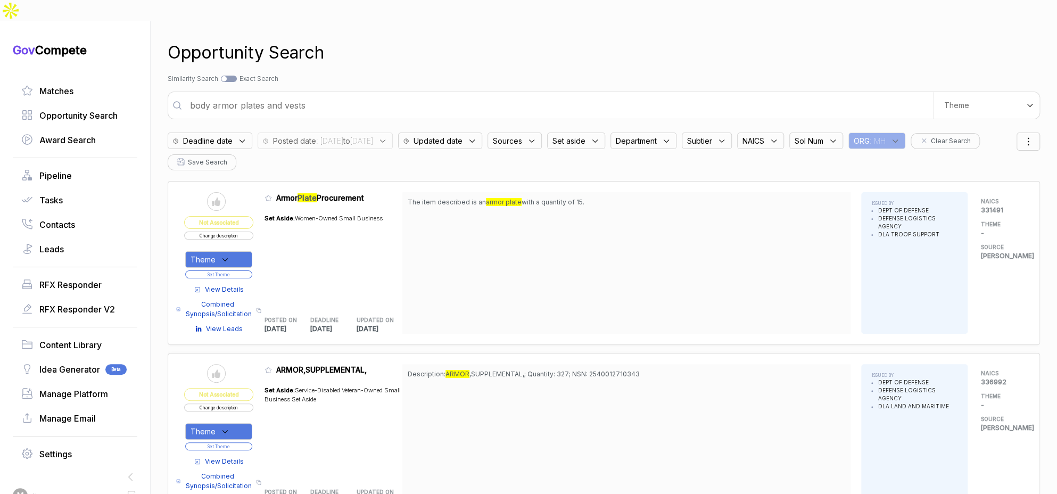
click at [431, 95] on input "body armor plates and vests" at bounding box center [558, 105] width 749 height 21
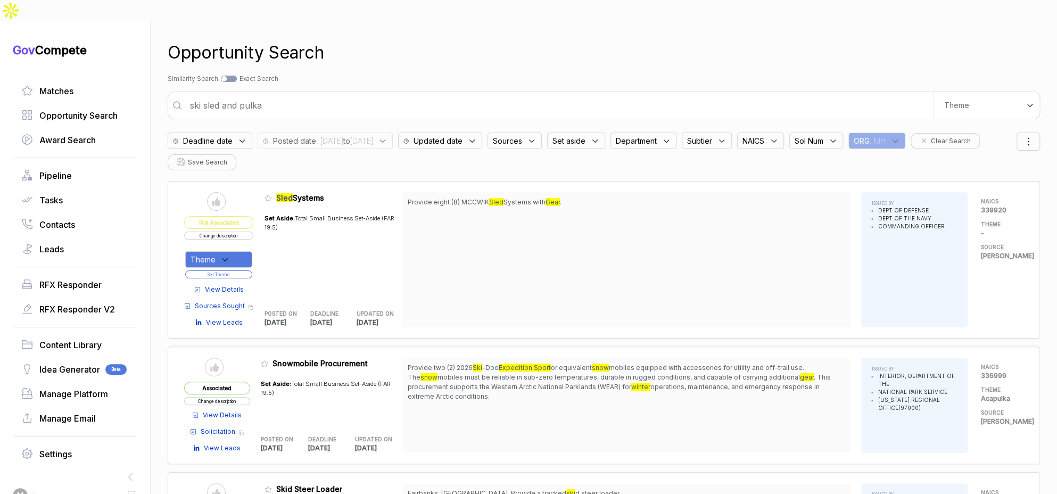
click at [236, 285] on span "View Details" at bounding box center [224, 290] width 39 height 10
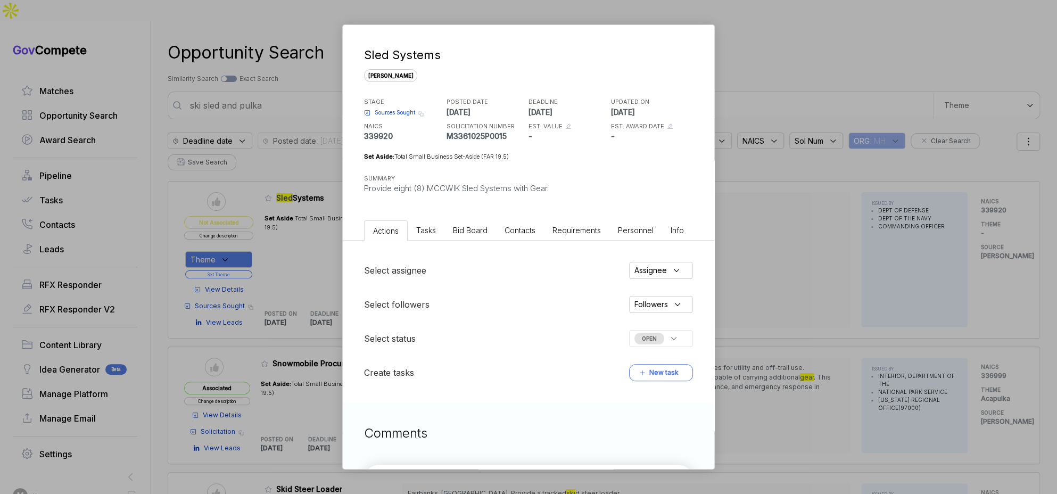
click at [473, 228] on span "Bid Board" at bounding box center [470, 230] width 35 height 9
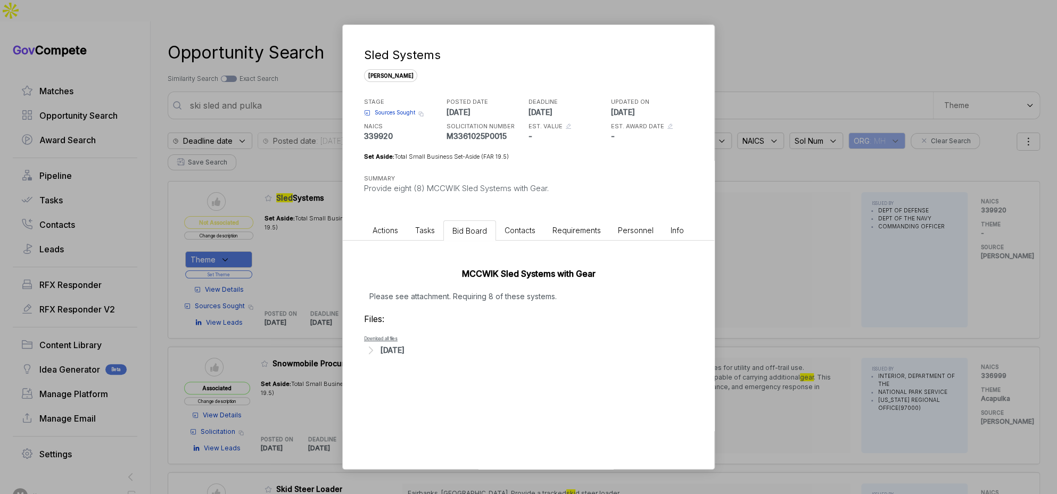
click at [396, 346] on div "Aug 11, 2025" at bounding box center [392, 349] width 24 height 11
click at [411, 365] on span "- B1- Marine Corps Cold Weather Infantry Kit (MCCWIK).pdf" at bounding box center [462, 366] width 154 height 6
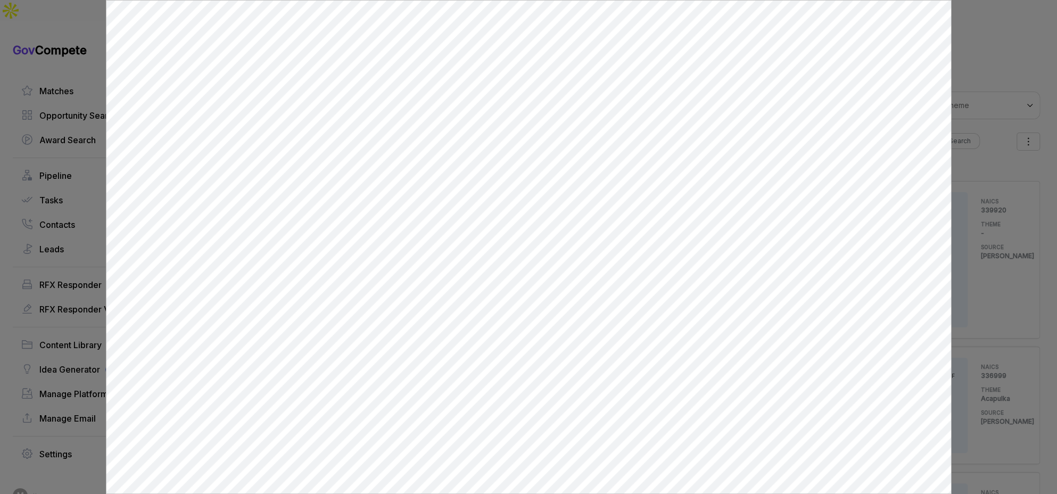
click at [968, 198] on div at bounding box center [528, 247] width 1057 height 494
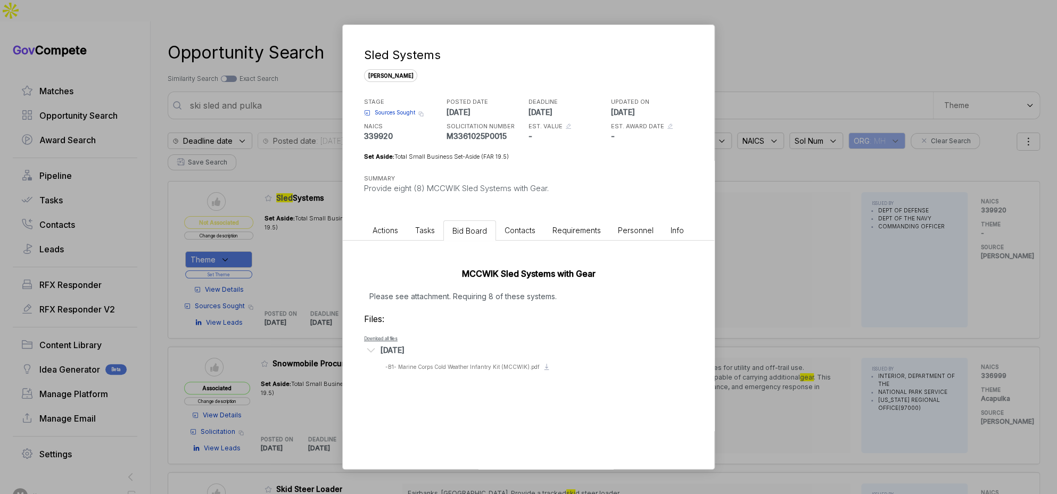
click at [750, 225] on div "Sled Systems sam STAGE Sources Sought Copy link POSTED DATE 2025-08-11 DEADLINE…" at bounding box center [528, 247] width 1057 height 494
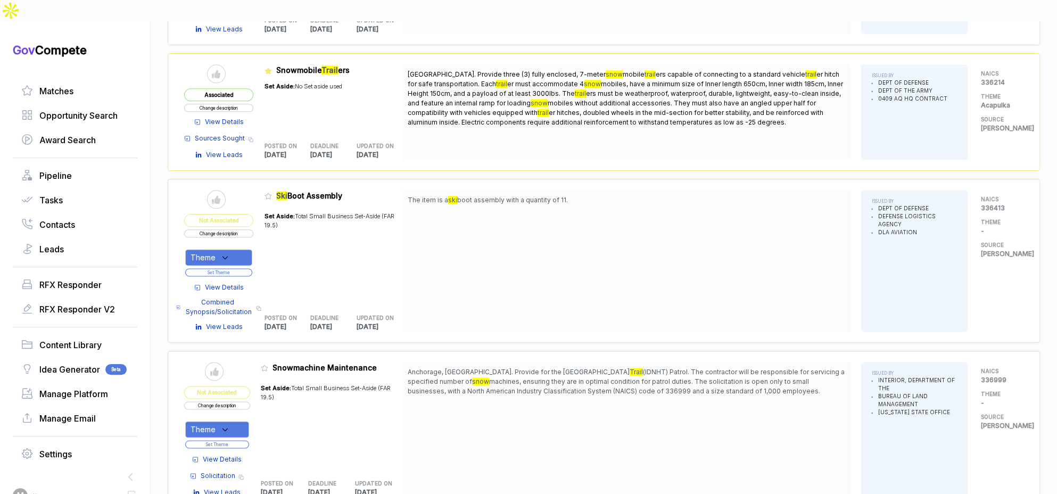
scroll to position [989, 0]
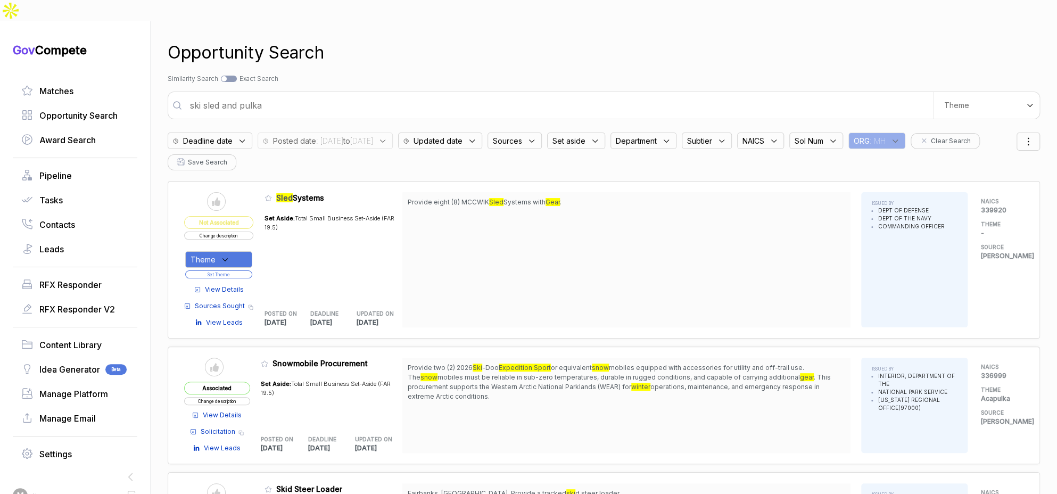
click at [230, 285] on span "View Details" at bounding box center [224, 290] width 39 height 10
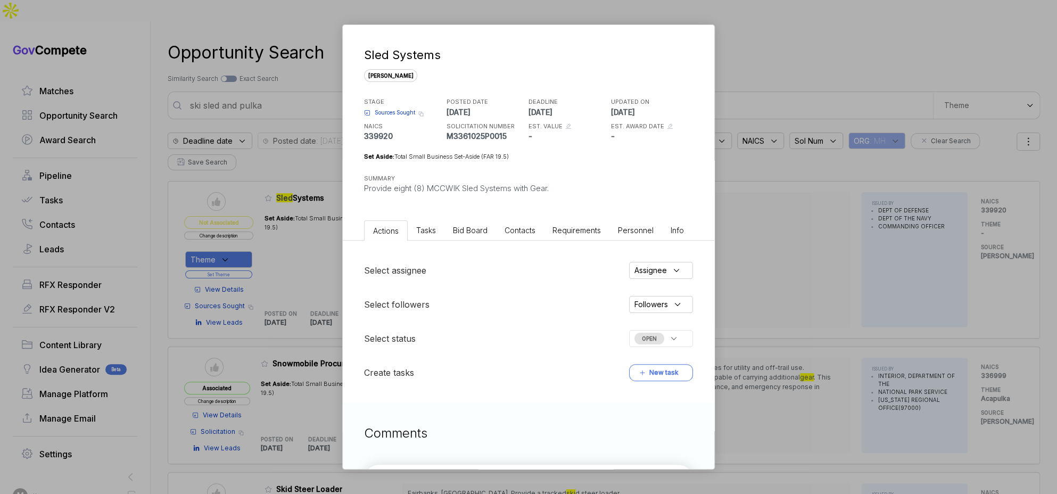
click at [756, 232] on div "Sled Systems sam STAGE Sources Sought Copy link POSTED DATE 2025-08-11 DEADLINE…" at bounding box center [528, 247] width 1057 height 494
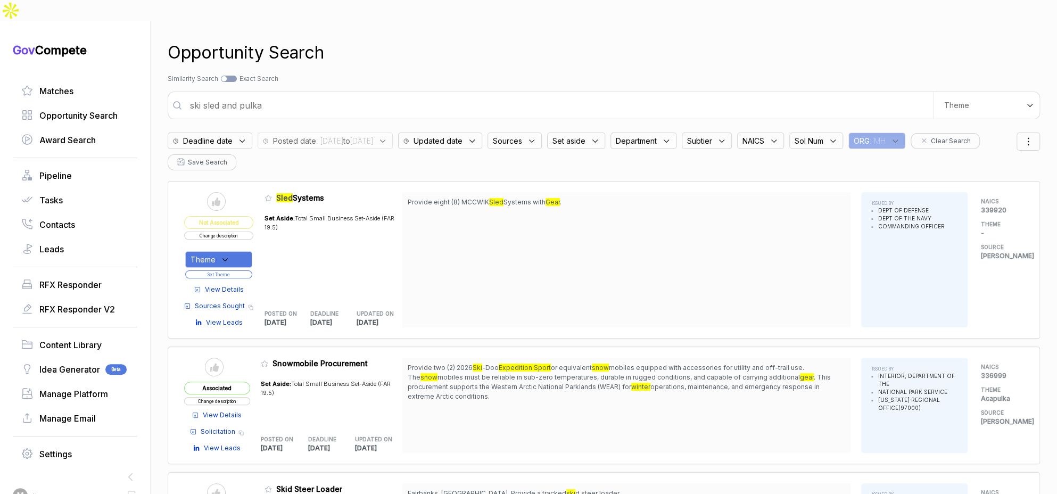
click at [272, 95] on input "ski sled and pulka" at bounding box center [558, 105] width 749 height 21
type input "i"
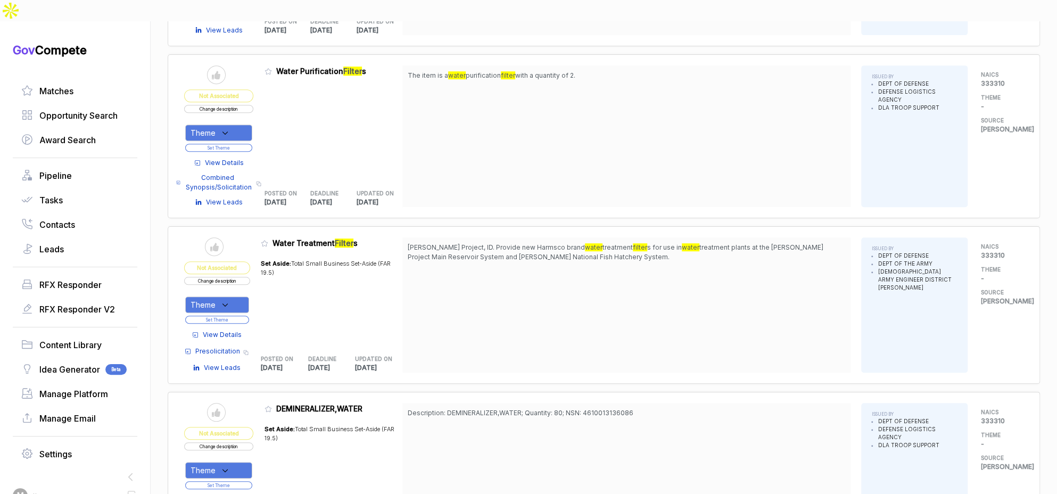
scroll to position [297, 0]
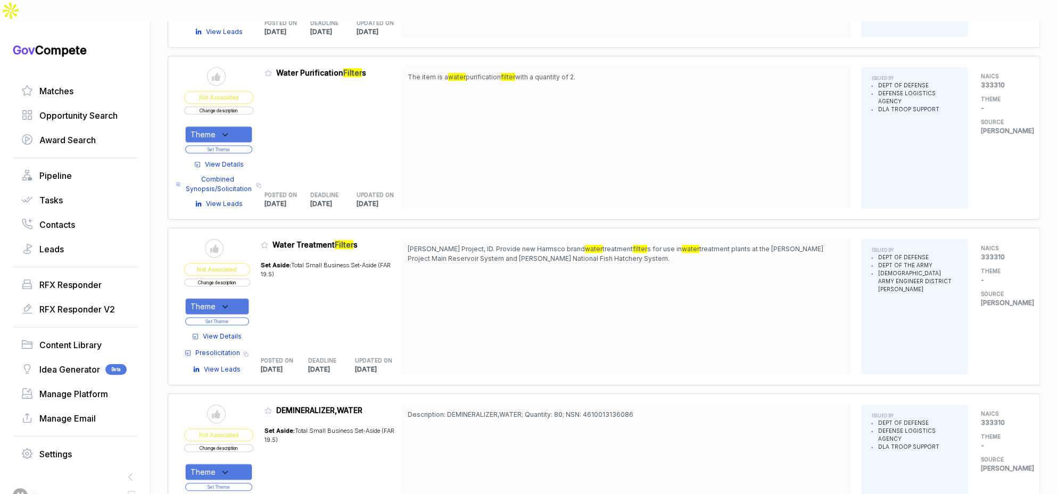
click at [221, 160] on span "View Details" at bounding box center [224, 165] width 39 height 10
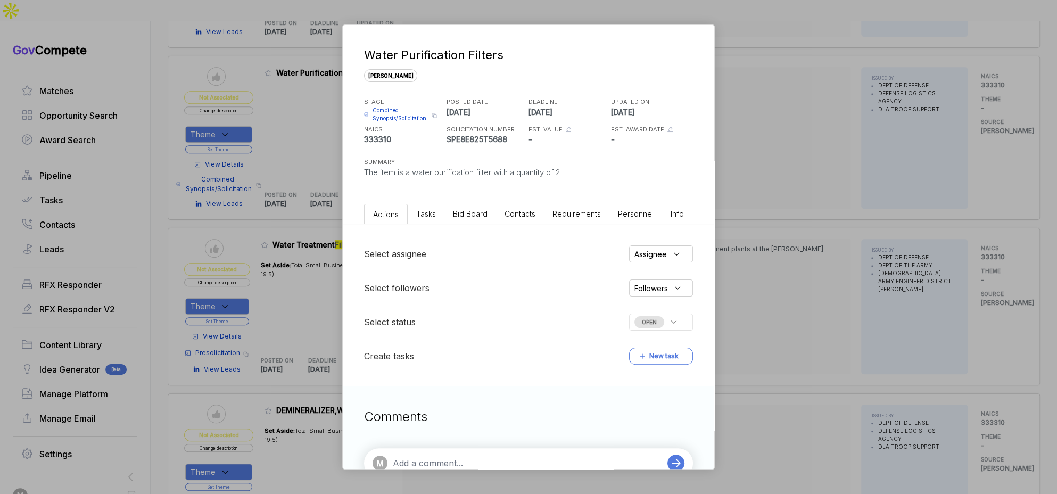
click at [469, 212] on span "Bid Board" at bounding box center [470, 213] width 35 height 9
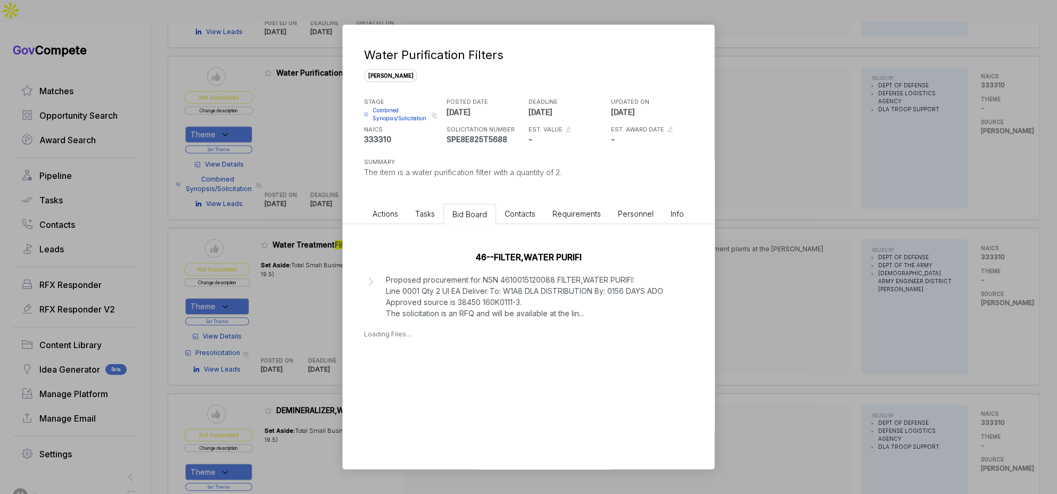
drag, startPoint x: 732, startPoint y: 246, endPoint x: 742, endPoint y: 242, distance: 11.7
click at [732, 246] on div "Water Purification Filters sam STAGE Combined Synopsis/Solicitation Copy link P…" at bounding box center [528, 247] width 1057 height 494
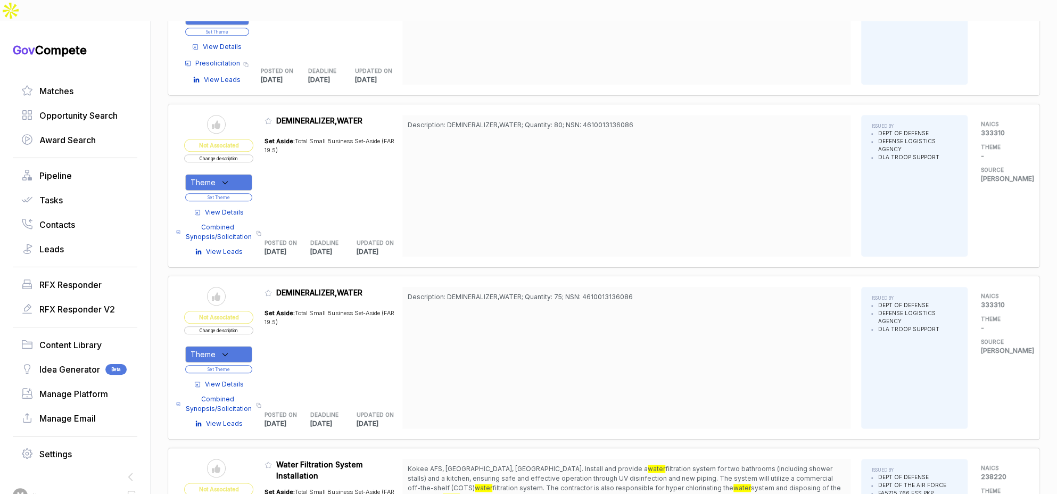
scroll to position [841, 0]
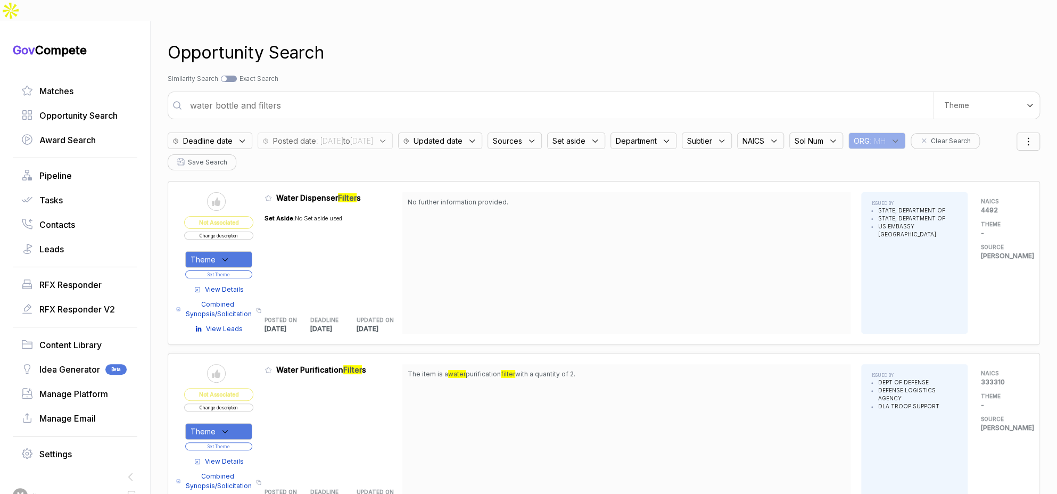
click at [485, 95] on input "water bottle and filters" at bounding box center [558, 105] width 749 height 21
type input "tactical gear and equipment"
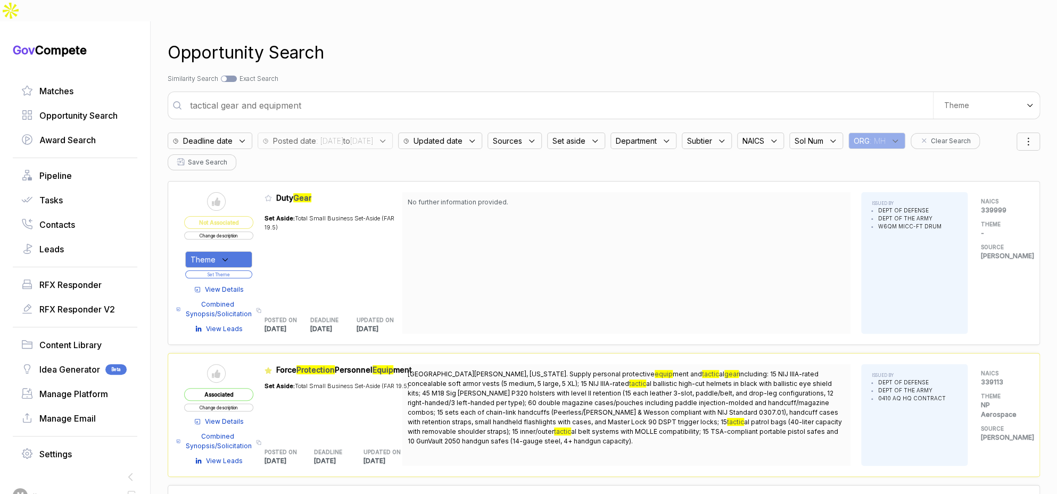
click at [225, 285] on span "View Details" at bounding box center [224, 290] width 39 height 10
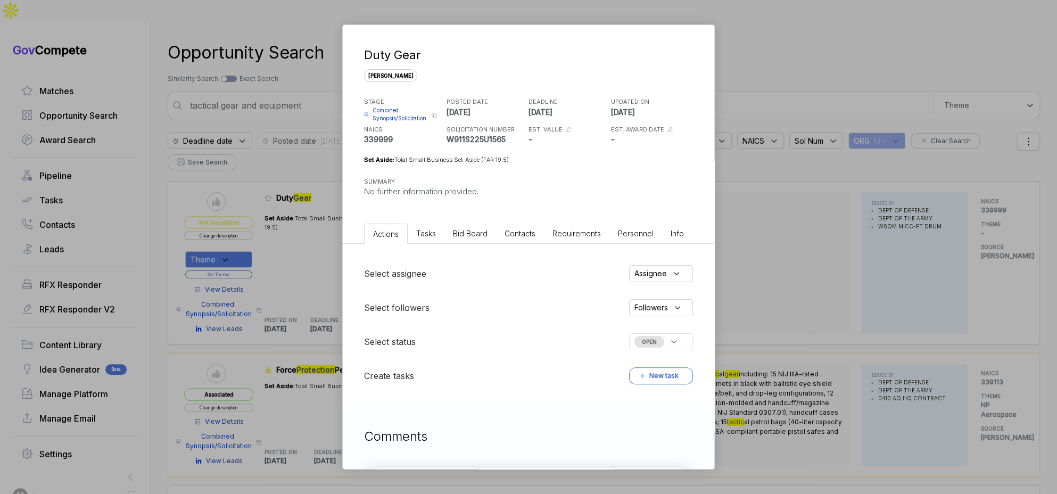
click at [467, 242] on li "Bid Board" at bounding box center [470, 233] width 52 height 20
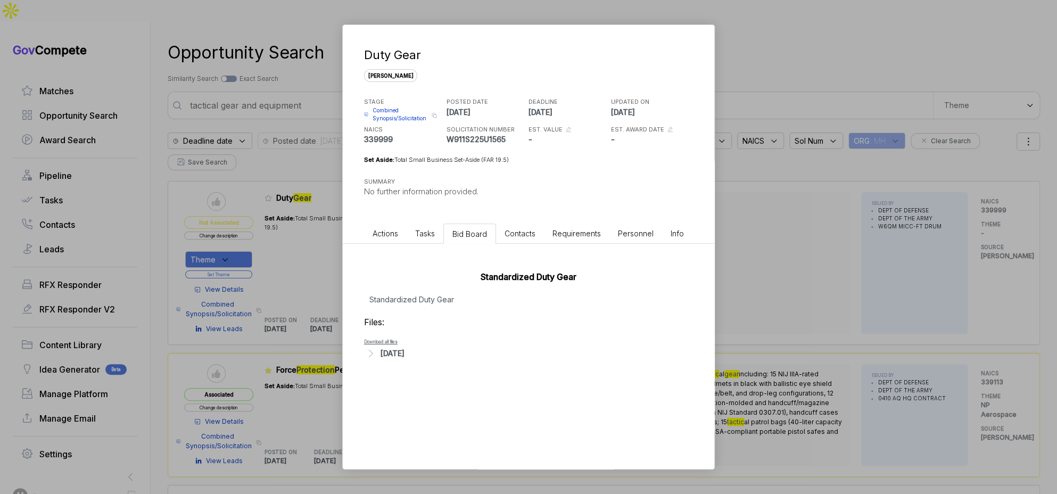
click at [397, 348] on div "Aug 13, 2025" at bounding box center [392, 352] width 24 height 11
click at [404, 357] on div "Aug 13, 2025" at bounding box center [392, 352] width 24 height 11
click at [403, 119] on span "Combined Synopsis/Solicitation" at bounding box center [400, 114] width 56 height 16
click at [828, 173] on div "Duty Gear sam STAGE Combined Synopsis/Solicitation Copy link POSTED DATE 2025-0…" at bounding box center [528, 247] width 1057 height 494
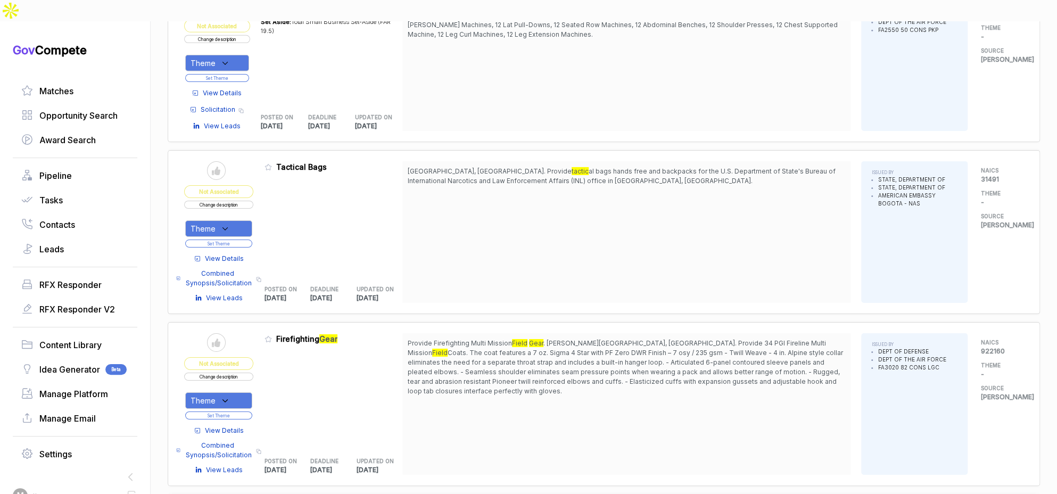
scroll to position [2277, 0]
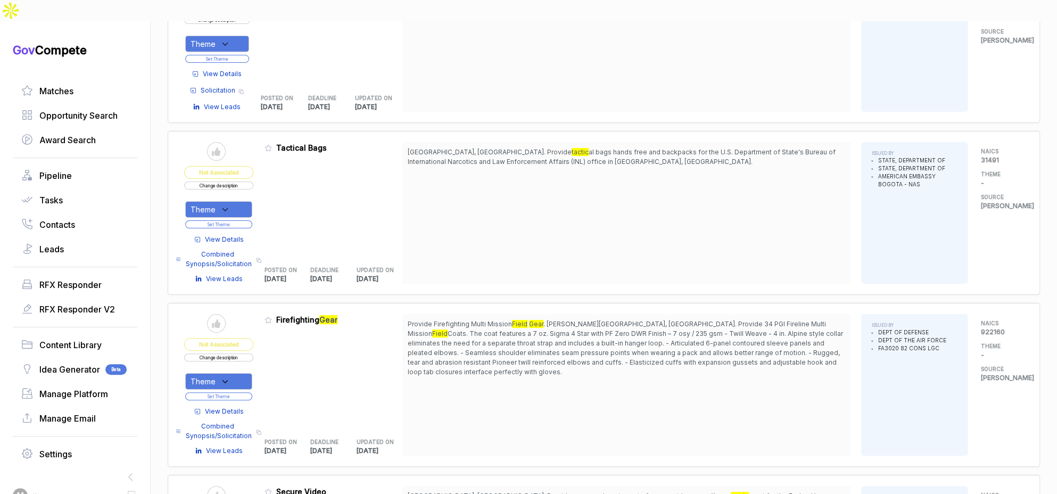
click at [233, 235] on span "View Details" at bounding box center [224, 240] width 39 height 10
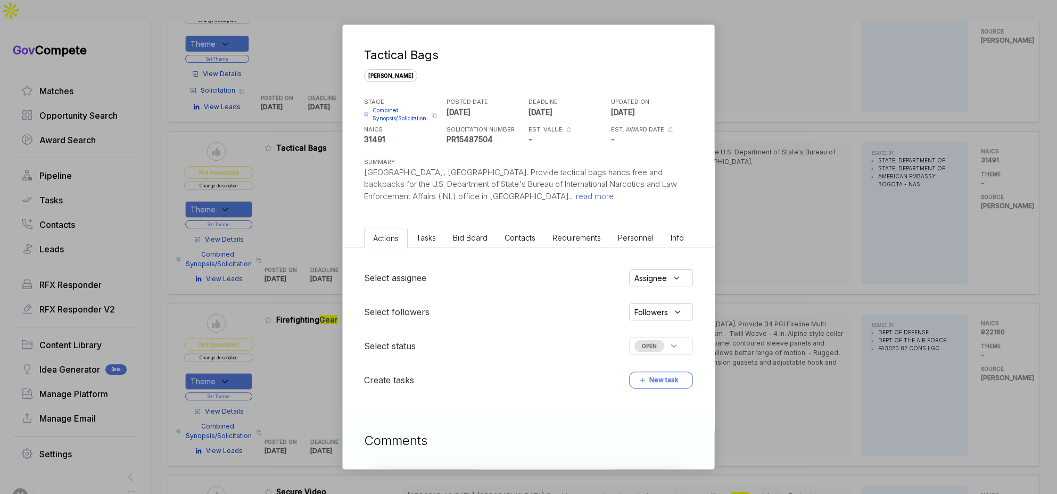
click at [464, 237] on span "Bid Board" at bounding box center [470, 237] width 35 height 9
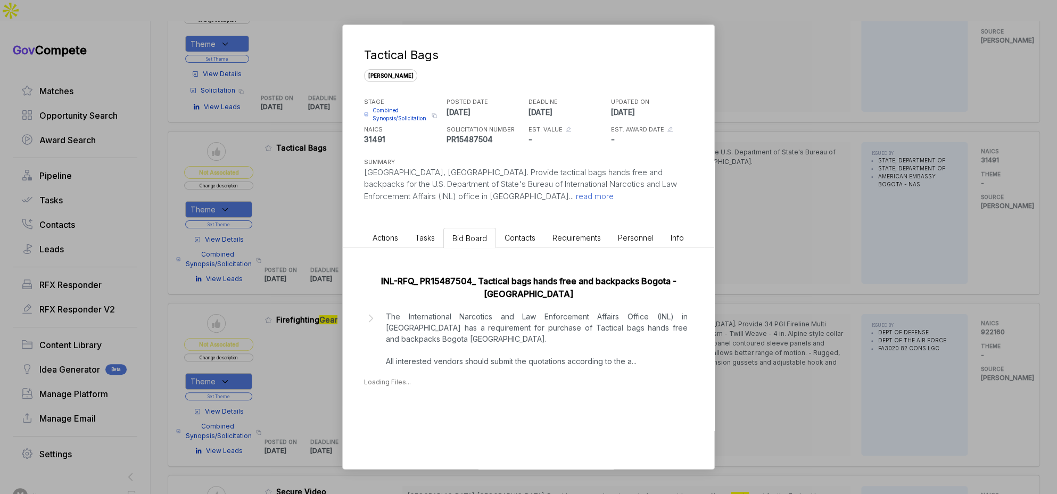
click at [464, 392] on div "INL-RFQ_ PR15487504_ Tactical bags hands free and backpacks Bogota - Colombia T…" at bounding box center [528, 328] width 371 height 160
click at [402, 421] on div "Aug 12, 2025 Aug 12, 2025" at bounding box center [528, 422] width 329 height 28
click at [404, 417] on div "Aug 12, 2025" at bounding box center [392, 415] width 24 height 11
click at [412, 427] on li "Preview file - PR15487504_ RFQ.pdf Download file" at bounding box center [536, 431] width 302 height 9
click at [411, 428] on span "- PR15487504_ RFQ.pdf" at bounding box center [416, 431] width 62 height 6
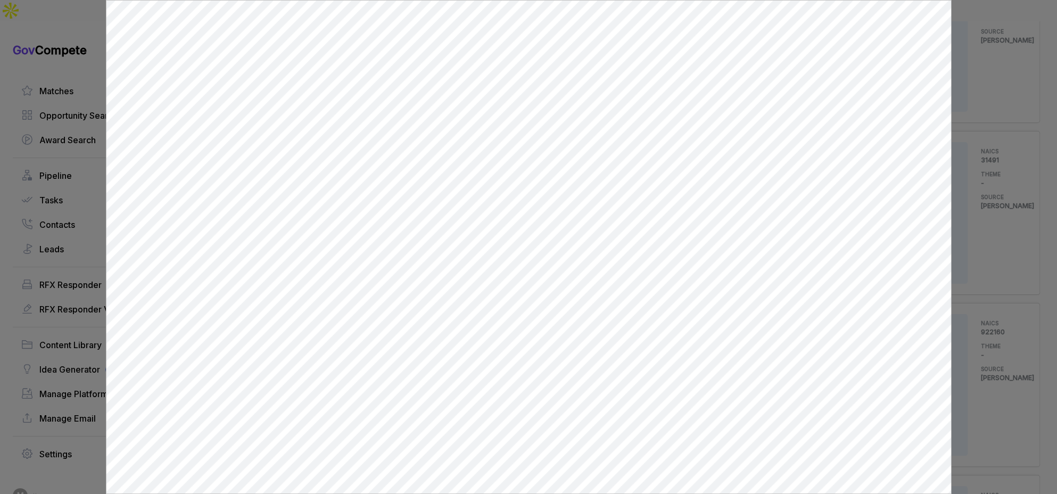
scroll to position [0, 0]
drag, startPoint x: 971, startPoint y: 43, endPoint x: 973, endPoint y: 27, distance: 16.6
click at [973, 37] on div at bounding box center [528, 247] width 1057 height 494
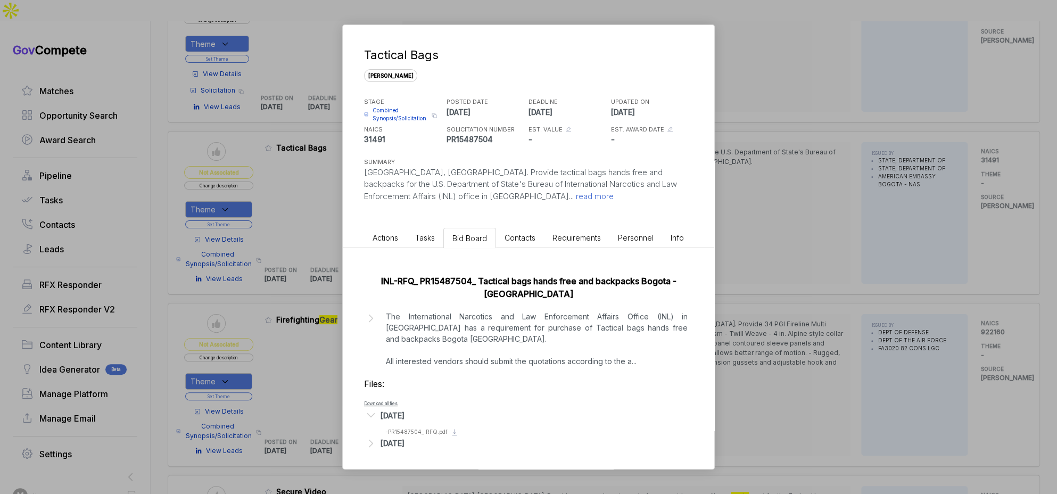
click at [769, 254] on div "Tactical Bags sam STAGE Combined Synopsis/Solicitation Copy link POSTED DATE 20…" at bounding box center [528, 247] width 1057 height 494
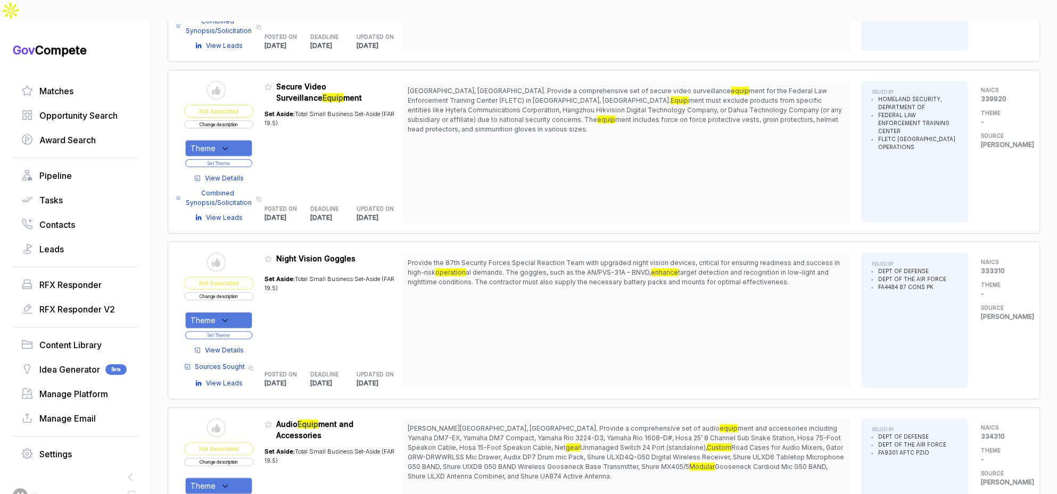
scroll to position [2718, 0]
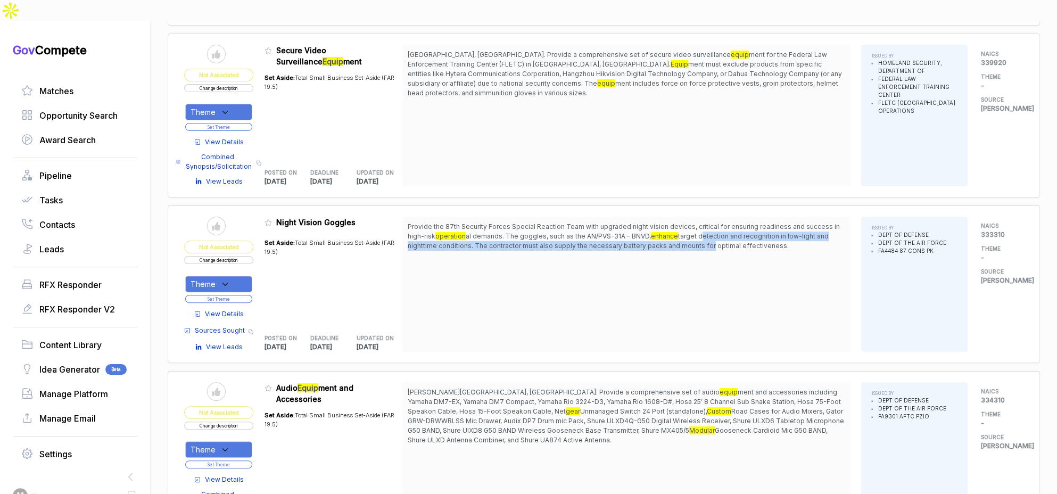
drag, startPoint x: 701, startPoint y: 202, endPoint x: 707, endPoint y: 210, distance: 9.9
click at [707, 232] on span "target detection and recognition in low-light and nighttime conditions. The con…" at bounding box center [618, 241] width 421 height 18
click at [748, 232] on span "target detection and recognition in low-light and nighttime conditions. The con…" at bounding box center [618, 241] width 421 height 18
click at [232, 309] on span "View Details" at bounding box center [224, 314] width 39 height 10
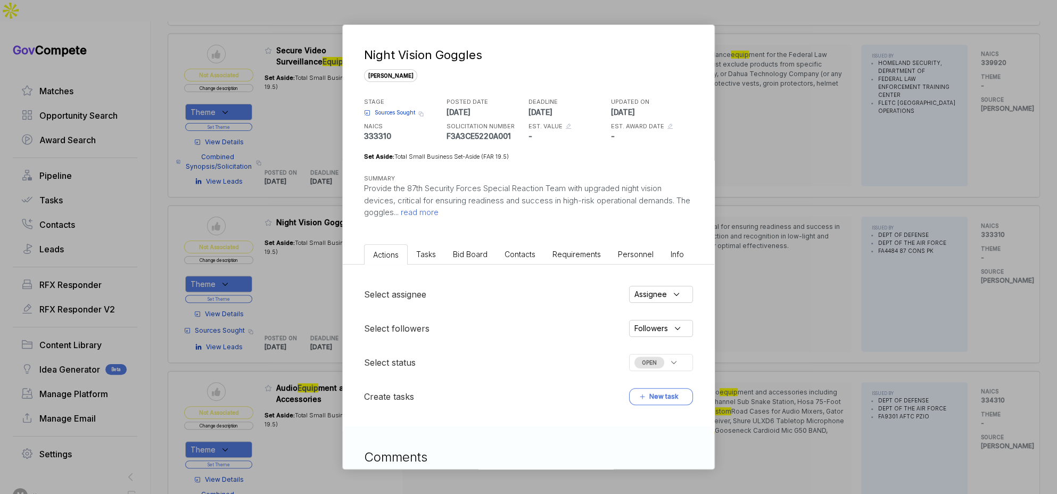
click at [470, 254] on span "Bid Board" at bounding box center [470, 254] width 35 height 9
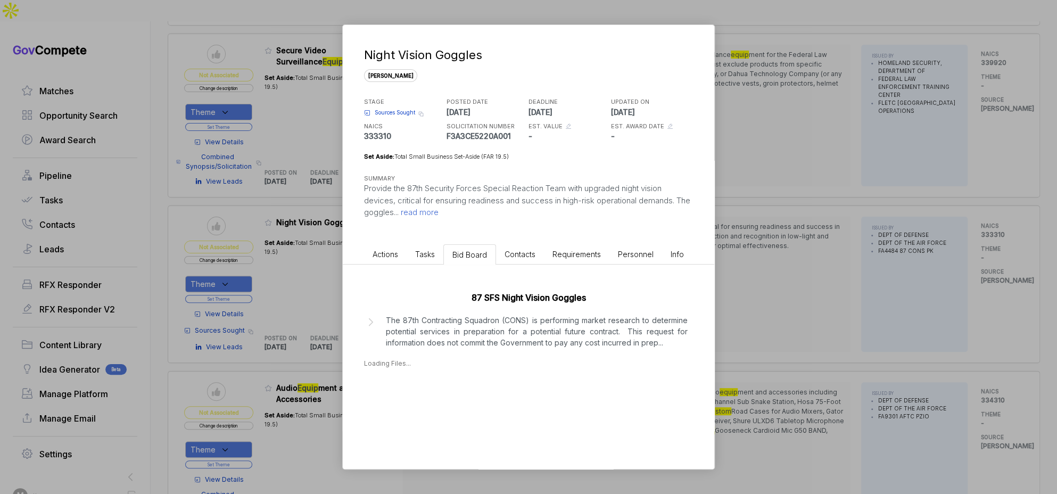
click at [776, 235] on div "Night Vision Goggles sam STAGE Sources Sought Copy link POSTED DATE 2025-08-14 …" at bounding box center [528, 247] width 1057 height 494
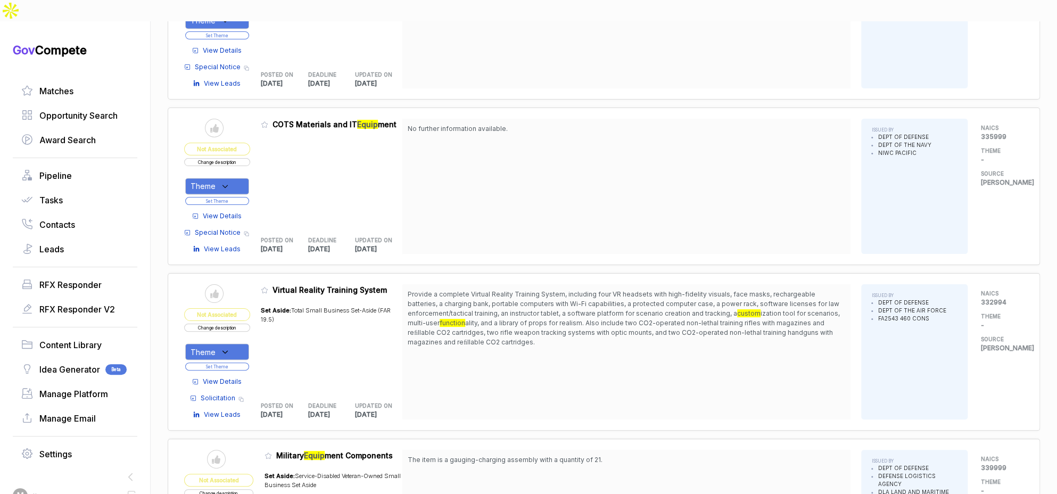
scroll to position [3668, 0]
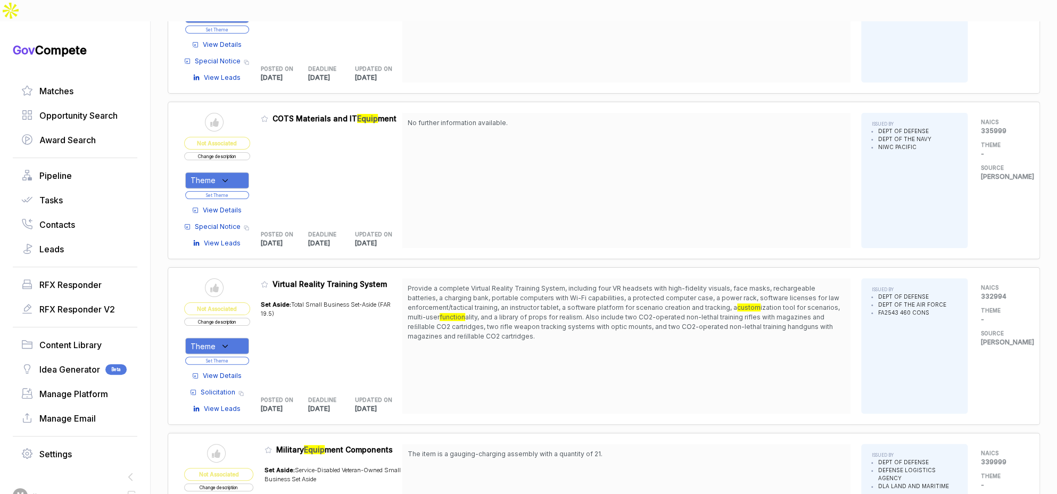
click at [241, 371] on span "View Details" at bounding box center [222, 376] width 39 height 10
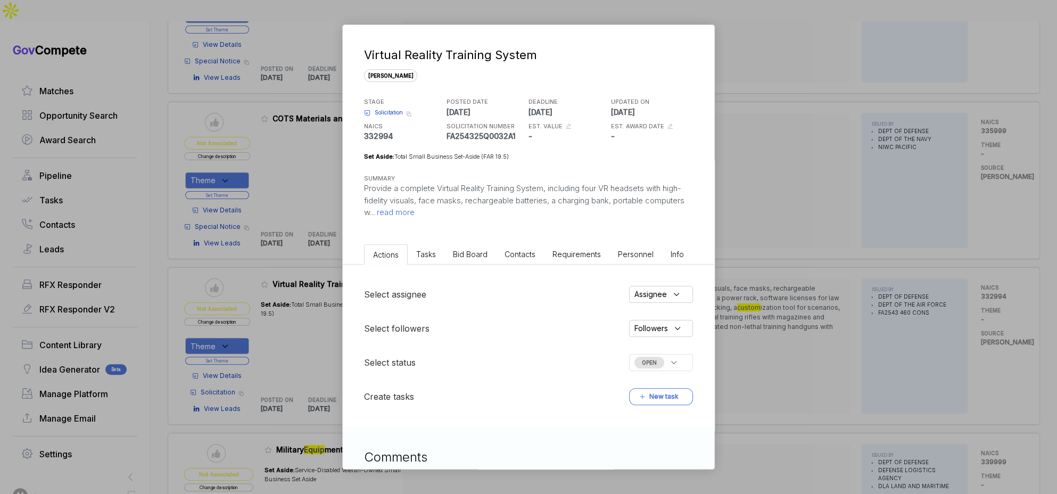
click at [460, 252] on span "Bid Board" at bounding box center [470, 254] width 35 height 9
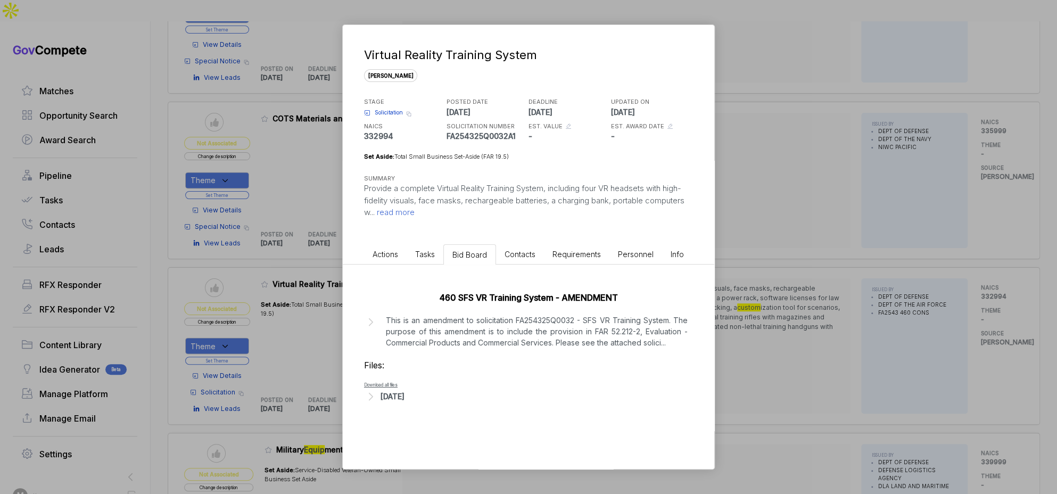
click at [776, 304] on div "Virtual Reality Training System sam STAGE Solicitation Copy link POSTED DATE 20…" at bounding box center [528, 247] width 1057 height 494
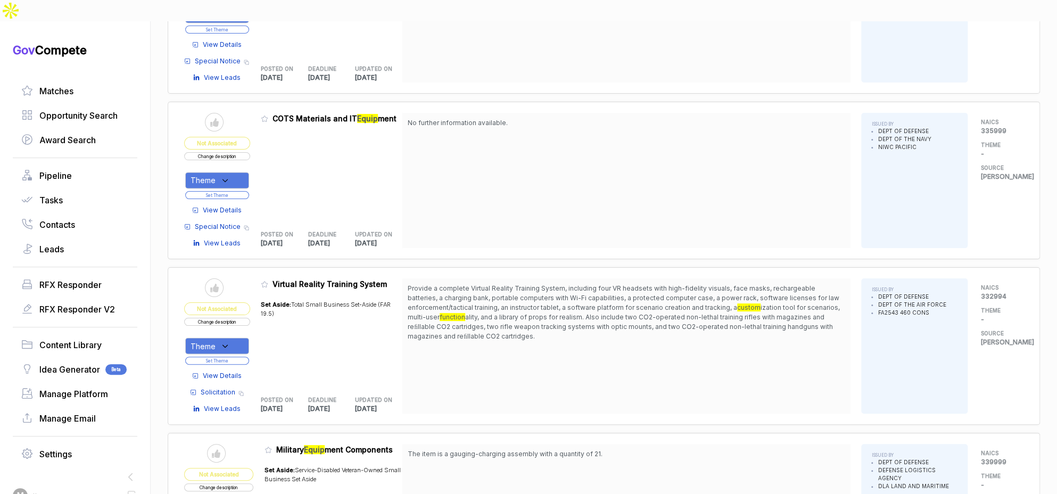
click at [230, 337] on div "Theme" at bounding box center [217, 345] width 64 height 16
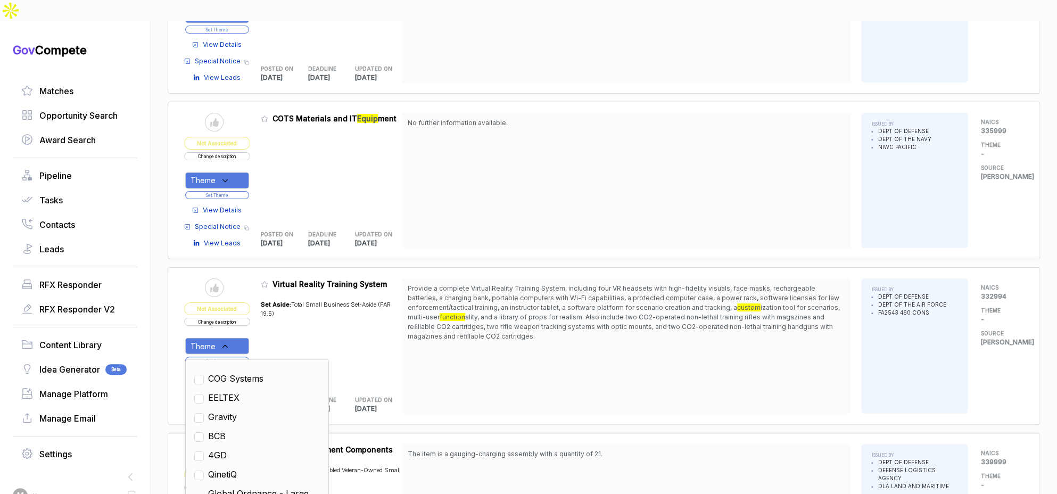
drag, startPoint x: 216, startPoint y: 419, endPoint x: 306, endPoint y: 379, distance: 98.9
click at [217, 448] on span "4GD" at bounding box center [217, 454] width 19 height 13
checkbox input "true"
click at [395, 390] on div "UPDATED ON 2025-08-19" at bounding box center [378, 401] width 47 height 23
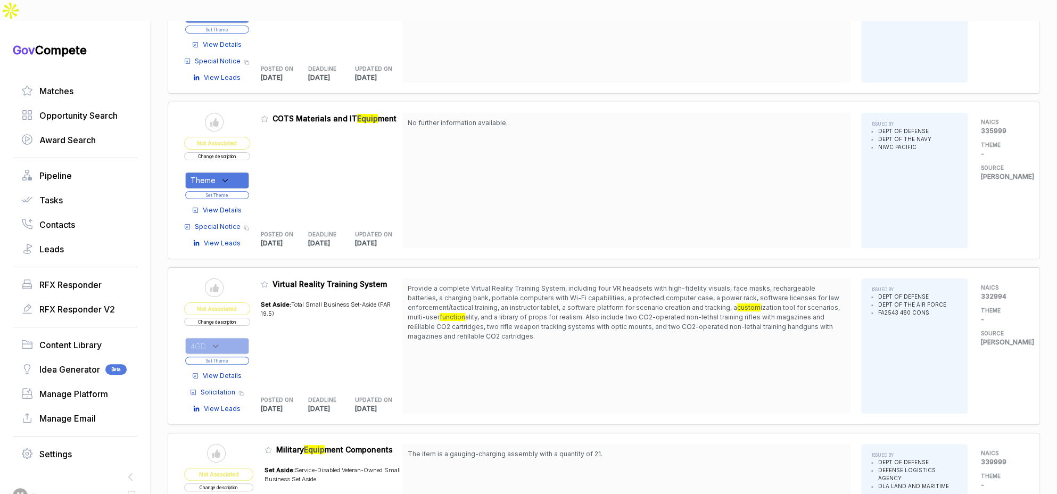
click at [245, 356] on button "Set Theme" at bounding box center [217, 360] width 64 height 8
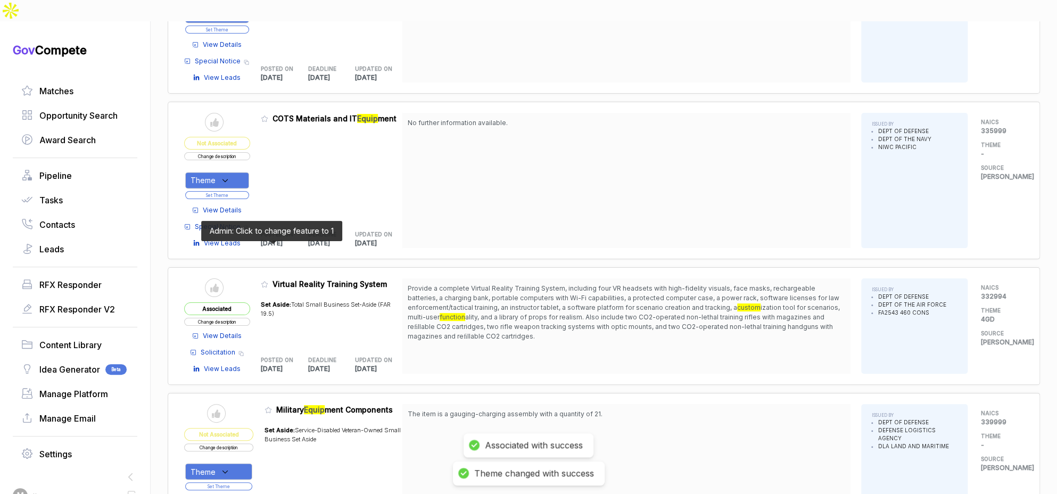
click at [268, 280] on icon at bounding box center [264, 283] width 7 height 7
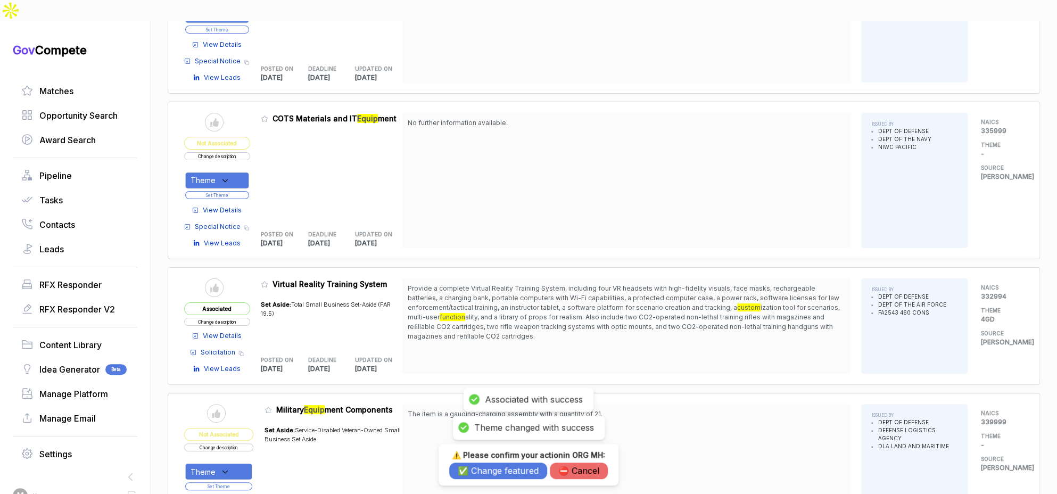
click at [494, 468] on button "✅ Change featured" at bounding box center [498, 470] width 98 height 16
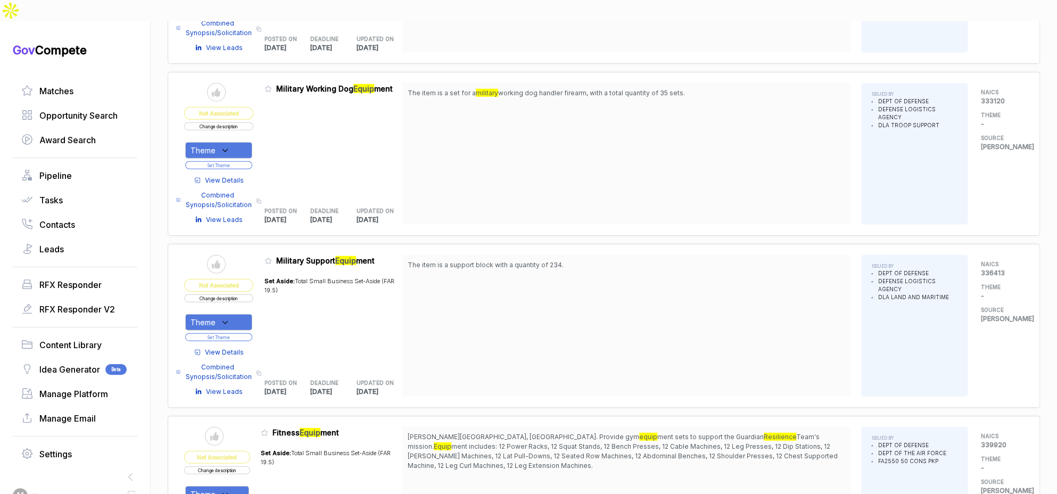
scroll to position [1796, 0]
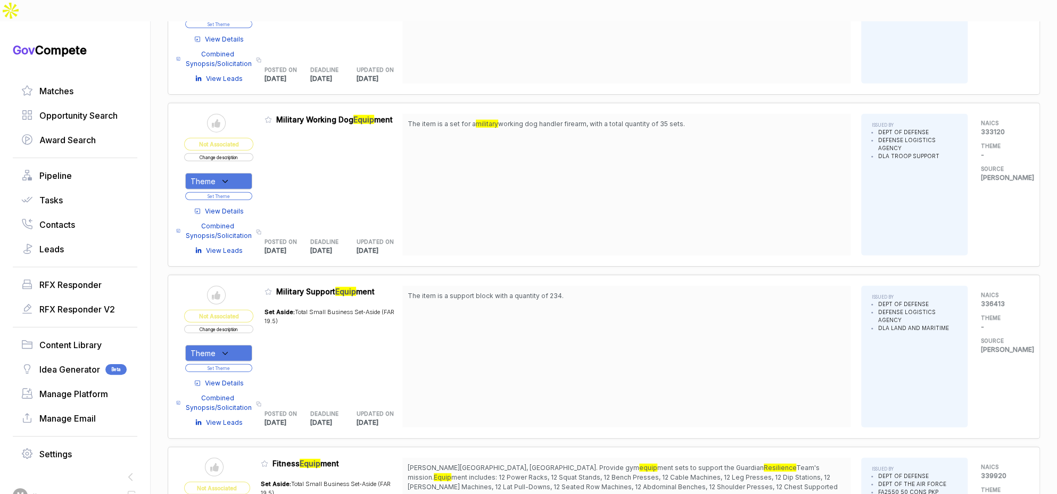
click at [594, 290] on div "The item is a support block with a quantity of 234." at bounding box center [626, 357] width 448 height 142
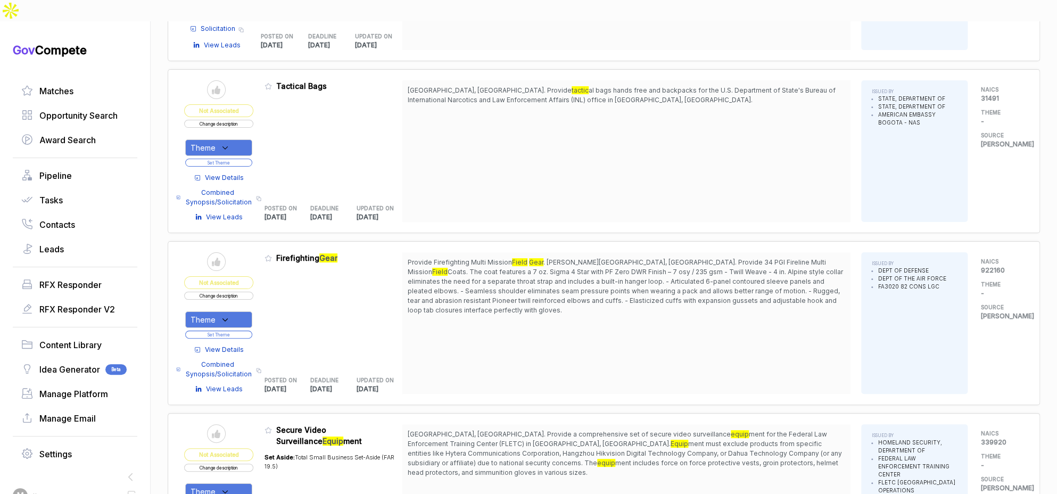
scroll to position [2247, 0]
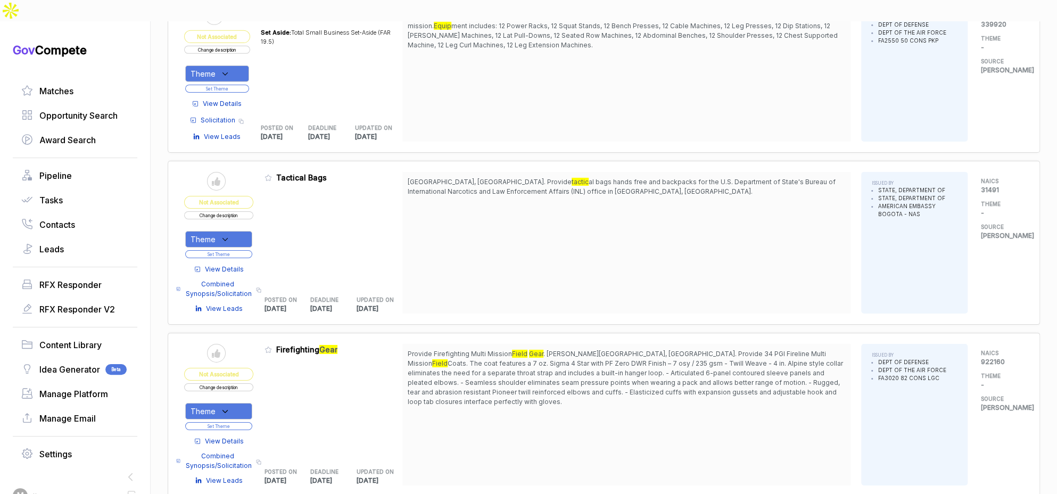
click at [248, 211] on button "Change description" at bounding box center [218, 215] width 69 height 8
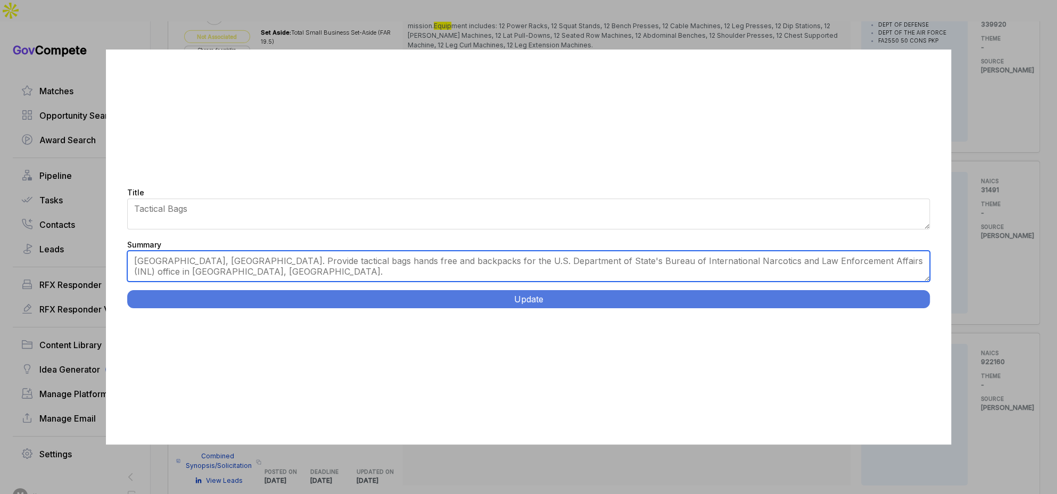
click at [322, 265] on textarea "Bogota, Colombia. Provide tactical bags hands free and backpacks for the U.S. D…" at bounding box center [528, 266] width 803 height 31
paste textarea "Tactical Bags and Backpacks. Supply 175 hands-free sling bags measuring 10.5" x…"
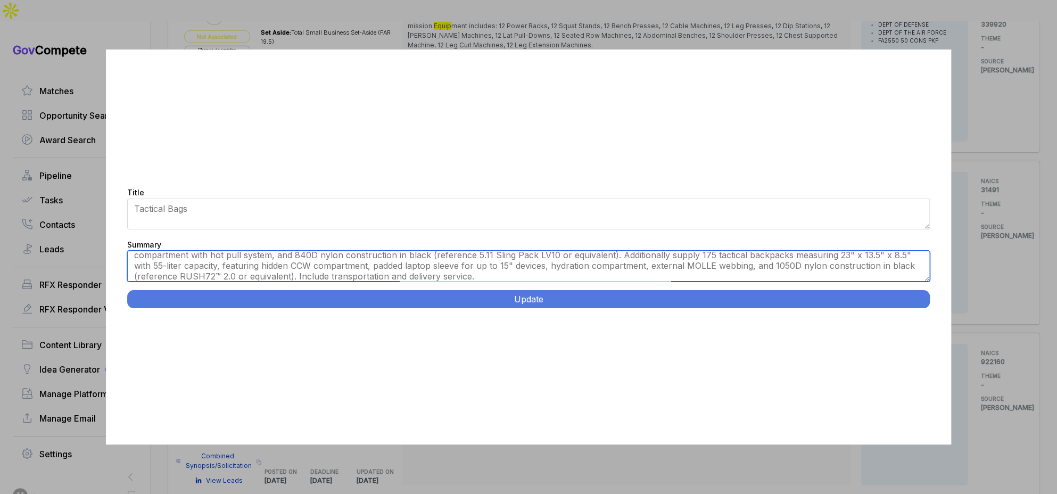
scroll to position [0, 0]
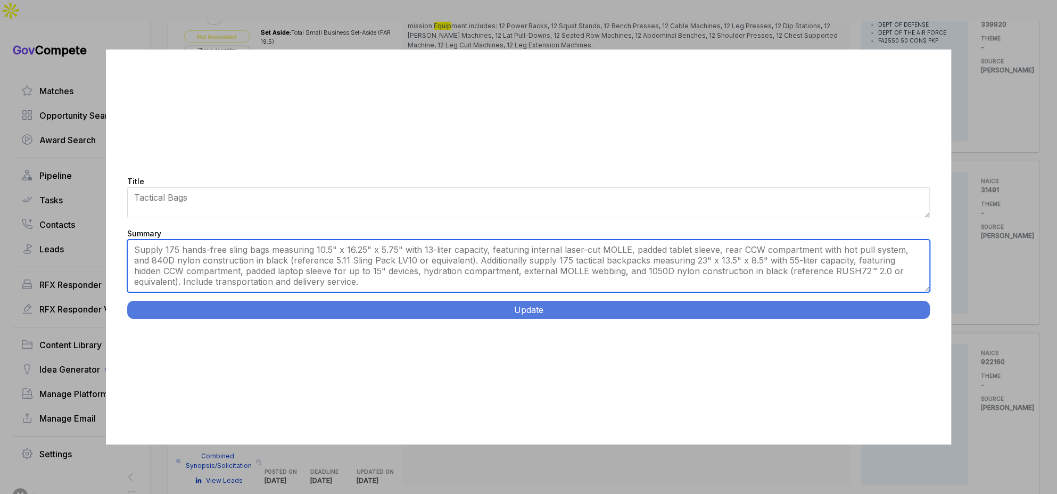
drag, startPoint x: 928, startPoint y: 281, endPoint x: 928, endPoint y: 300, distance: 18.6
click at [928, 300] on div "Title Tactical Bags Summary Bogota, Colombia. Provide tactical bags hands free …" at bounding box center [528, 246] width 845 height 395
type textarea "Supply 175 hands-free sling bags measuring 10.5" x 16.25" x 5.75" with 13-liter…"
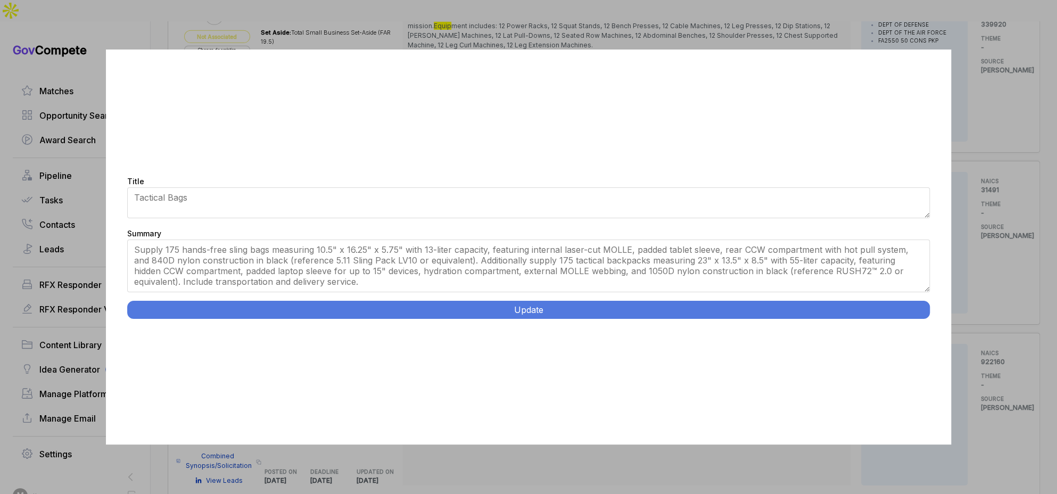
click at [909, 307] on button "Update" at bounding box center [528, 310] width 803 height 18
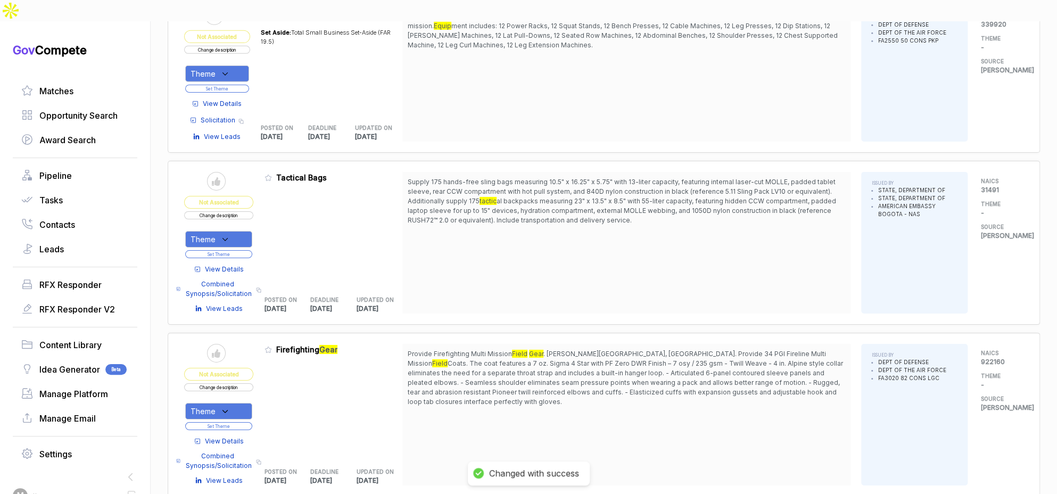
click at [246, 231] on div "Theme" at bounding box center [218, 239] width 67 height 16
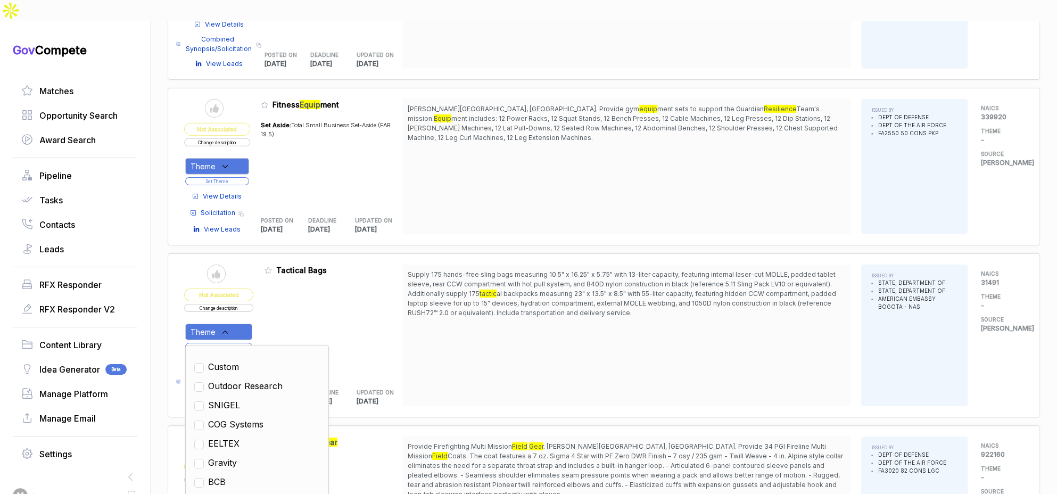
scroll to position [2166, 0]
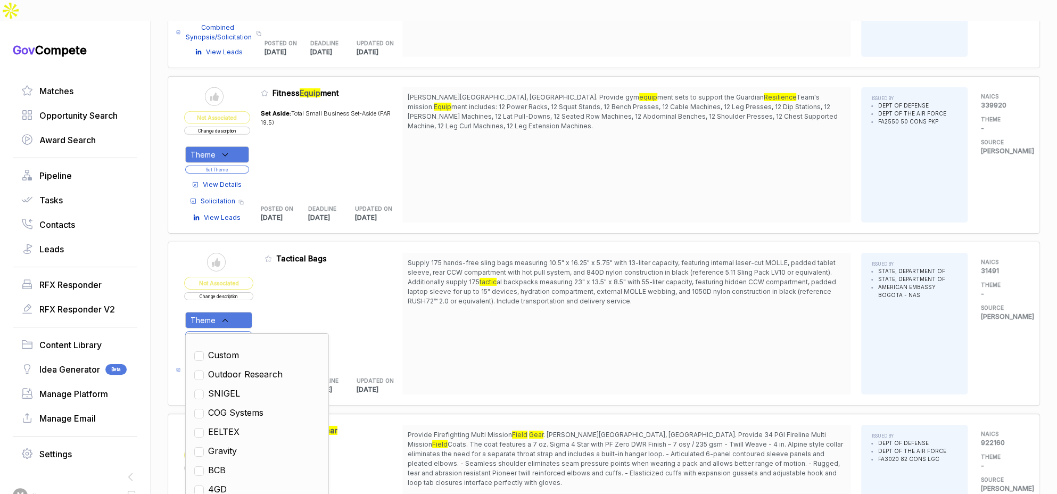
click at [234, 387] on span "SNIGEL" at bounding box center [224, 393] width 32 height 13
checkbox input "true"
drag, startPoint x: 414, startPoint y: 314, endPoint x: 285, endPoint y: 303, distance: 129.2
click at [408, 315] on div "Send to Pipeline Not Associated Change description Theme Clear Custom Outdoor R…" at bounding box center [603, 324] width 839 height 142
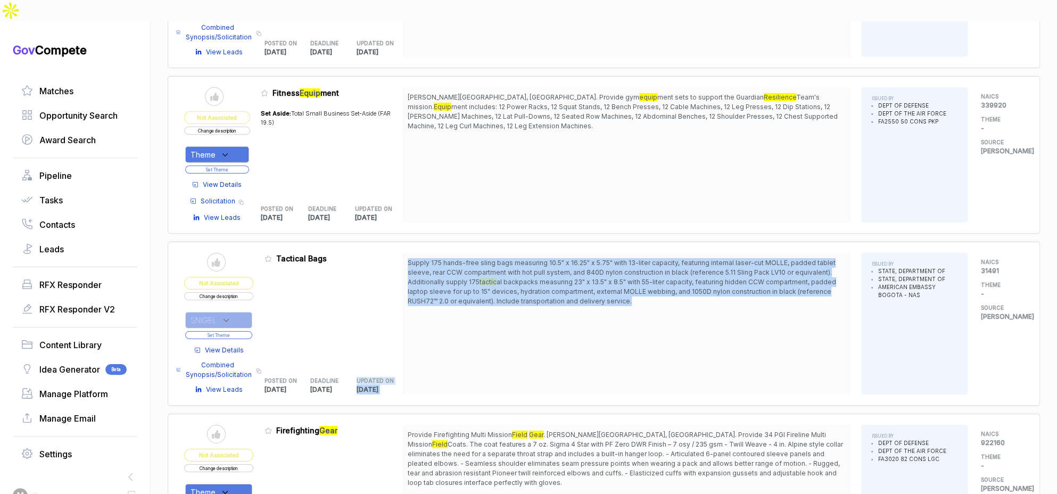
drag, startPoint x: 242, startPoint y: 304, endPoint x: 275, endPoint y: 249, distance: 64.1
click at [242, 331] on button "Set Theme" at bounding box center [218, 335] width 67 height 8
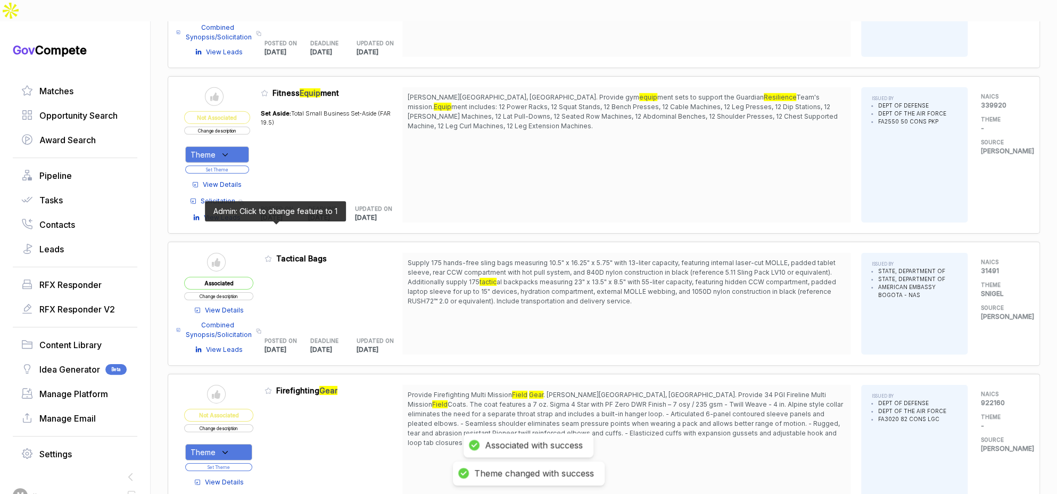
drag, startPoint x: 273, startPoint y: 230, endPoint x: 292, endPoint y: 257, distance: 33.1
click at [272, 255] on icon at bounding box center [267, 258] width 7 height 7
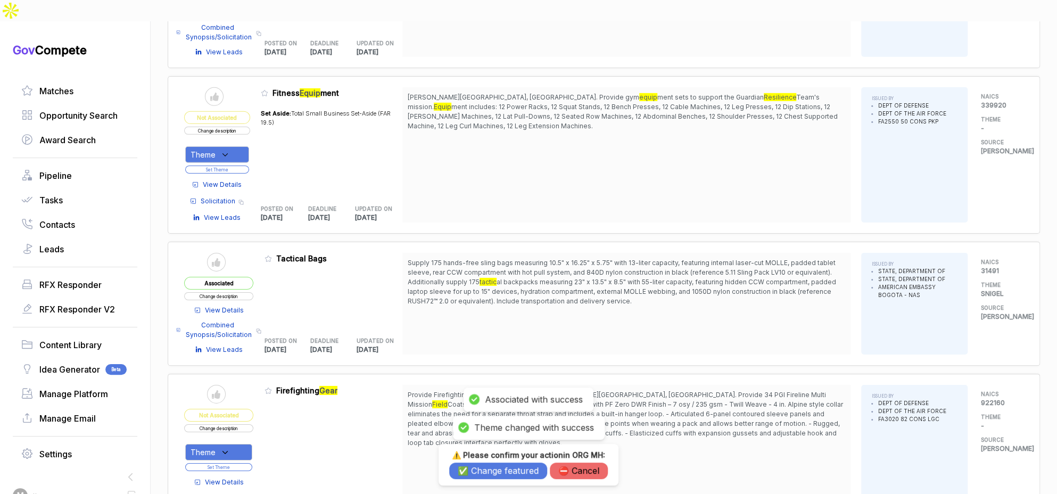
click at [479, 476] on button "✅ Change featured" at bounding box center [498, 470] width 98 height 16
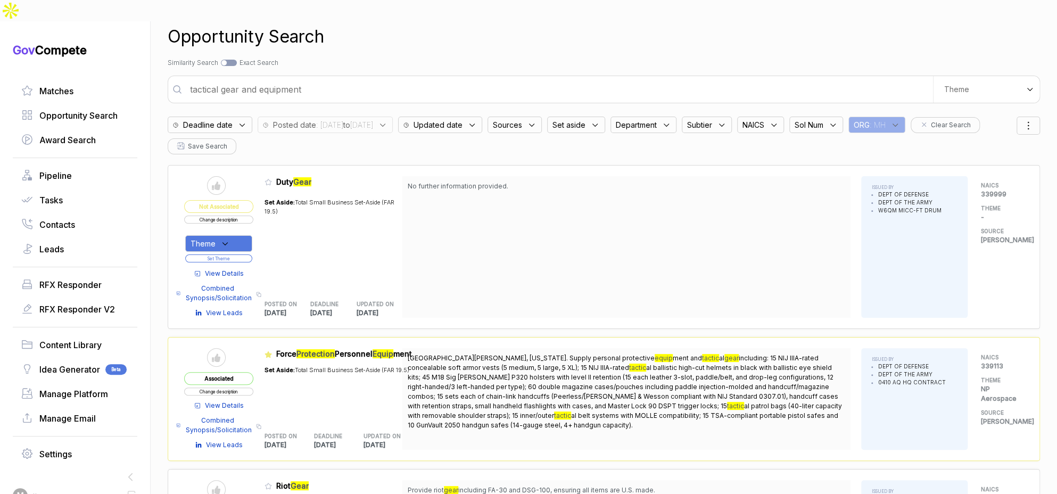
scroll to position [0, 0]
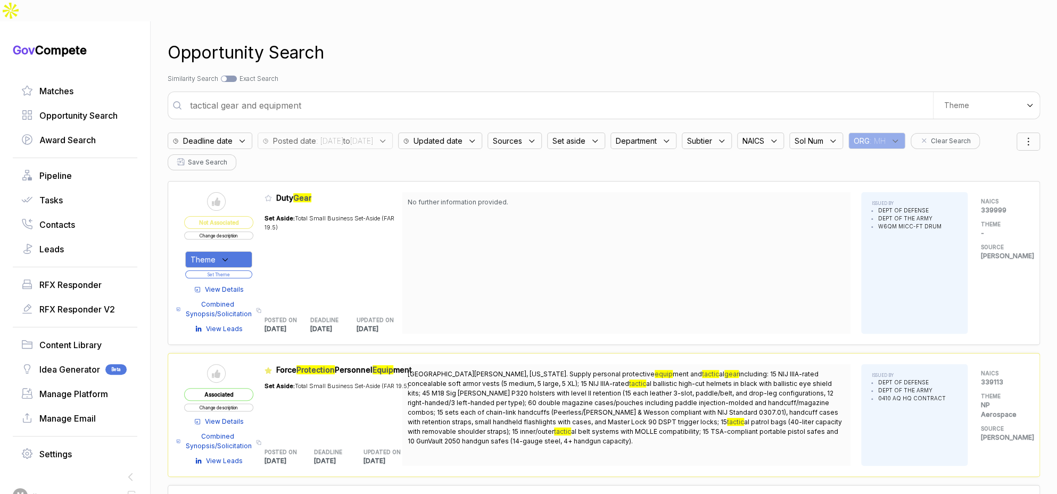
click at [487, 95] on input "tactical gear and equipment" at bounding box center [558, 105] width 749 height 21
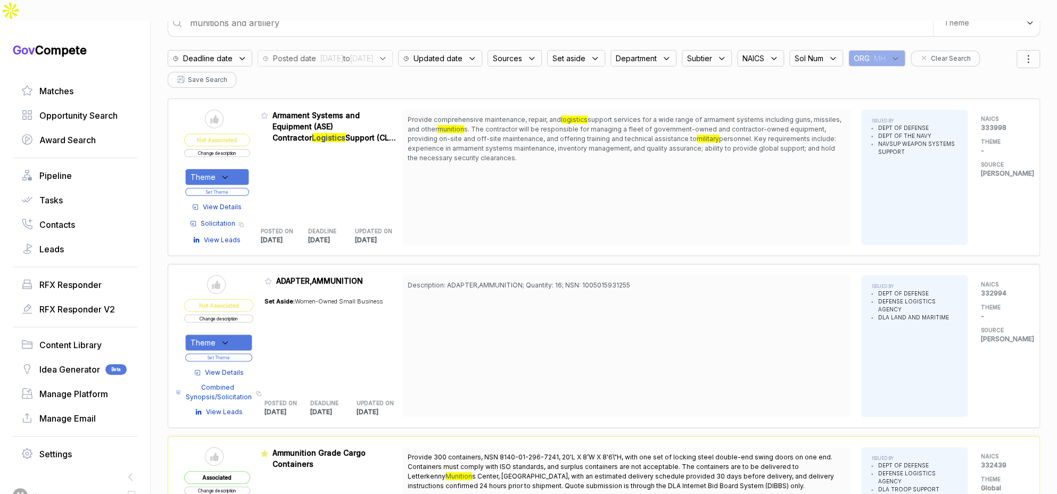
scroll to position [533, 0]
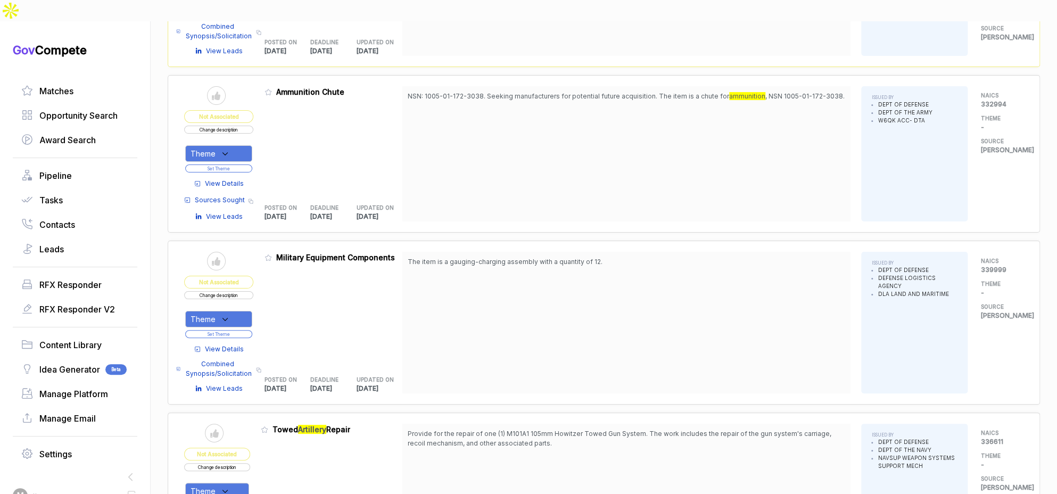
scroll to position [2848, 0]
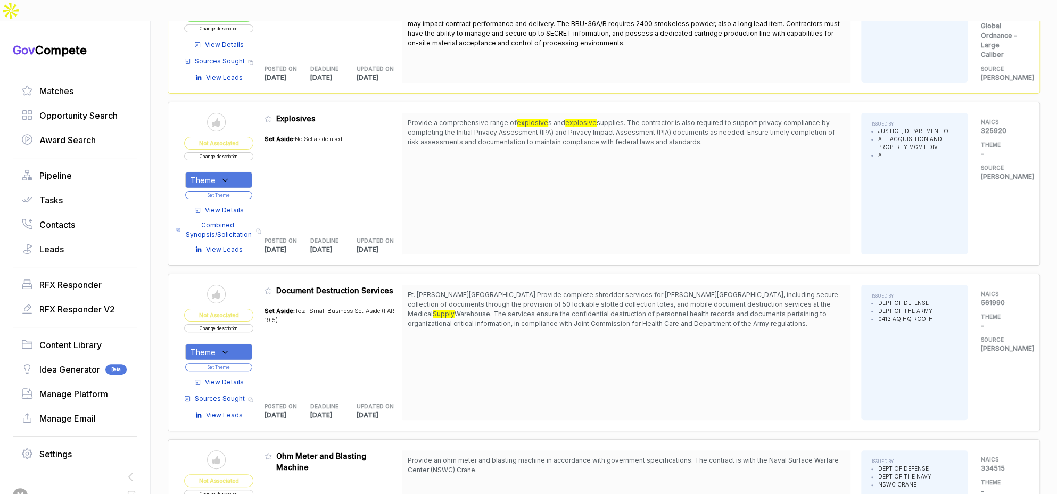
scroll to position [4502, 0]
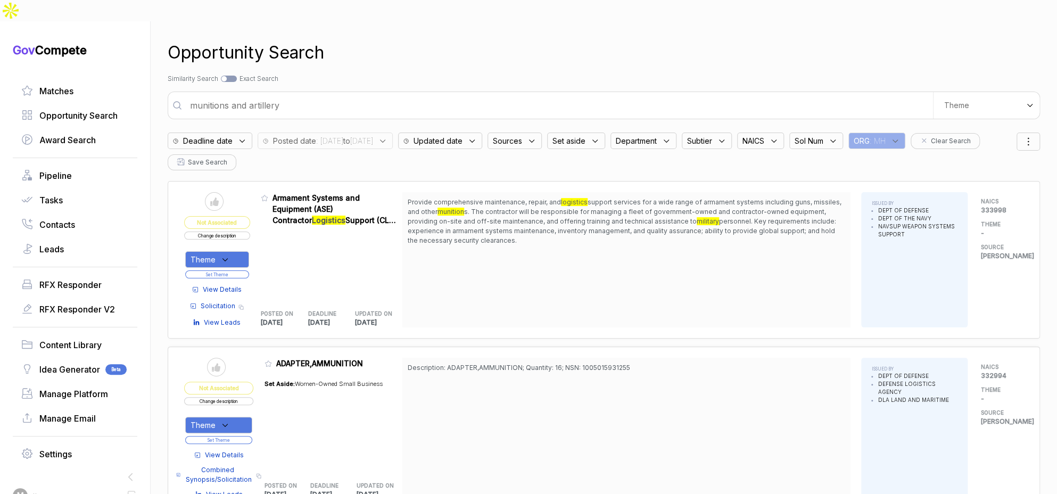
click at [505, 95] on input "munitions and artillery" at bounding box center [558, 105] width 749 height 21
type input "command and control video wall"
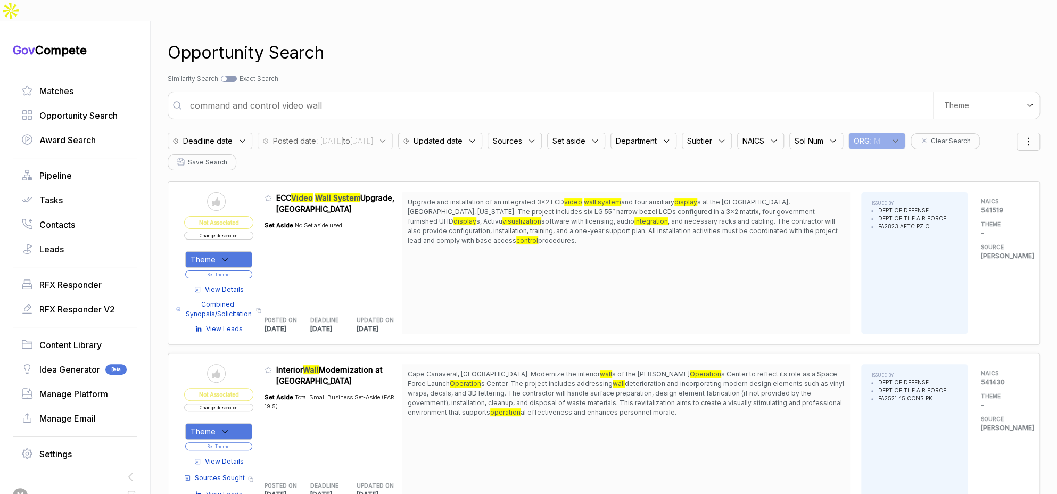
drag, startPoint x: 629, startPoint y: 179, endPoint x: 633, endPoint y: 216, distance: 36.8
click at [633, 215] on span "Upgrade and installation of an integrated 3x2 LCD video wall system and four au…" at bounding box center [626, 221] width 437 height 48
click at [633, 217] on span "Upgrade and installation of an integrated 3x2 LCD video wall system and four au…" at bounding box center [626, 221] width 437 height 48
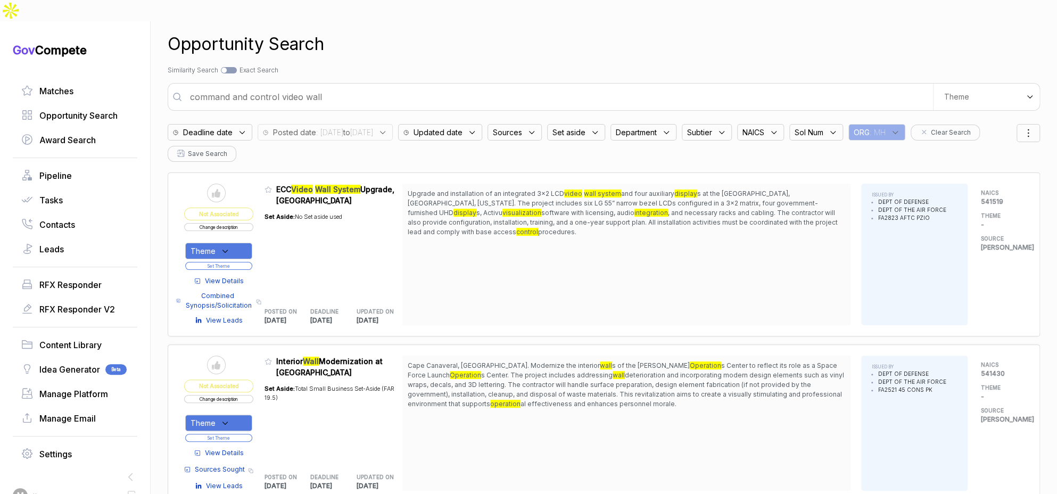
scroll to position [11, 0]
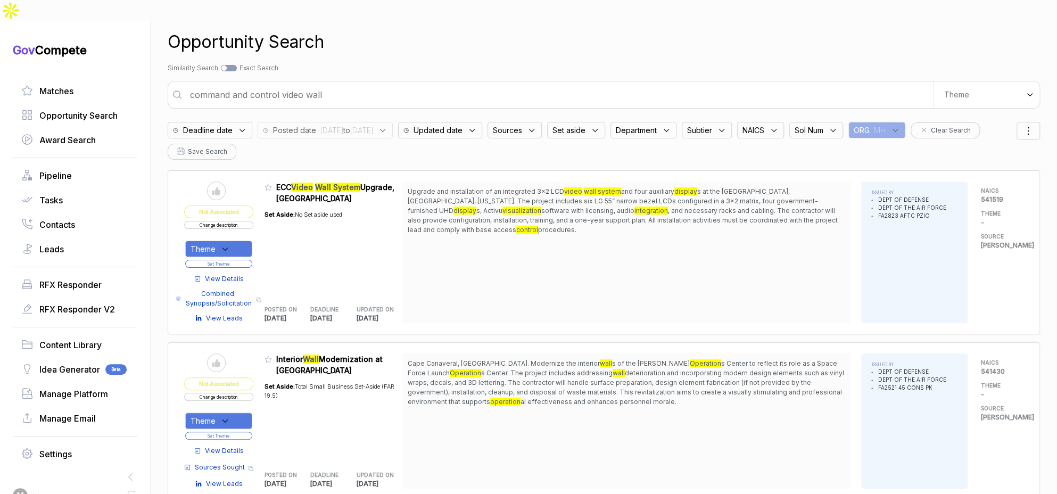
click at [253, 221] on button "Change description" at bounding box center [218, 225] width 69 height 8
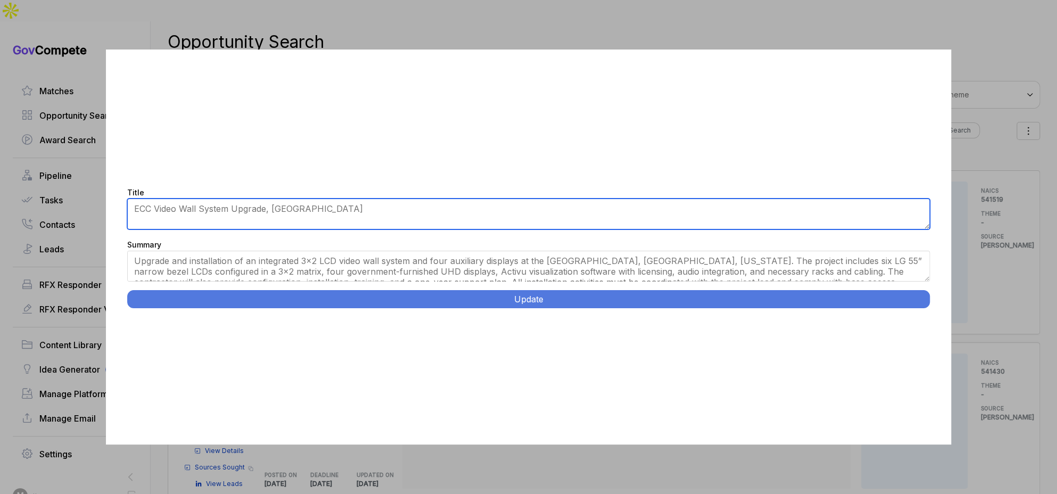
click at [212, 213] on textarea "ECC Video Wall System Upgrade, Eglin AFB" at bounding box center [528, 213] width 803 height 31
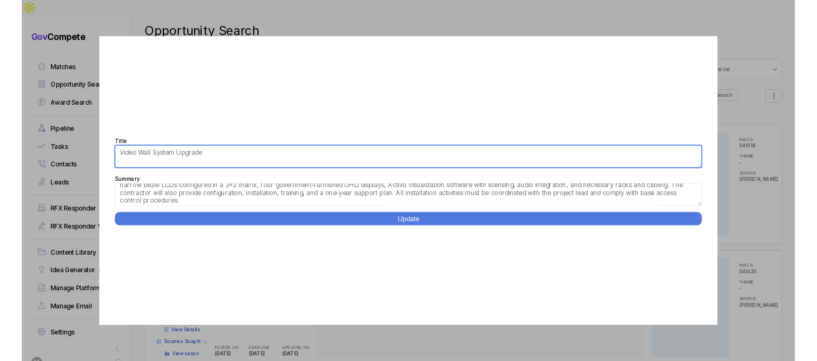
scroll to position [21, 0]
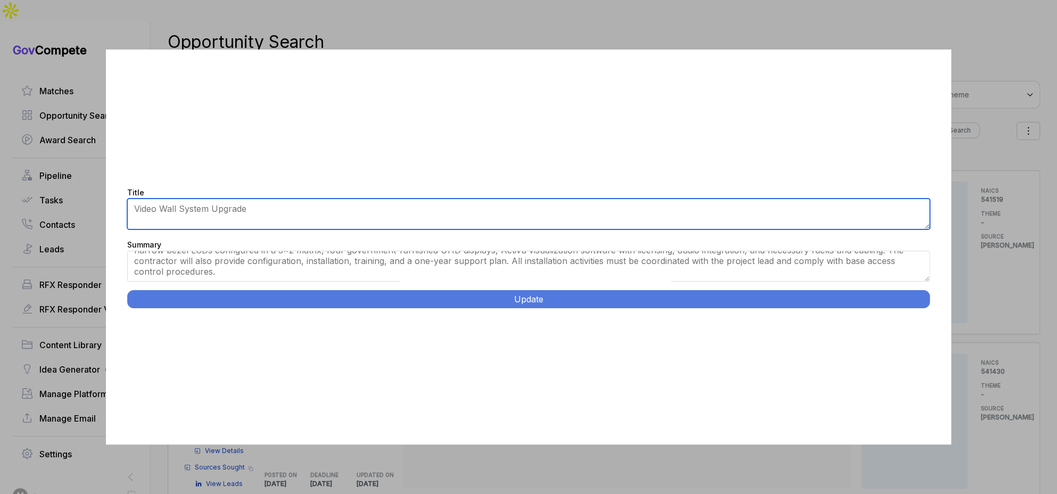
type textarea "Video Wall System Upgrade"
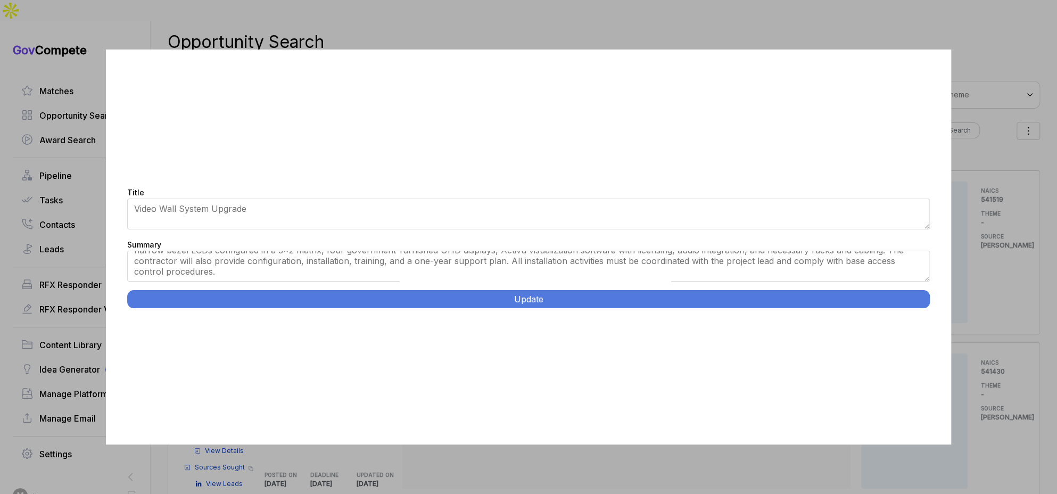
click at [506, 290] on button "Update" at bounding box center [528, 299] width 803 height 18
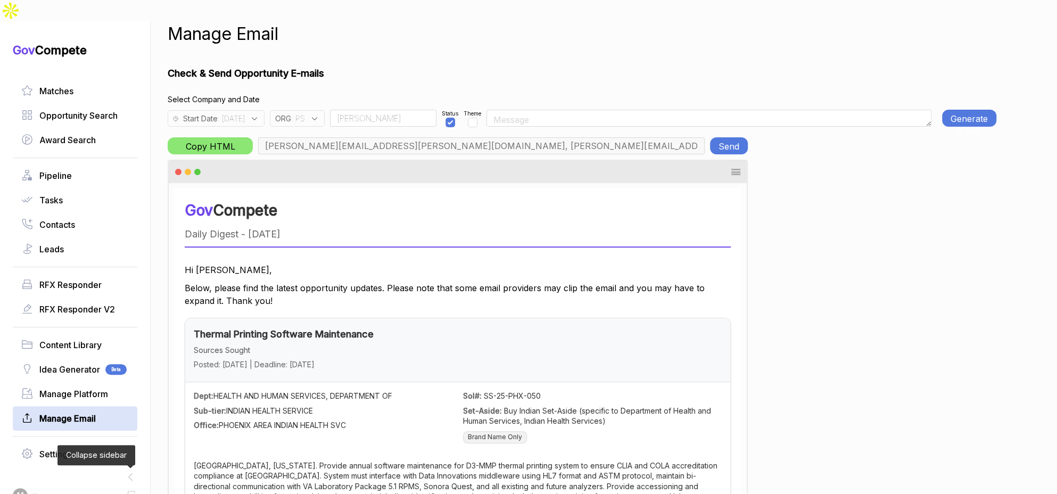
scroll to position [18, 0]
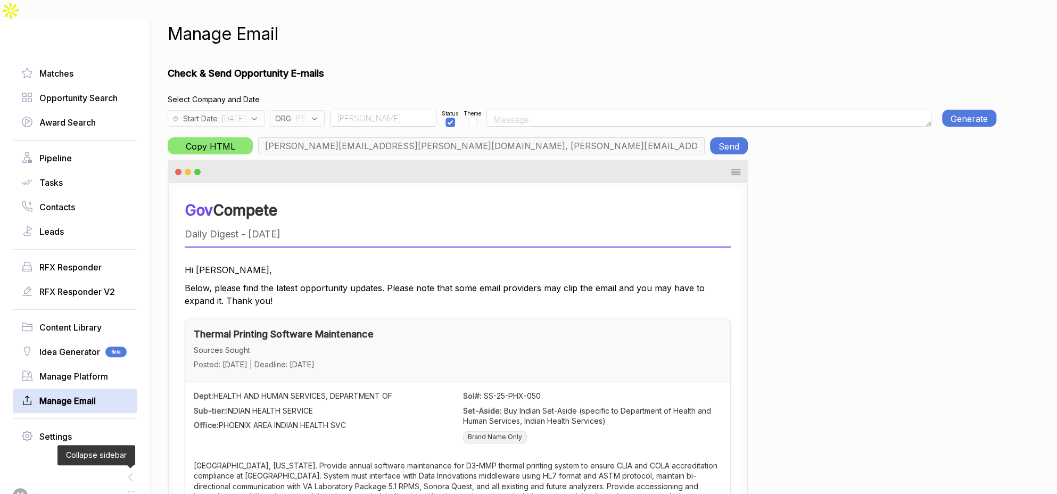
click at [245, 113] on span ": 2025-08-13" at bounding box center [231, 118] width 27 height 11
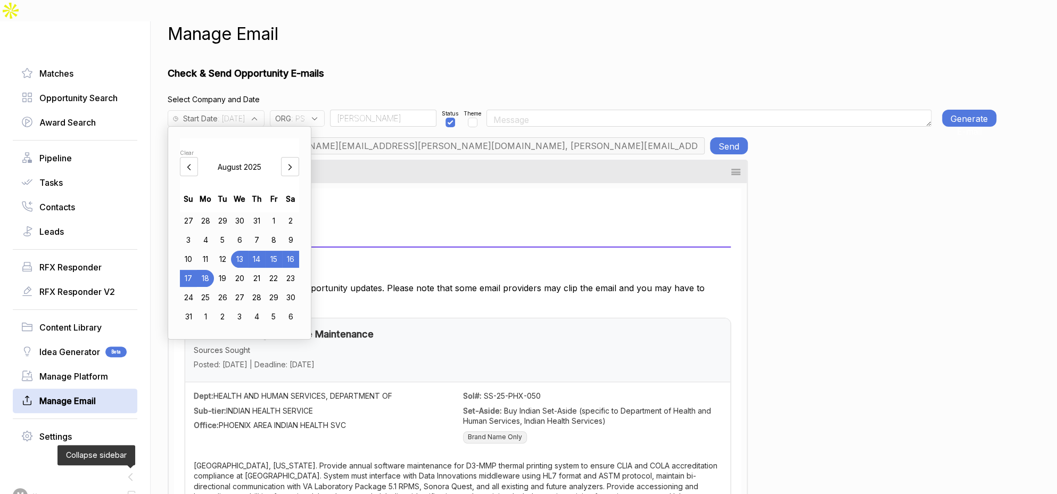
click at [209, 251] on div "11" at bounding box center [205, 259] width 17 height 17
click at [319, 114] on icon at bounding box center [315, 119] width 10 height 10
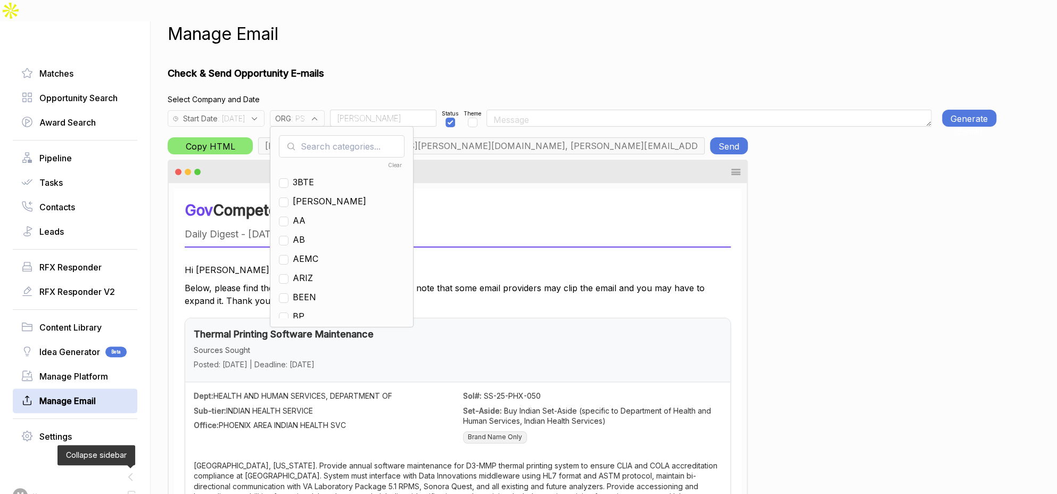
click at [317, 117] on icon at bounding box center [314, 118] width 5 height 3
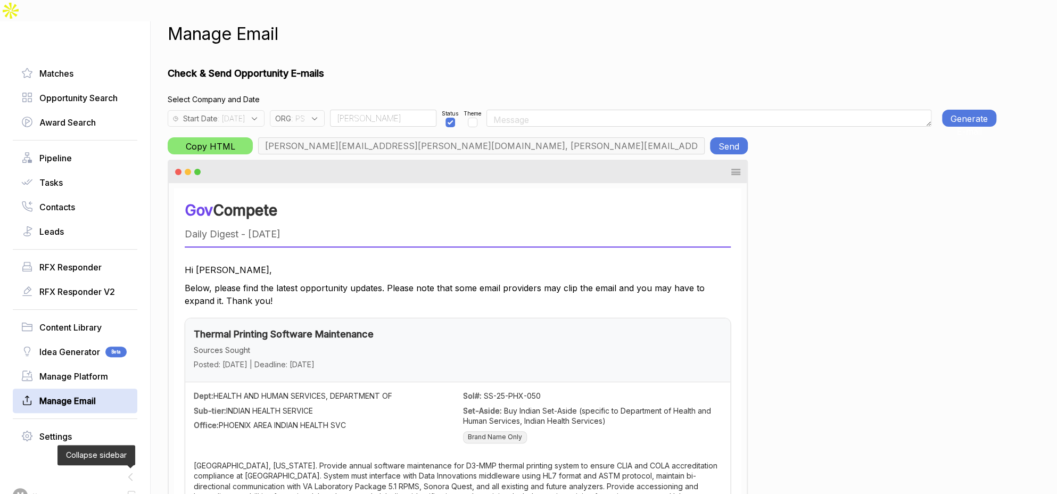
click at [319, 114] on icon at bounding box center [315, 119] width 10 height 10
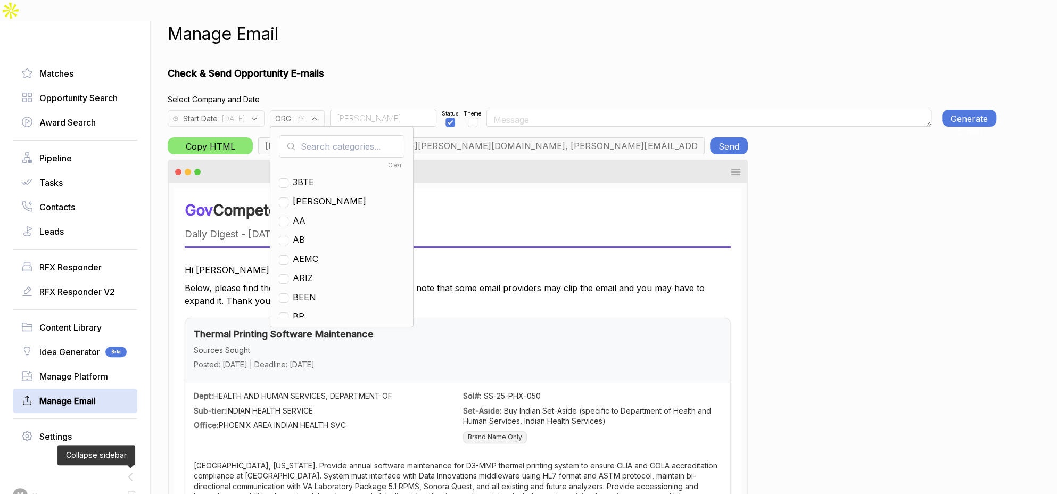
click at [345, 135] on input "text" at bounding box center [342, 146] width 126 height 22
checkbox input "true"
type input "ps"
drag, startPoint x: 322, startPoint y: 165, endPoint x: 325, endPoint y: 149, distance: 16.3
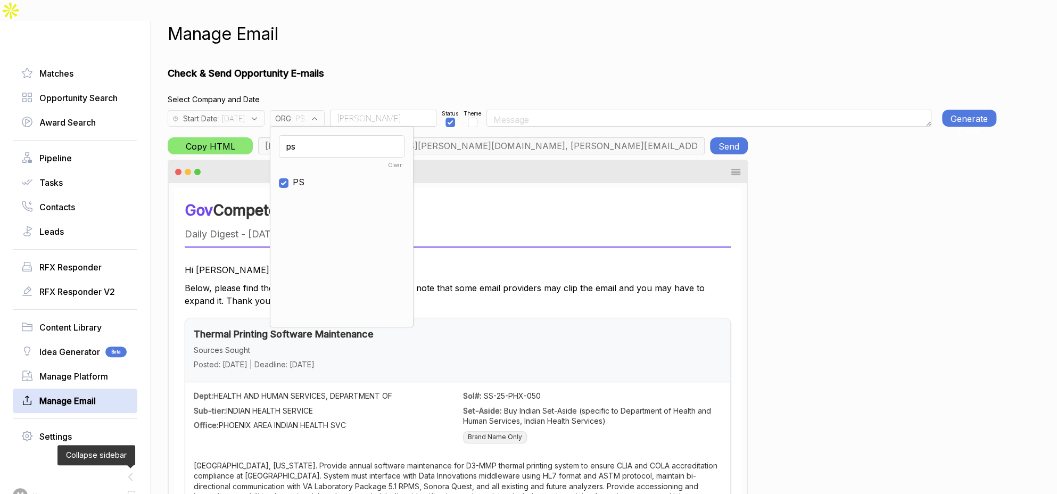
click at [304, 176] on span "PS" at bounding box center [299, 182] width 12 height 13
checkbox input "false"
click at [329, 135] on input "ps" at bounding box center [342, 146] width 126 height 22
type input "mh"
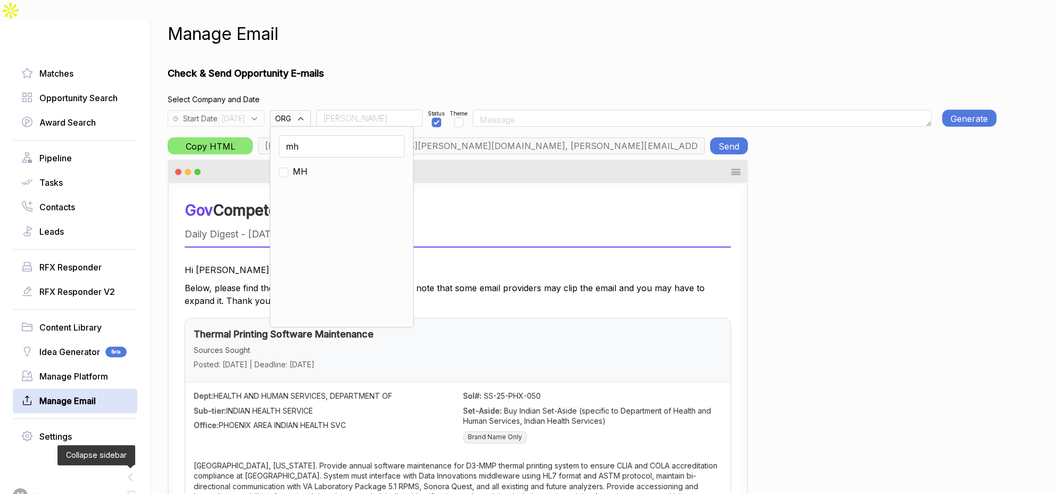
click at [308, 165] on span "MH" at bounding box center [300, 171] width 15 height 13
checkbox input "true"
click at [375, 110] on input "Rudy" at bounding box center [369, 118] width 106 height 17
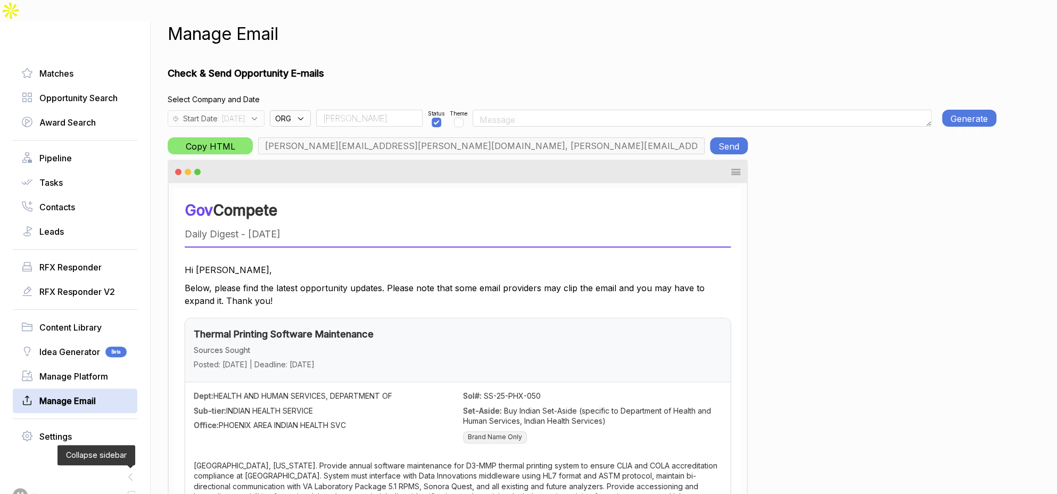
type input "T"
type input "aaron.dyer@mtnhorse.com, bill.allen@mtnhorse.com, max@macronometry.com, jeffrey…"
type input "Team"
click at [479, 118] on input "checkbox" at bounding box center [475, 123] width 10 height 10
checkbox input "true"
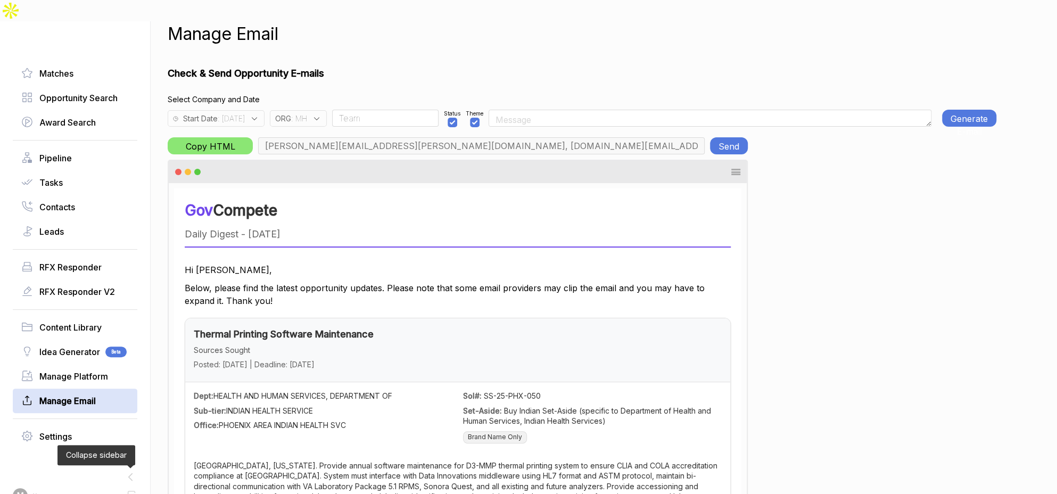
click at [957, 110] on button "Generate E-mail" at bounding box center [969, 118] width 54 height 17
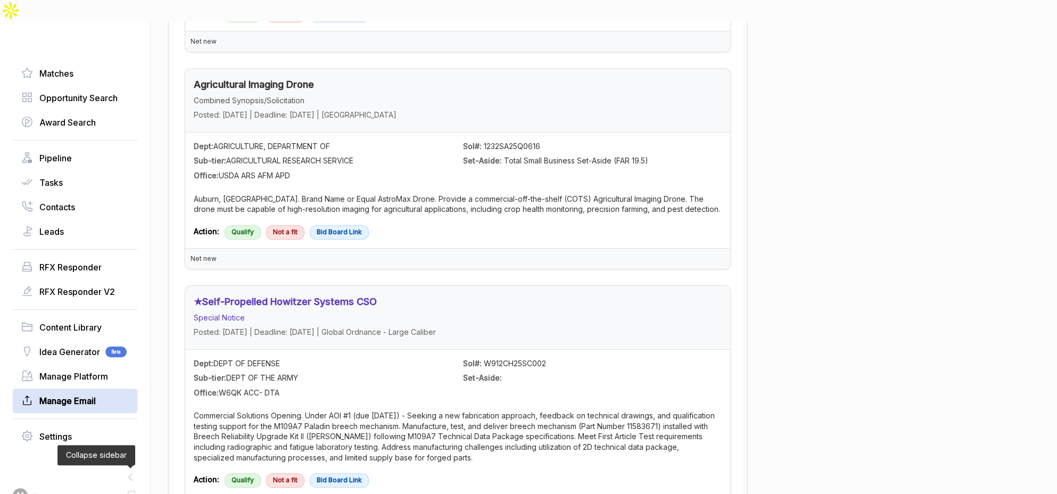
scroll to position [721, 0]
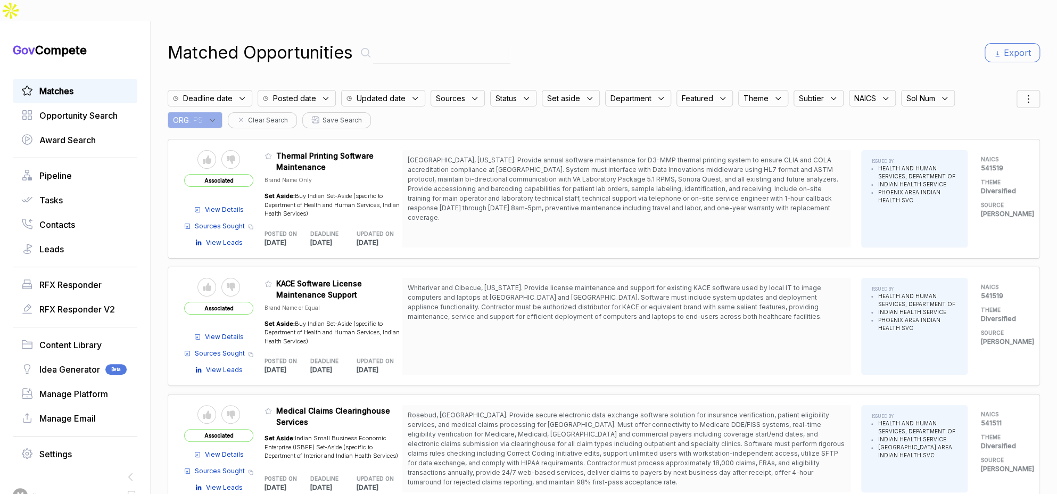
click at [203, 114] on span ": PS" at bounding box center [196, 119] width 14 height 11
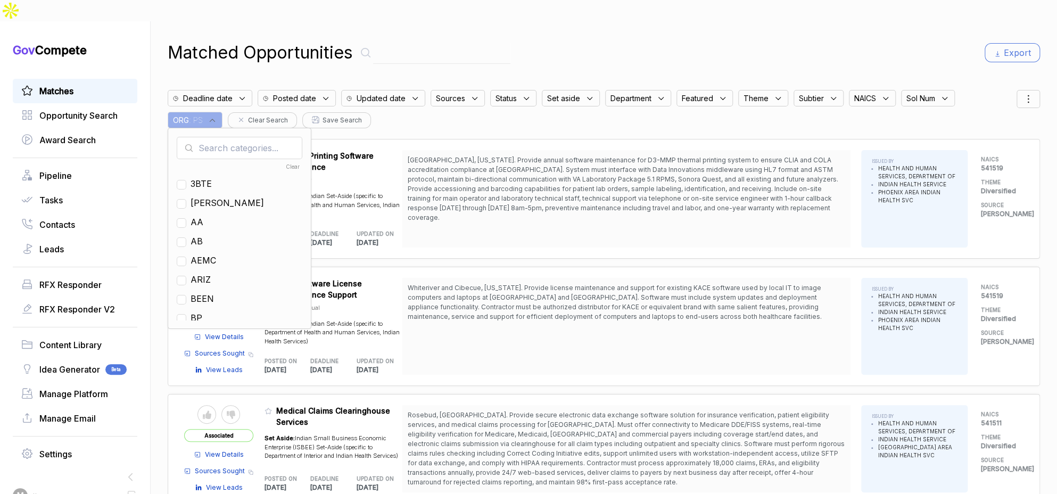
click at [214, 137] on input "text" at bounding box center [240, 148] width 126 height 22
type input "mh"
click at [201, 177] on span "MH" at bounding box center [197, 183] width 15 height 13
checkbox input "true"
drag, startPoint x: 627, startPoint y: 35, endPoint x: 747, endPoint y: 34, distance: 120.2
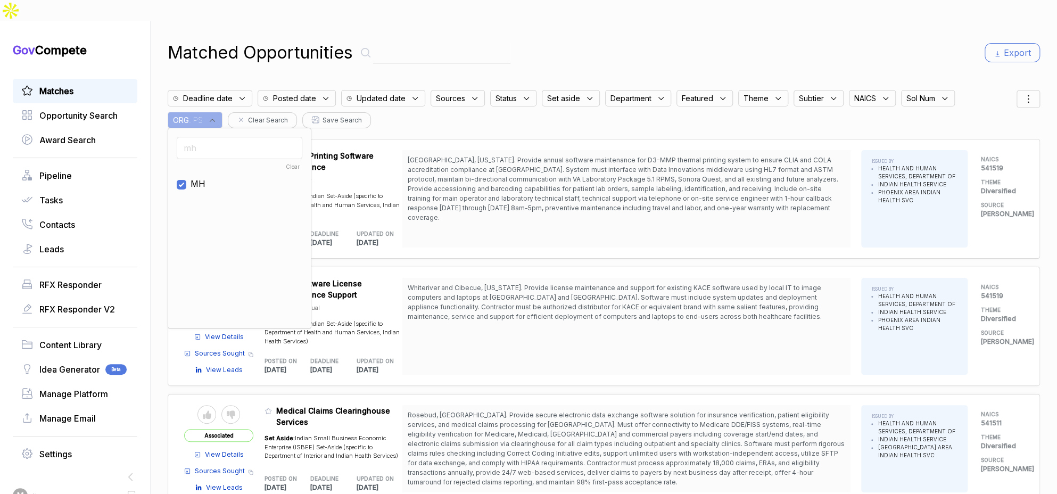
click at [630, 40] on div "Matched Opportunities Export" at bounding box center [604, 53] width 872 height 26
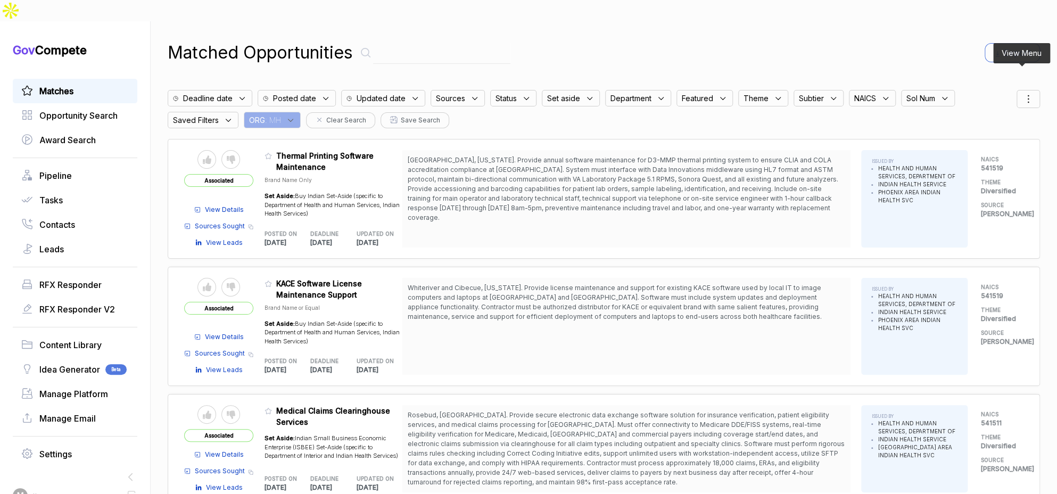
click at [1022, 90] on div at bounding box center [1027, 99] width 23 height 18
click at [984, 123] on ul "Filters Sorting View" at bounding box center [1000, 142] width 62 height 39
click at [983, 137] on span "Sorting" at bounding box center [991, 142] width 25 height 11
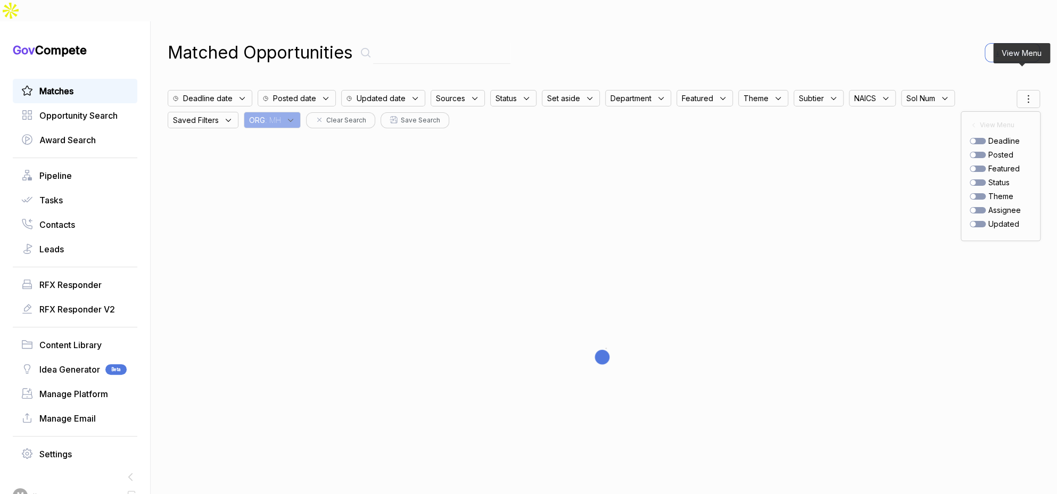
click at [977, 149] on div "posted" at bounding box center [1000, 154] width 62 height 11
click at [975, 152] on div at bounding box center [977, 155] width 16 height 6
checkbox input "true"
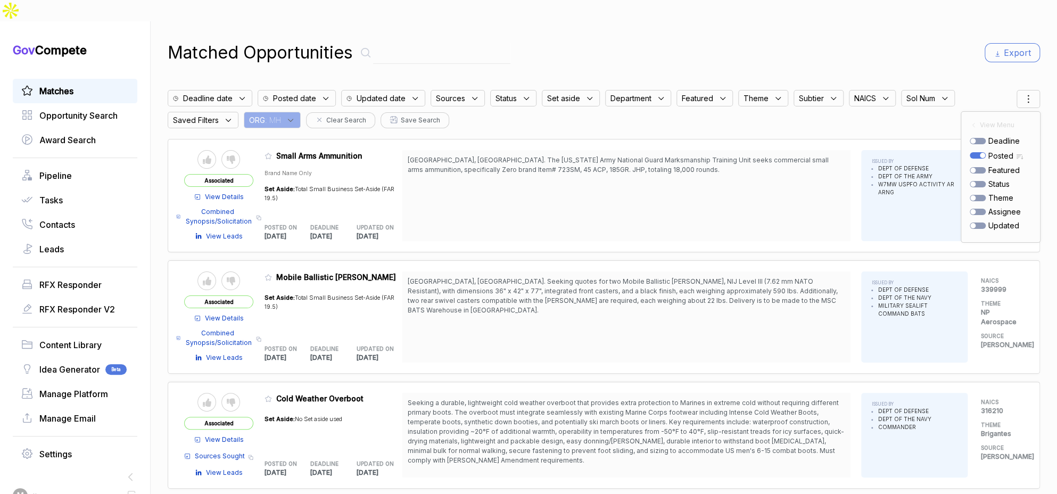
click at [938, 40] on div "Matched Opportunities Export" at bounding box center [604, 53] width 872 height 26
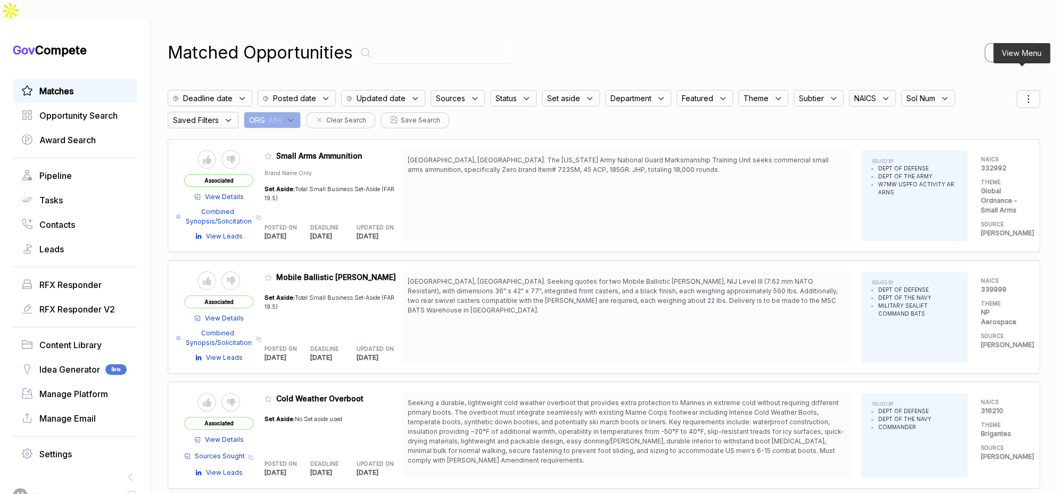
drag, startPoint x: 1025, startPoint y: 79, endPoint x: 1021, endPoint y: 85, distance: 6.9
click at [1025, 93] on icon at bounding box center [1027, 99] width 13 height 13
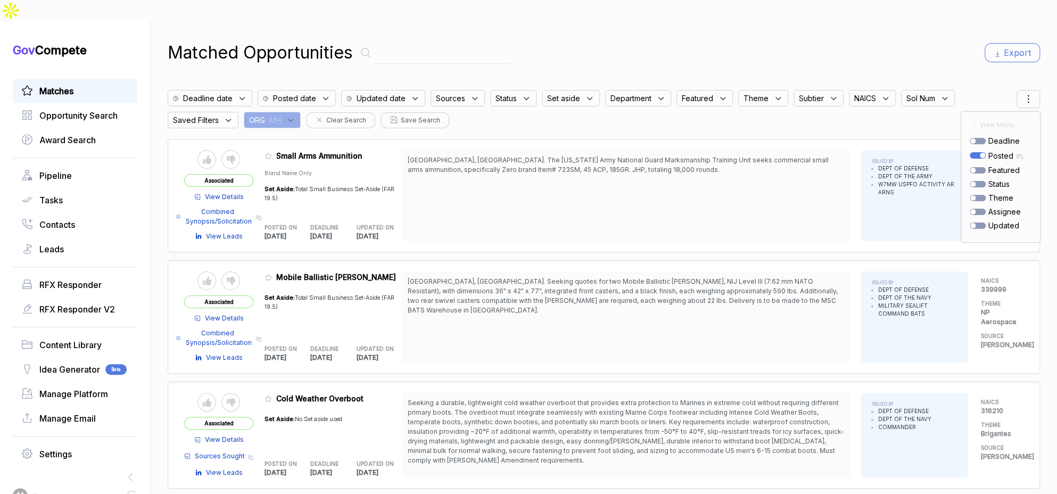
click at [939, 59] on div "Matched Opportunities Export Deadline date Posted date Updated date Sources Sta…" at bounding box center [604, 268] width 872 height 494
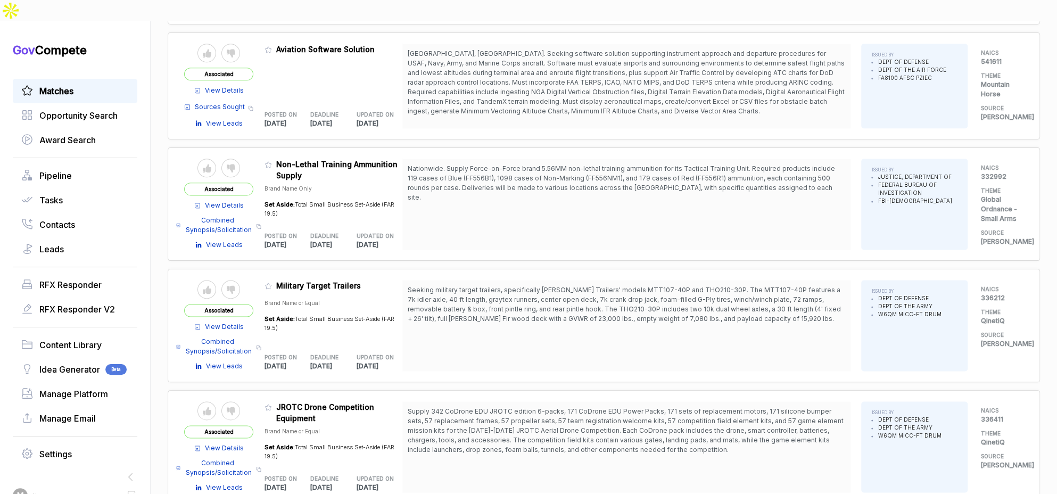
scroll to position [824, 0]
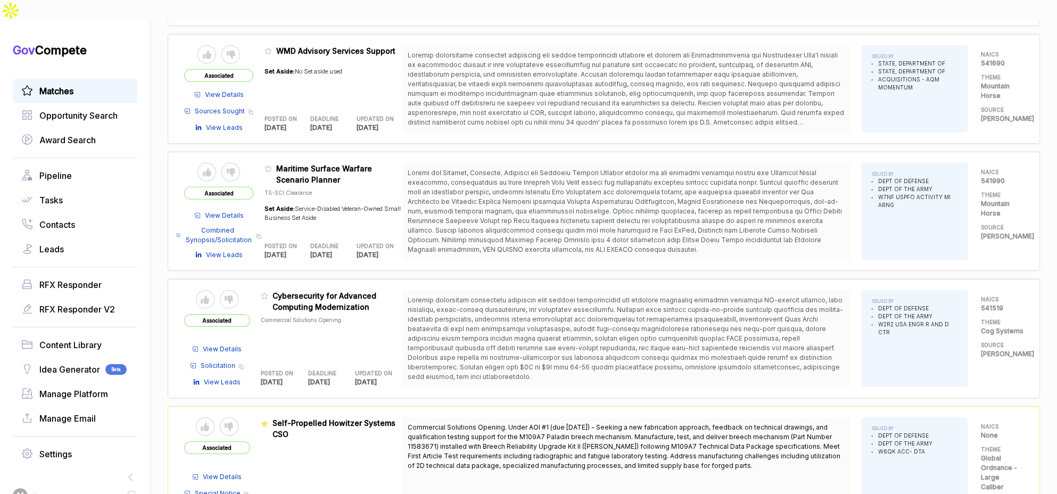
scroll to position [2051, 0]
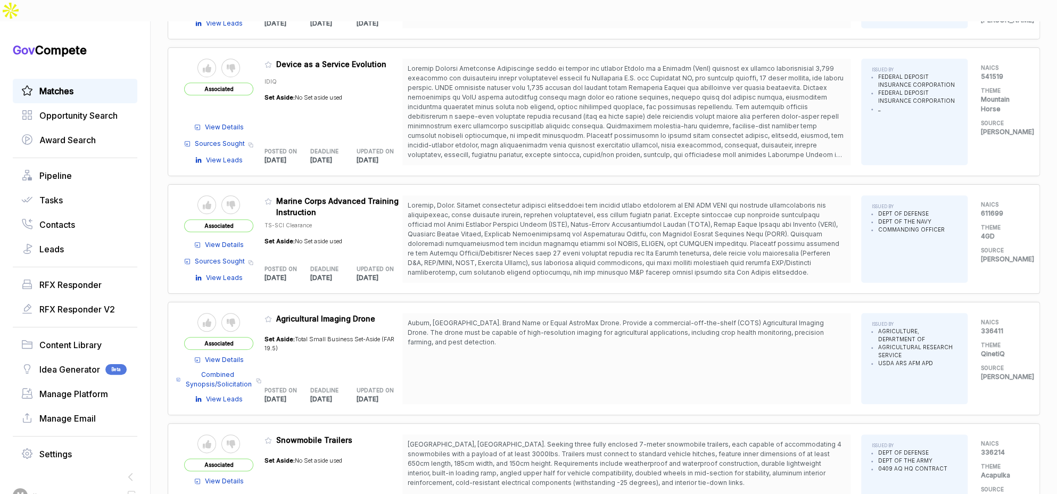
scroll to position [3250, 0]
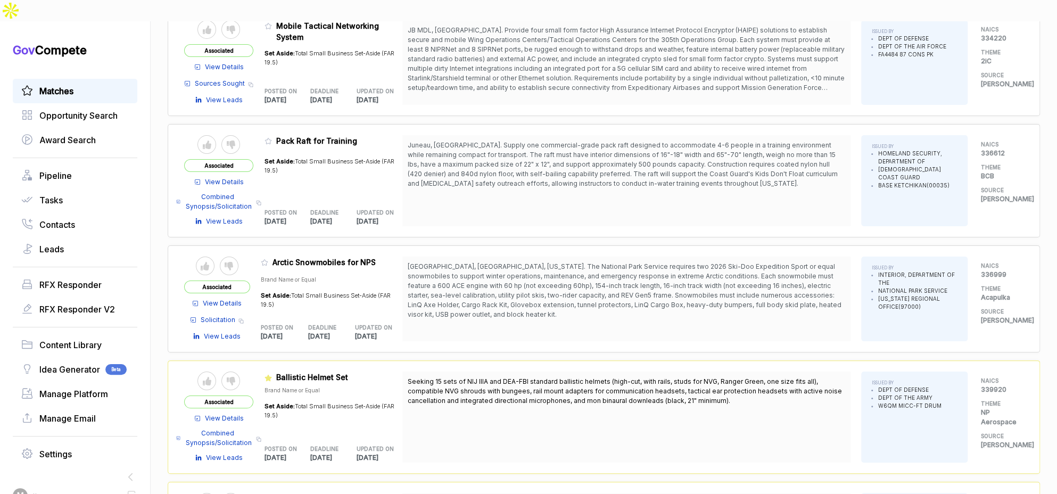
scroll to position [5411, 0]
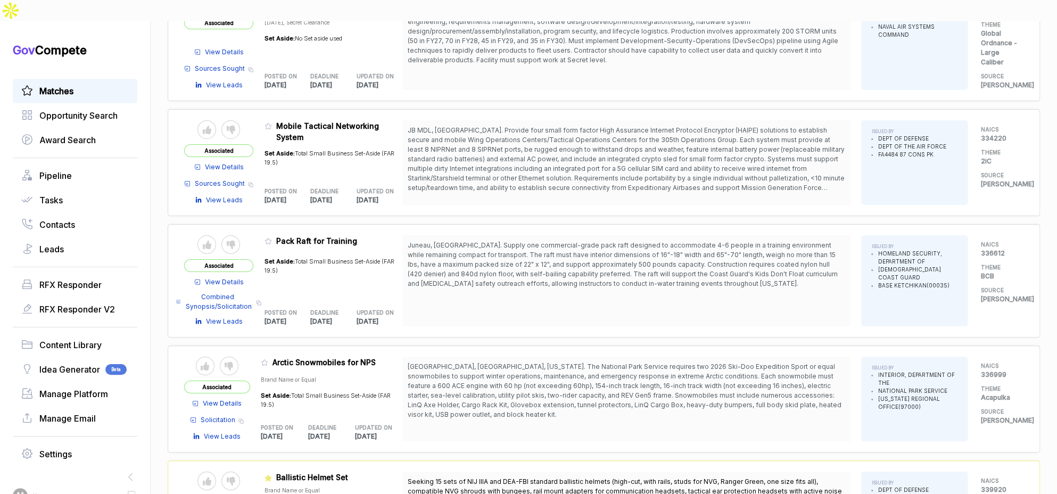
scroll to position [5111, 0]
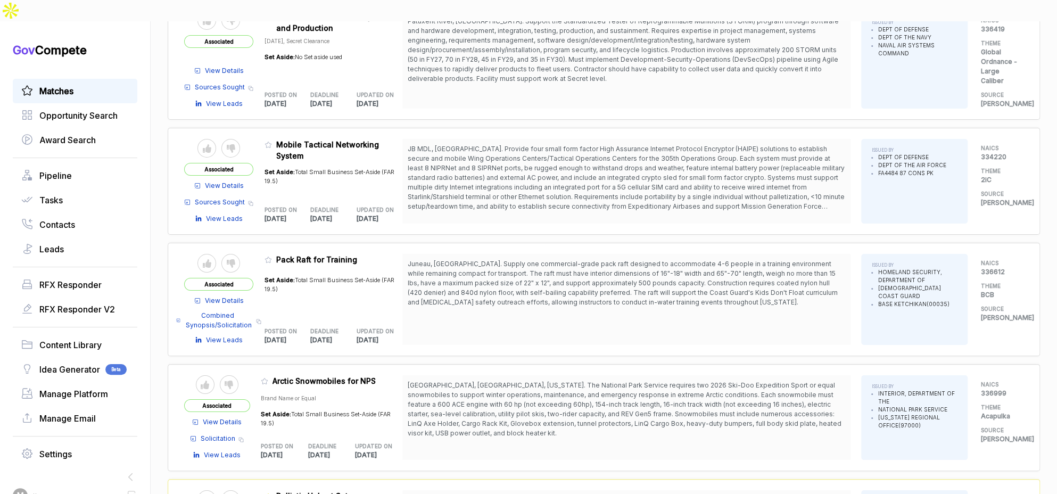
click at [271, 257] on icon at bounding box center [268, 260] width 6 height 6
click at [475, 468] on button "✅ Change featured" at bounding box center [498, 470] width 98 height 16
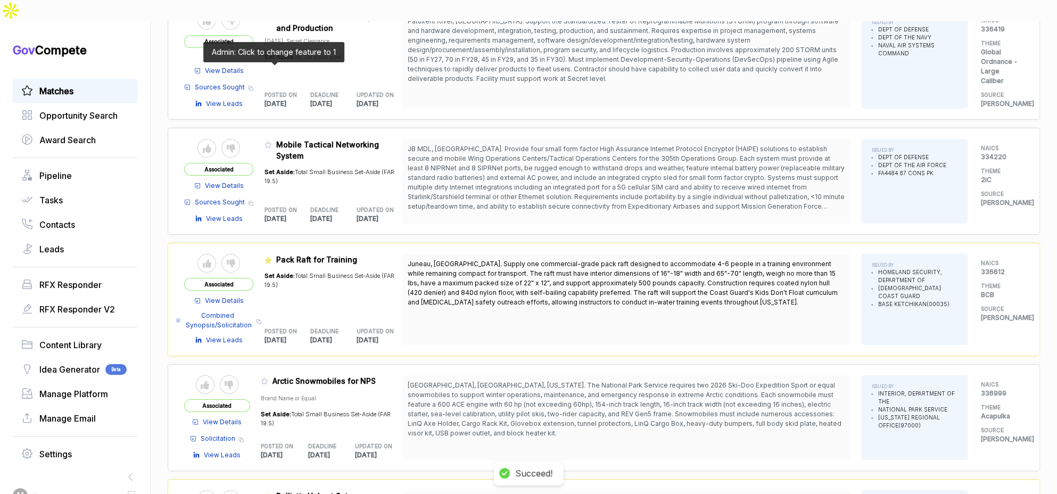
drag, startPoint x: 275, startPoint y: 70, endPoint x: 296, endPoint y: 94, distance: 32.8
click at [272, 141] on icon at bounding box center [267, 144] width 7 height 7
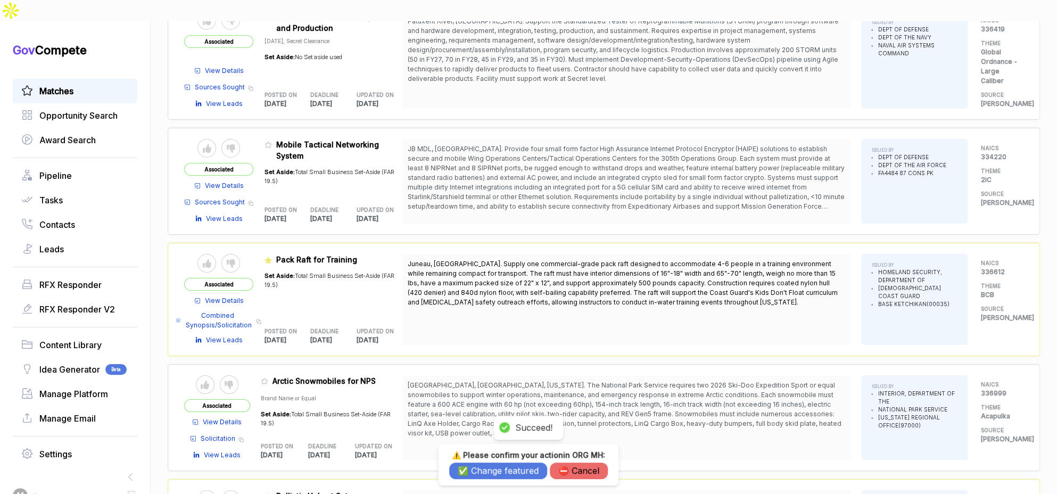
drag, startPoint x: 472, startPoint y: 467, endPoint x: 450, endPoint y: 410, distance: 61.2
click at [472, 467] on button "✅ Change featured" at bounding box center [498, 470] width 98 height 16
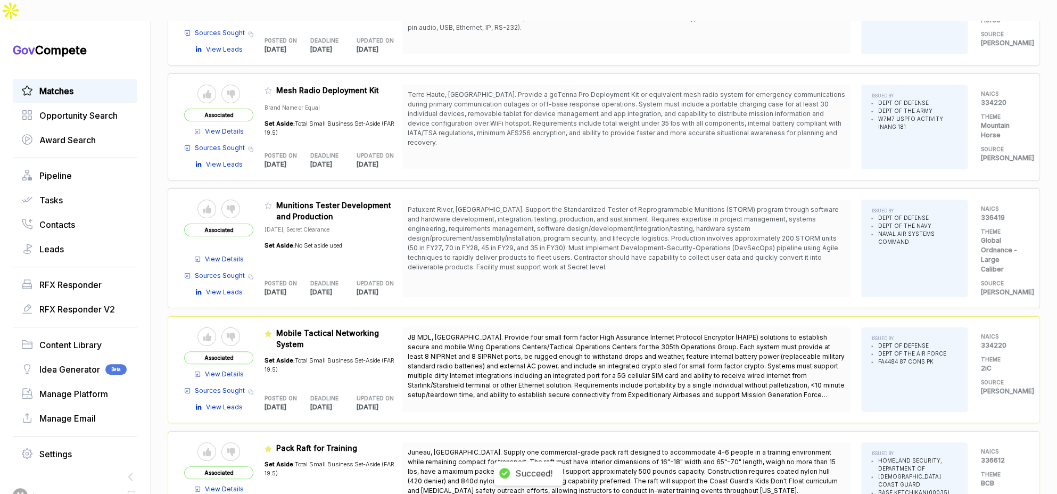
scroll to position [4792, 0]
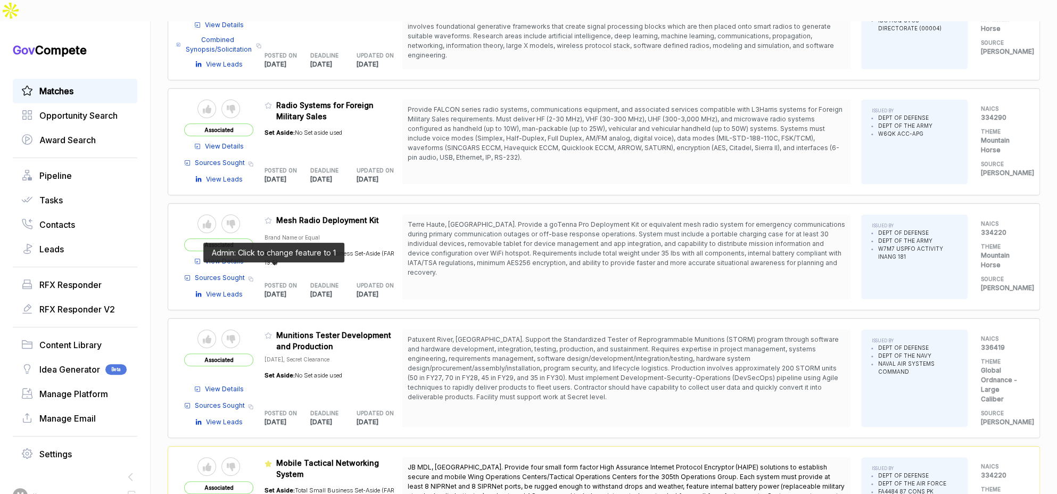
click at [269, 331] on icon at bounding box center [267, 334] width 7 height 7
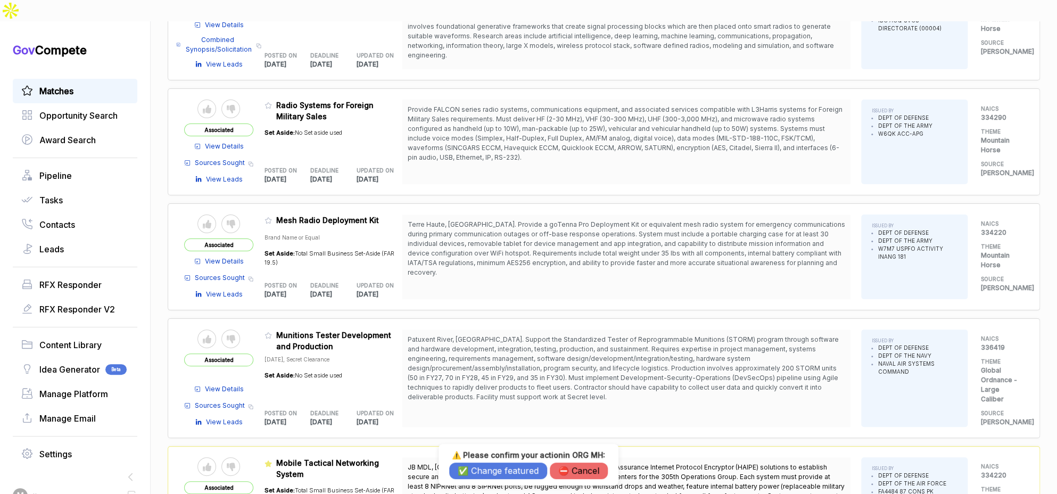
click at [483, 474] on button "✅ Change featured" at bounding box center [498, 470] width 98 height 16
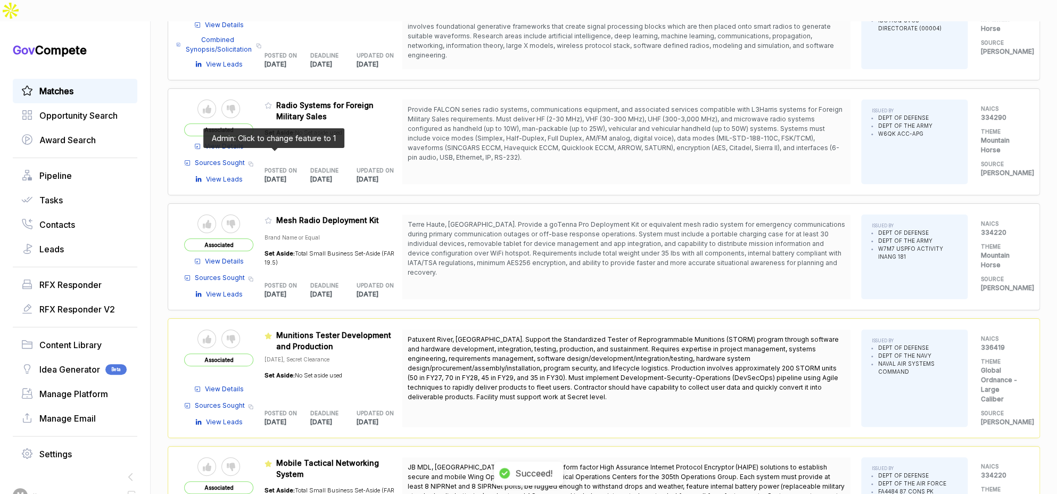
click at [271, 217] on icon at bounding box center [267, 220] width 7 height 7
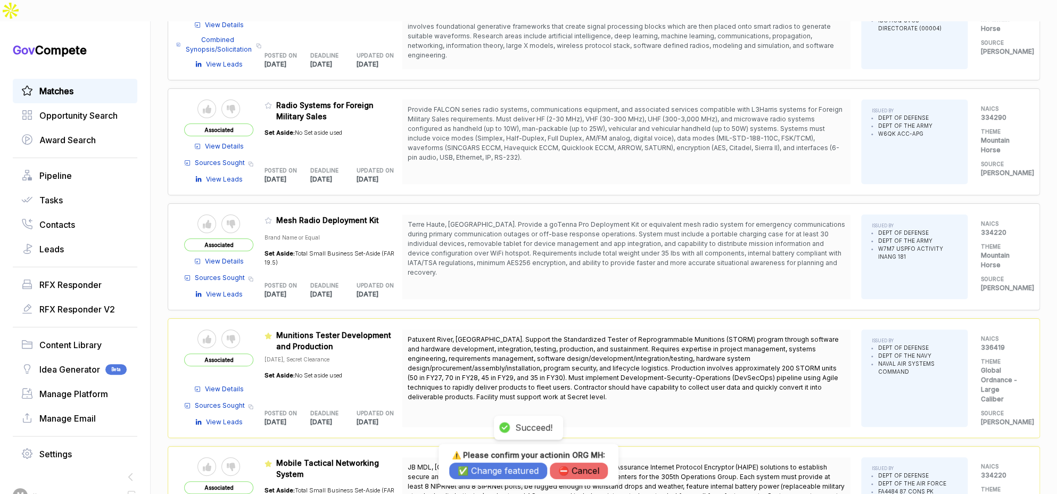
click at [497, 469] on button "✅ Change featured" at bounding box center [498, 470] width 98 height 16
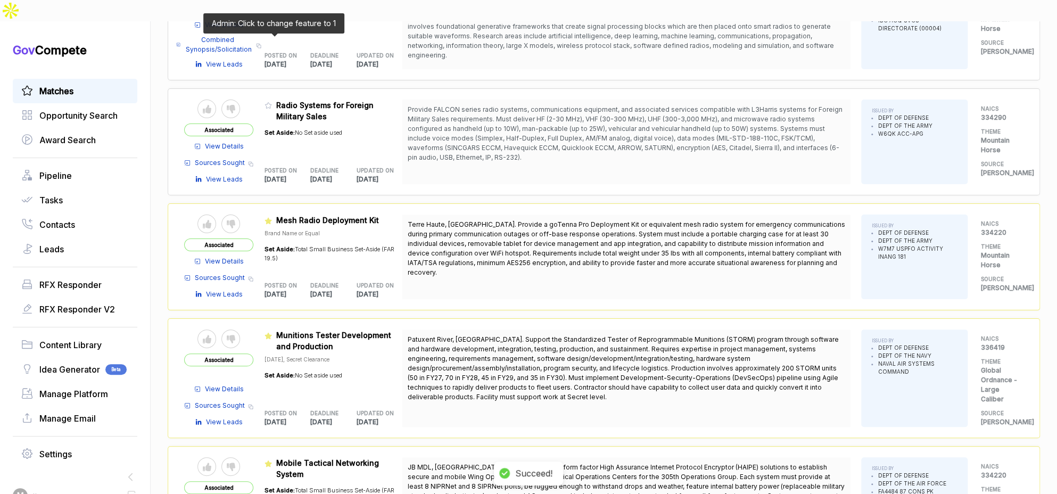
click at [270, 102] on icon at bounding box center [267, 105] width 7 height 7
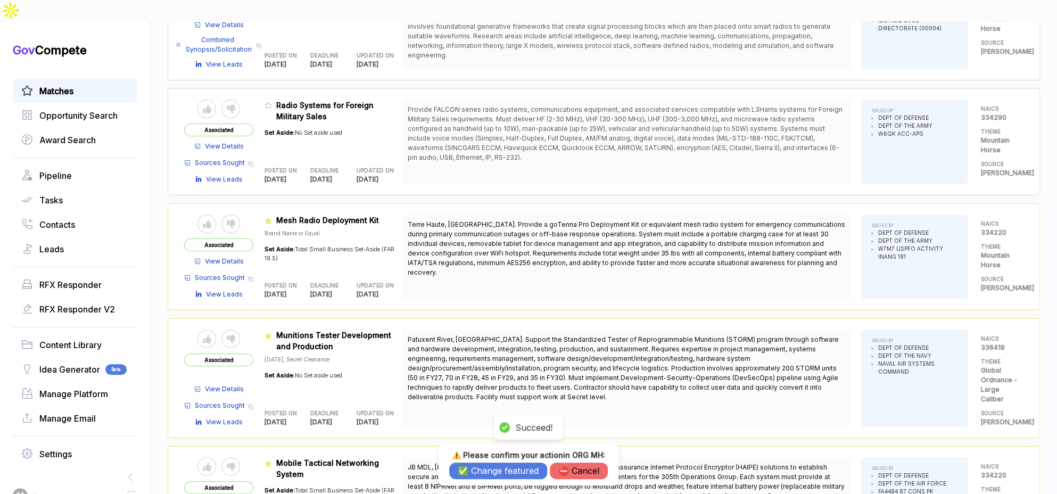
drag, startPoint x: 477, startPoint y: 470, endPoint x: 461, endPoint y: 381, distance: 89.8
click at [477, 469] on button "✅ Change featured" at bounding box center [498, 470] width 98 height 16
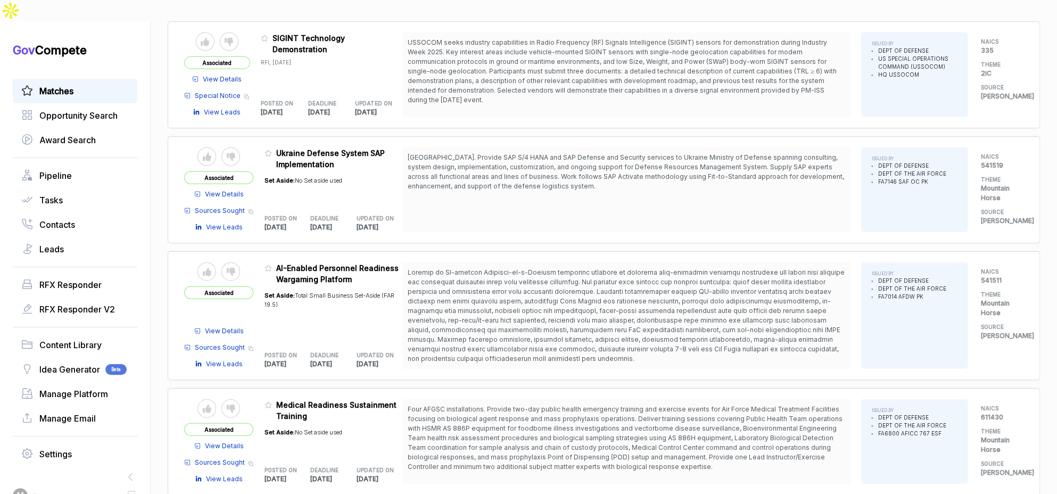
scroll to position [4256, 0]
click at [272, 150] on icon at bounding box center [267, 153] width 7 height 7
drag, startPoint x: 480, startPoint y: 466, endPoint x: 471, endPoint y: 413, distance: 53.4
click at [480, 466] on button "✅ Change featured" at bounding box center [498, 470] width 98 height 16
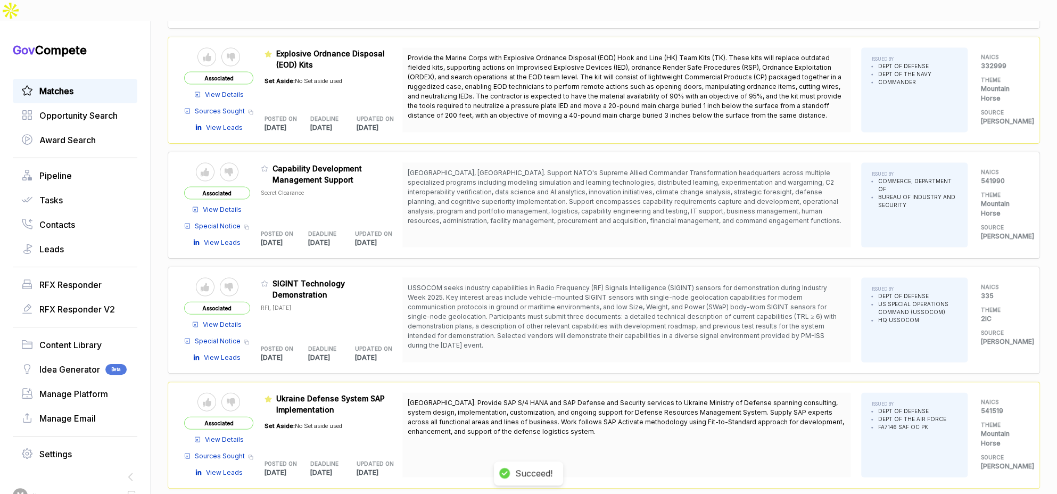
scroll to position [3958, 0]
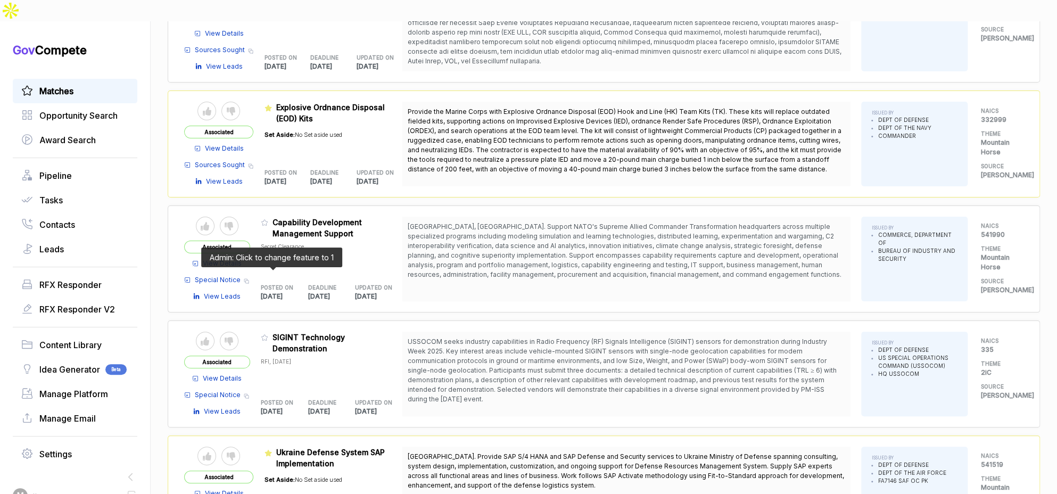
click at [268, 335] on icon at bounding box center [264, 338] width 6 height 6
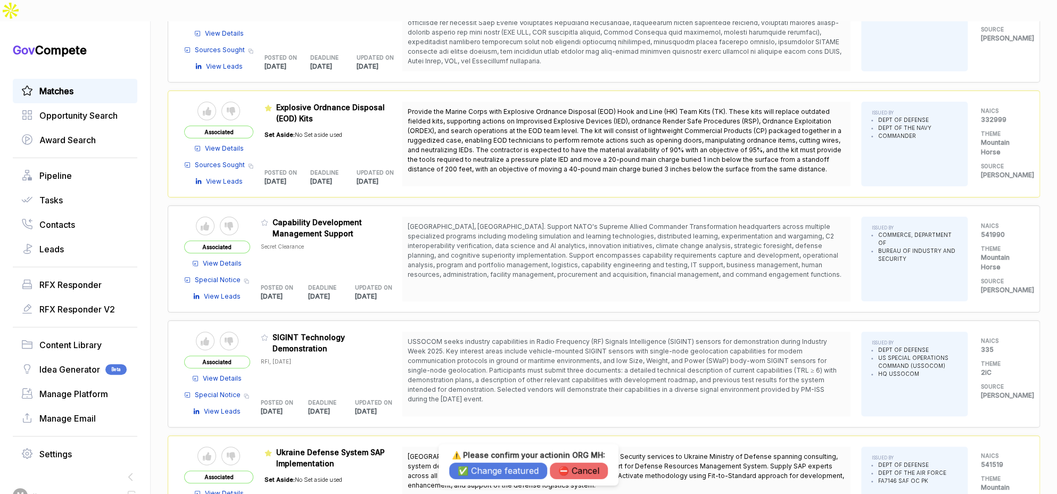
drag, startPoint x: 467, startPoint y: 468, endPoint x: 416, endPoint y: 346, distance: 132.6
click at [466, 468] on button "✅ Change featured" at bounding box center [498, 470] width 98 height 16
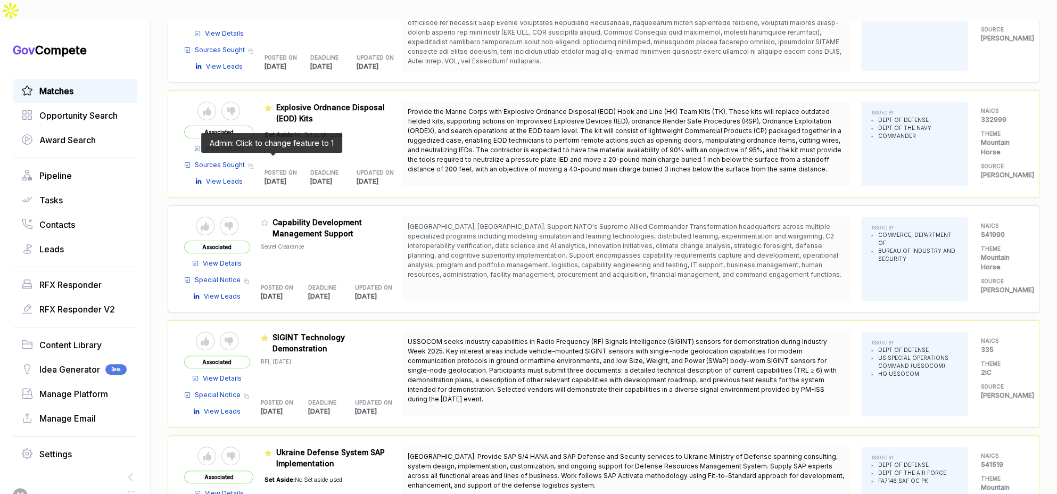
click at [269, 220] on span at bounding box center [267, 225] width 12 height 11
click at [268, 219] on icon at bounding box center [264, 222] width 7 height 7
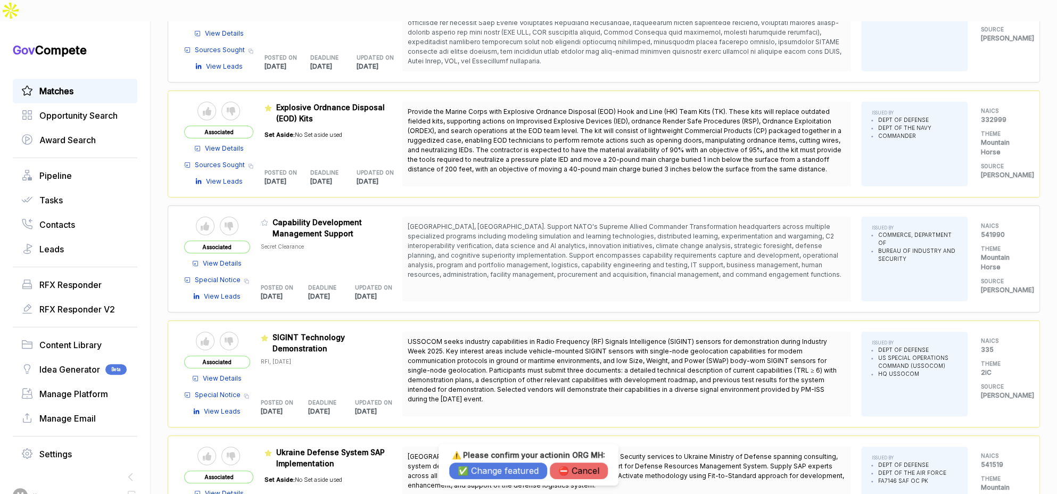
click at [480, 465] on button "✅ Change featured" at bounding box center [498, 470] width 98 height 16
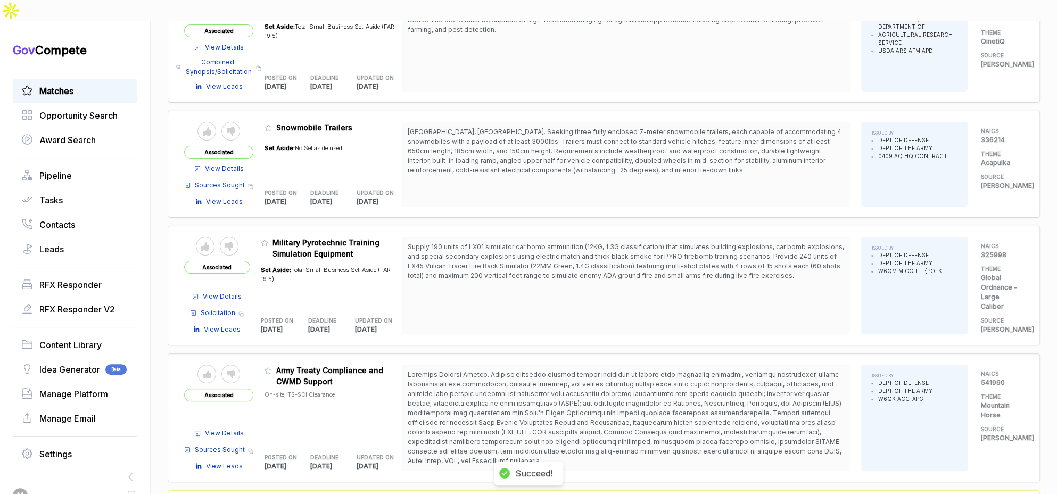
scroll to position [3522, 0]
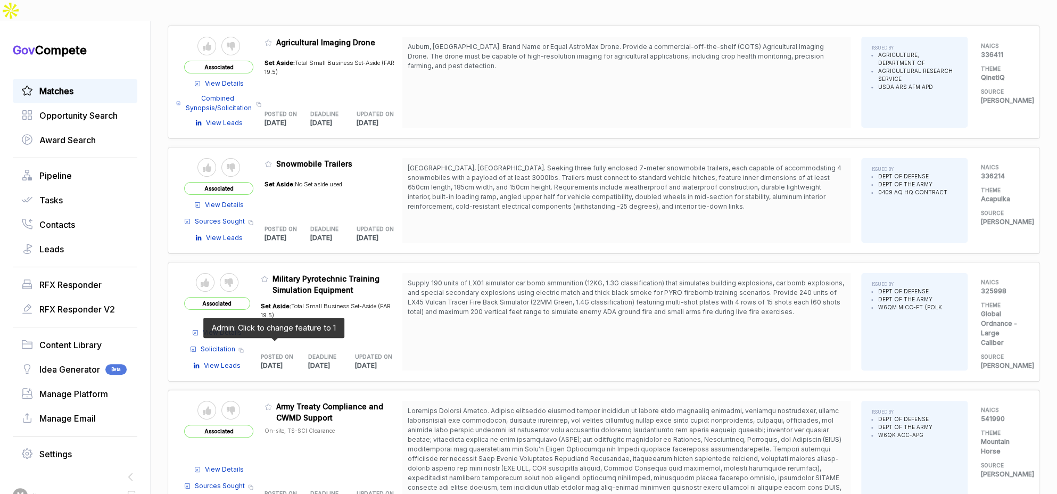
click at [272, 403] on icon at bounding box center [267, 406] width 7 height 7
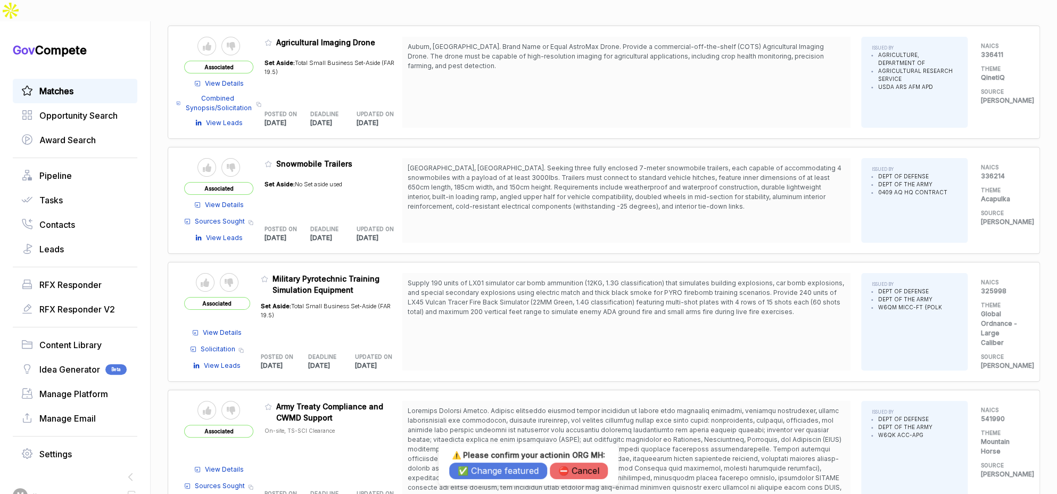
click at [468, 471] on button "✅ Change featured" at bounding box center [498, 470] width 98 height 16
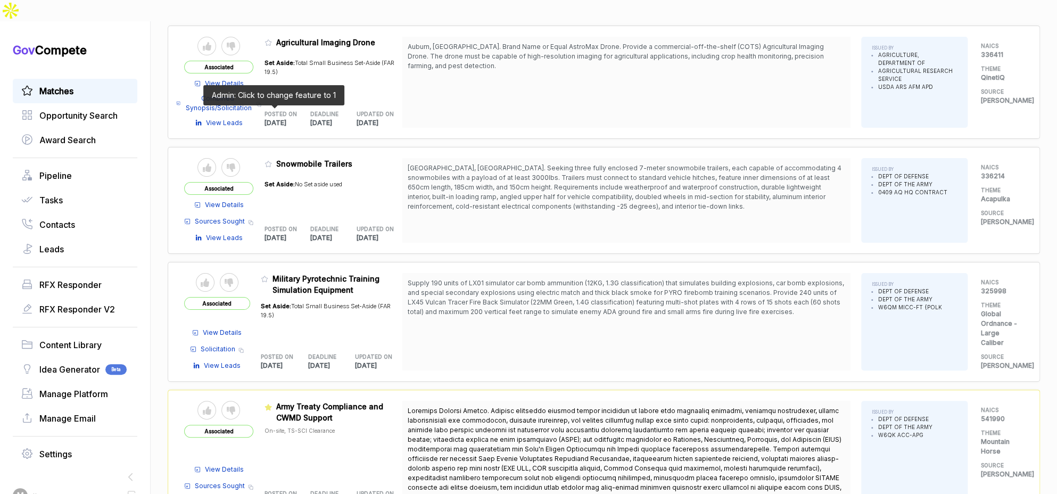
drag, startPoint x: 275, startPoint y: 113, endPoint x: 351, endPoint y: 234, distance: 143.5
click at [272, 160] on icon at bounding box center [267, 163] width 7 height 7
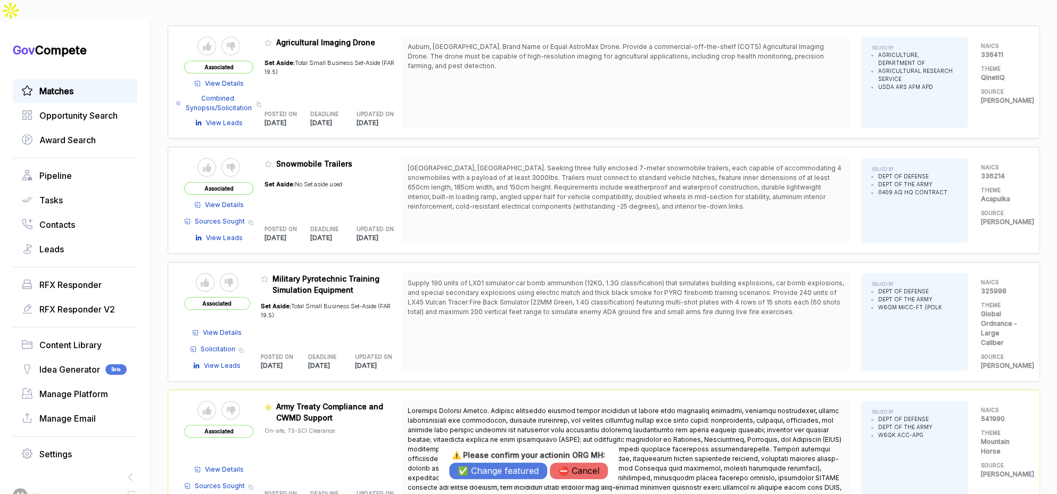
click at [491, 467] on button "✅ Change featured" at bounding box center [498, 470] width 98 height 16
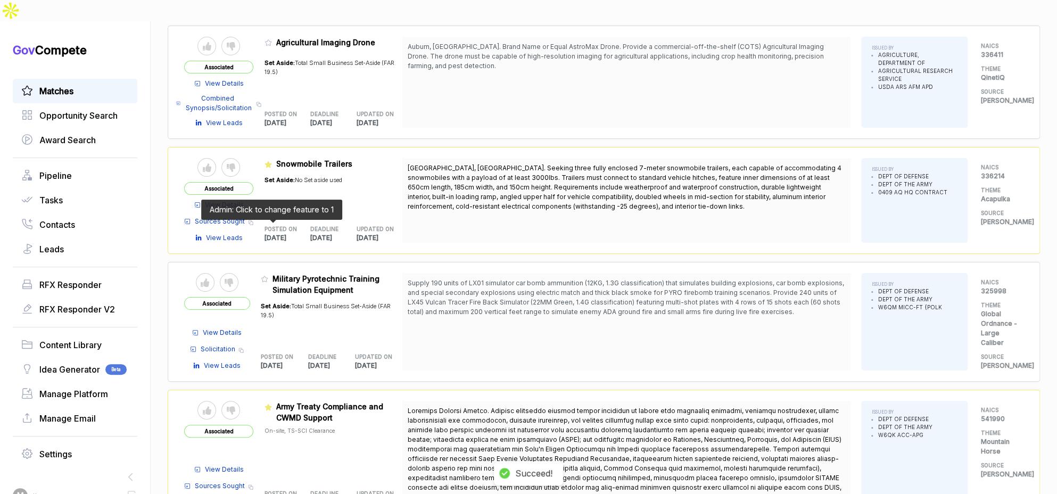
click at [268, 275] on icon at bounding box center [264, 278] width 7 height 7
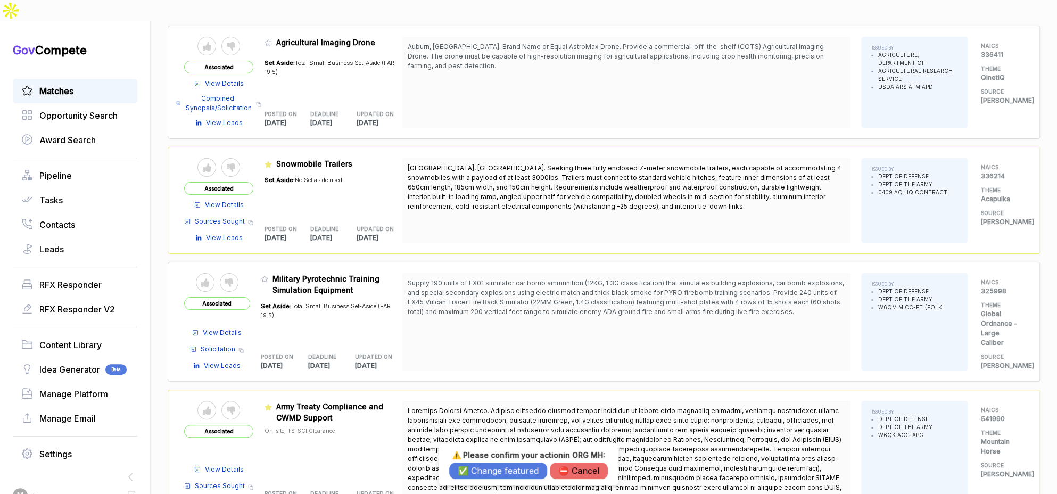
click at [493, 475] on button "✅ Change featured" at bounding box center [498, 470] width 98 height 16
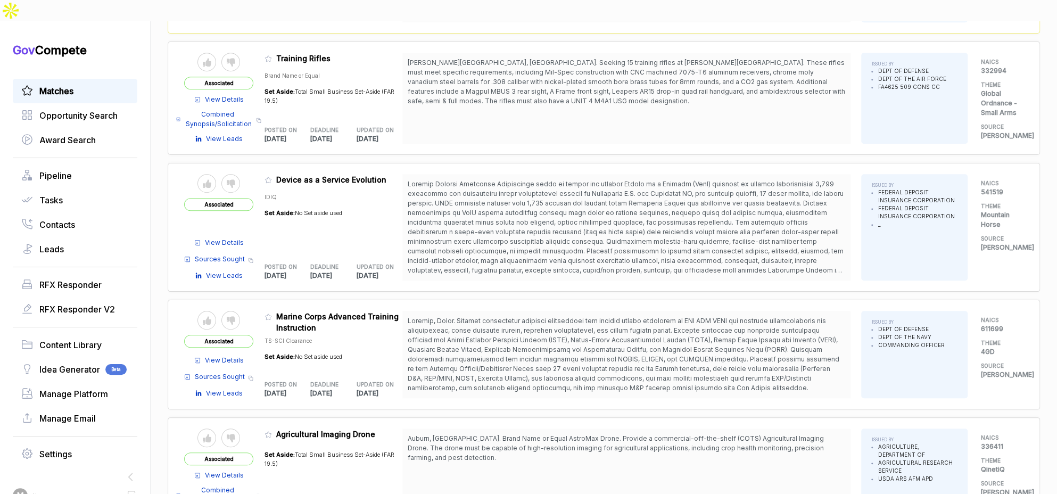
scroll to position [3115, 0]
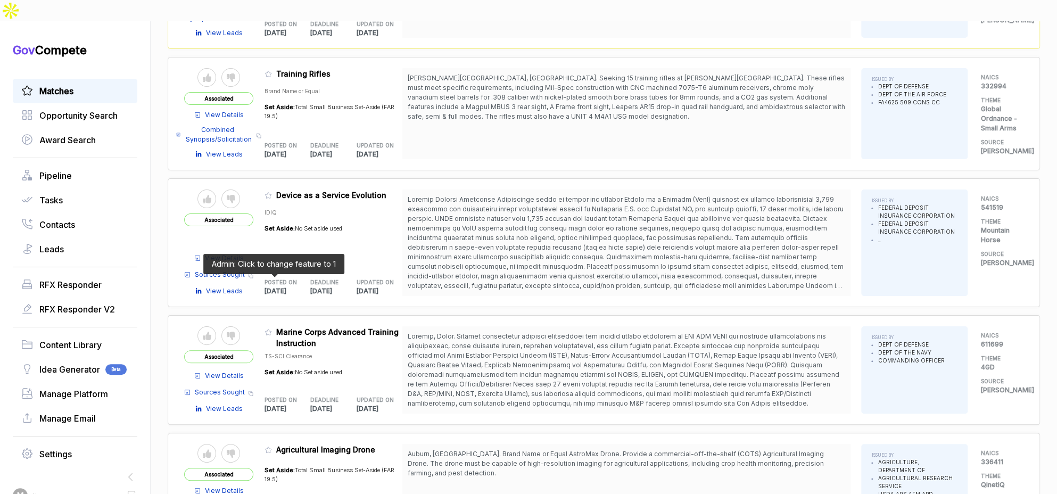
click at [272, 328] on icon at bounding box center [267, 331] width 7 height 7
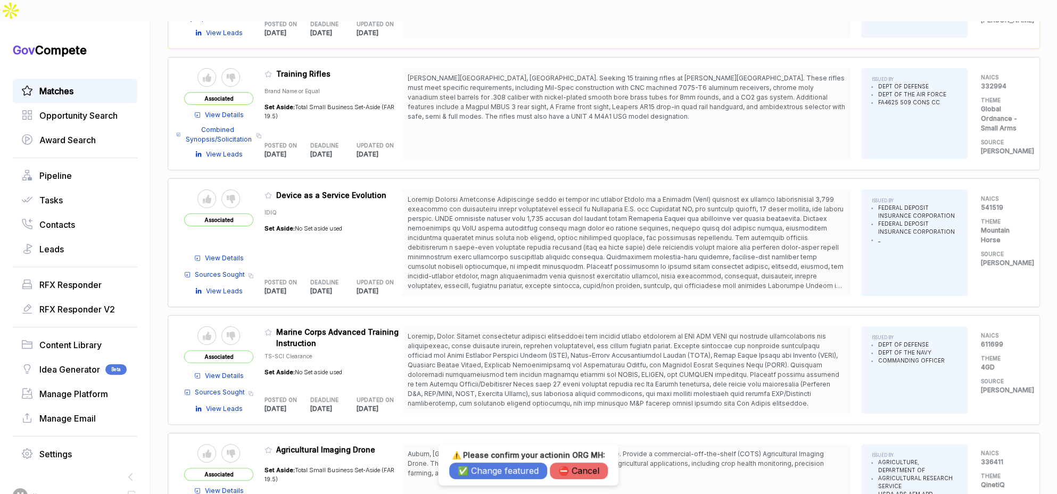
click at [466, 472] on button "✅ Change featured" at bounding box center [498, 470] width 98 height 16
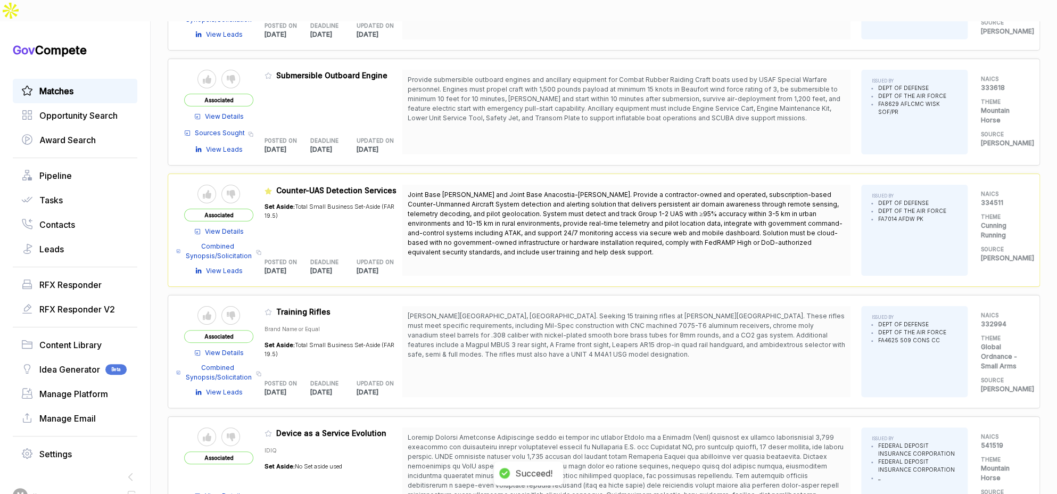
scroll to position [2789, 0]
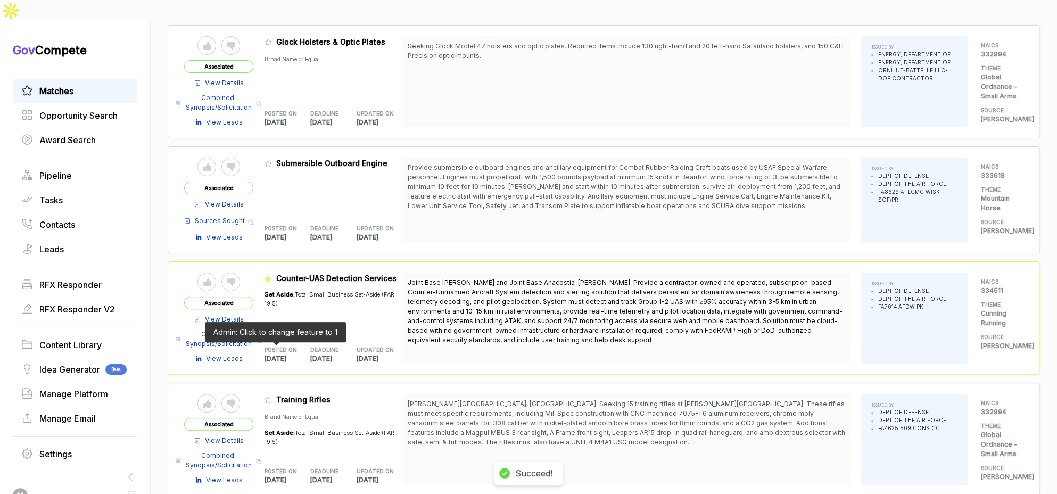
click at [272, 396] on icon at bounding box center [267, 399] width 7 height 7
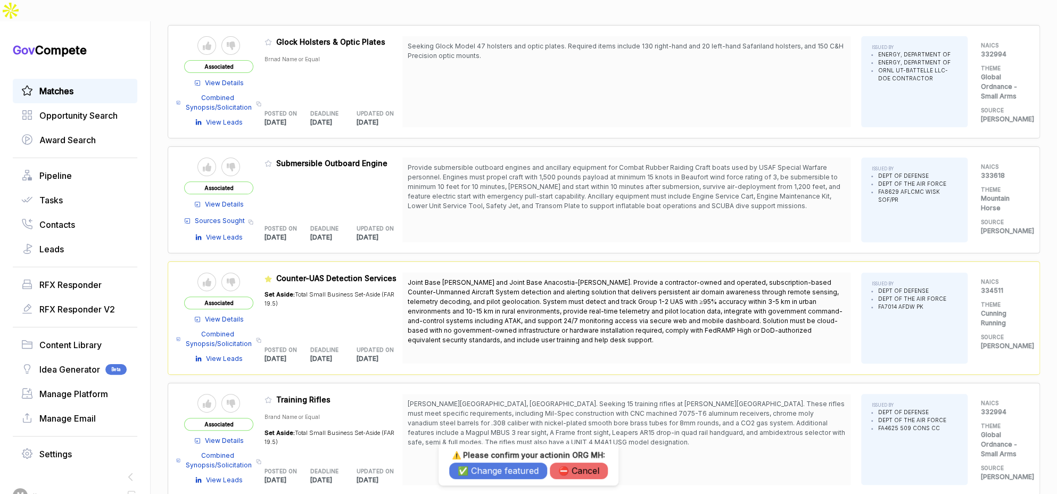
click at [492, 471] on button "✅ Change featured" at bounding box center [498, 470] width 98 height 16
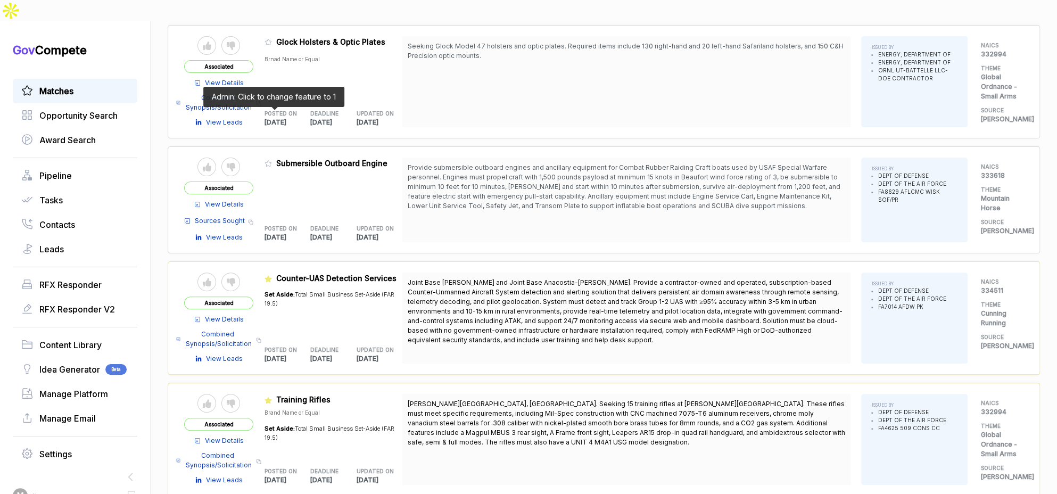
click at [272, 160] on icon at bounding box center [267, 163] width 7 height 7
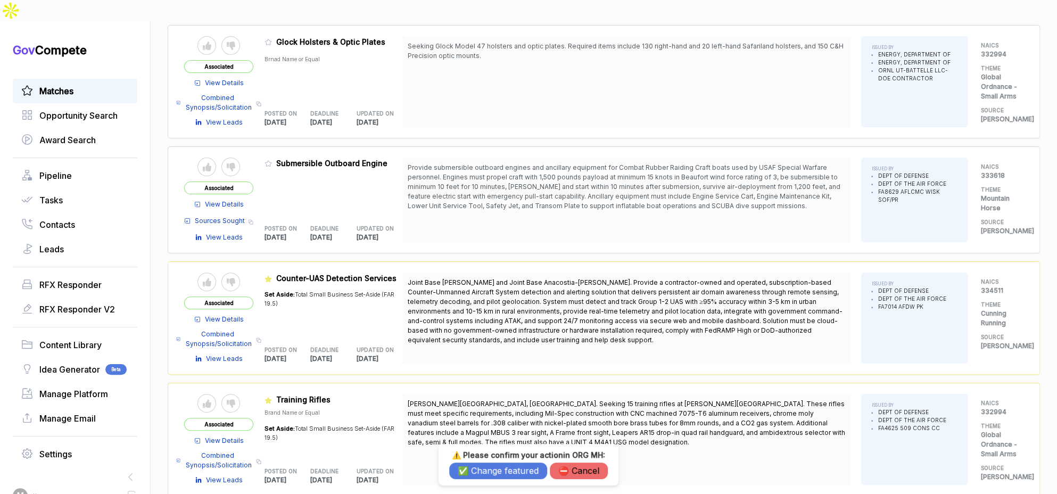
click at [493, 462] on button "✅ Change featured" at bounding box center [498, 470] width 98 height 16
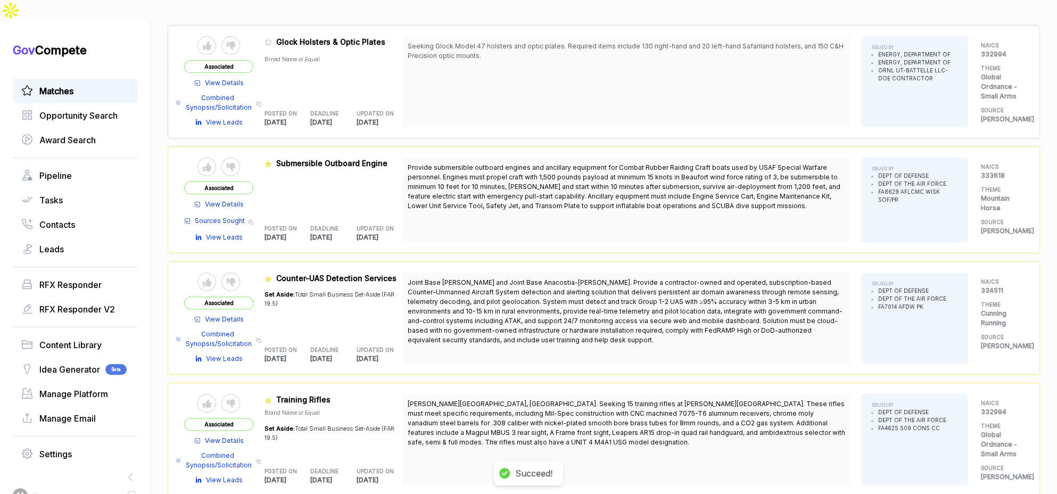
drag, startPoint x: 492, startPoint y: 466, endPoint x: 489, endPoint y: 460, distance: 6.2
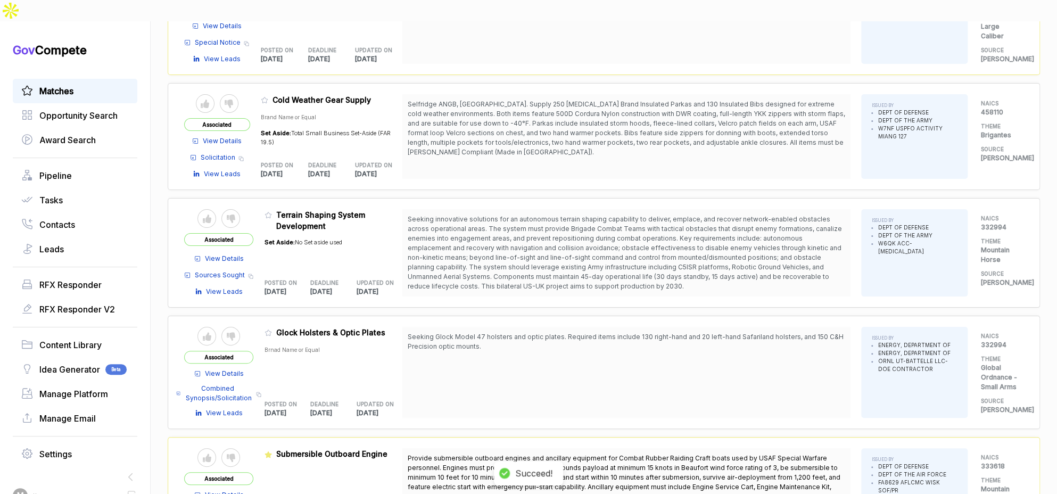
scroll to position [2494, 0]
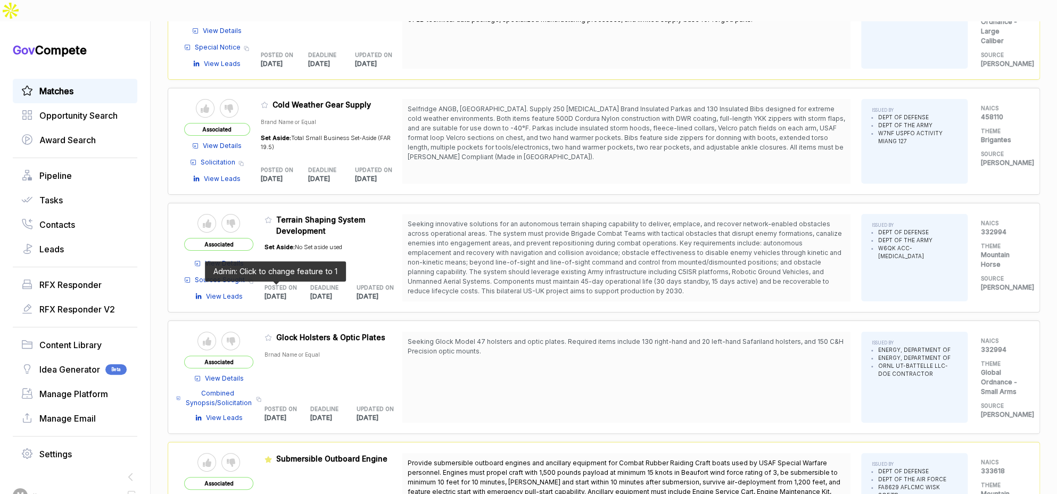
click at [276, 335] on span at bounding box center [270, 340] width 12 height 11
click at [272, 334] on icon at bounding box center [267, 337] width 7 height 7
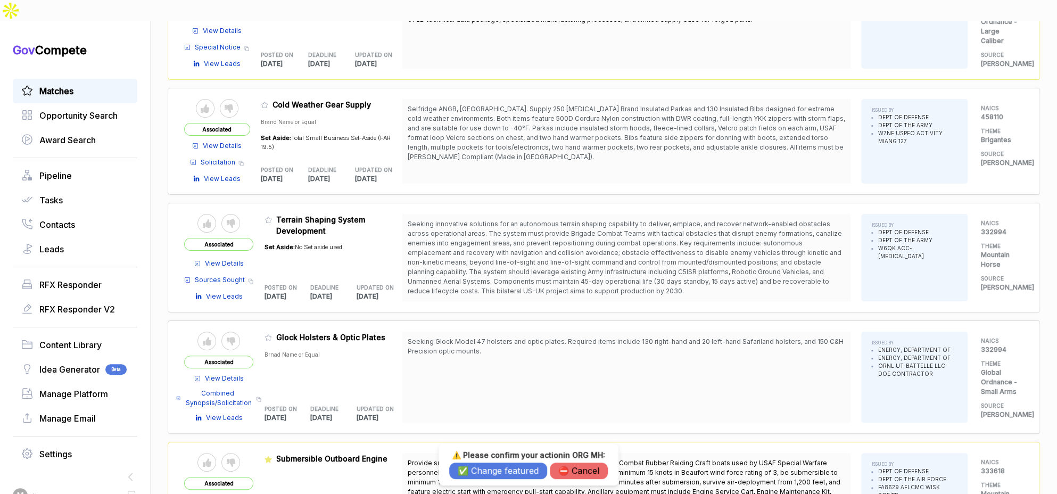
click at [575, 472] on button "⛔️ Cancel" at bounding box center [579, 470] width 58 height 16
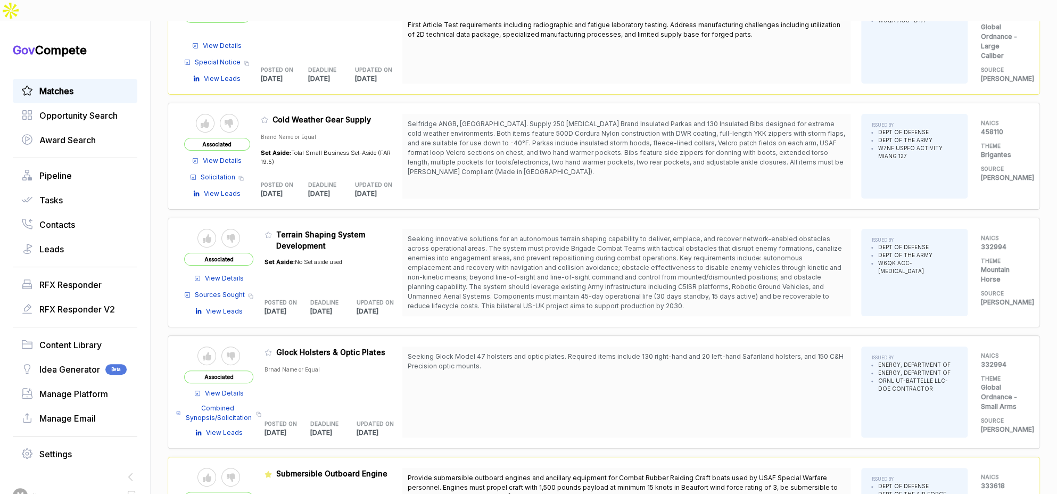
scroll to position [2471, 0]
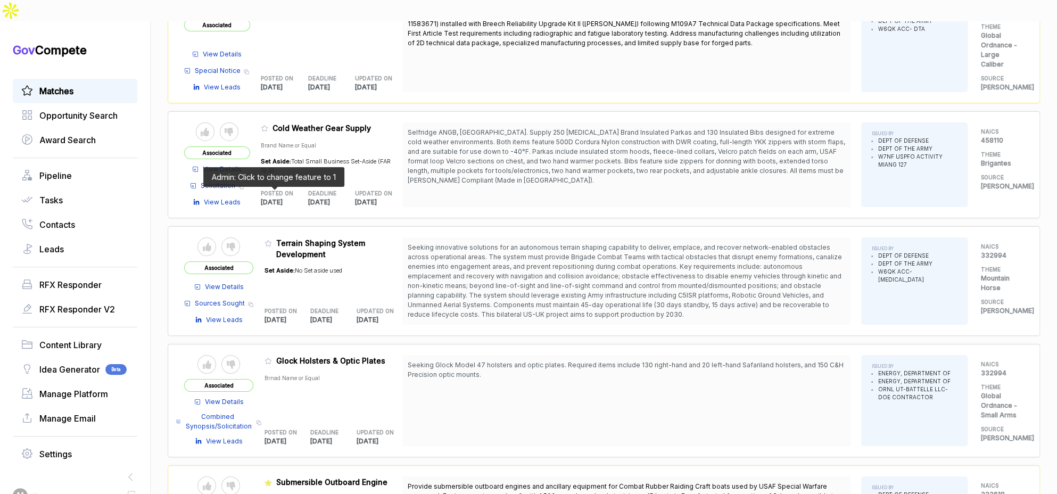
click at [272, 239] on icon at bounding box center [267, 242] width 7 height 7
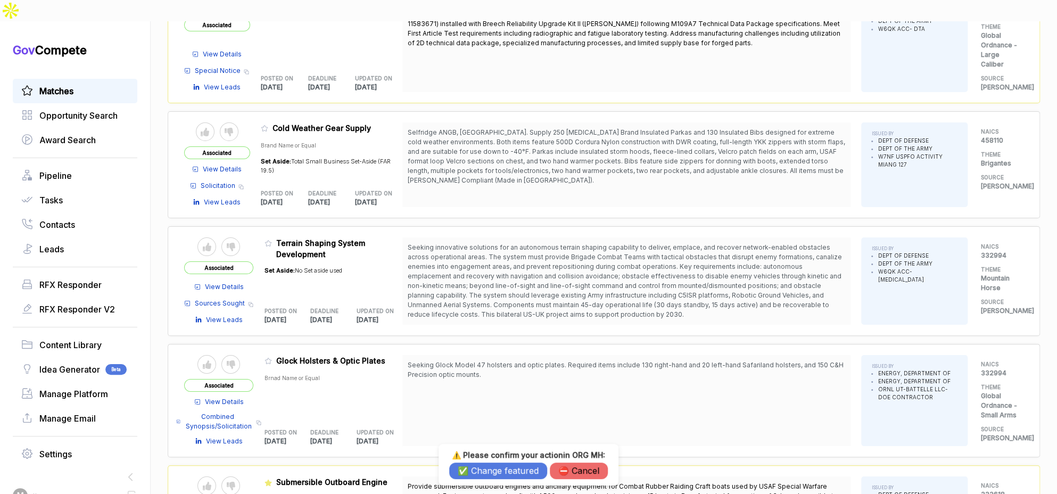
click at [506, 465] on button "✅ Change featured" at bounding box center [498, 470] width 98 height 16
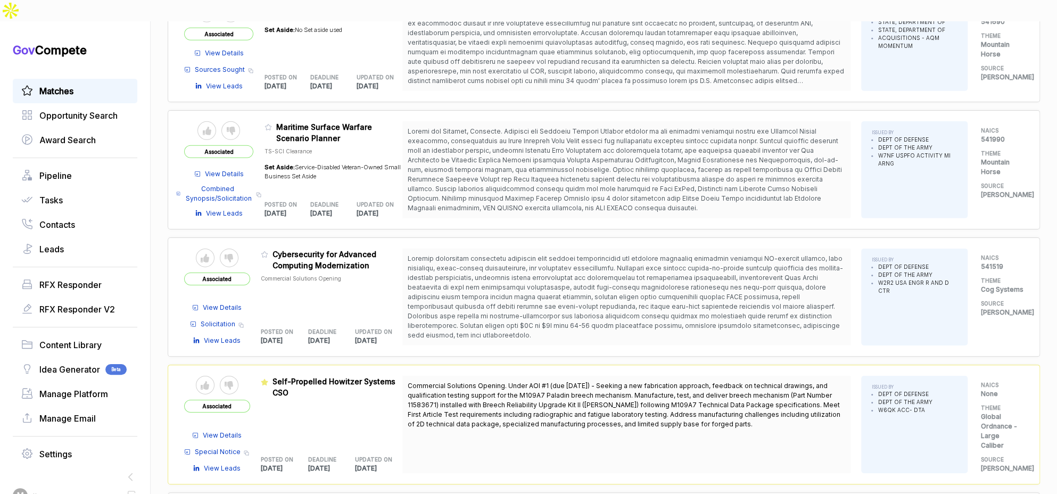
scroll to position [2088, 0]
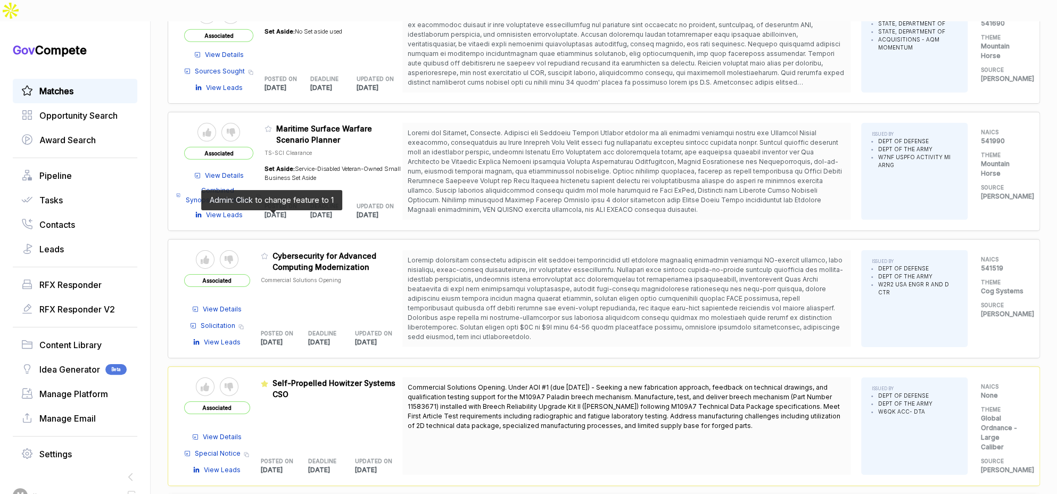
click at [268, 252] on icon at bounding box center [264, 255] width 7 height 7
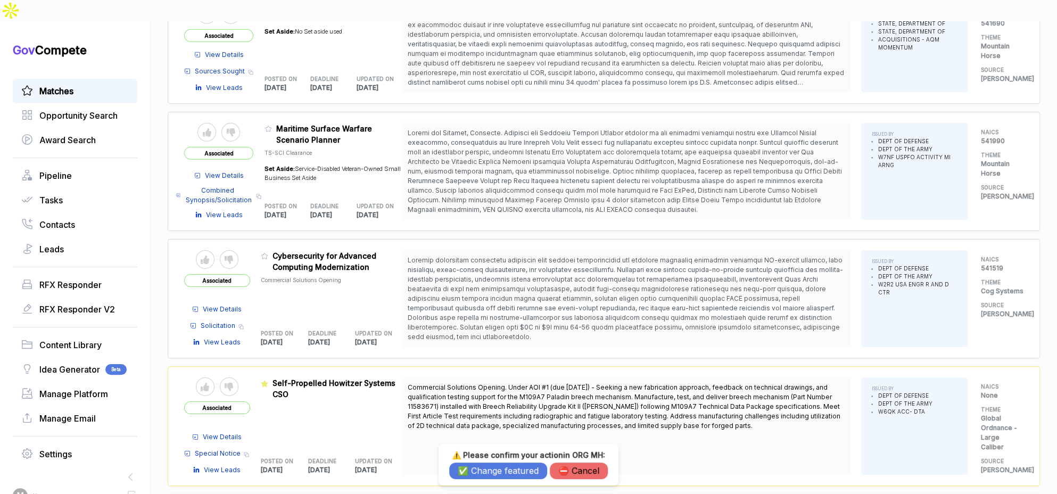
click at [472, 468] on button "✅ Change featured" at bounding box center [498, 470] width 98 height 16
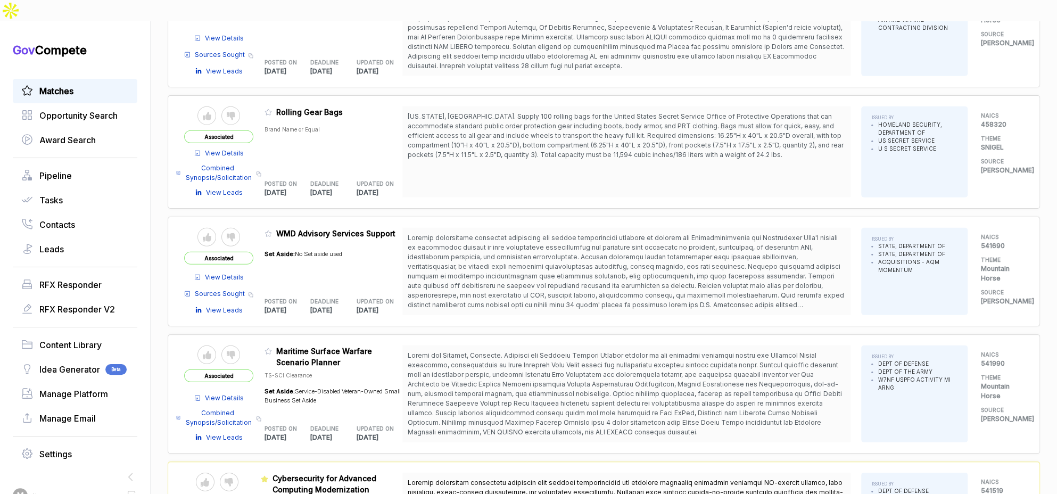
scroll to position [1830, 0]
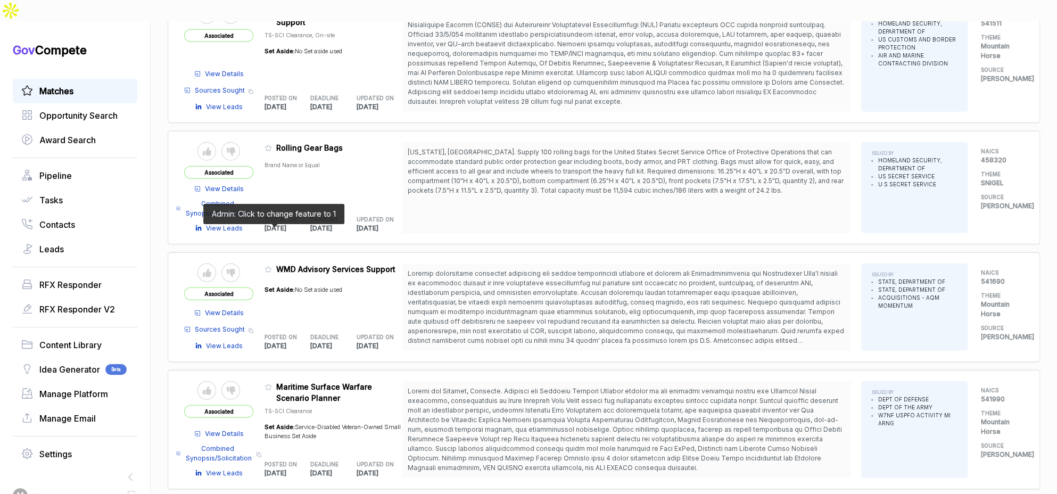
drag, startPoint x: 272, startPoint y: 230, endPoint x: 304, endPoint y: 254, distance: 40.0
click at [272, 265] on icon at bounding box center [267, 268] width 7 height 7
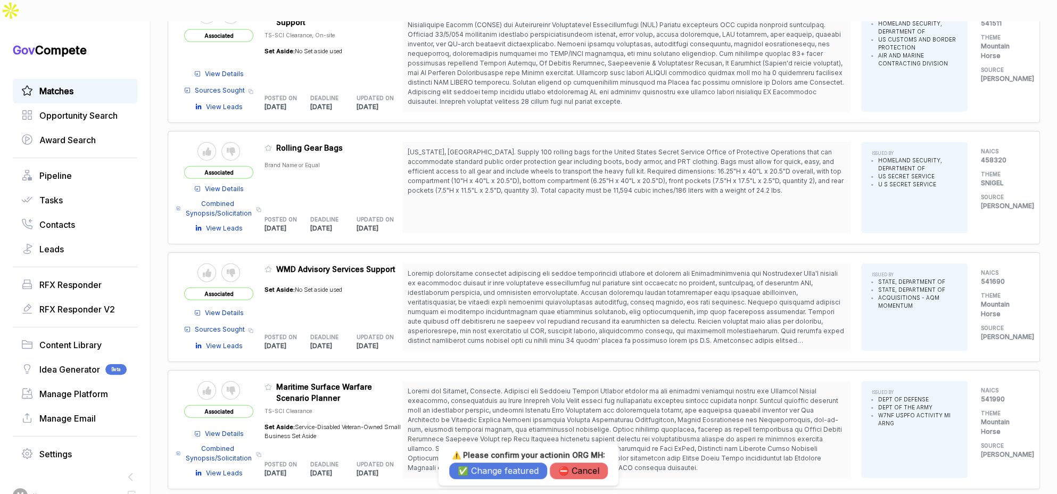
click at [490, 465] on button "✅ Change featured" at bounding box center [498, 470] width 98 height 16
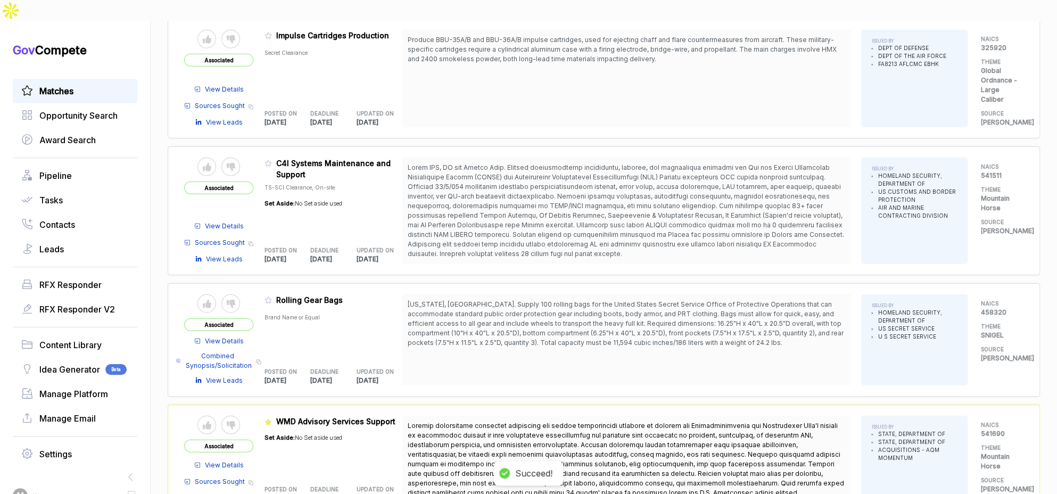
scroll to position [1677, 0]
click at [269, 295] on table "Send to Pipeline Reject Associated View Details Combined Synopsis/Solicitation …" at bounding box center [293, 340] width 218 height 91
click at [272, 297] on icon at bounding box center [267, 300] width 7 height 7
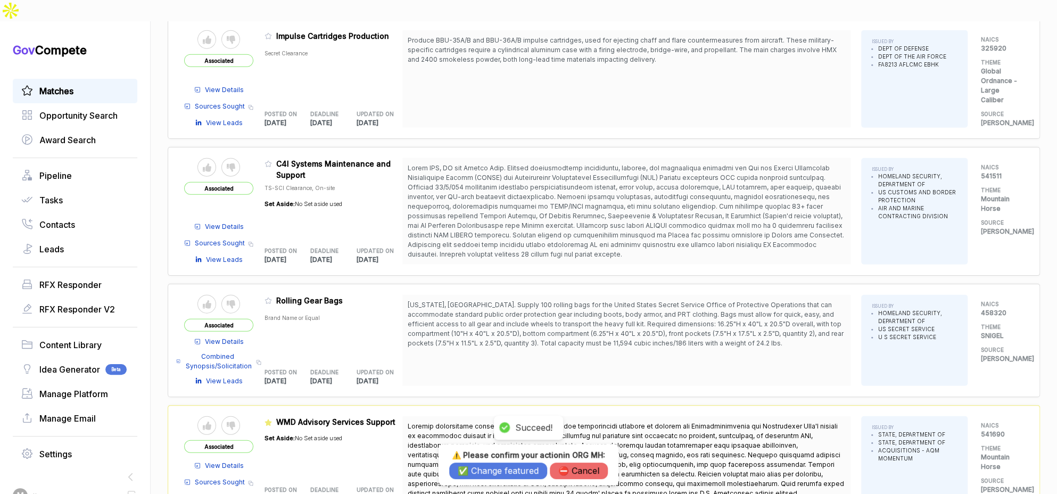
click at [486, 463] on button "✅ Change featured" at bounding box center [498, 470] width 98 height 16
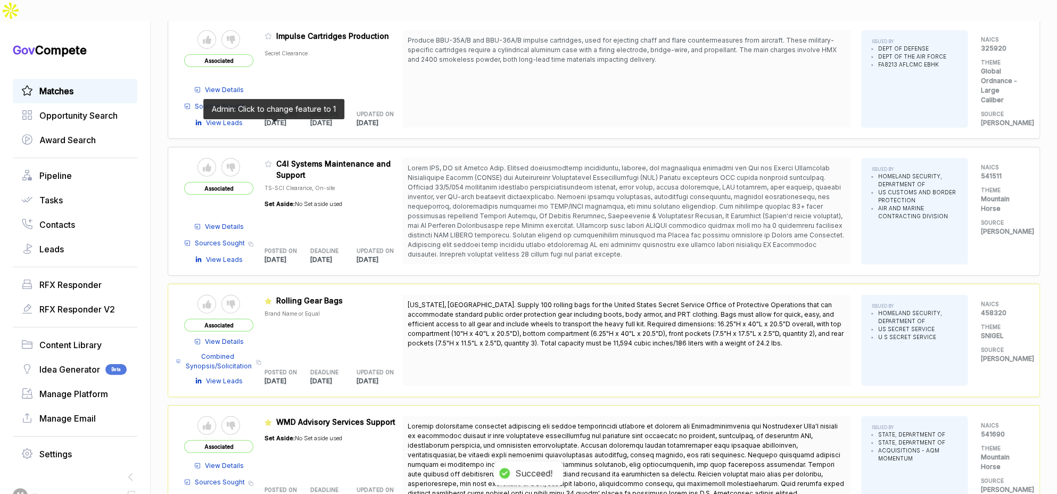
click at [272, 160] on icon at bounding box center [267, 163] width 7 height 7
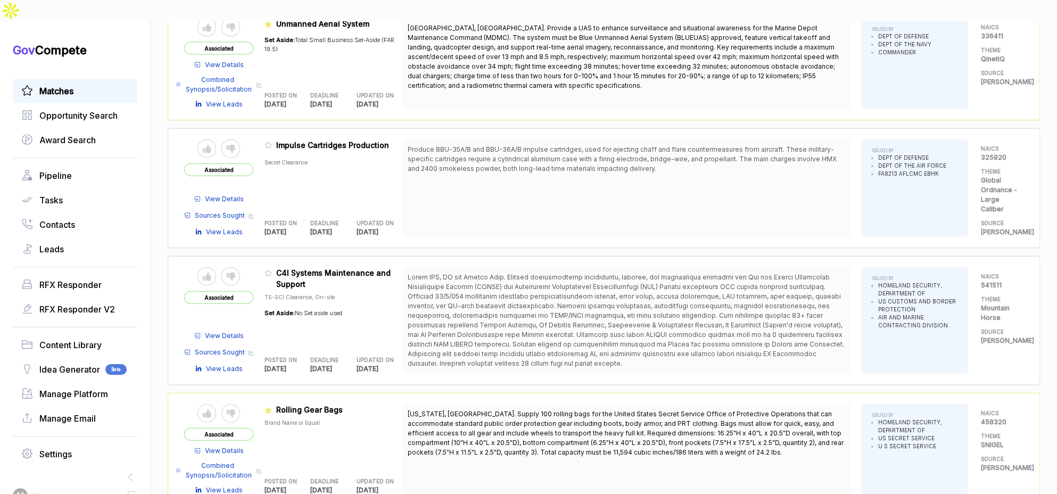
scroll to position [1480, 0]
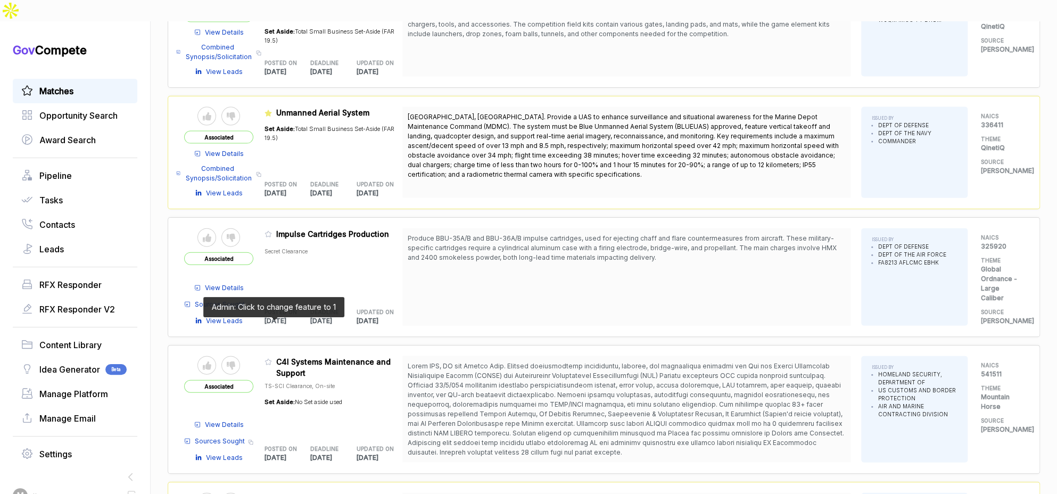
click at [271, 359] on icon at bounding box center [268, 362] width 6 height 6
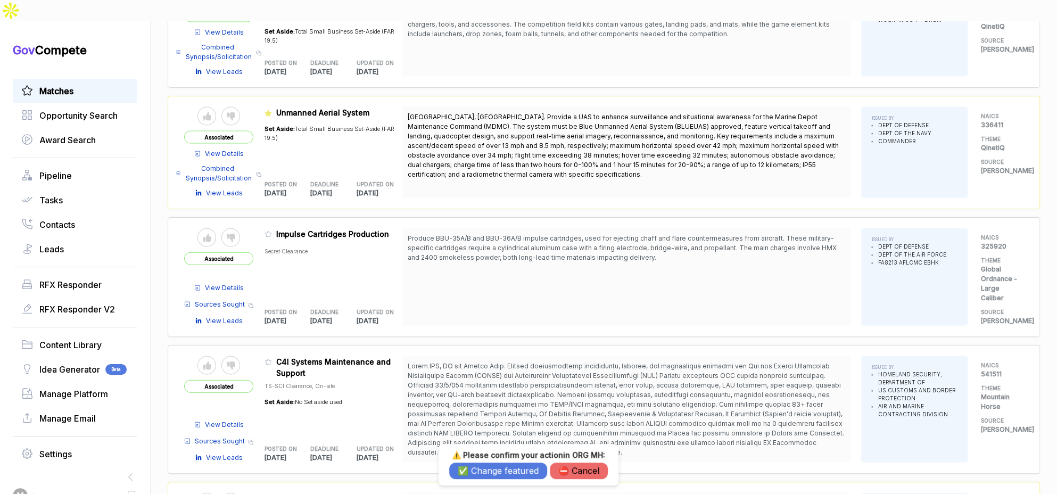
click at [495, 469] on button "✅ Change featured" at bounding box center [498, 470] width 98 height 16
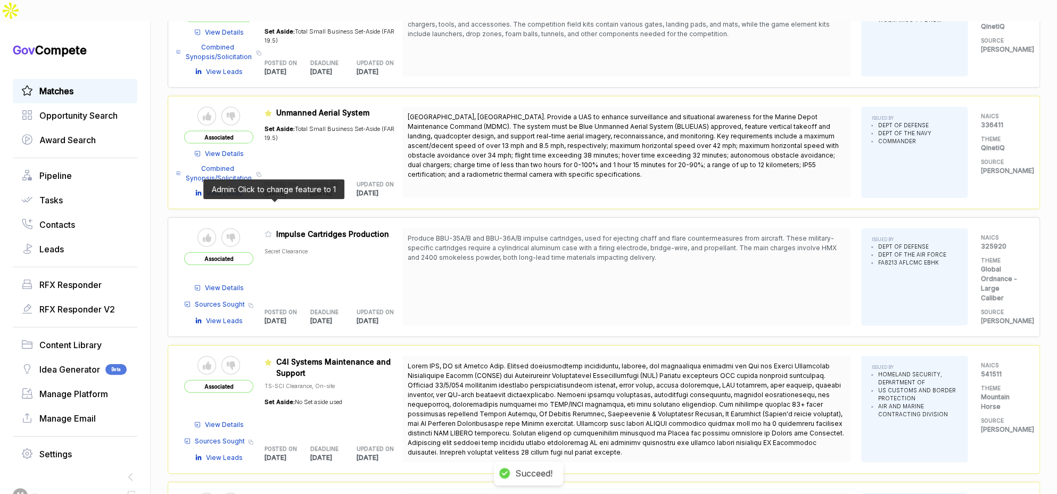
click at [272, 230] on icon at bounding box center [267, 233] width 7 height 7
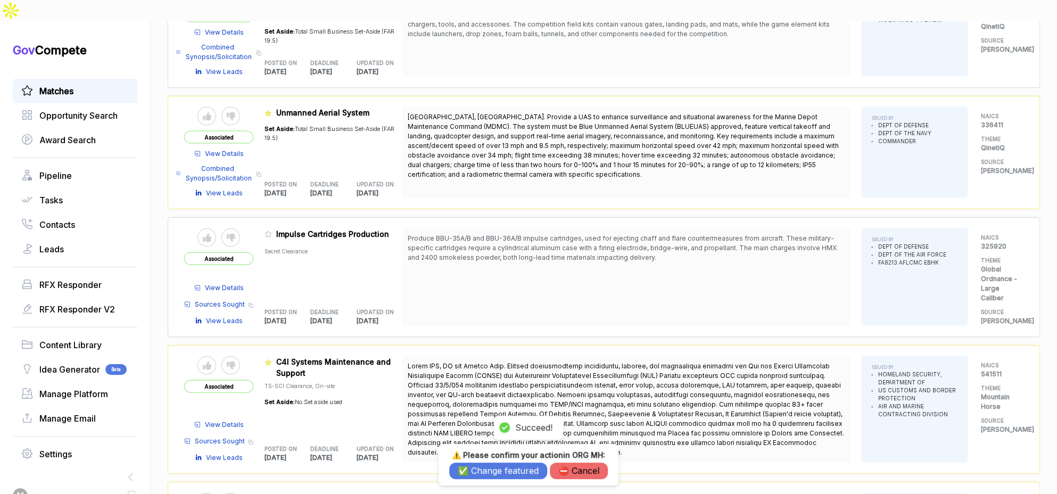
click at [469, 463] on button "✅ Change featured" at bounding box center [498, 470] width 98 height 16
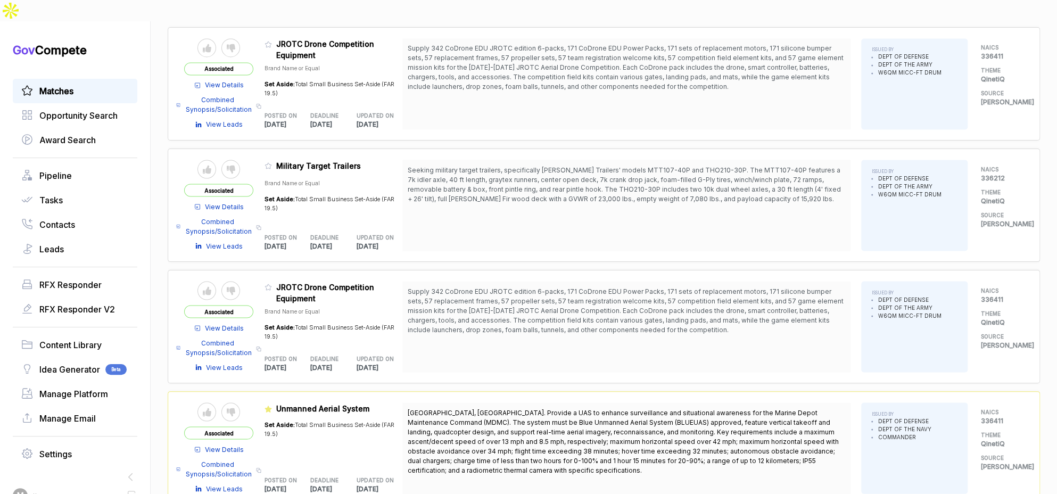
scroll to position [1183, 0]
click at [272, 163] on icon at bounding box center [267, 166] width 7 height 7
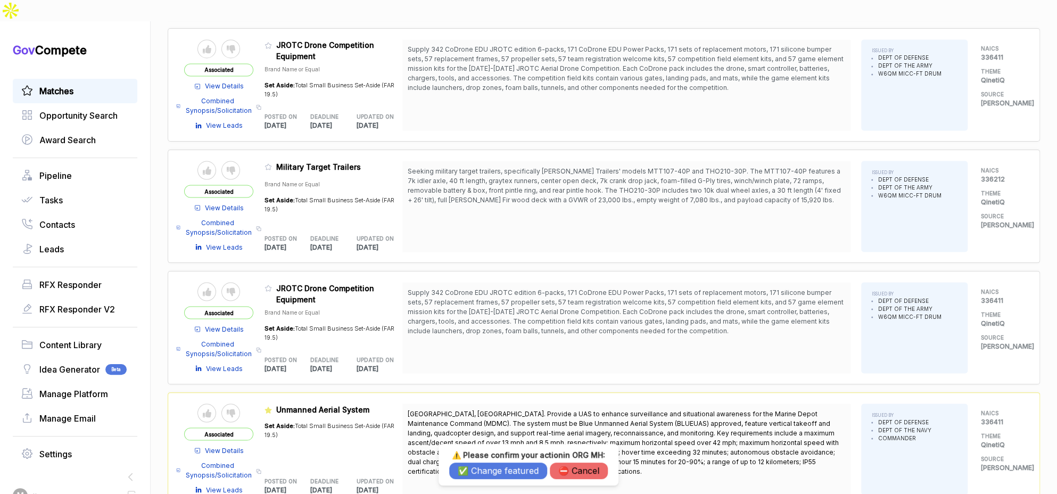
drag, startPoint x: 467, startPoint y: 470, endPoint x: 373, endPoint y: 346, distance: 154.9
click at [467, 469] on button "✅ Change featured" at bounding box center [498, 470] width 98 height 16
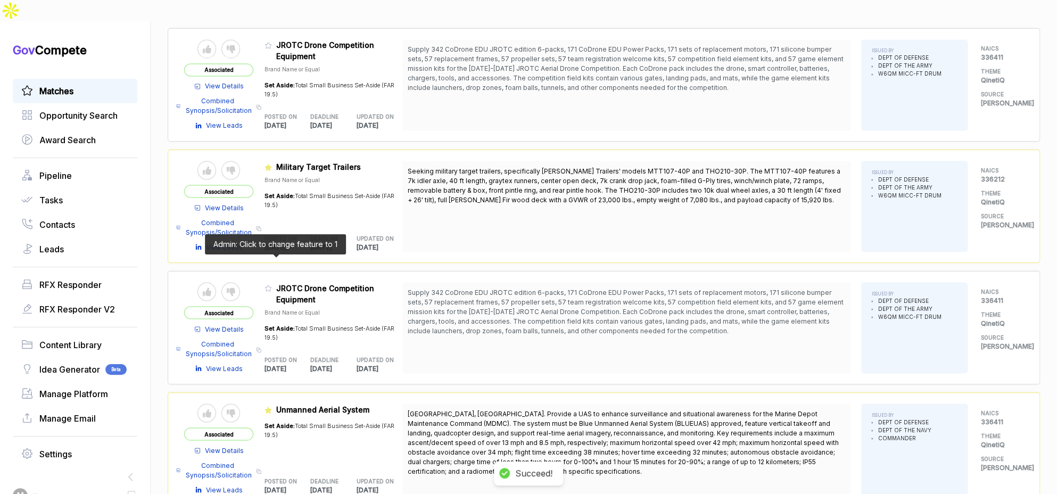
click at [271, 285] on icon at bounding box center [268, 288] width 6 height 6
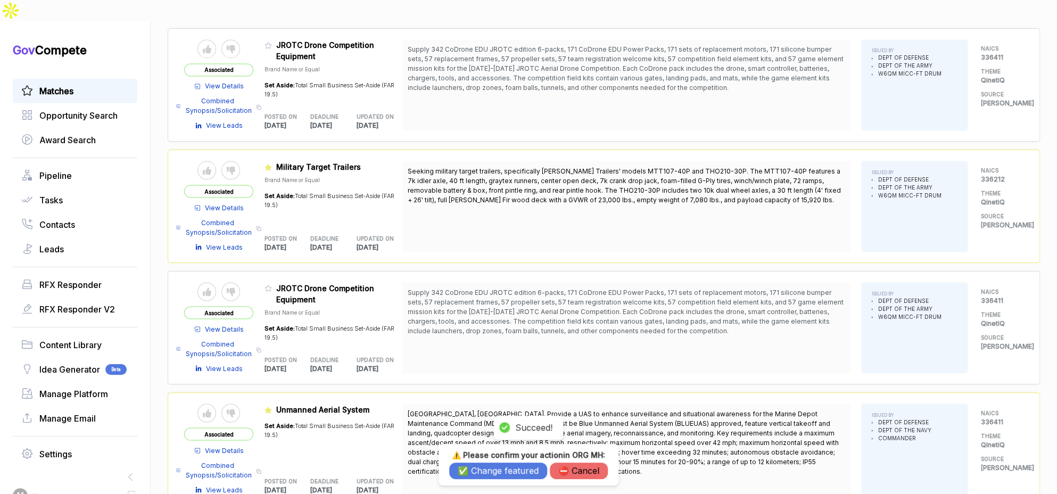
click at [473, 469] on button "✅ Change featured" at bounding box center [498, 470] width 98 height 16
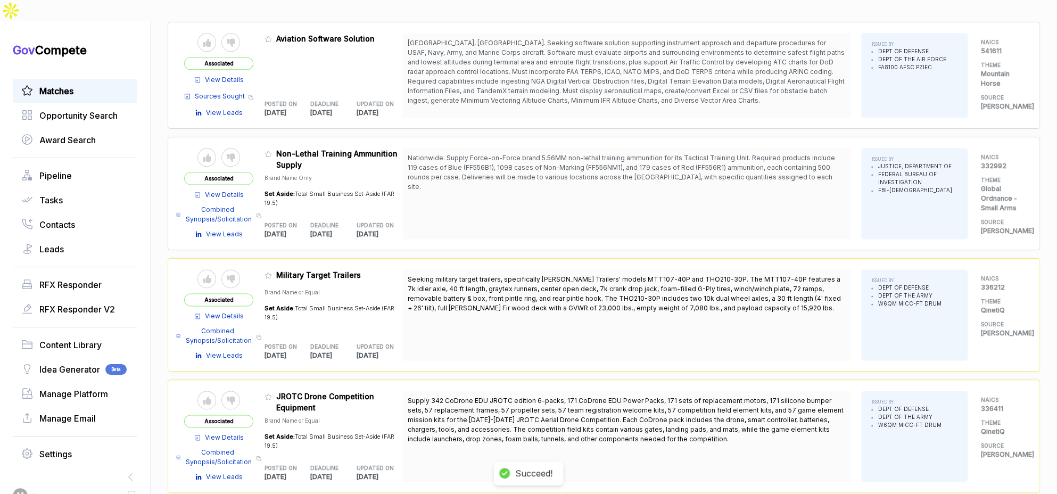
scroll to position [809, 0]
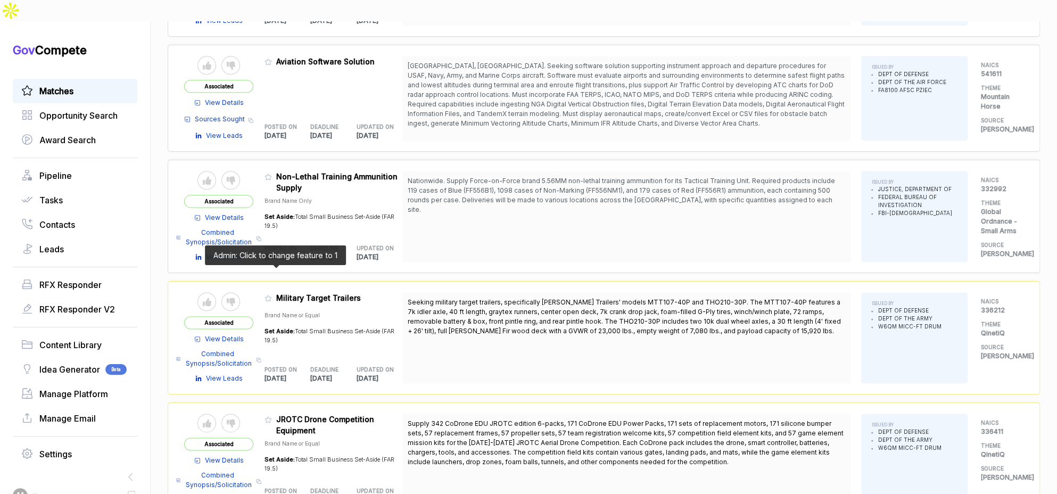
click at [272, 294] on icon at bounding box center [267, 297] width 7 height 7
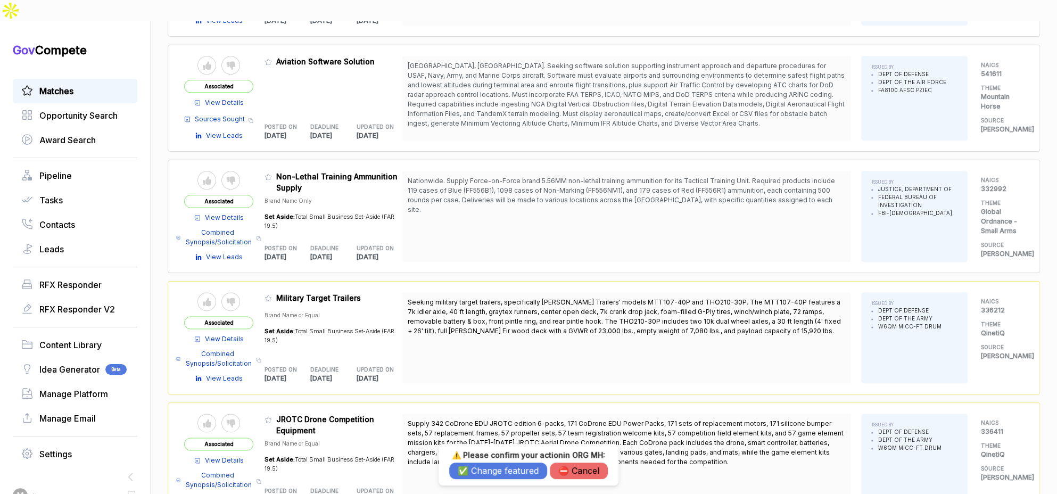
drag, startPoint x: 574, startPoint y: 468, endPoint x: 563, endPoint y: 441, distance: 29.3
click at [574, 468] on button "⛔️ Cancel" at bounding box center [579, 470] width 58 height 16
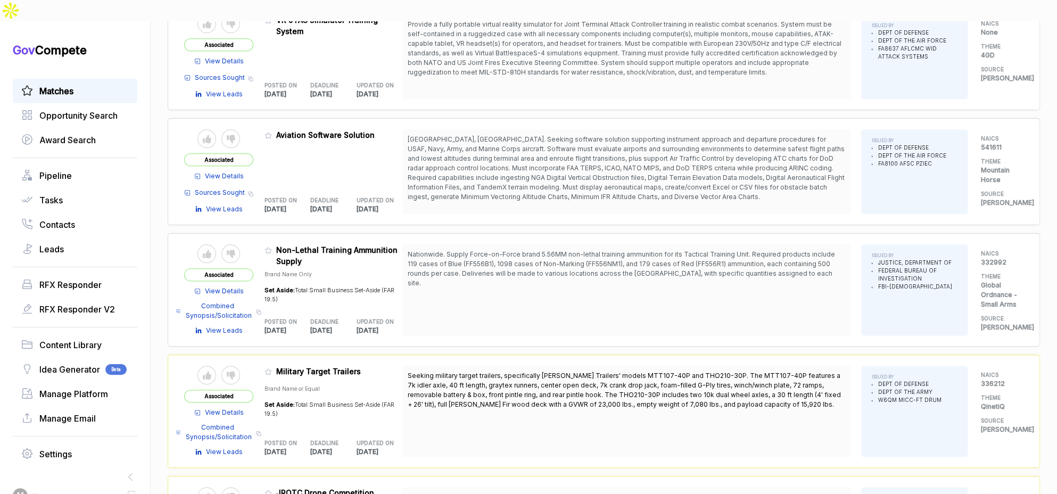
scroll to position [728, 0]
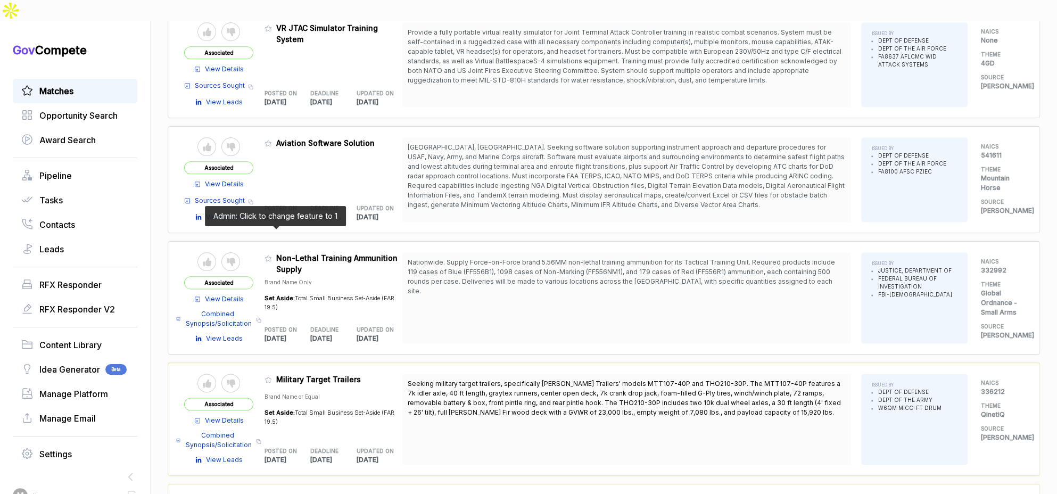
click at [272, 254] on icon at bounding box center [267, 257] width 7 height 7
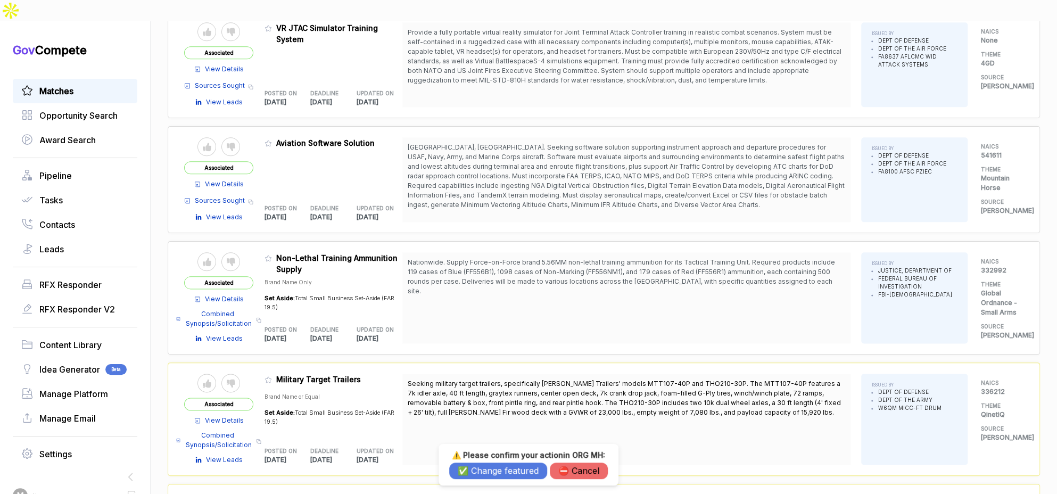
drag, startPoint x: 498, startPoint y: 473, endPoint x: 484, endPoint y: 439, distance: 36.5
click at [498, 472] on button "✅ Change featured" at bounding box center [498, 470] width 98 height 16
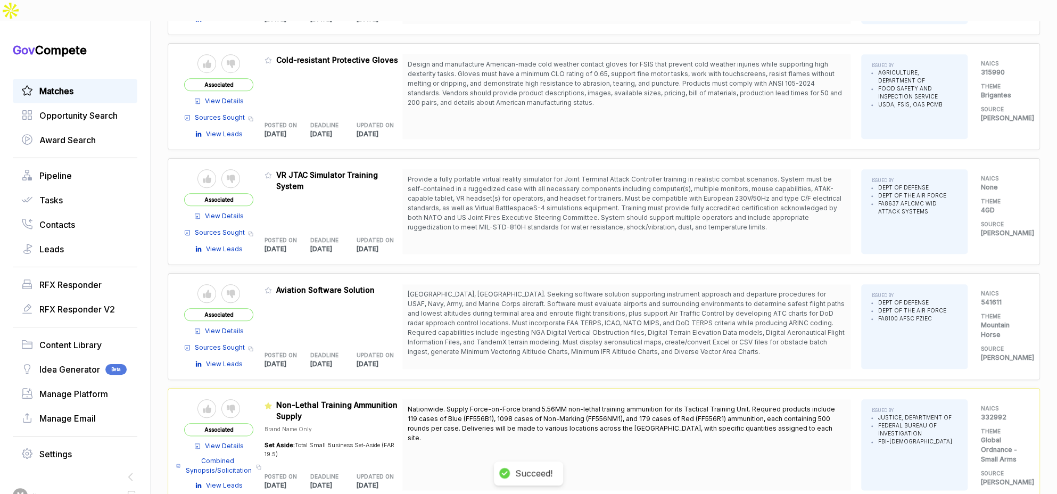
scroll to position [508, 0]
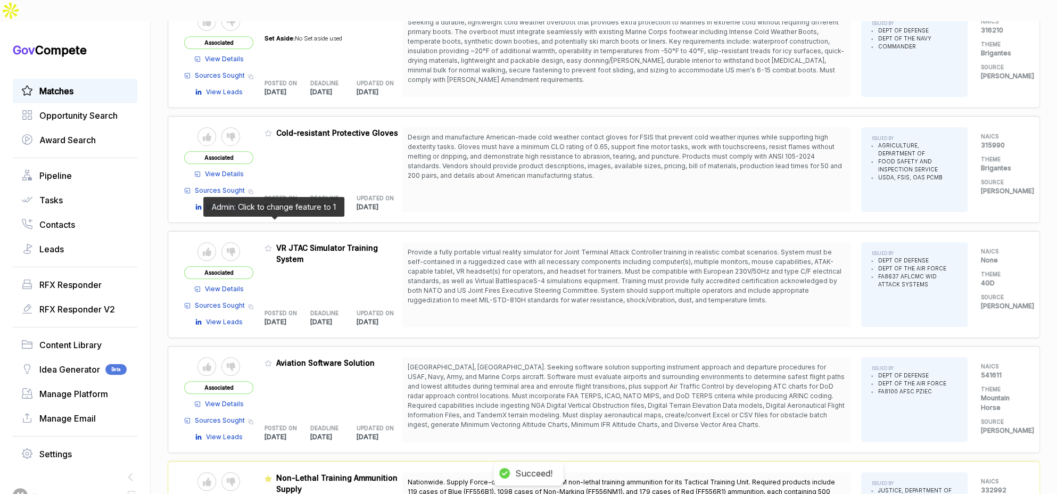
click at [272, 244] on icon at bounding box center [267, 247] width 7 height 7
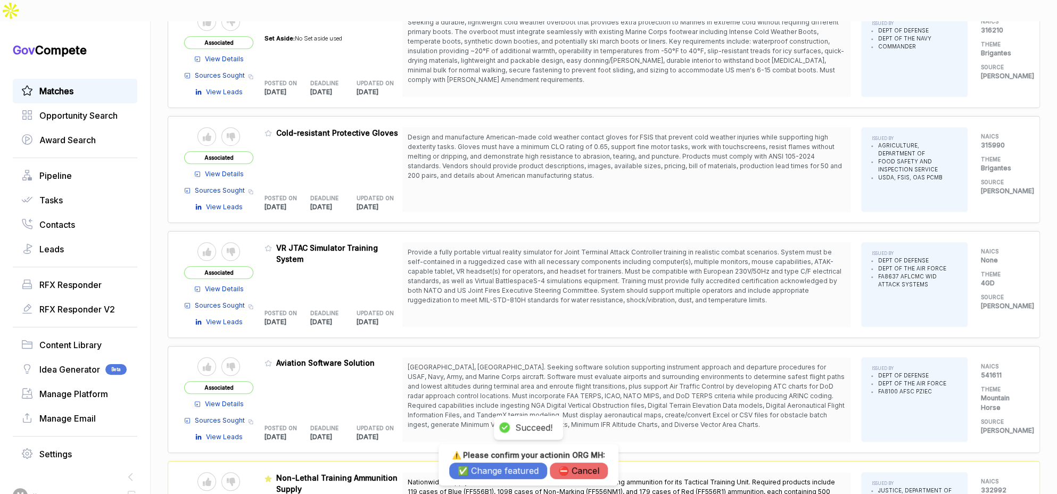
click at [495, 472] on button "✅ Change featured" at bounding box center [498, 470] width 98 height 16
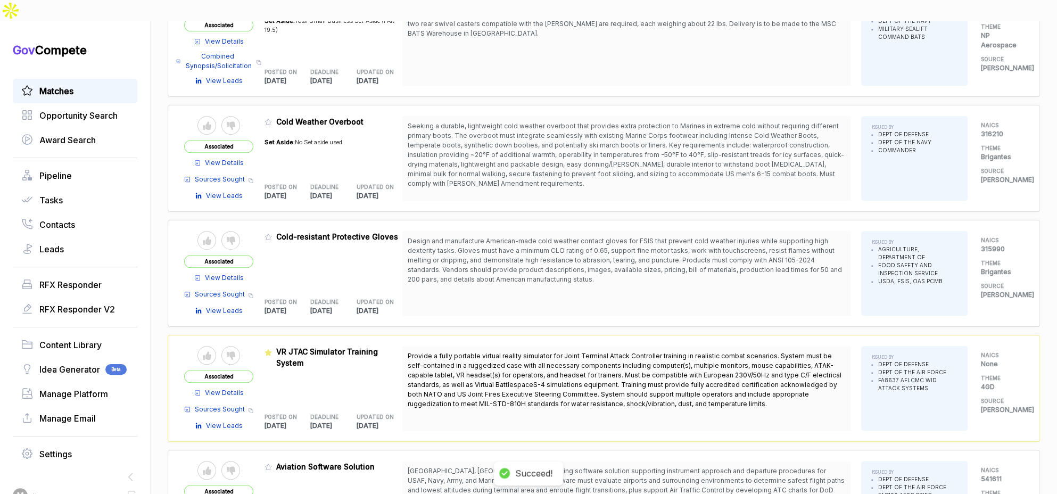
scroll to position [382, 0]
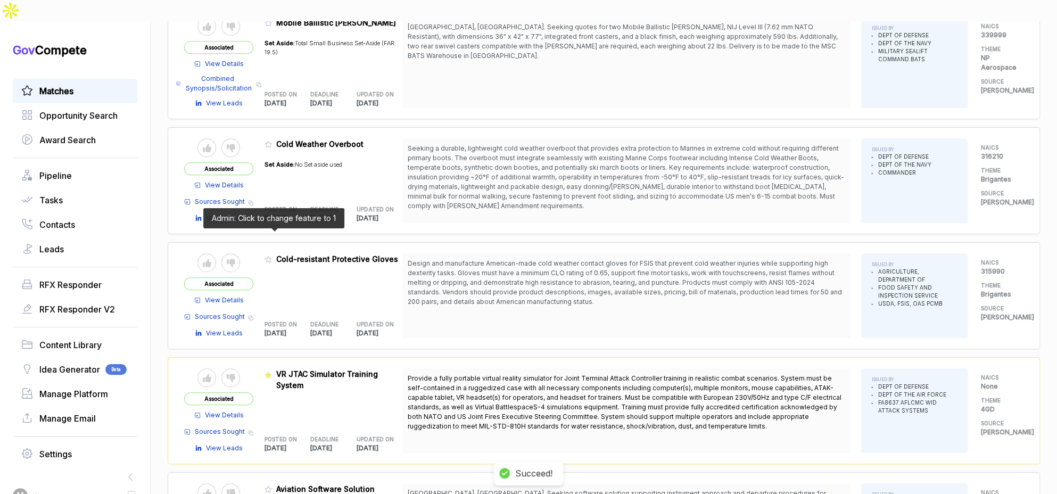
click at [270, 255] on icon at bounding box center [267, 258] width 7 height 7
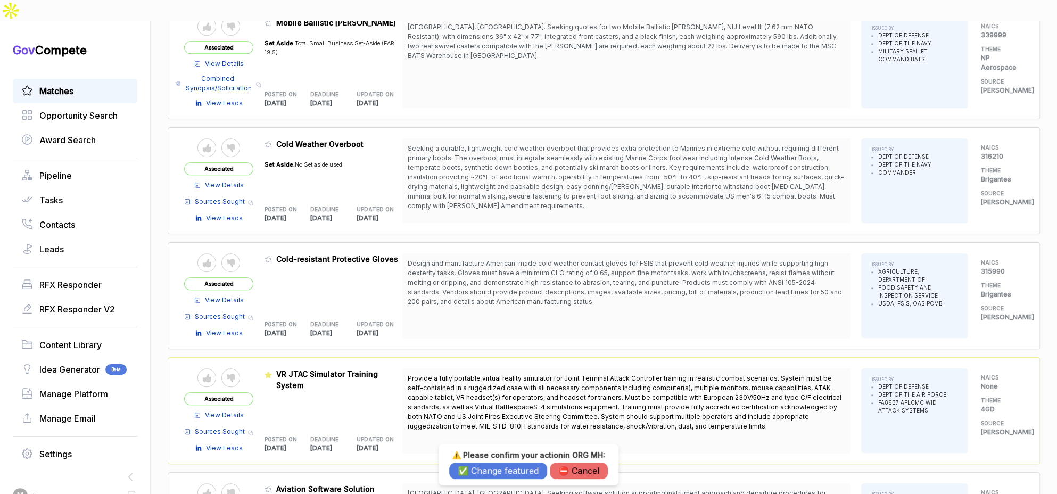
drag, startPoint x: 489, startPoint y: 477, endPoint x: 466, endPoint y: 423, distance: 58.8
click at [489, 477] on button "✅ Change featured" at bounding box center [498, 470] width 98 height 16
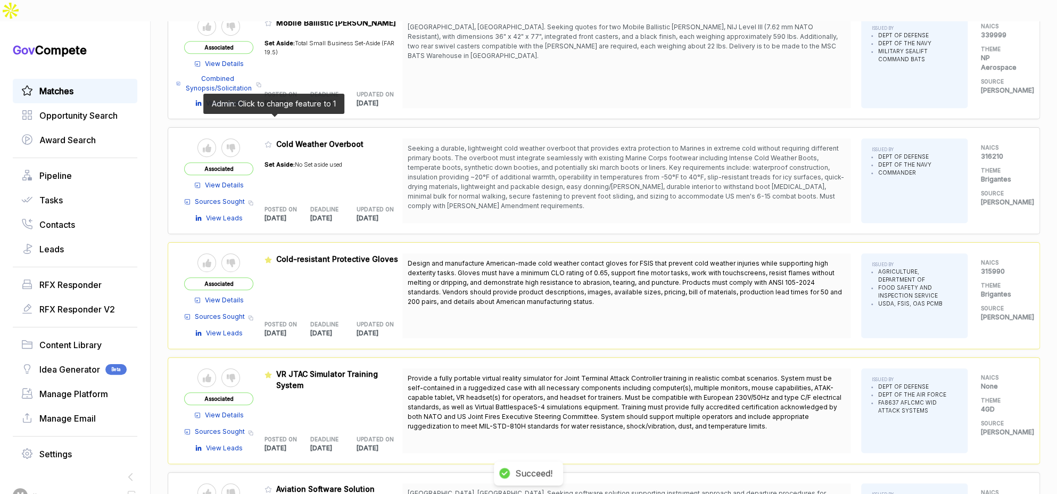
click at [270, 142] on icon at bounding box center [268, 145] width 6 height 6
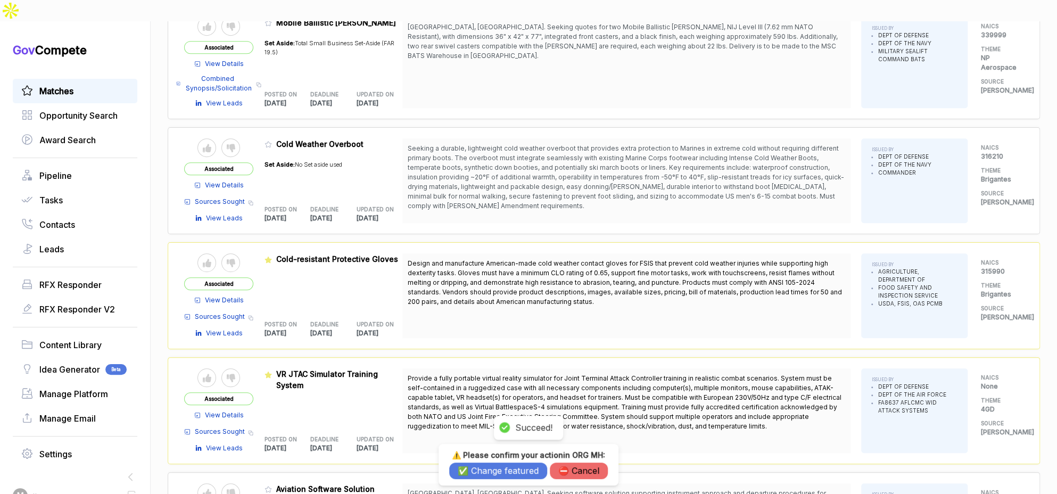
click at [476, 462] on div "⚠️ Please confirm your action in ORG MH : ✅ Change featured ⛔️ Cancel" at bounding box center [528, 464] width 159 height 29
click at [476, 464] on button "✅ Change featured" at bounding box center [498, 470] width 98 height 16
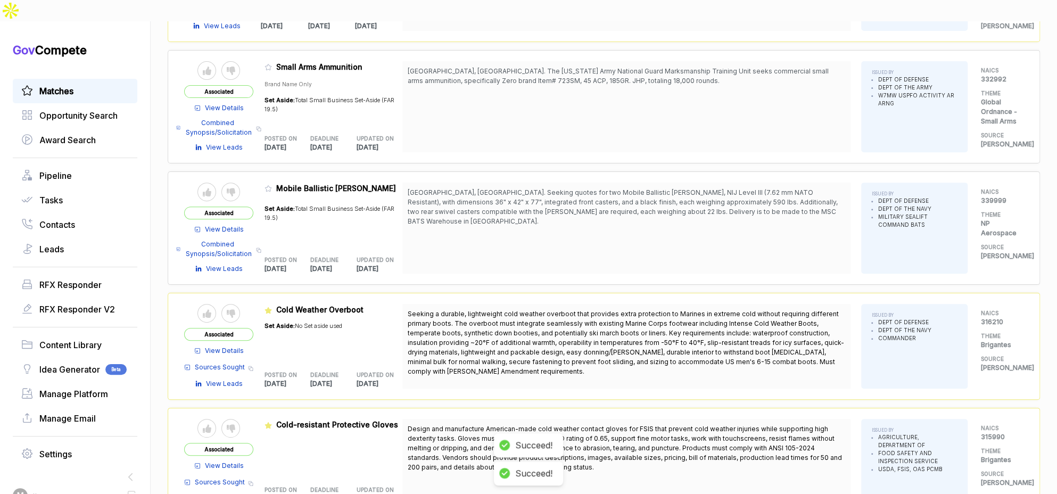
scroll to position [204, 0]
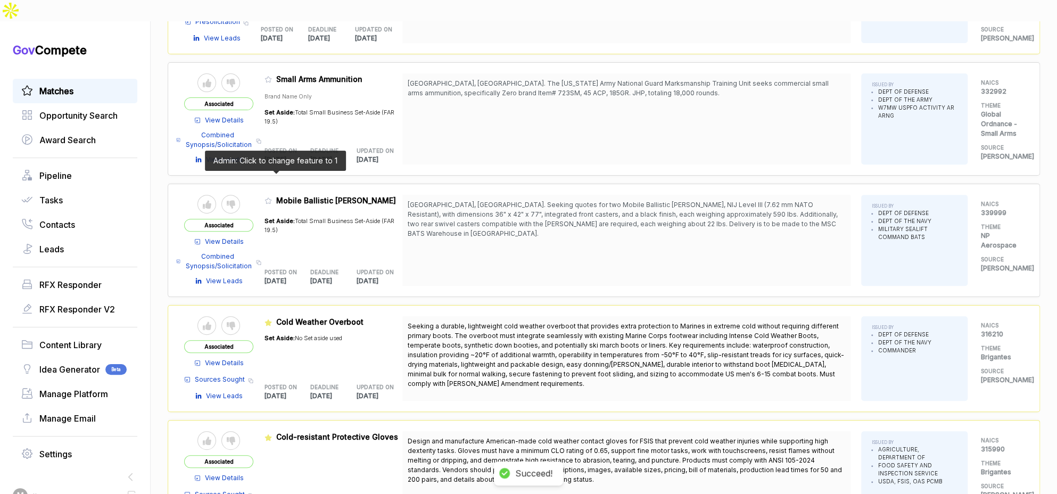
click at [272, 197] on icon at bounding box center [267, 200] width 7 height 7
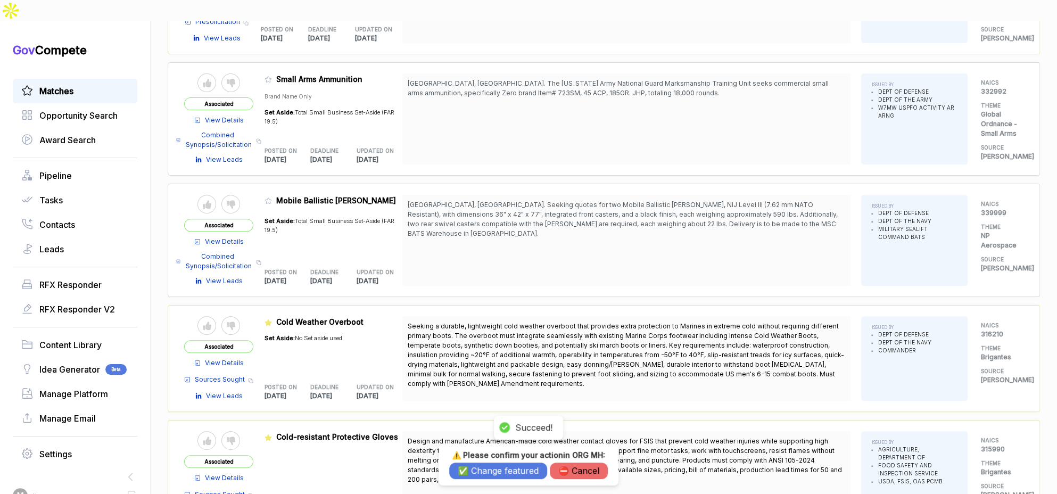
drag, startPoint x: 475, startPoint y: 466, endPoint x: 472, endPoint y: 459, distance: 7.2
click at [474, 467] on button "✅ Change featured" at bounding box center [498, 470] width 98 height 16
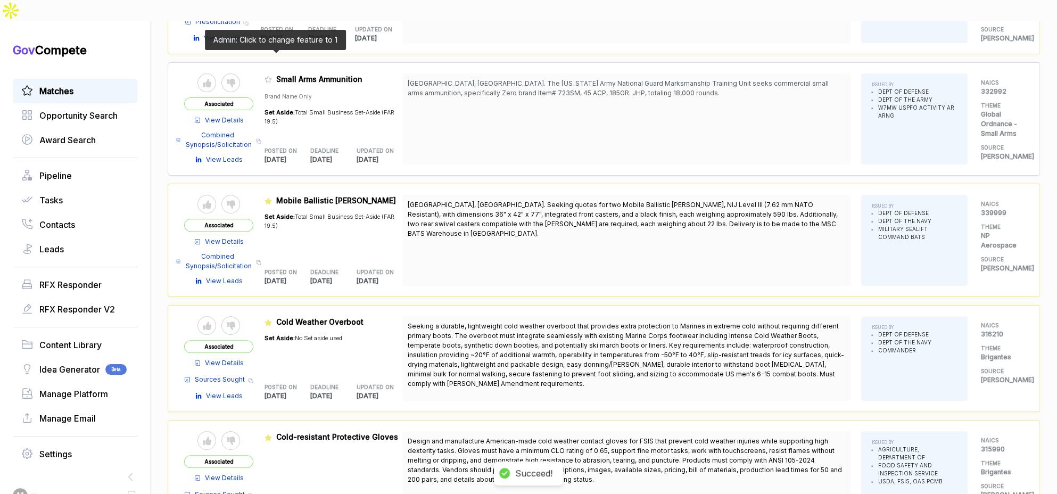
drag, startPoint x: 272, startPoint y: 57, endPoint x: 321, endPoint y: 200, distance: 151.3
click at [272, 76] on icon at bounding box center [267, 79] width 7 height 7
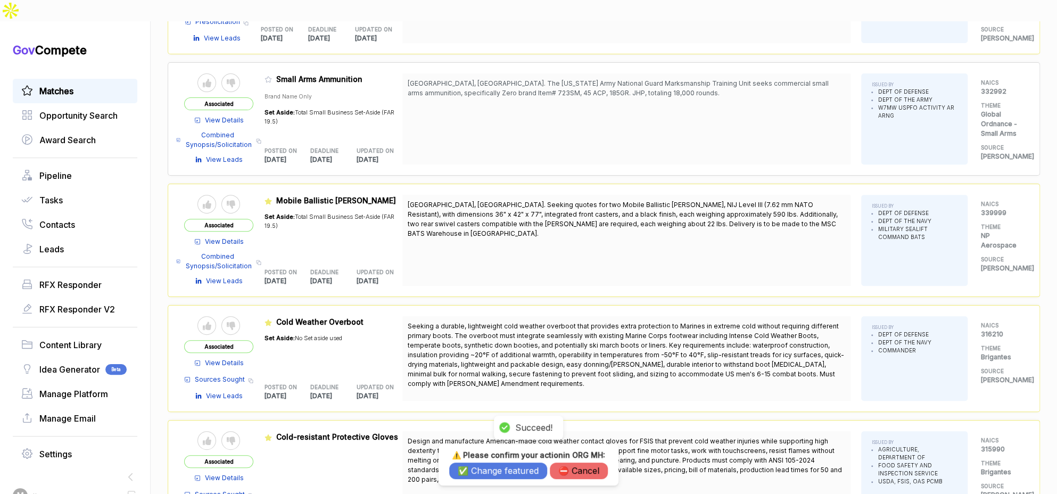
drag, startPoint x: 483, startPoint y: 470, endPoint x: 437, endPoint y: 341, distance: 137.3
click at [483, 469] on button "✅ Change featured" at bounding box center [498, 470] width 98 height 16
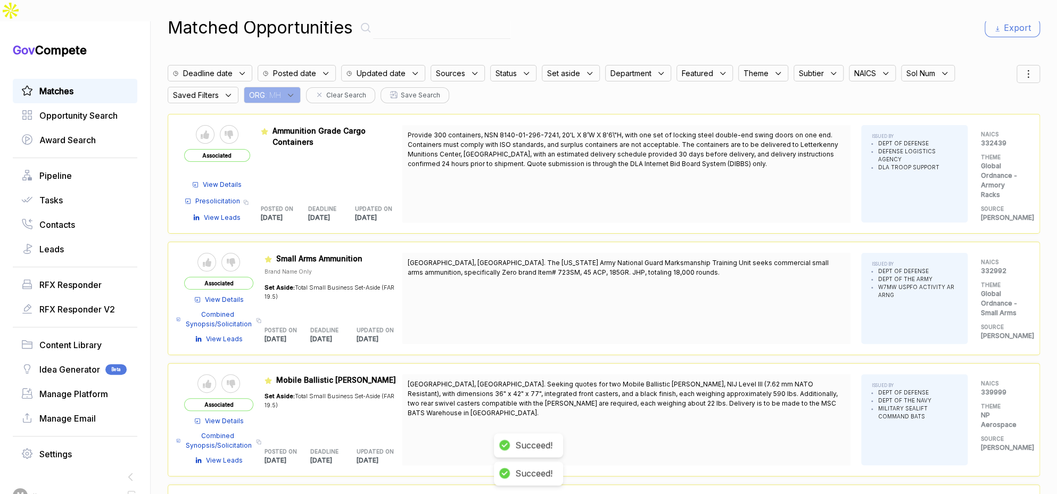
scroll to position [0, 0]
